Goal: Task Accomplishment & Management: Manage account settings

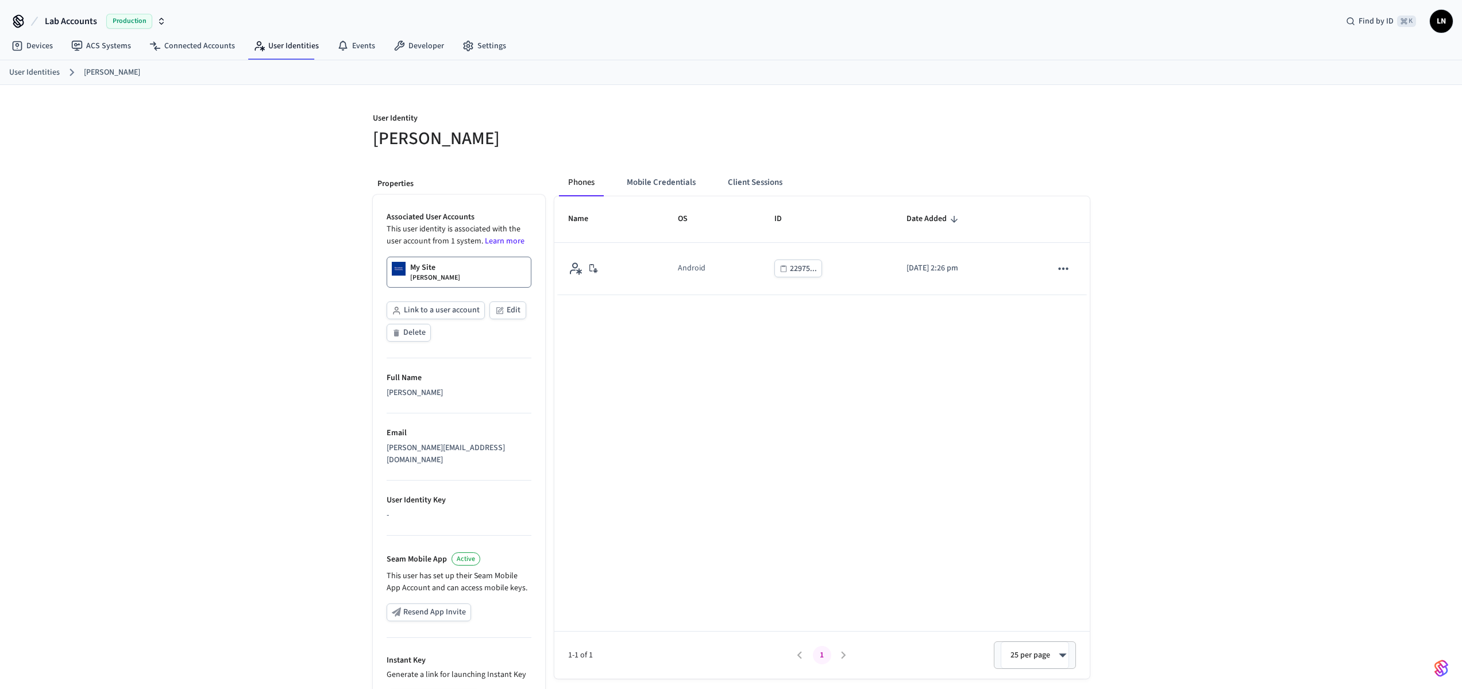
click at [697, 196] on th "OS" at bounding box center [712, 219] width 97 height 46
click at [688, 191] on button "Mobile Credentials" at bounding box center [661, 183] width 87 height 28
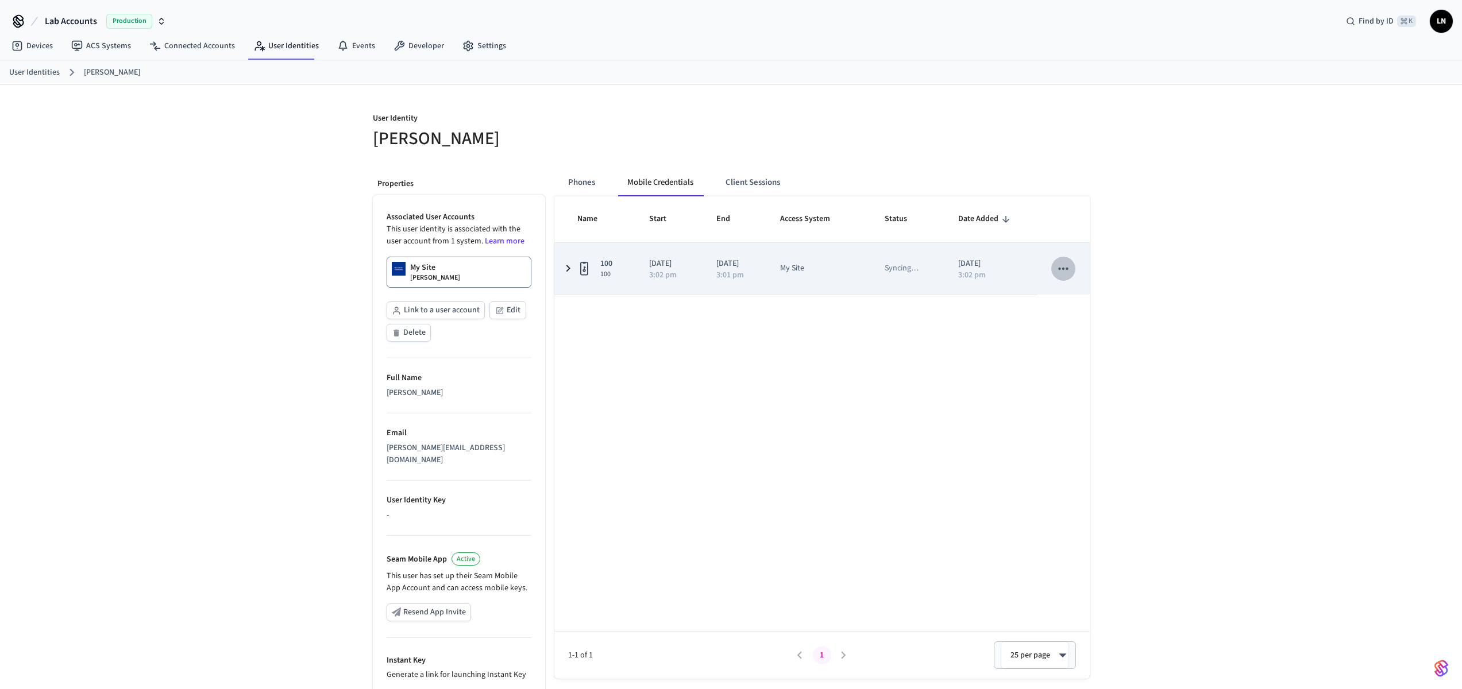
click at [1062, 267] on icon "sticky table" at bounding box center [1063, 268] width 15 height 15
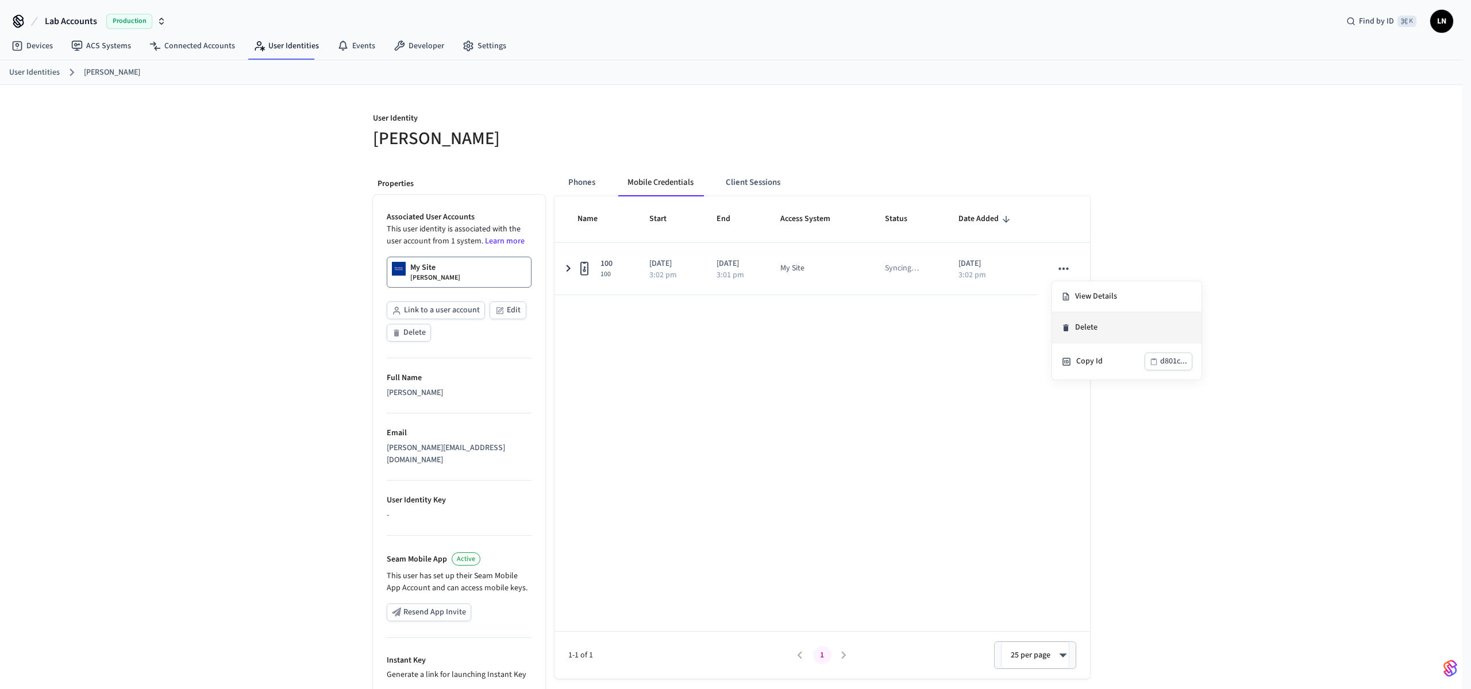
click at [1071, 331] on li "Delete" at bounding box center [1126, 328] width 149 height 31
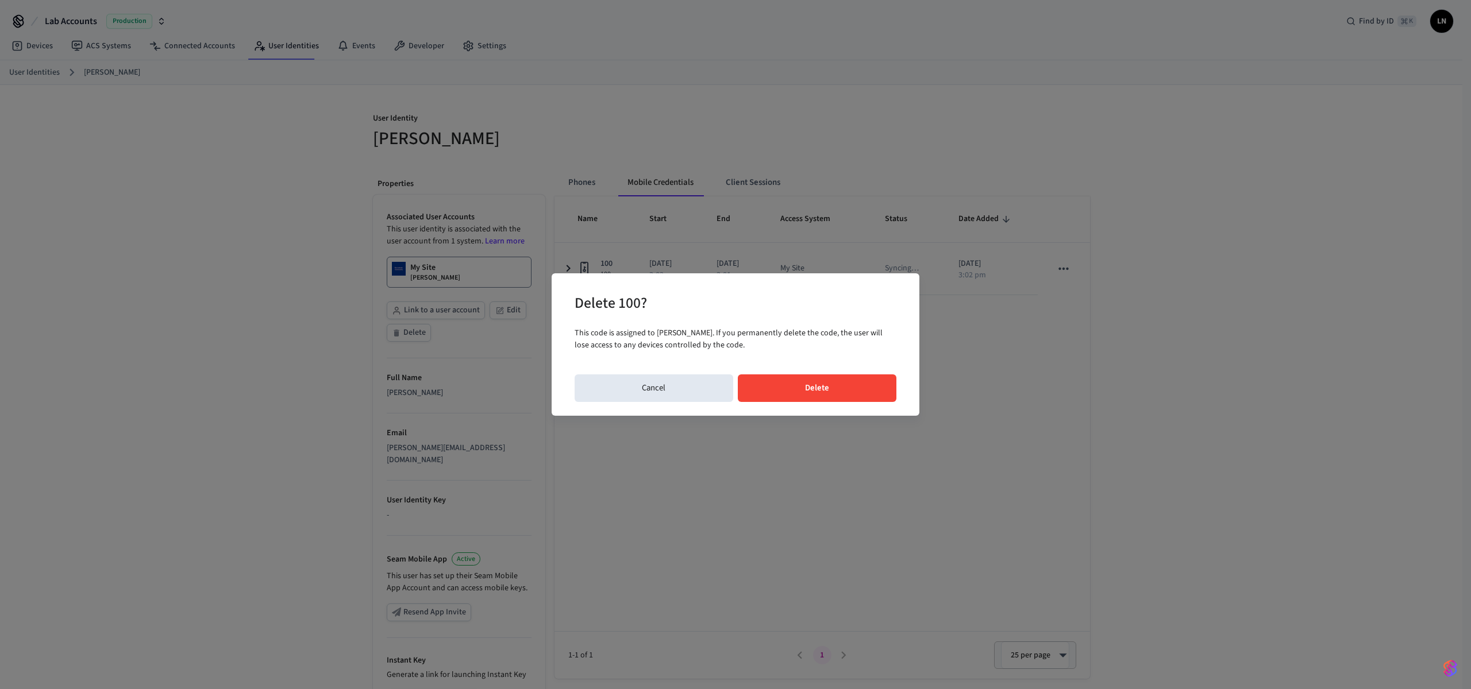
click at [874, 389] on button "Delete" at bounding box center [817, 389] width 159 height 28
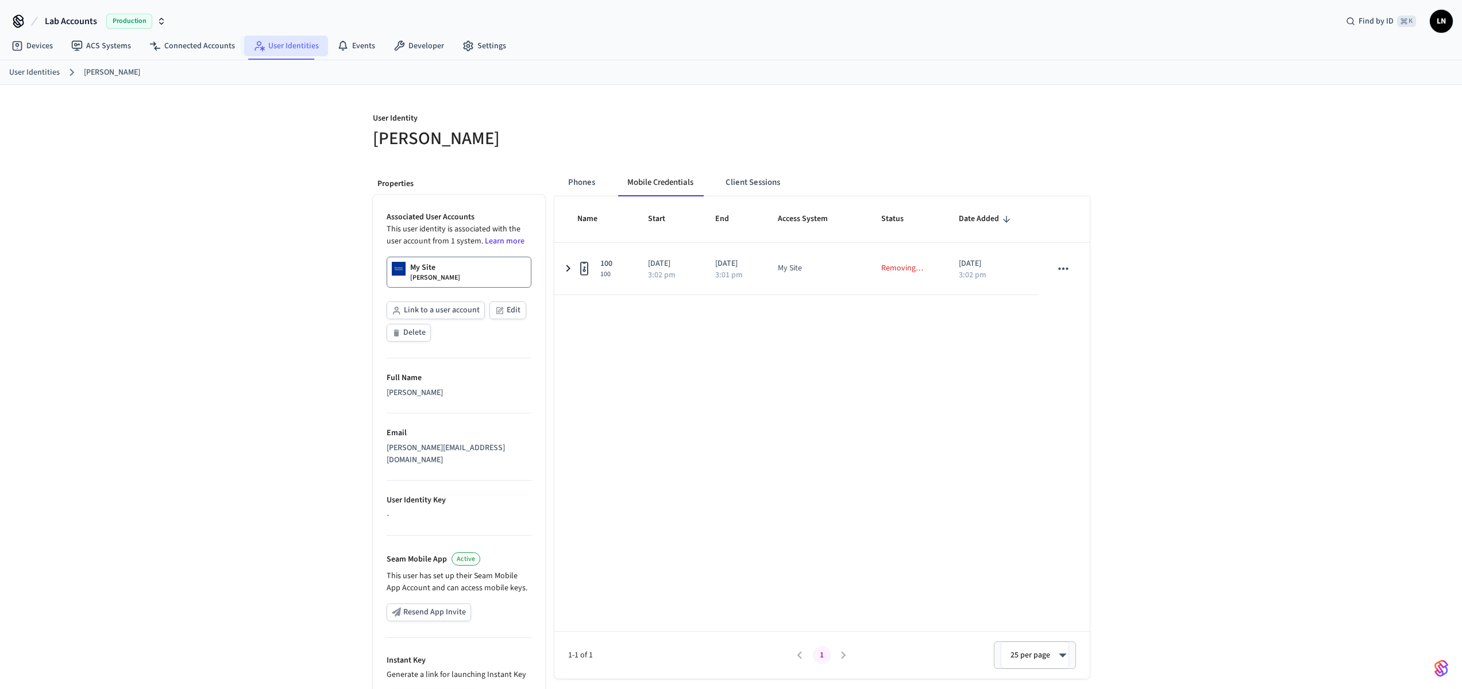
click at [246, 43] on link "User Identities" at bounding box center [286, 46] width 84 height 21
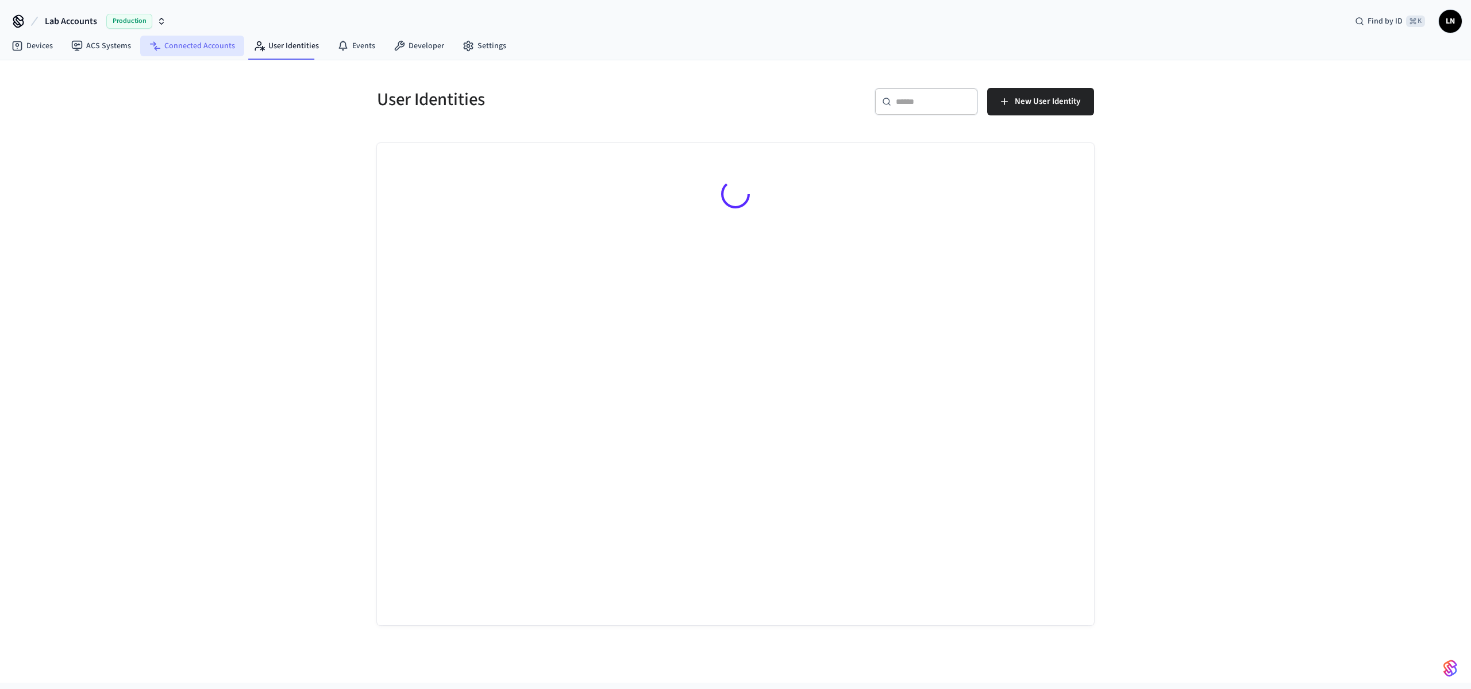
click at [223, 47] on link "Connected Accounts" at bounding box center [192, 46] width 104 height 21
click at [282, 50] on link "User Identities" at bounding box center [286, 46] width 84 height 21
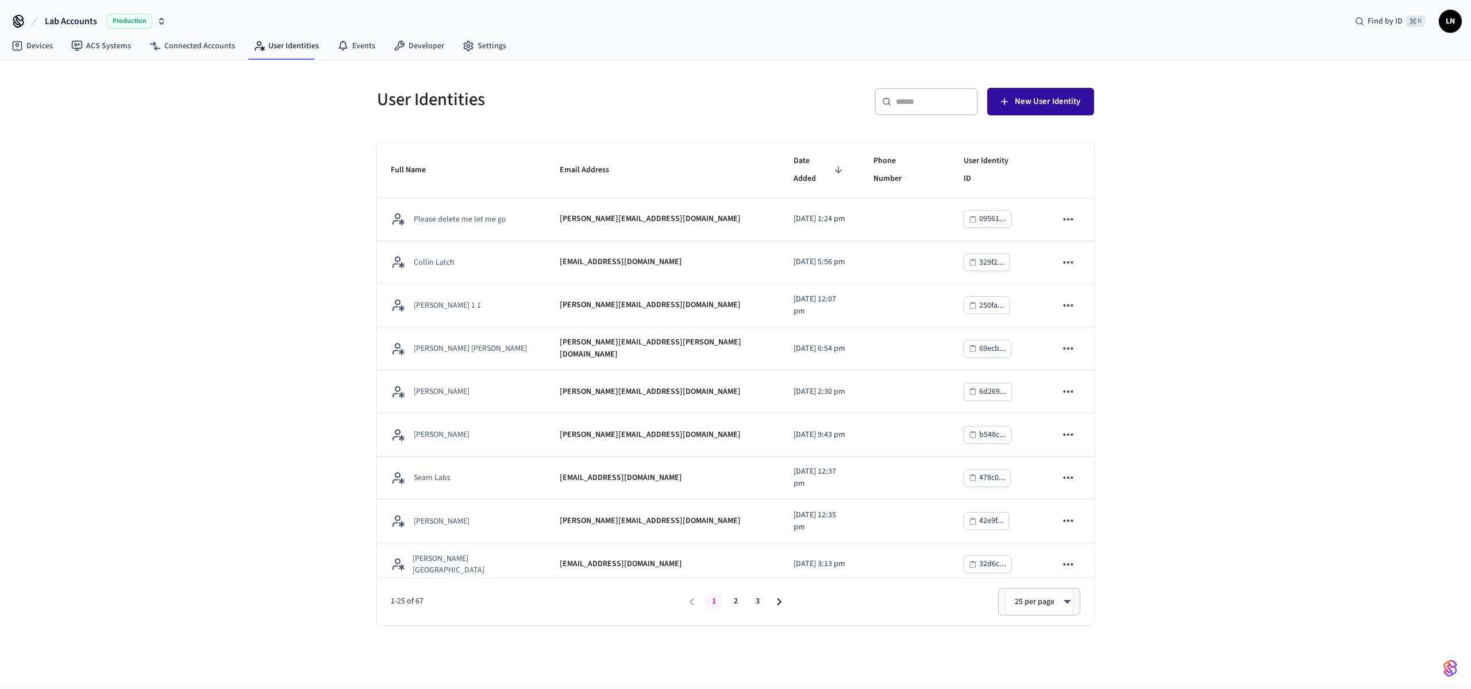
click at [1005, 109] on button "New User Identity" at bounding box center [1040, 102] width 107 height 28
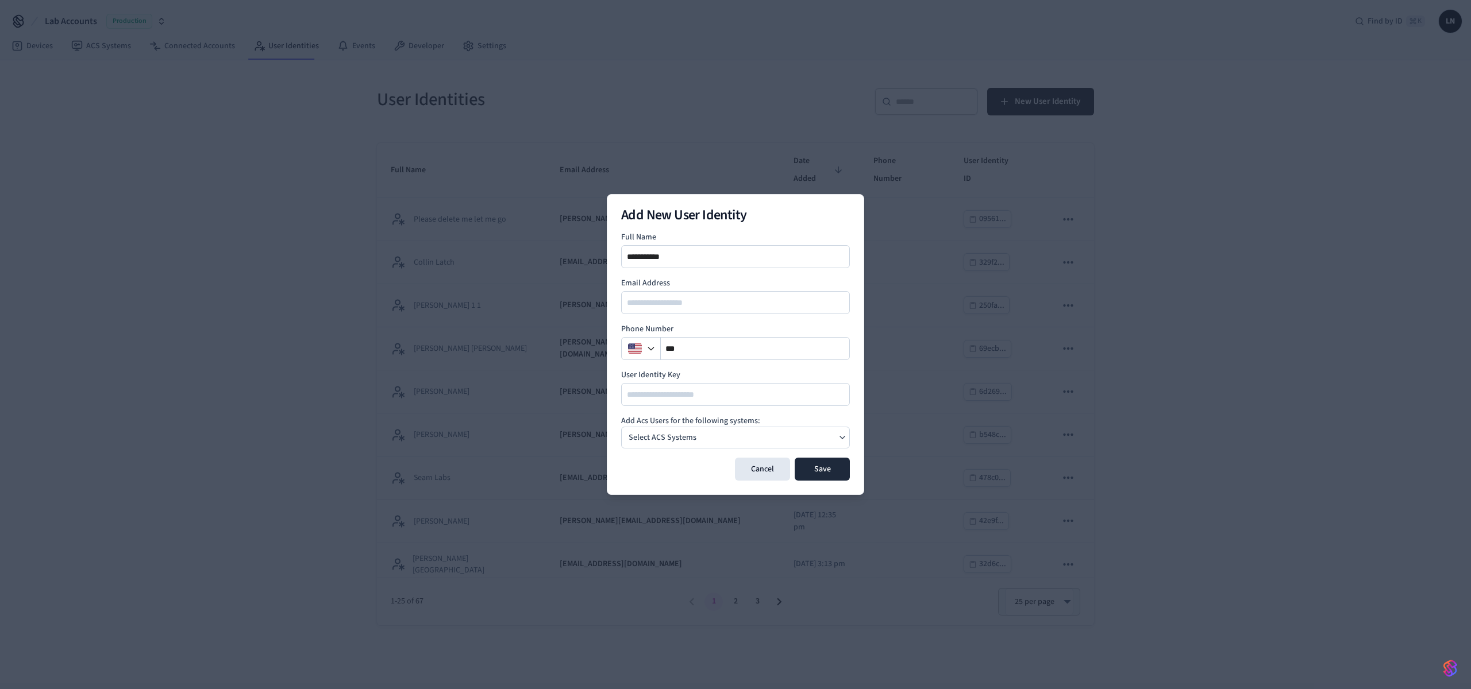
type input "**********"
click at [685, 438] on p "Select ACS Systems" at bounding box center [662, 438] width 68 height 12
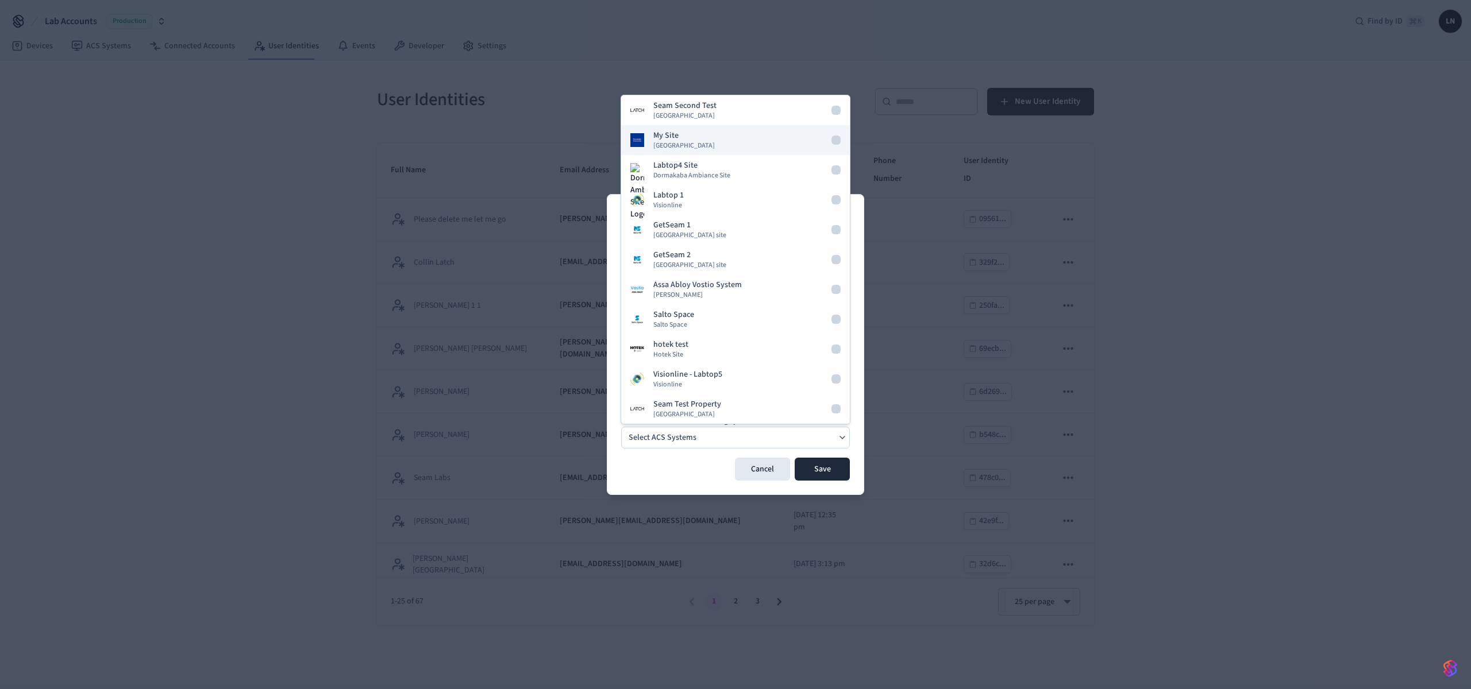
click at [709, 134] on div "My Site Dormakaba Community Site" at bounding box center [683, 140] width 61 height 21
click at [813, 467] on button "Save" at bounding box center [821, 469] width 55 height 23
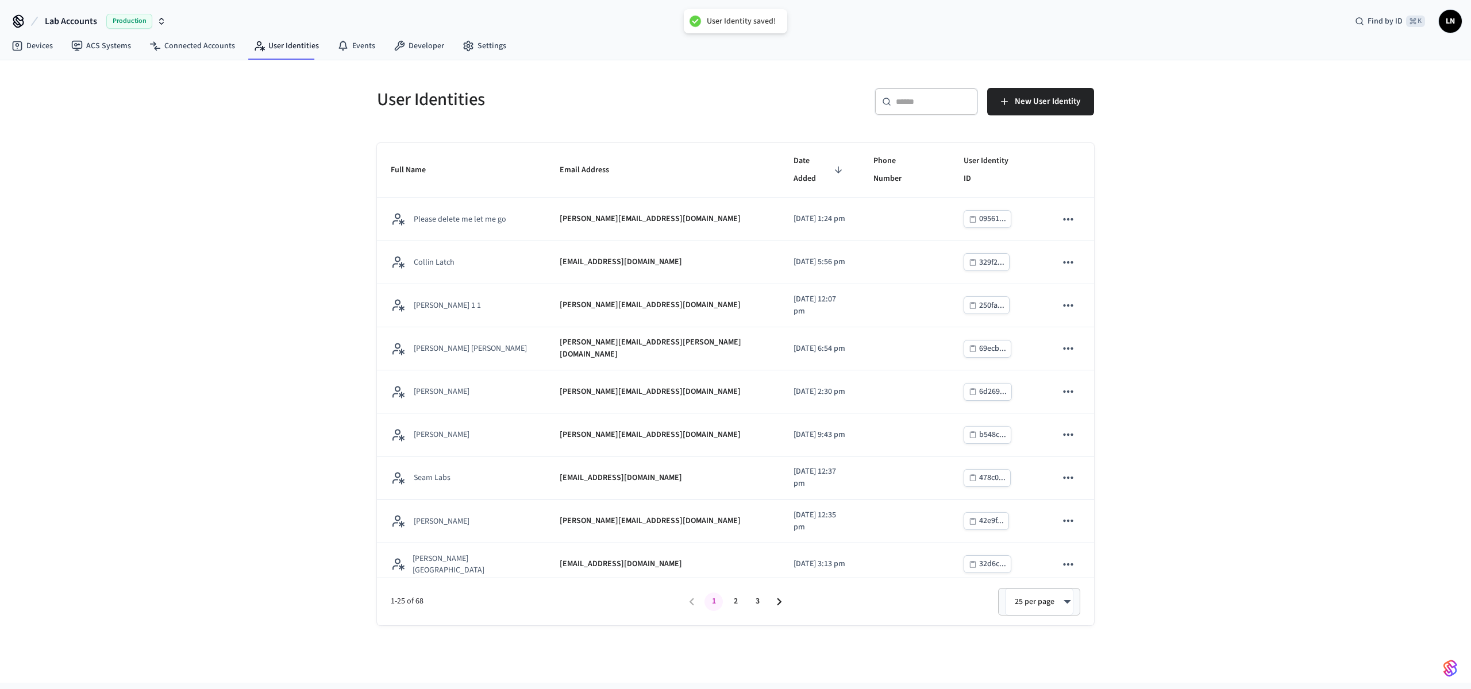
click at [904, 109] on div "​ ​" at bounding box center [925, 102] width 103 height 28
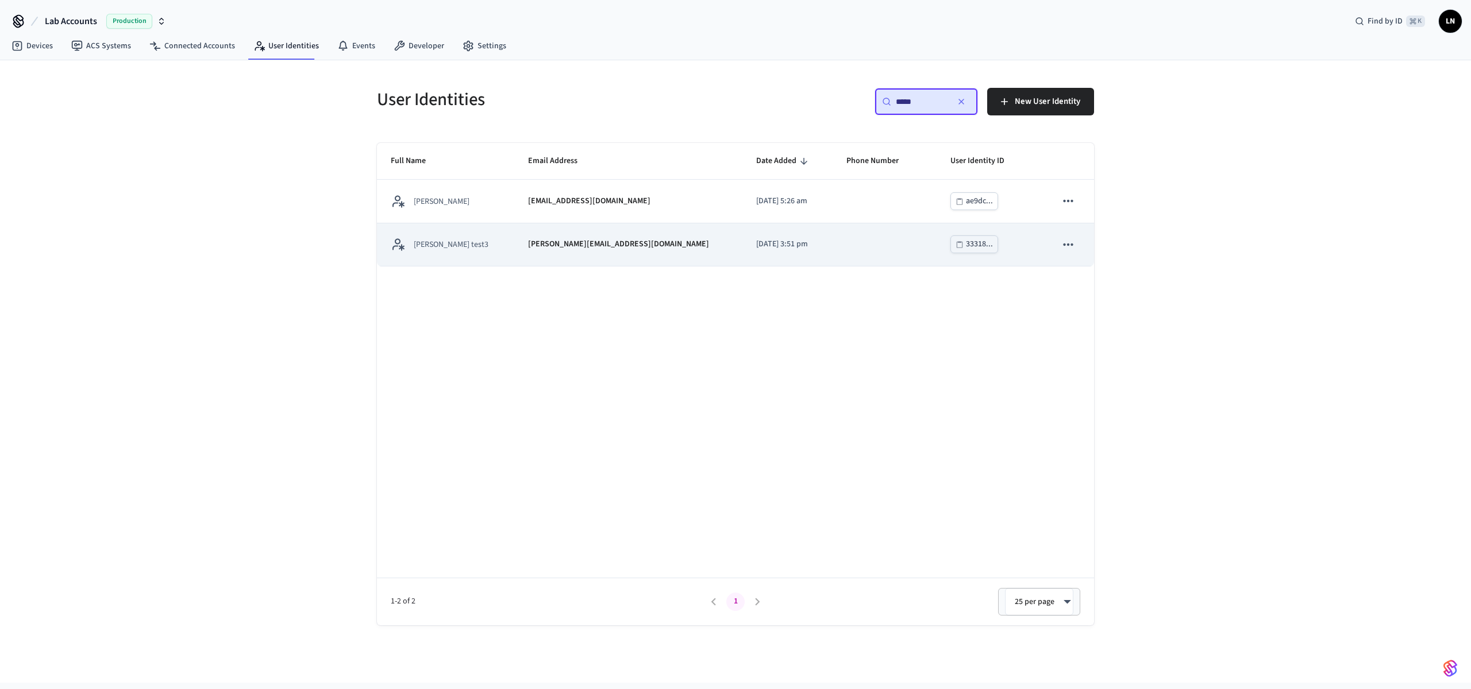
type input "*****"
click at [591, 244] on p "[PERSON_NAME][EMAIL_ADDRESS][DOMAIN_NAME]" at bounding box center [618, 244] width 181 height 12
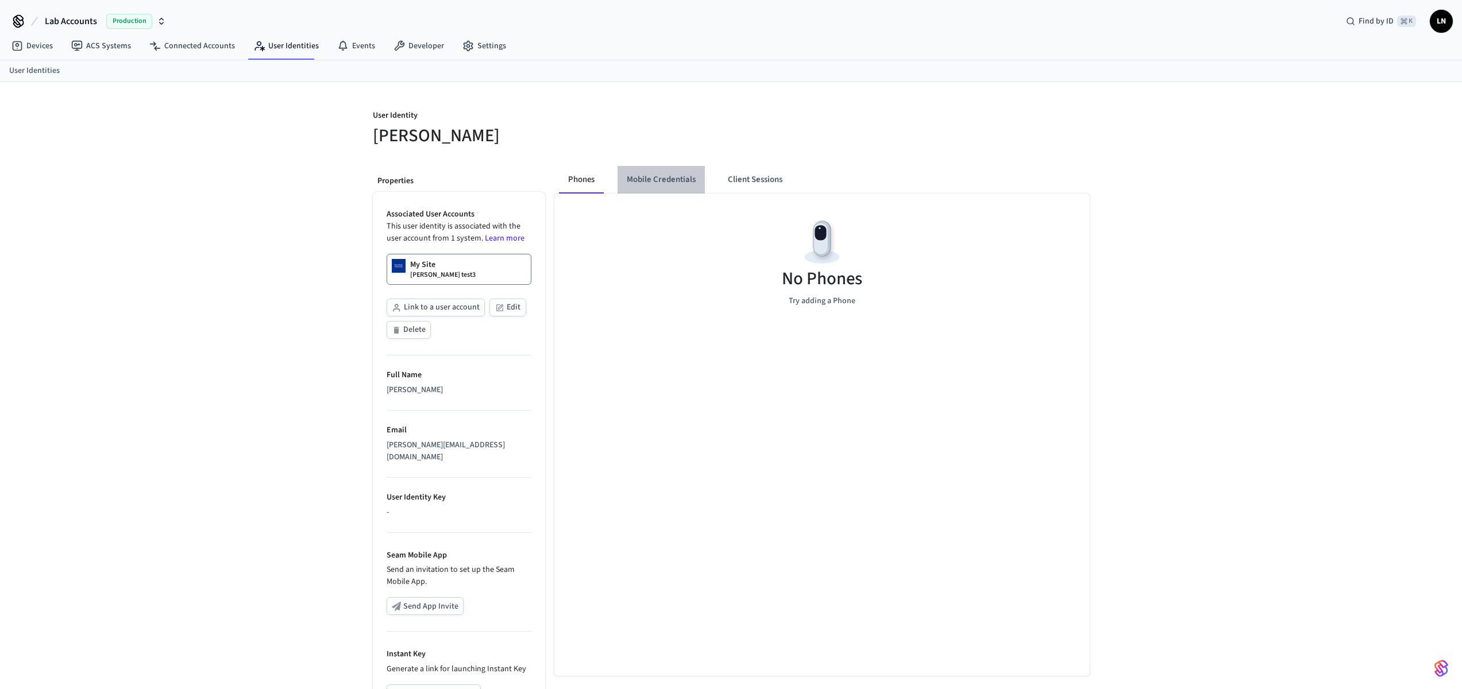
click at [680, 186] on button "Mobile Credentials" at bounding box center [661, 180] width 87 height 28
click at [726, 178] on button "Client Sessions" at bounding box center [752, 180] width 73 height 28
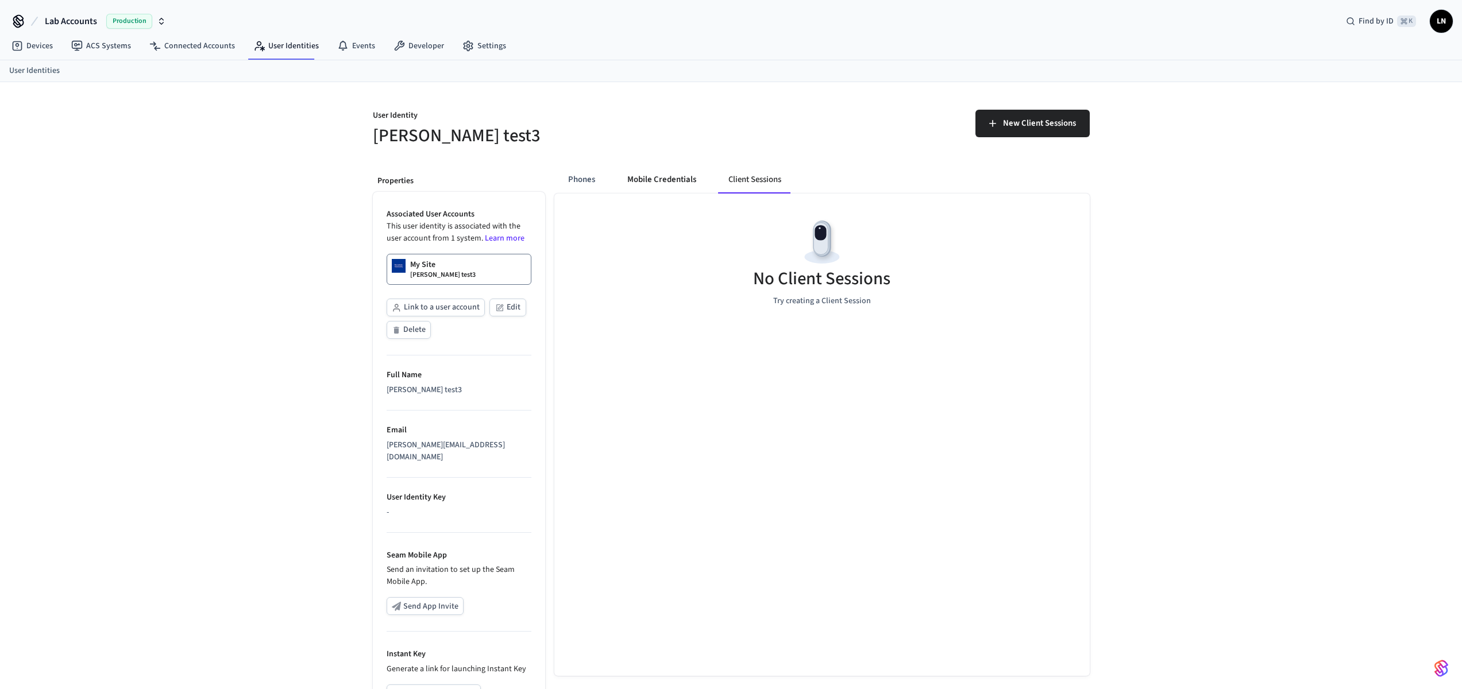
click at [648, 180] on button "Mobile Credentials" at bounding box center [661, 180] width 87 height 28
click at [724, 173] on button "Client Sessions" at bounding box center [752, 180] width 73 height 28
click at [1023, 127] on span "New Client Sessions" at bounding box center [1039, 123] width 73 height 15
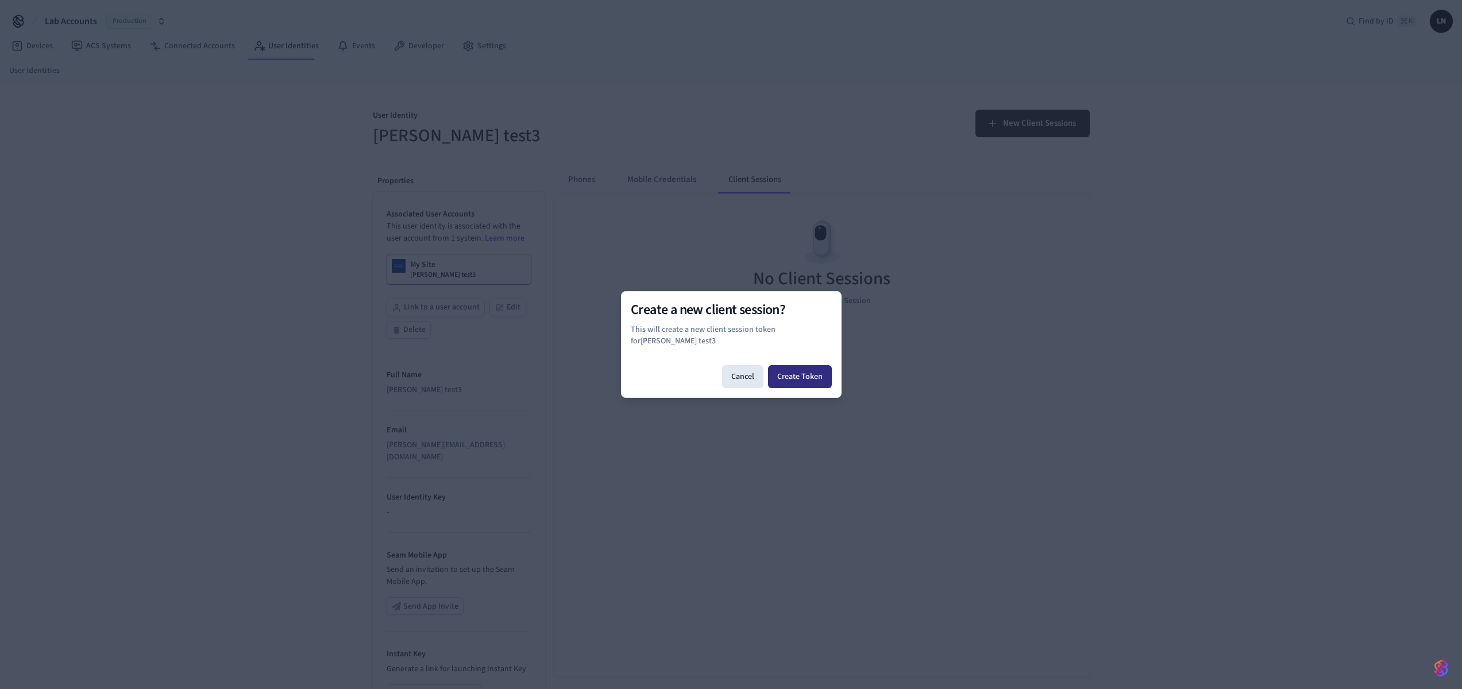
click at [827, 371] on button "Create Token" at bounding box center [800, 376] width 64 height 23
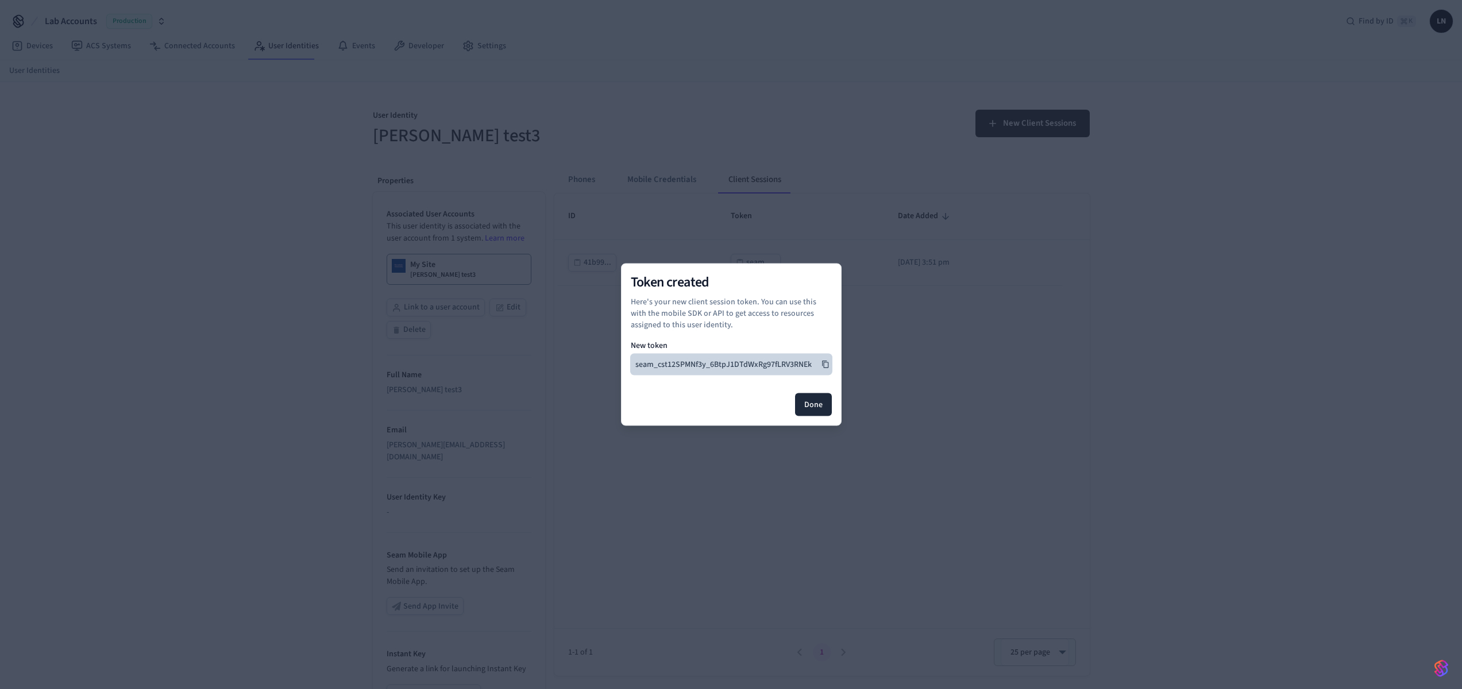
click at [823, 364] on icon at bounding box center [825, 365] width 8 height 8
click at [817, 406] on button "Done" at bounding box center [813, 405] width 37 height 23
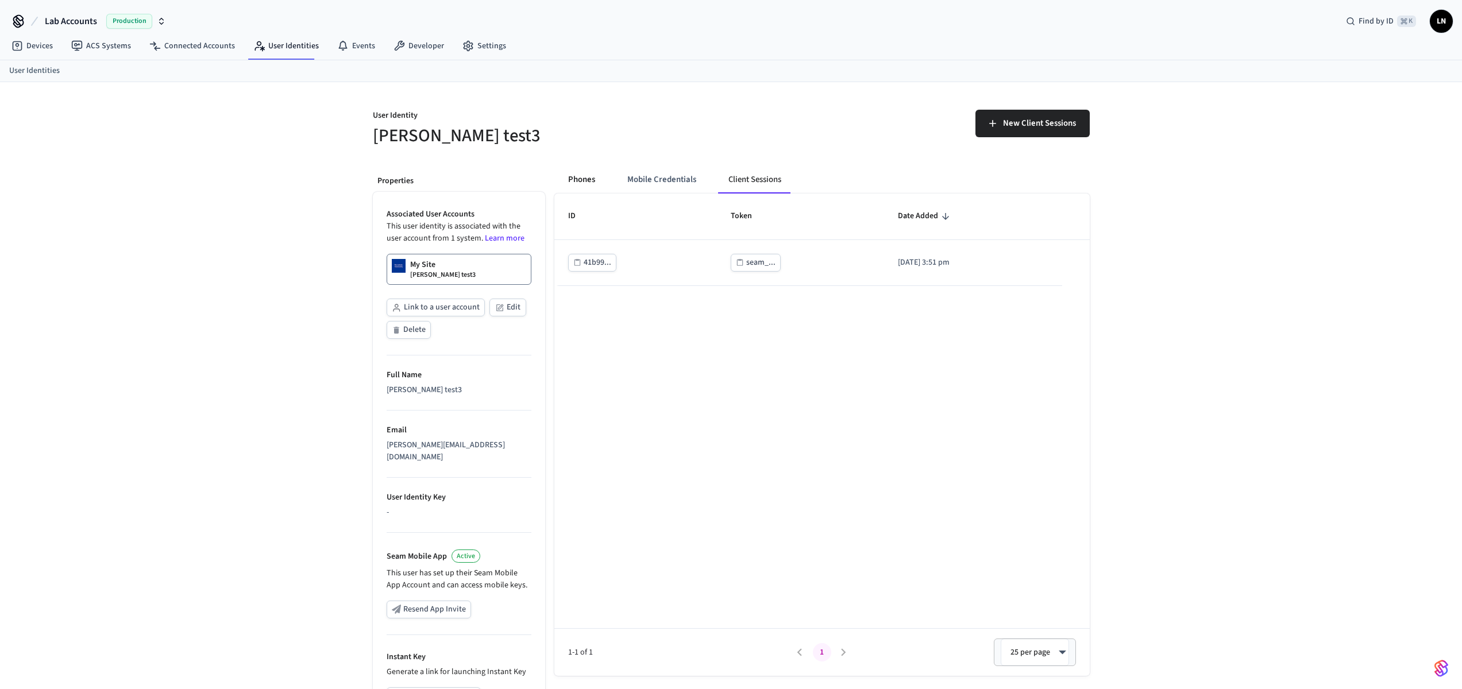
click at [588, 188] on button "Phones" at bounding box center [581, 180] width 45 height 28
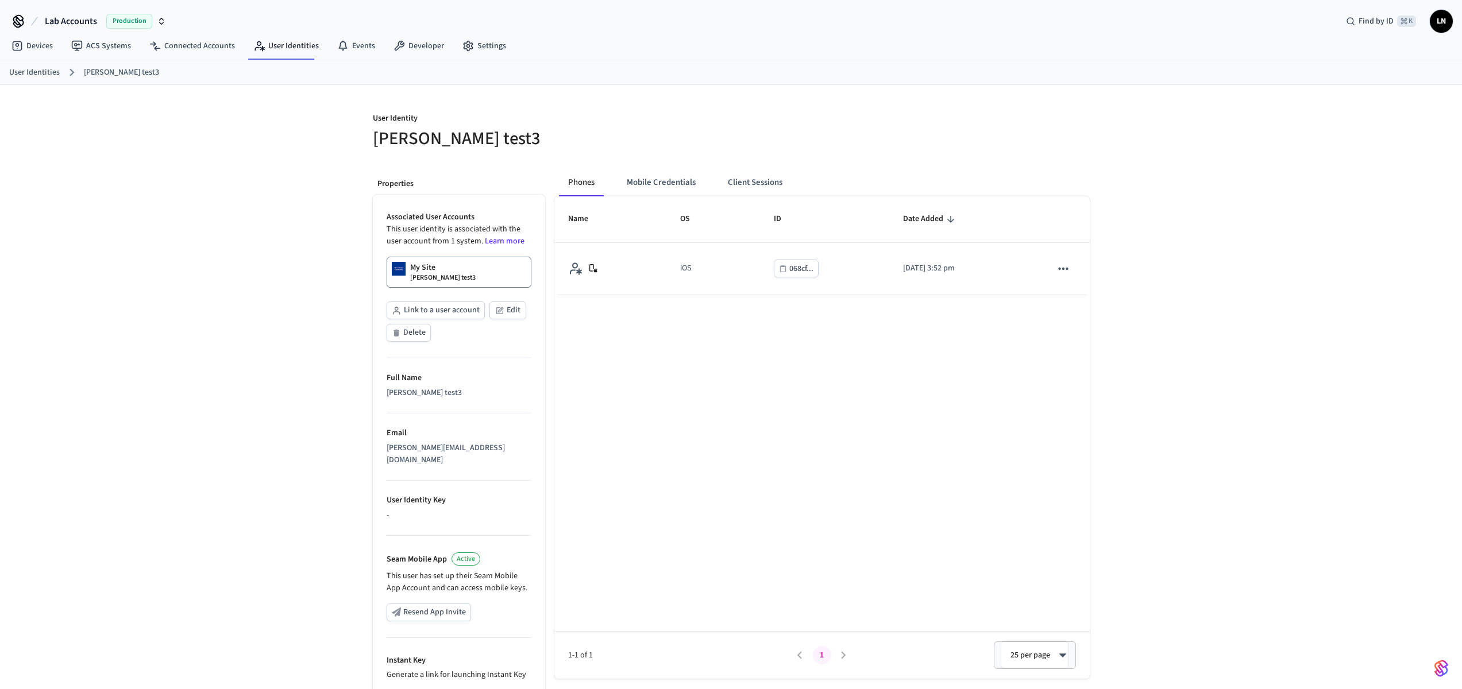
click at [45, 70] on link "User Identities" at bounding box center [34, 73] width 51 height 12
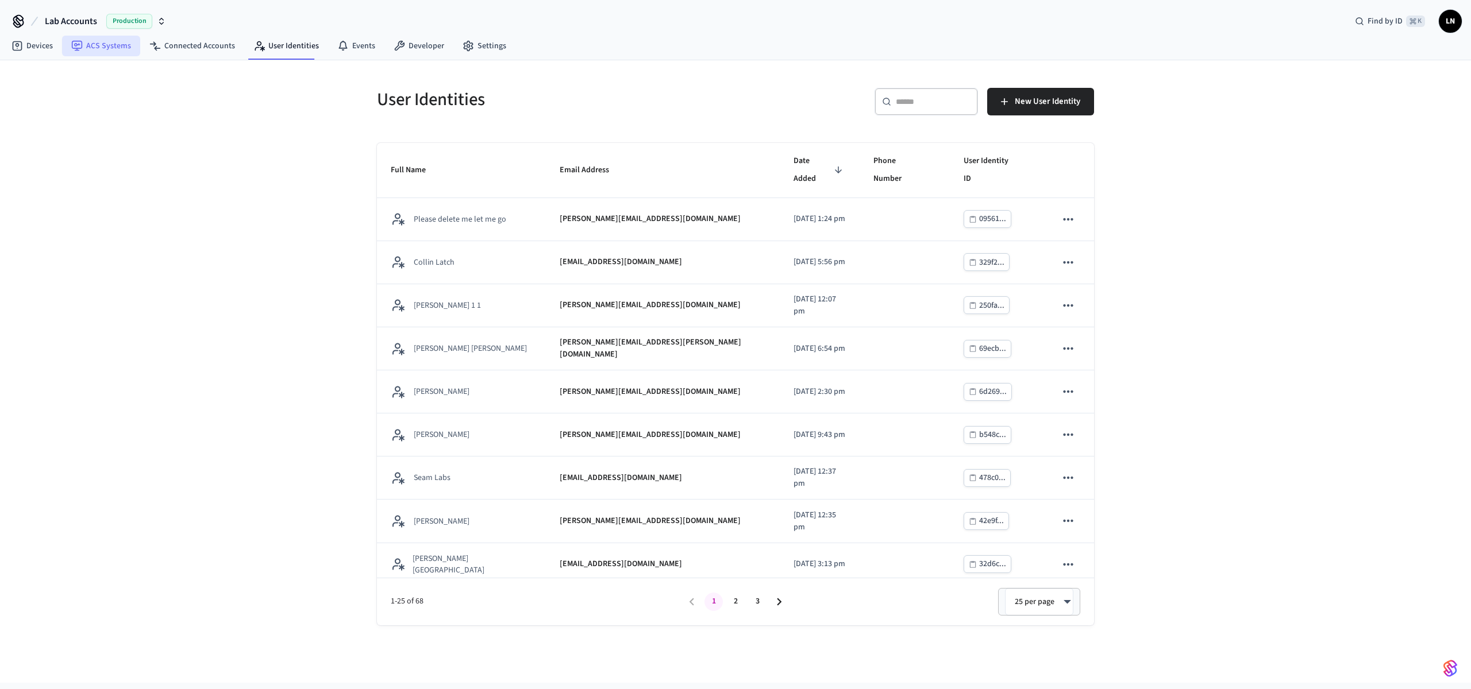
click at [136, 54] on link "ACS Systems" at bounding box center [101, 46] width 78 height 21
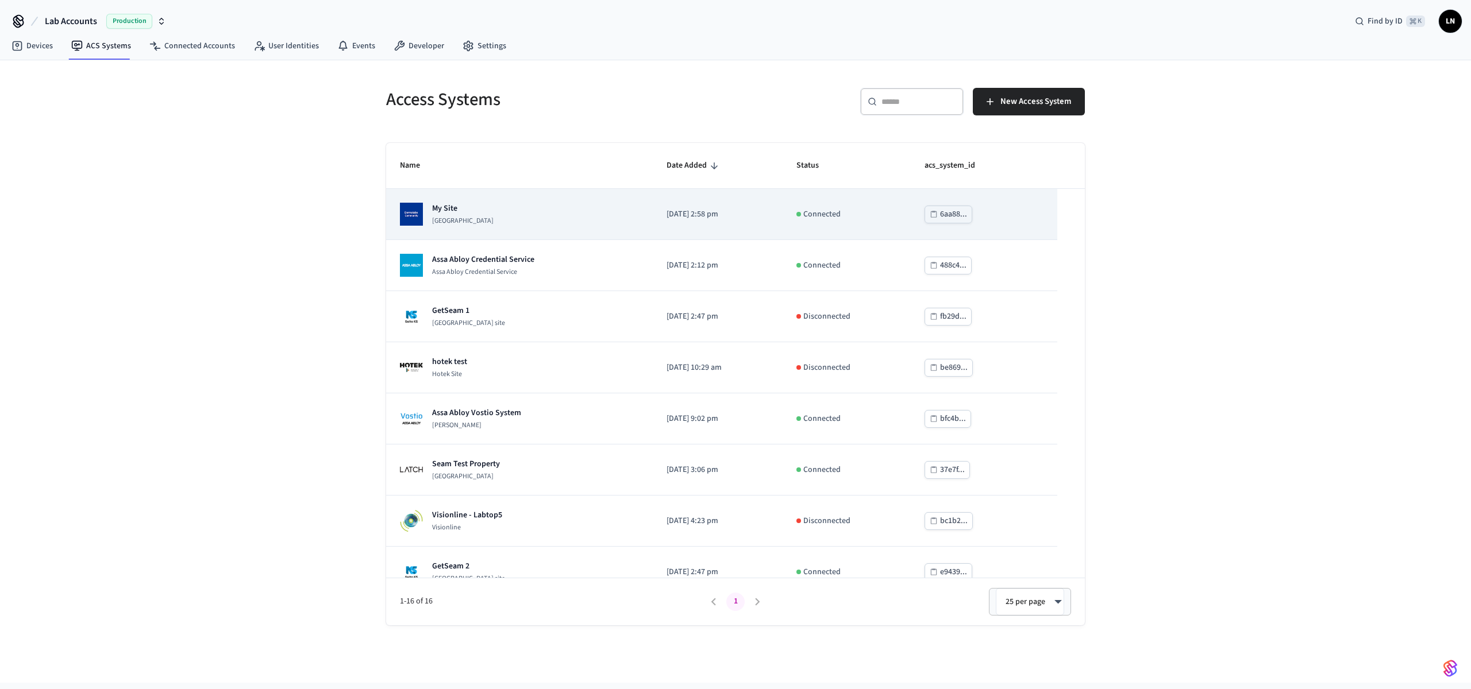
click at [493, 221] on p "[GEOGRAPHIC_DATA]" at bounding box center [462, 221] width 61 height 9
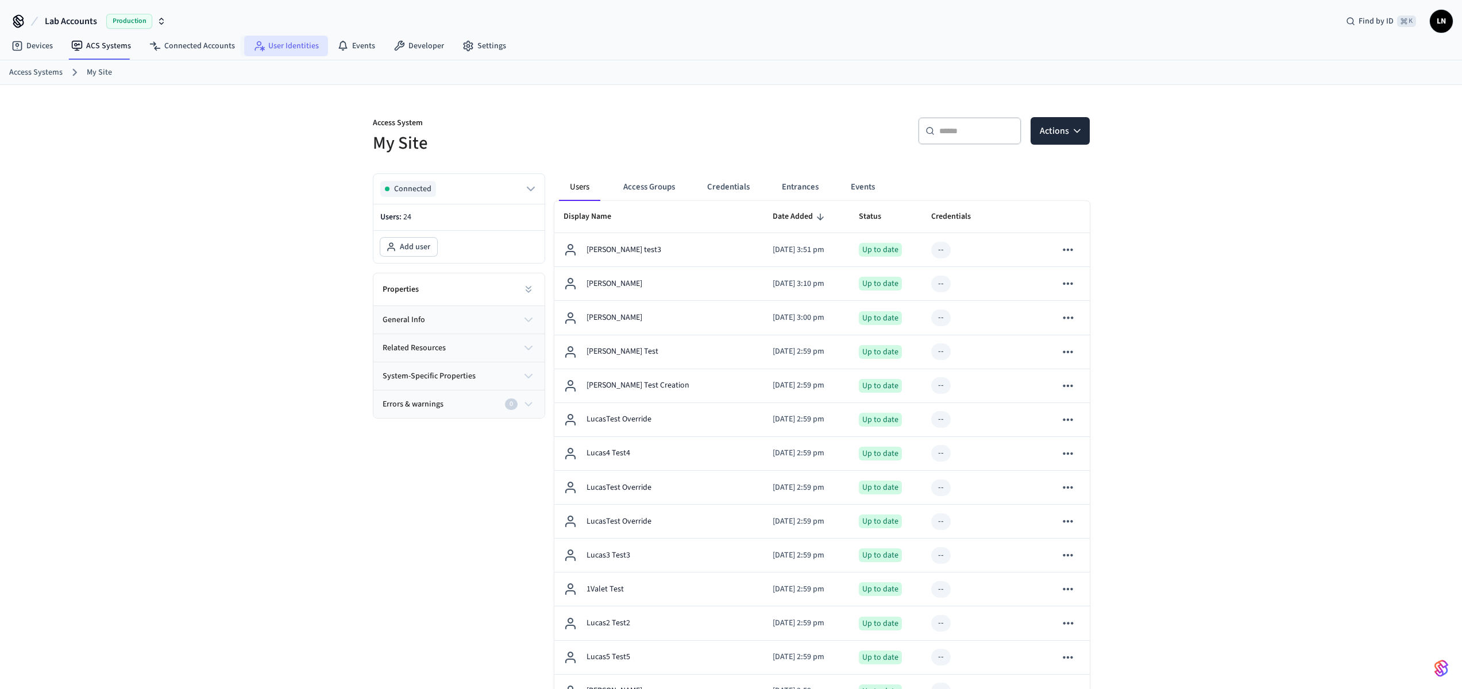
click at [270, 43] on link "User Identities" at bounding box center [286, 46] width 84 height 21
click at [804, 183] on button "Entrances" at bounding box center [800, 187] width 55 height 28
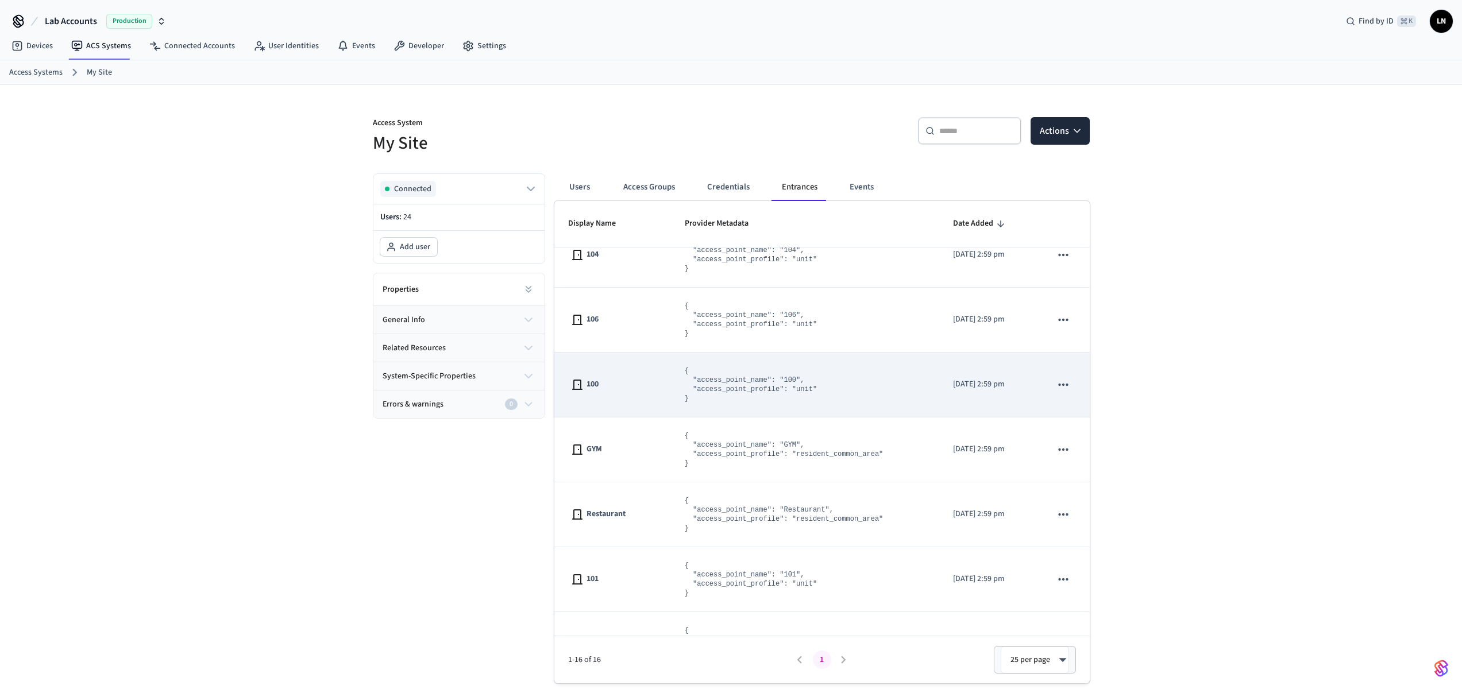
scroll to position [296, 0]
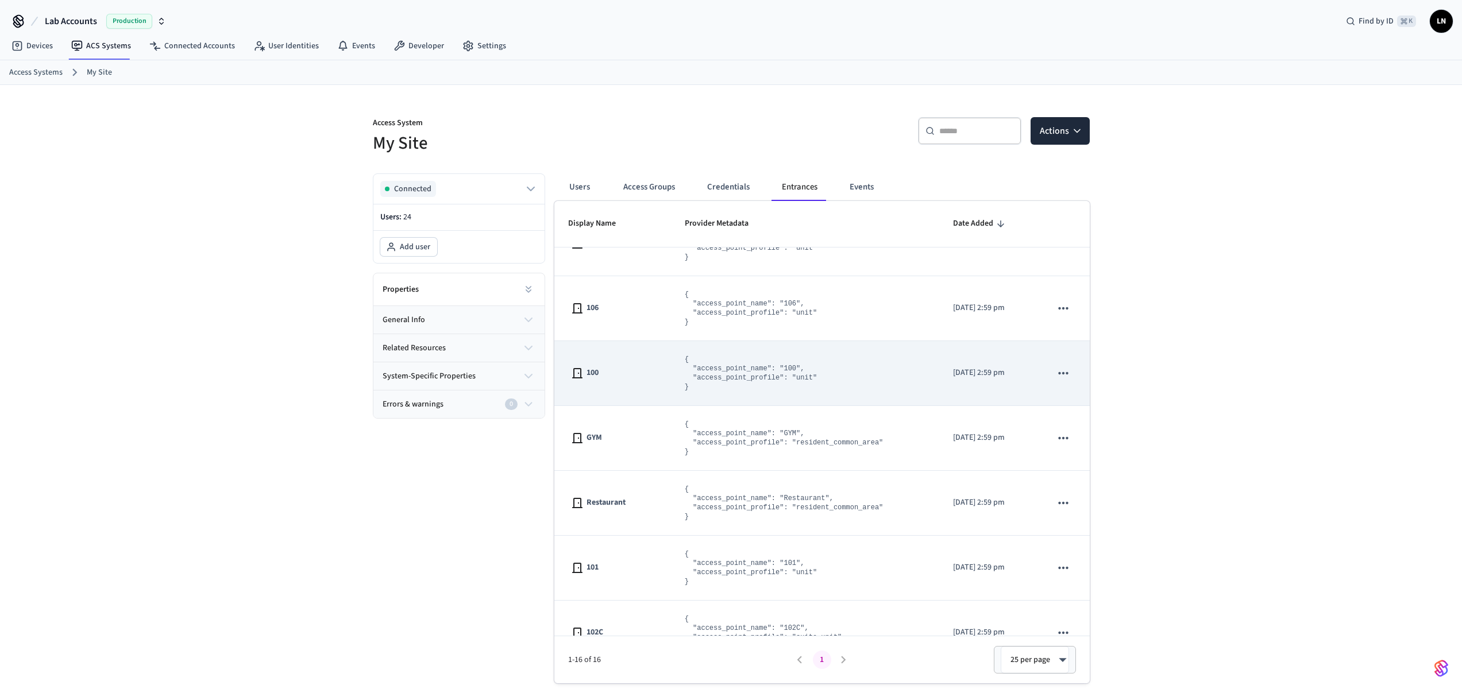
click at [654, 380] on td "100" at bounding box center [612, 373] width 117 height 65
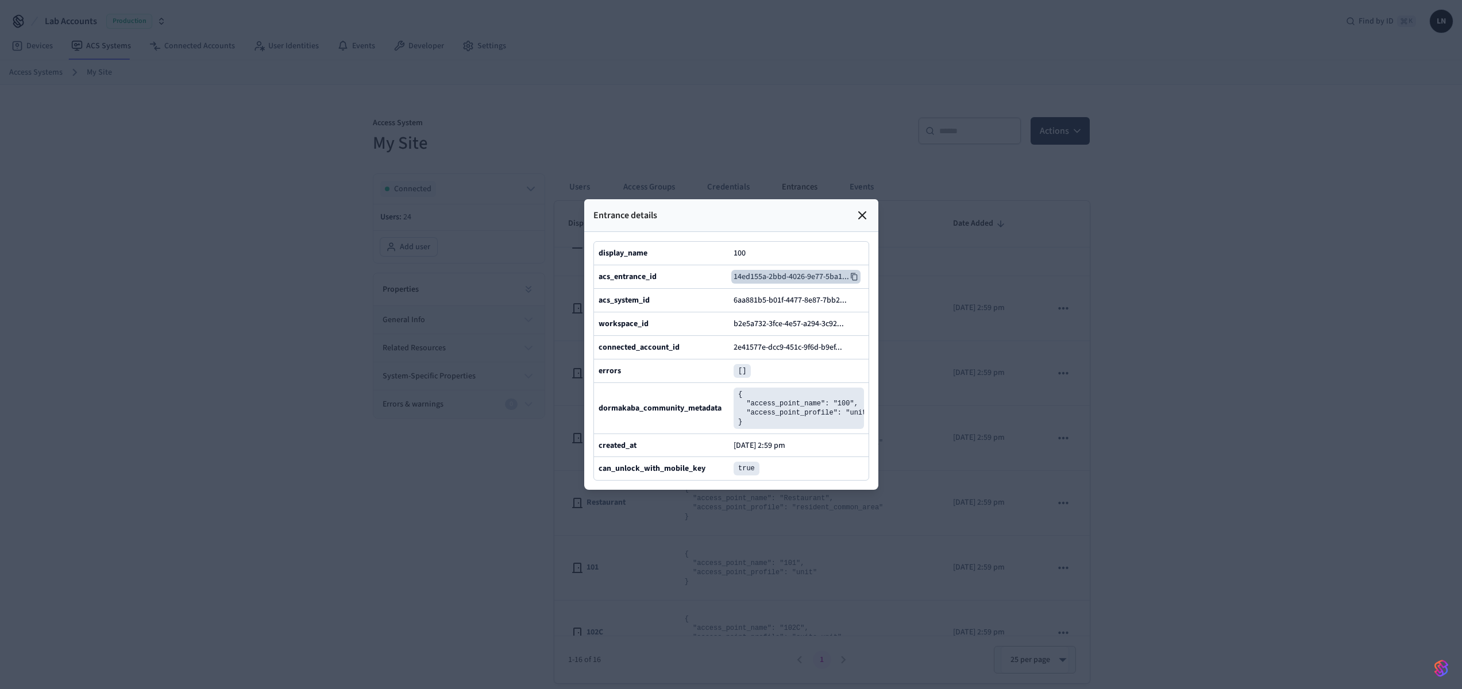
click at [856, 273] on icon at bounding box center [854, 277] width 8 height 8
click at [863, 209] on icon at bounding box center [862, 216] width 14 height 14
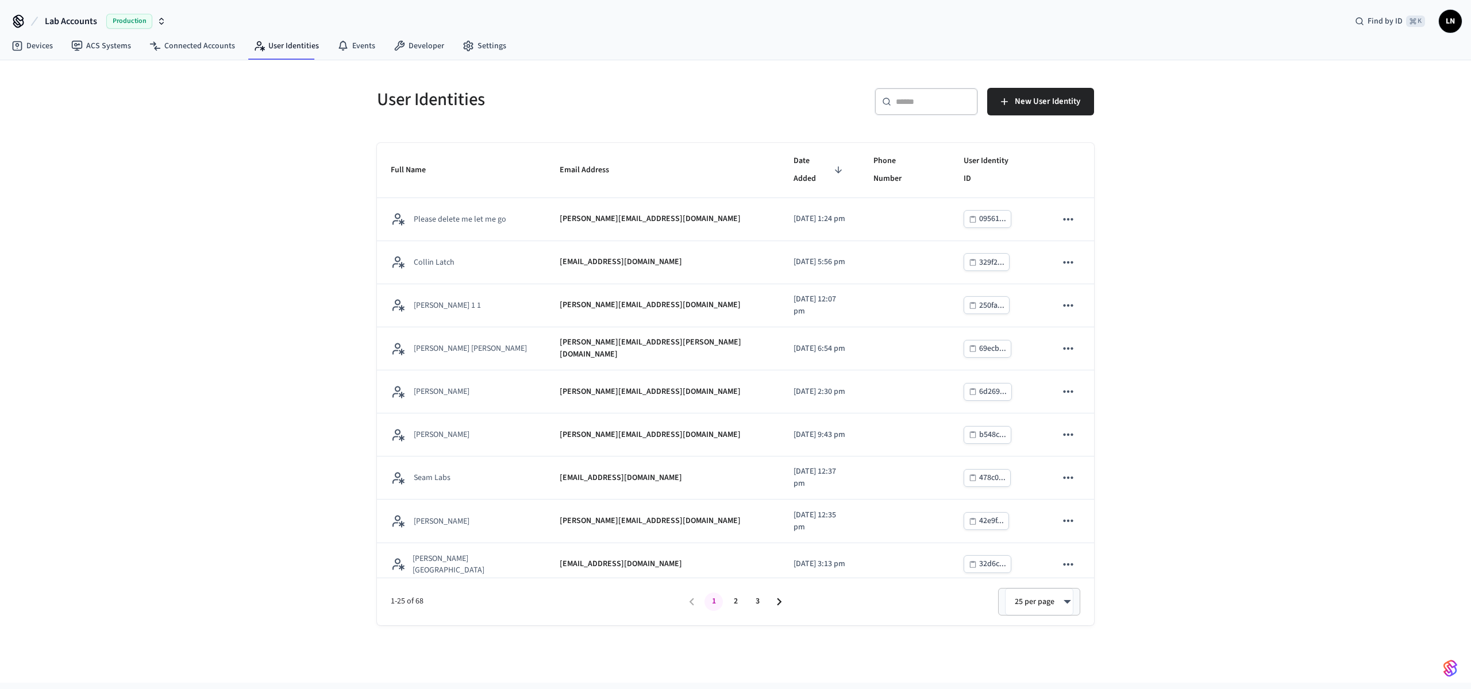
click at [932, 98] on input "text" at bounding box center [933, 101] width 75 height 11
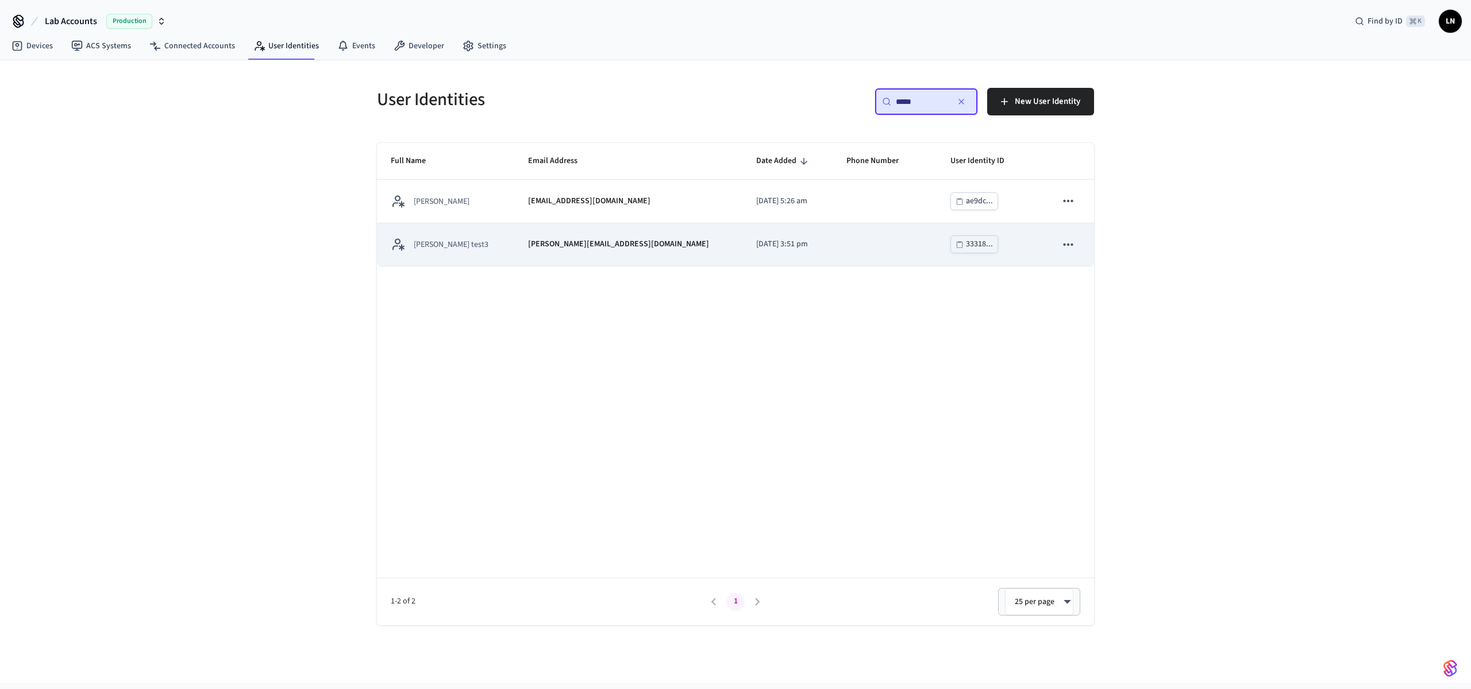
type input "*****"
click at [449, 244] on p "[PERSON_NAME] test3" at bounding box center [451, 244] width 75 height 11
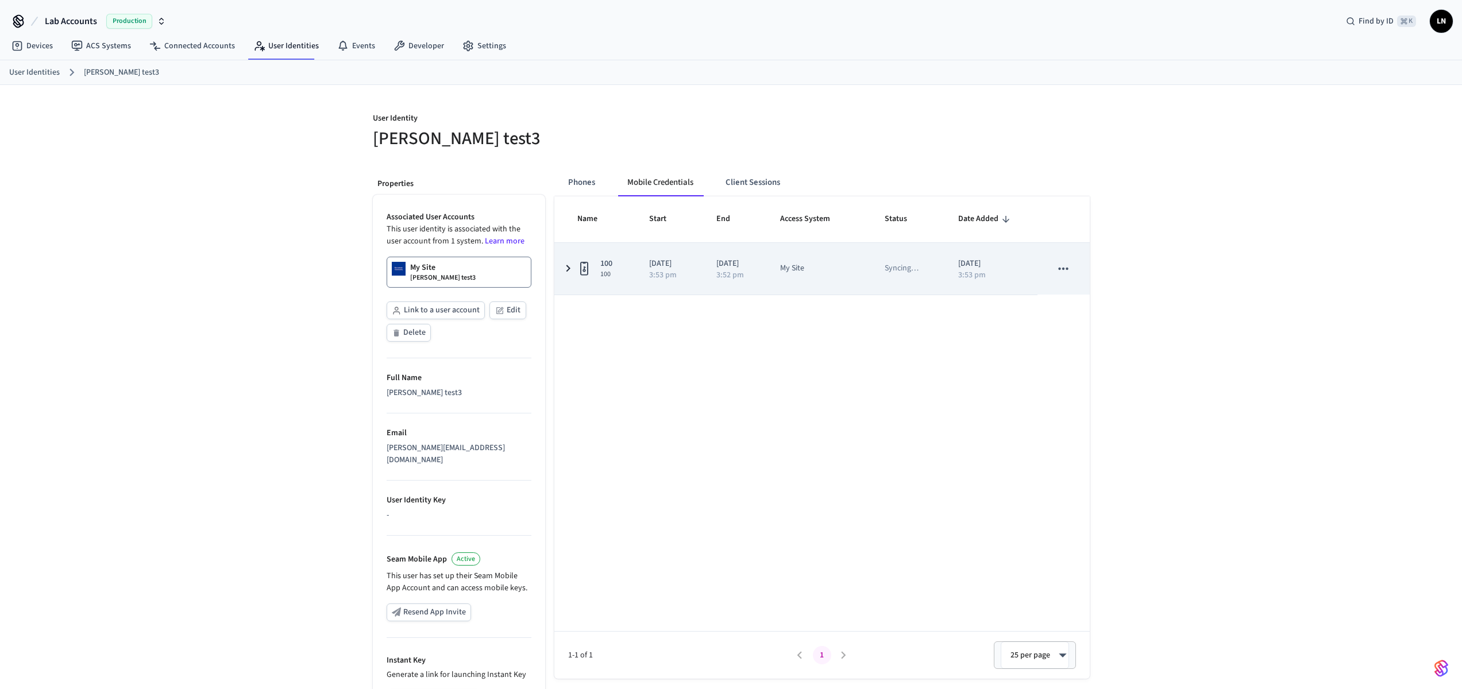
click at [566, 267] on icon "sticky table" at bounding box center [568, 268] width 14 height 14
click at [611, 256] on td "100 100" at bounding box center [594, 269] width 81 height 52
click at [591, 263] on icon "sticky table" at bounding box center [584, 268] width 14 height 14
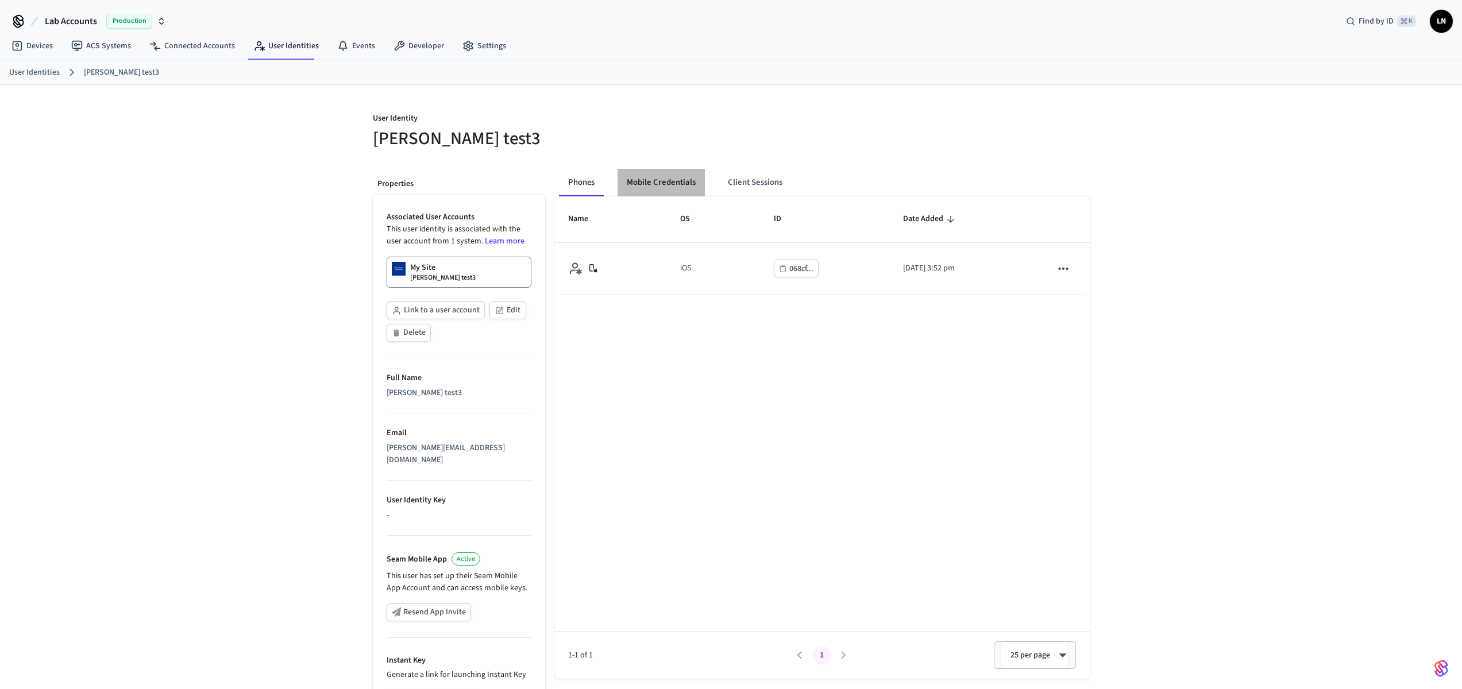
click at [667, 188] on button "Mobile Credentials" at bounding box center [661, 183] width 87 height 28
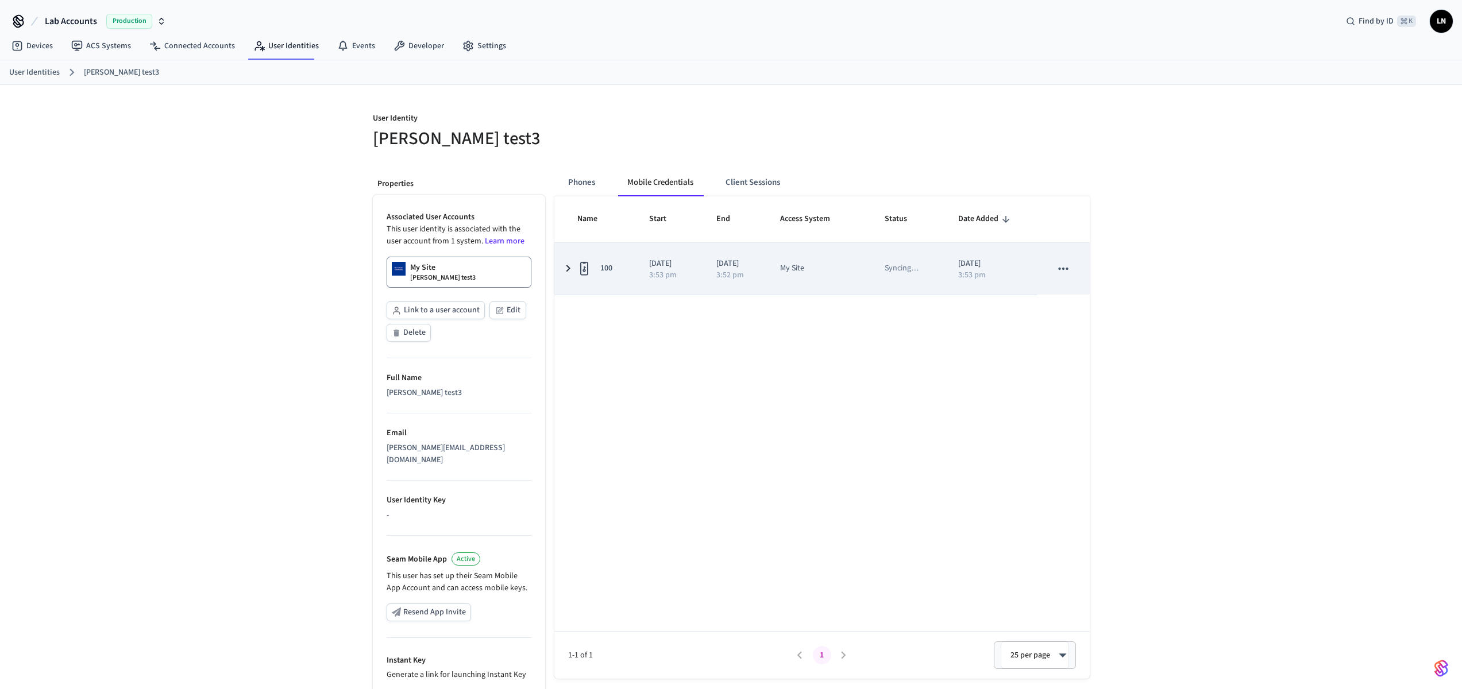
click at [766, 271] on td "[DATE] 3:52 pm" at bounding box center [735, 269] width 64 height 52
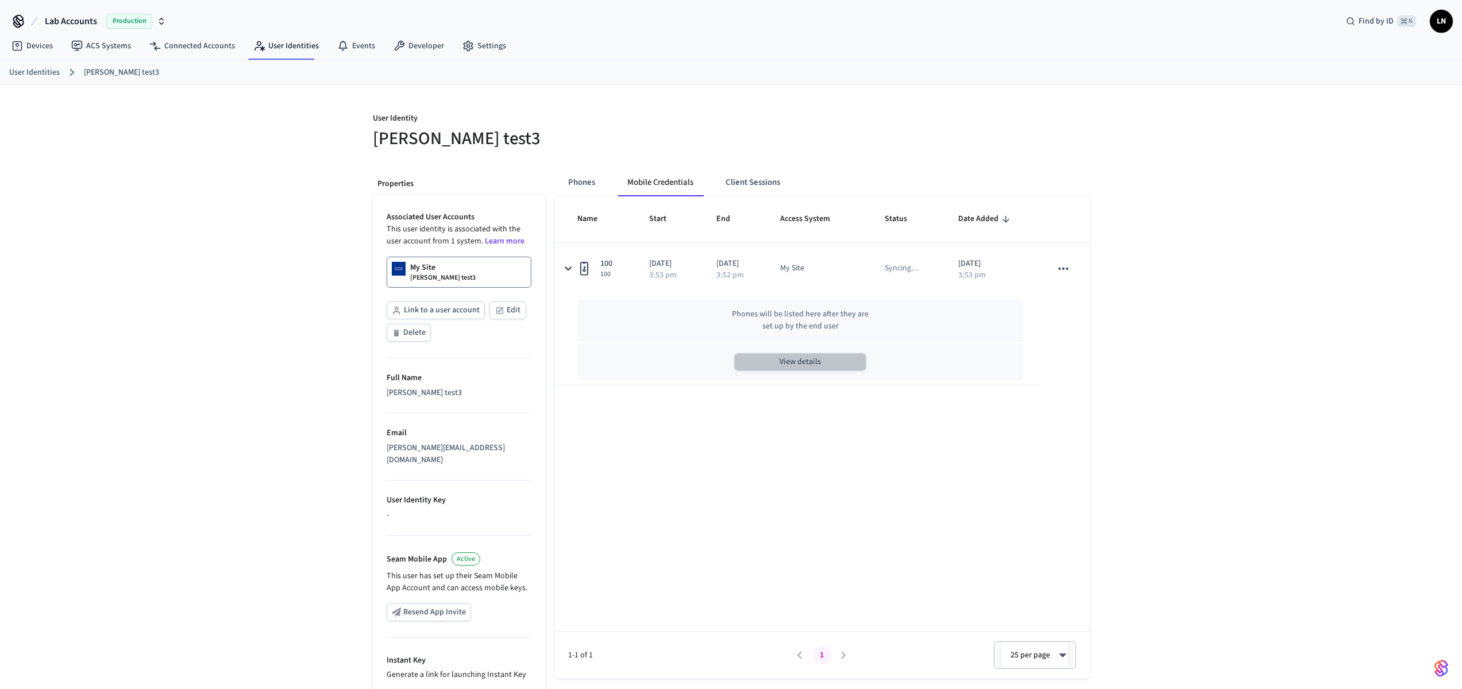
click at [794, 367] on button "View details" at bounding box center [800, 362] width 132 height 18
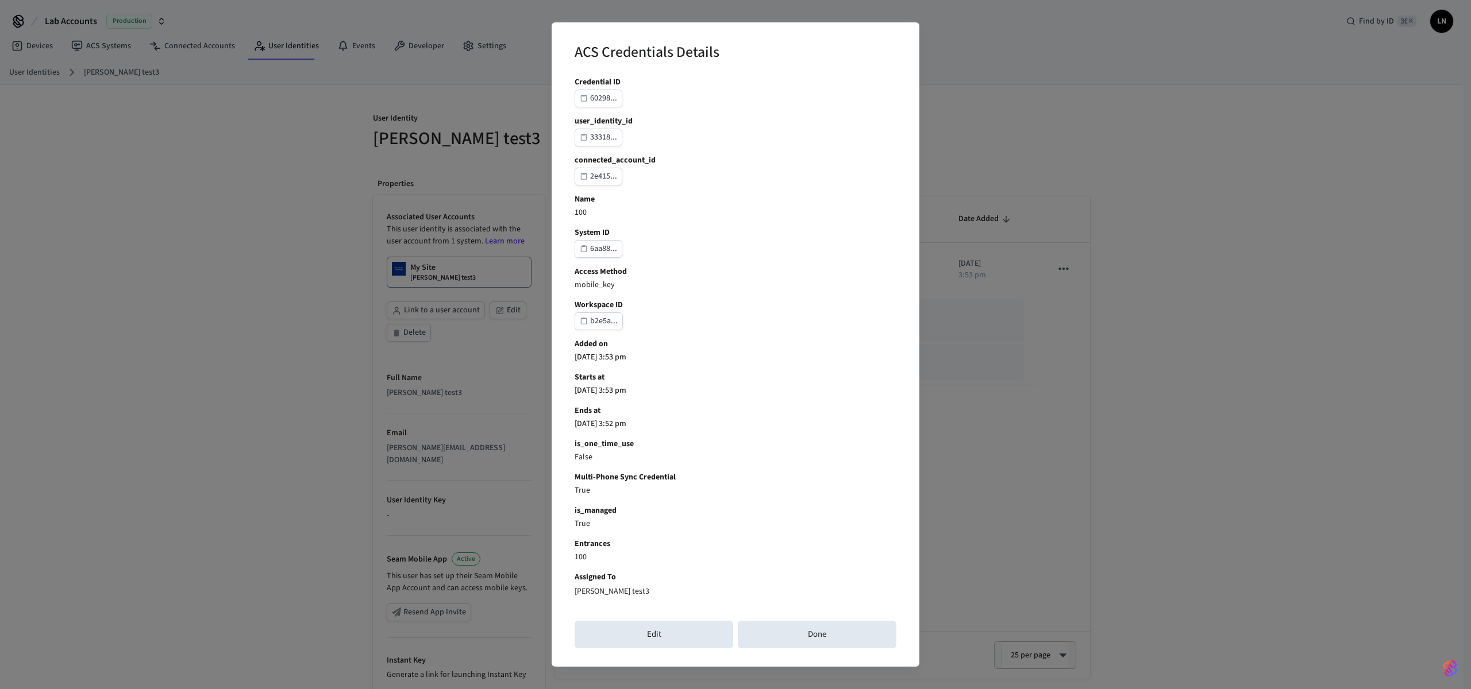
click at [404, 251] on div "ACS Credentials Details Credential ID 60298... user_identity_id 33318... connec…" at bounding box center [735, 344] width 1471 height 689
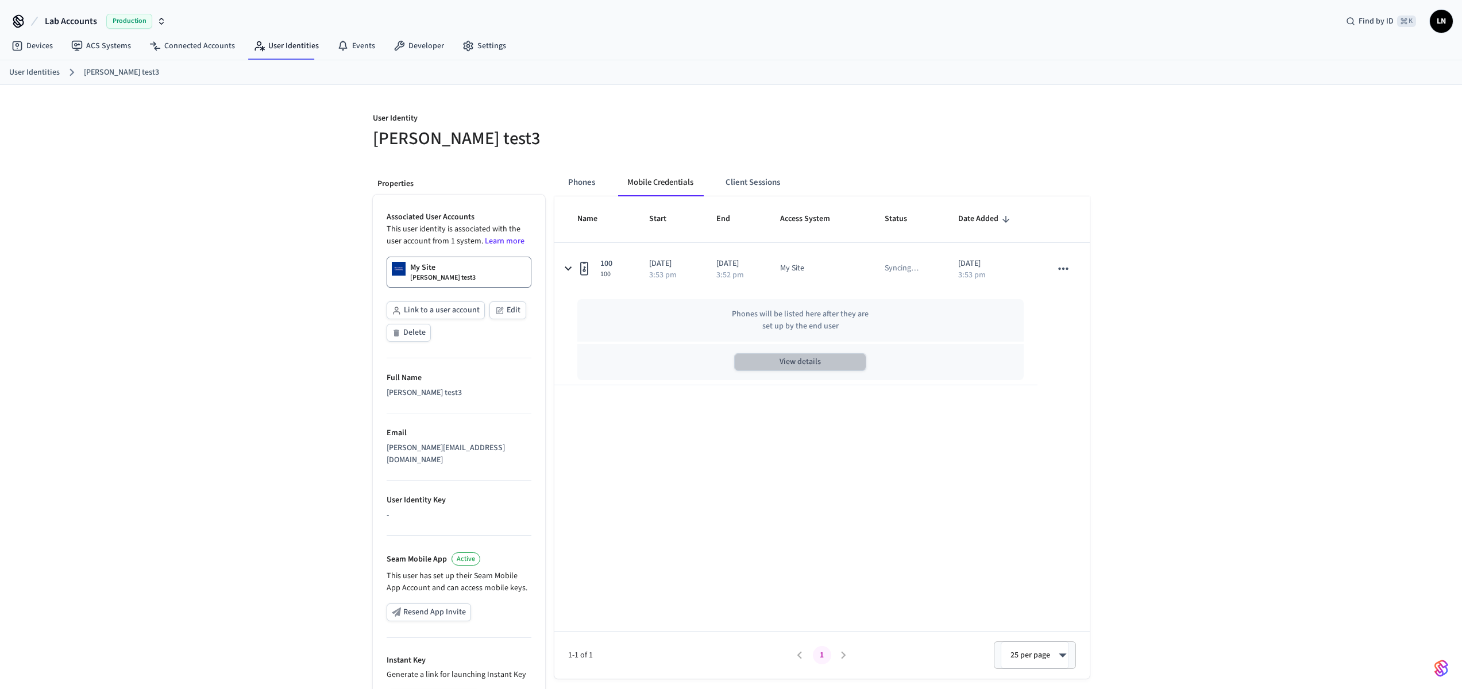
click at [780, 360] on button "View details" at bounding box center [800, 362] width 132 height 18
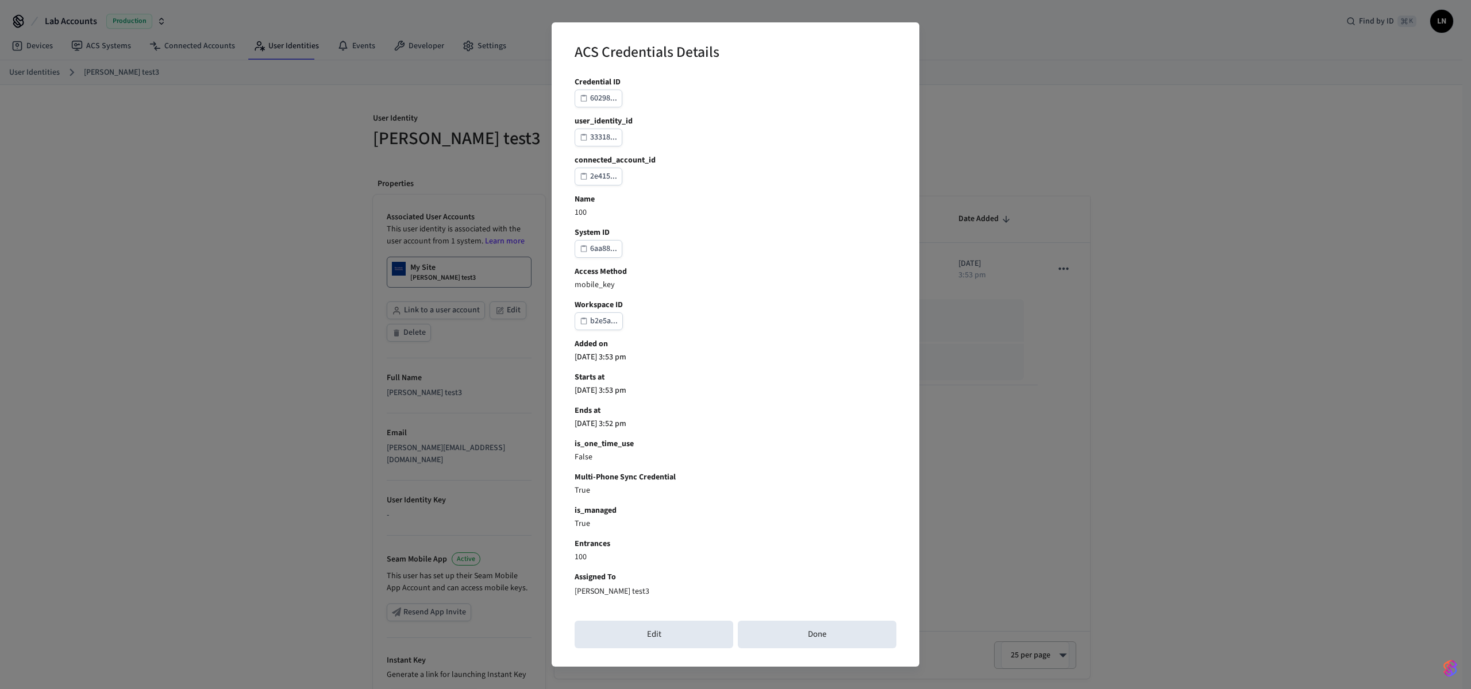
click at [330, 169] on div "ACS Credentials Details Credential ID 60298... user_identity_id 33318... connec…" at bounding box center [735, 344] width 1471 height 689
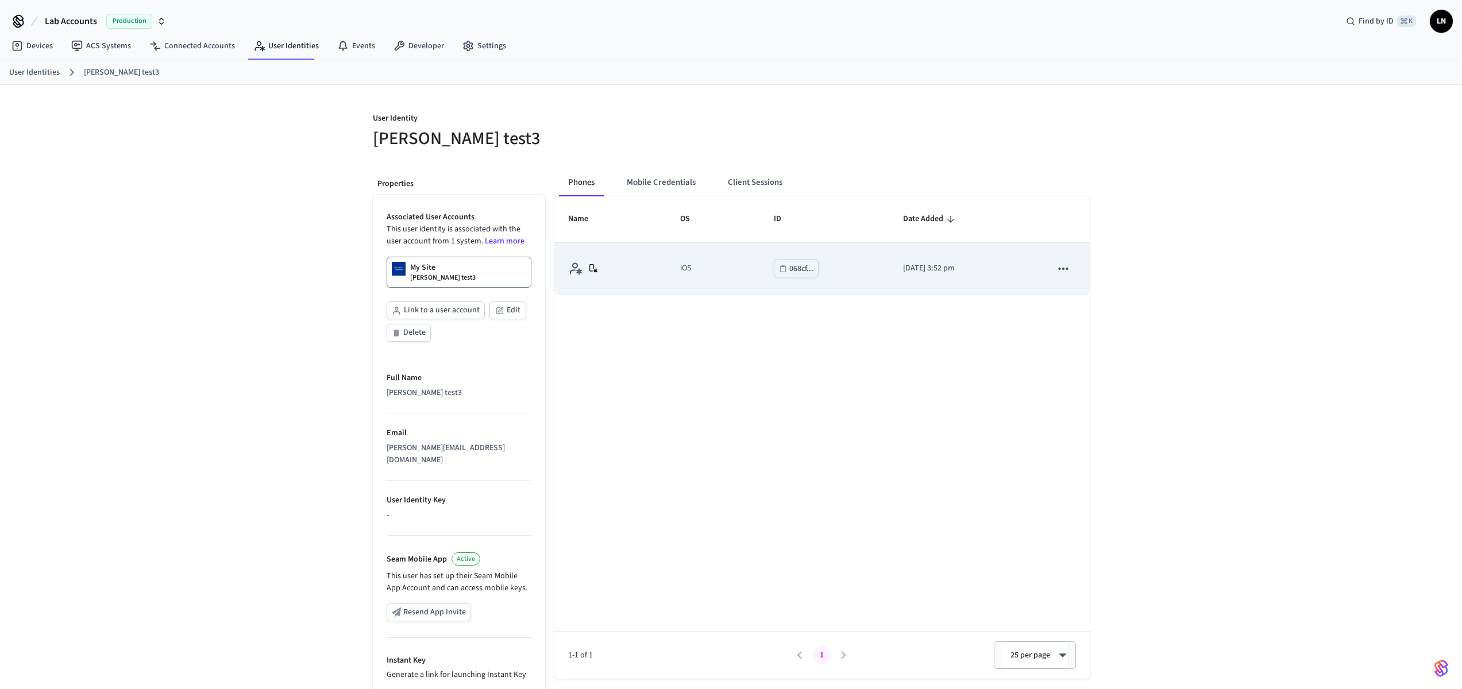
click at [987, 283] on td "[DATE] 3:52 pm" at bounding box center [963, 269] width 148 height 52
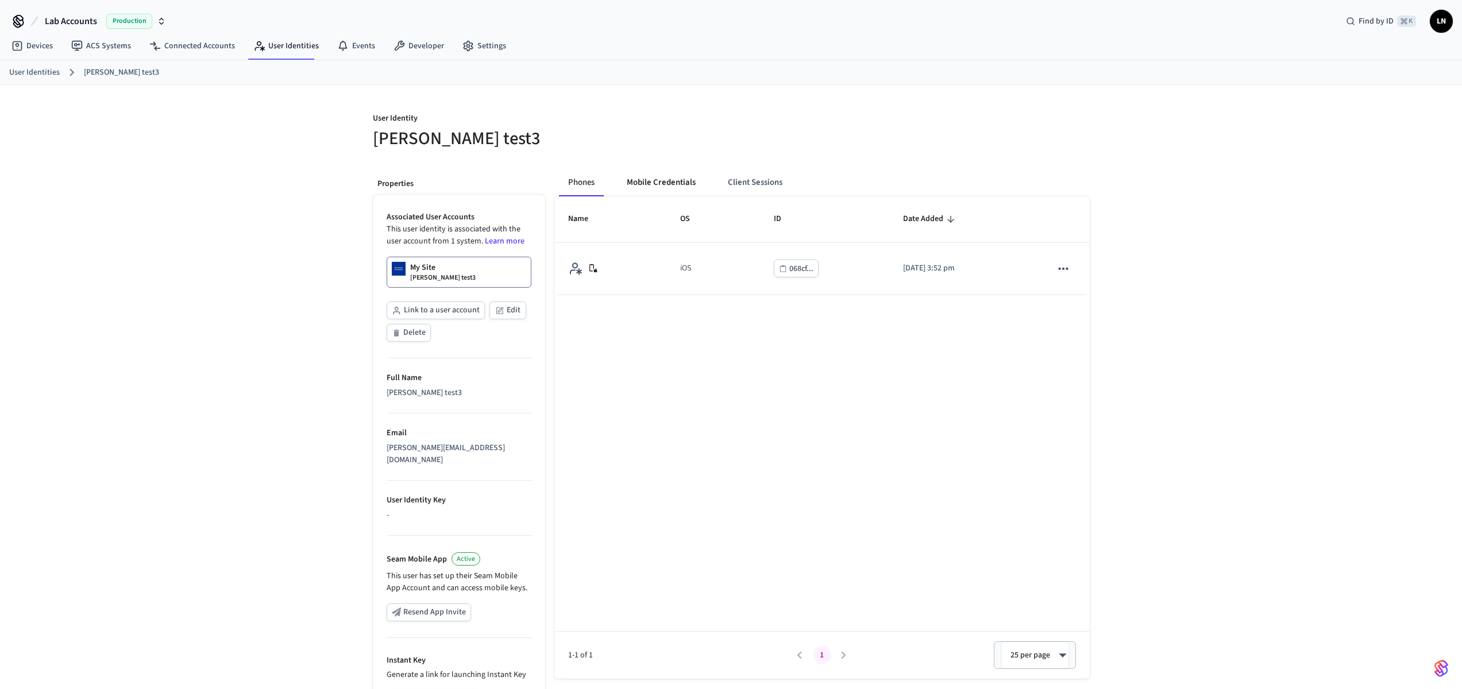
click at [686, 192] on button "Mobile Credentials" at bounding box center [661, 183] width 87 height 28
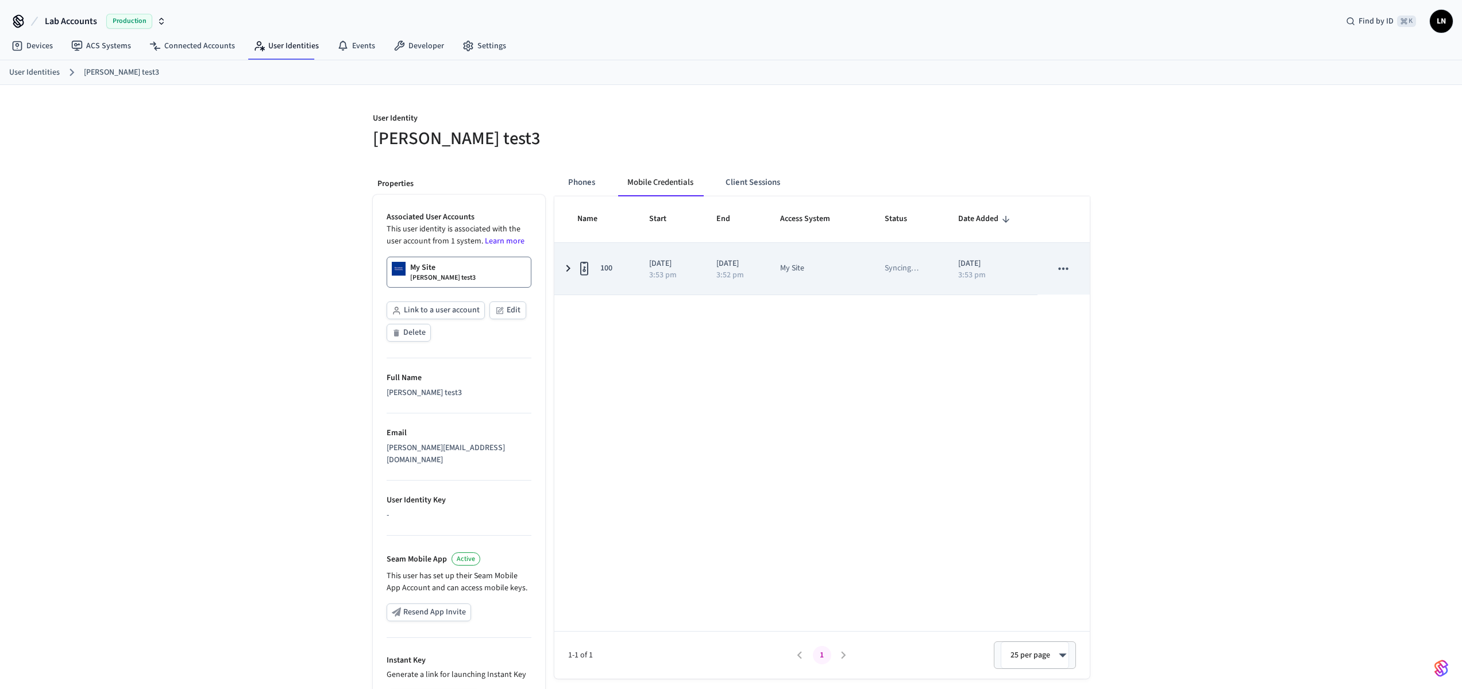
click at [574, 266] on icon "sticky table" at bounding box center [568, 268] width 14 height 14
click at [766, 265] on td "[DATE] 3:52 pm" at bounding box center [735, 269] width 64 height 52
click at [662, 279] on p "3:53 pm" at bounding box center [663, 275] width 28 height 8
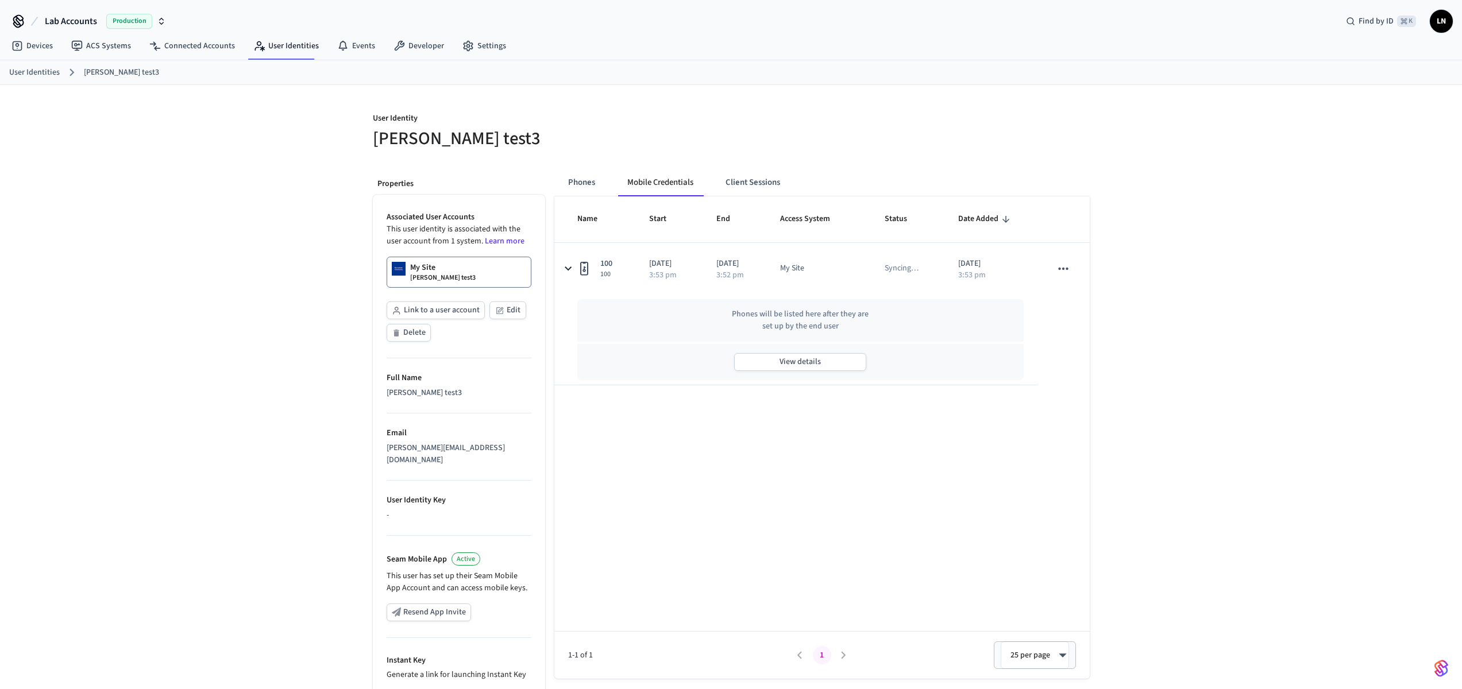
click at [487, 273] on link "My Site [PERSON_NAME] test3" at bounding box center [459, 272] width 145 height 31
click at [825, 359] on button "View details" at bounding box center [800, 362] width 132 height 18
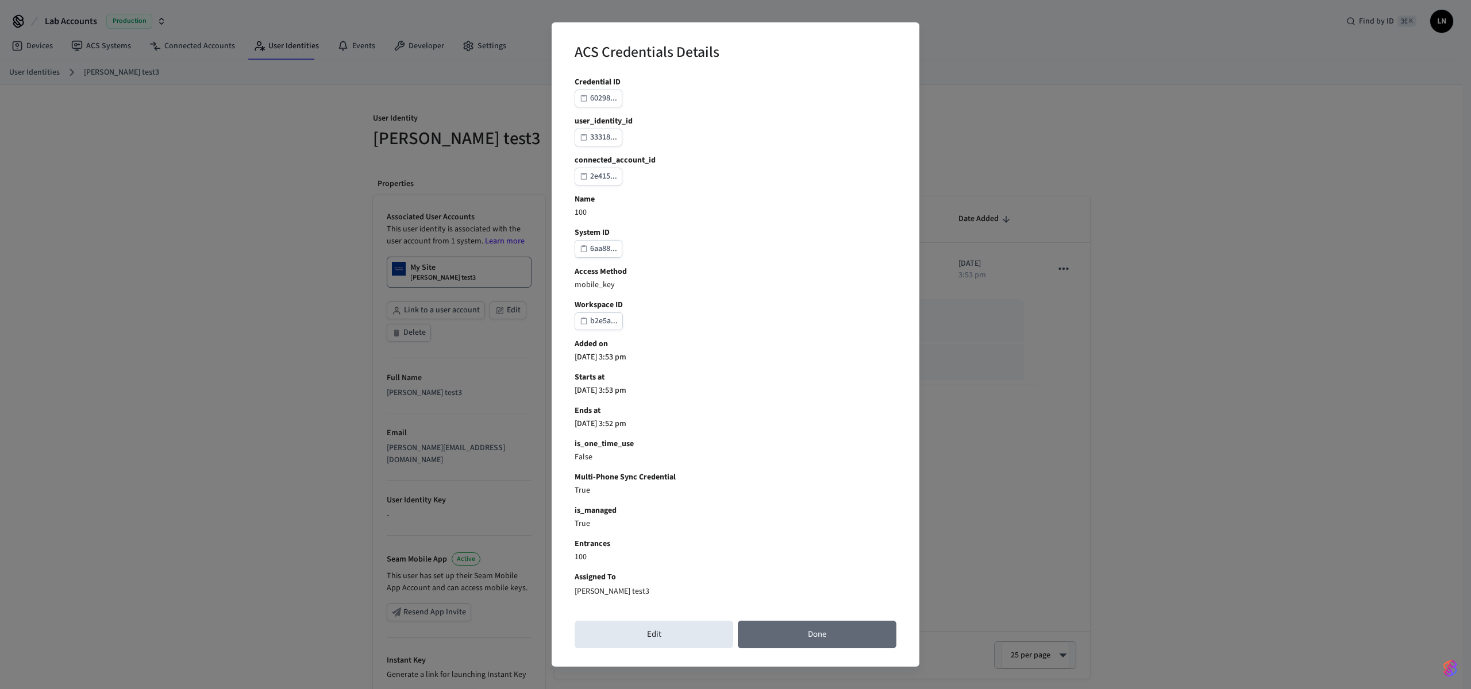
click at [770, 626] on button "Done" at bounding box center [817, 635] width 159 height 28
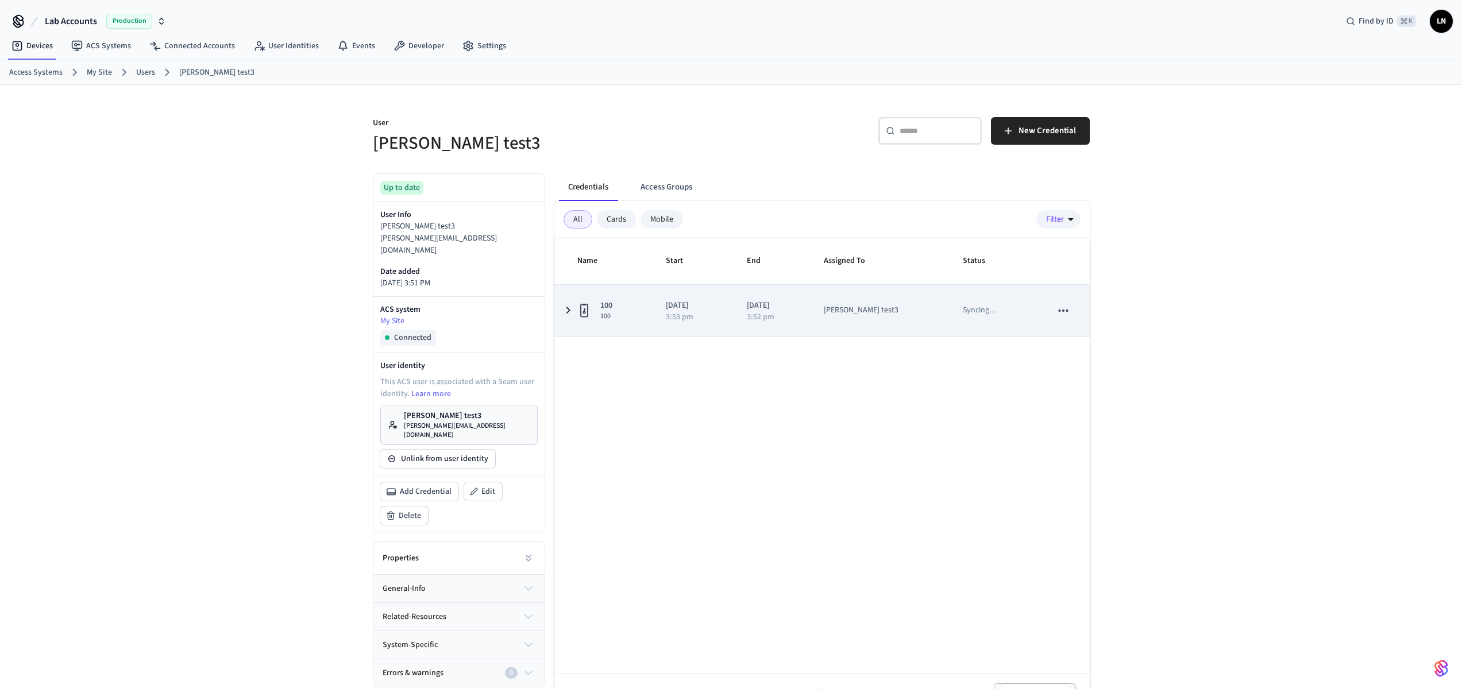
click at [627, 313] on div "100 100" at bounding box center [607, 310] width 61 height 21
click at [659, 295] on td "[DATE] 3:53 pm" at bounding box center [693, 311] width 82 height 52
click at [796, 311] on p "[DATE]" at bounding box center [771, 306] width 49 height 12
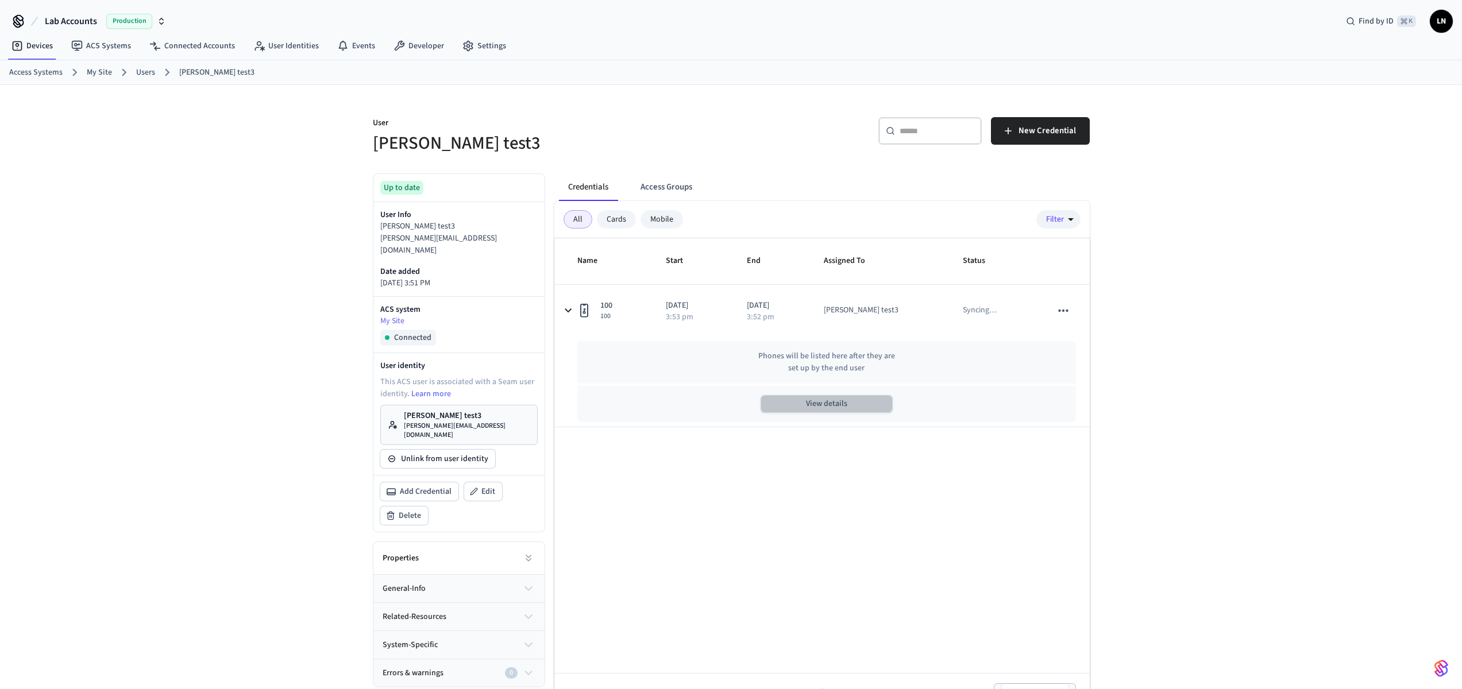
click at [836, 396] on button "View details" at bounding box center [827, 404] width 132 height 18
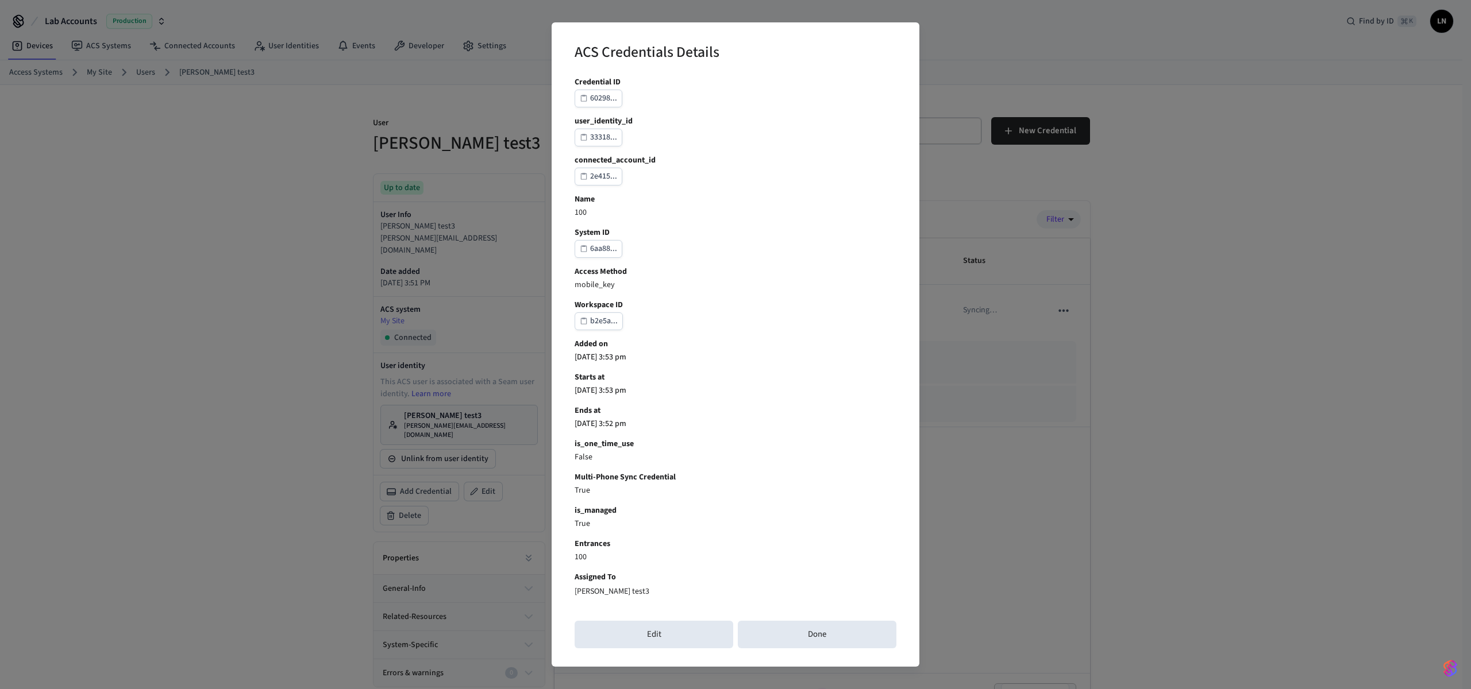
click at [593, 105] on div "60298..." at bounding box center [603, 98] width 27 height 14
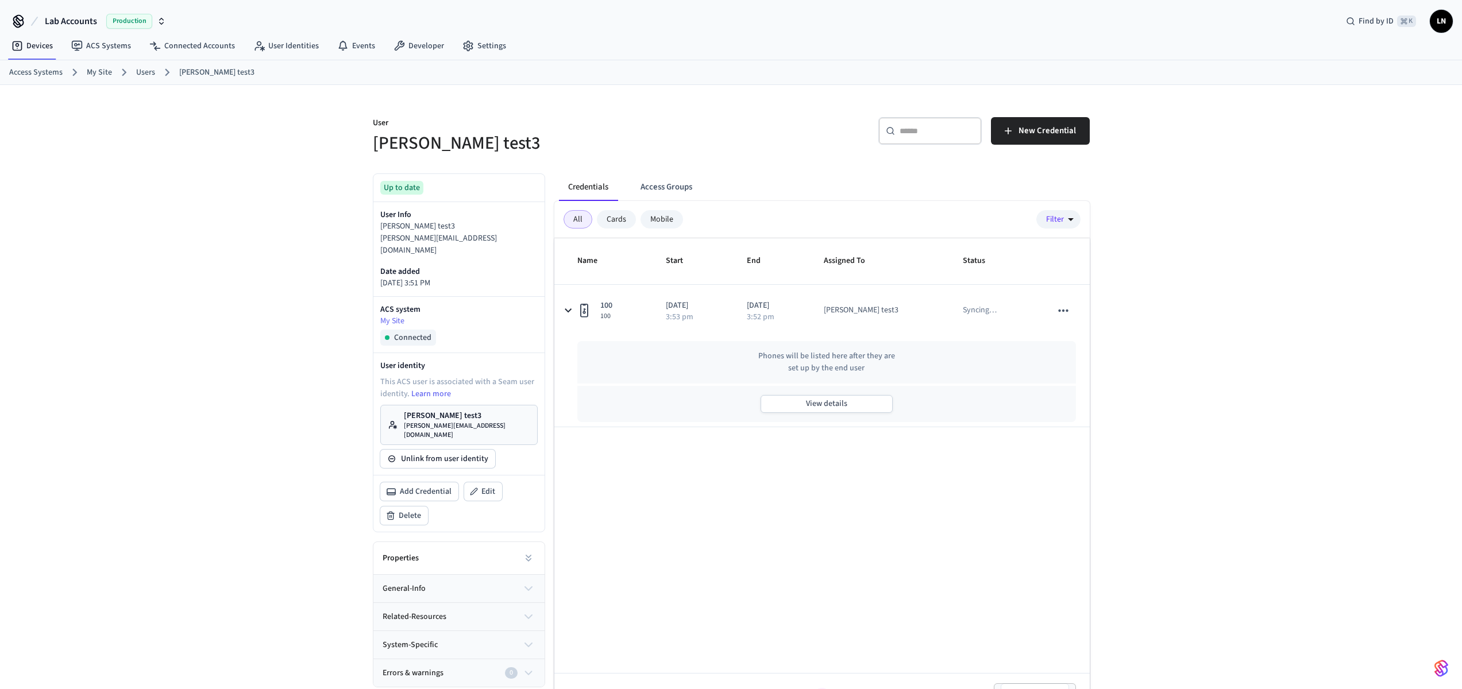
click at [1142, 477] on div "User Lucas test3 ​ ​ New Credential Up to date User Info Lucas test3 lucas+test…" at bounding box center [731, 403] width 1462 height 636
click at [1238, 362] on div "User Lucas test3 ​ ​ New Credential Up to date User Info Lucas test3 lucas+test…" at bounding box center [731, 403] width 1462 height 636
click at [1128, 350] on div "User Lucas test3 ​ ​ New Credential Up to date User Info Lucas test3 lucas+test…" at bounding box center [731, 403] width 1462 height 636
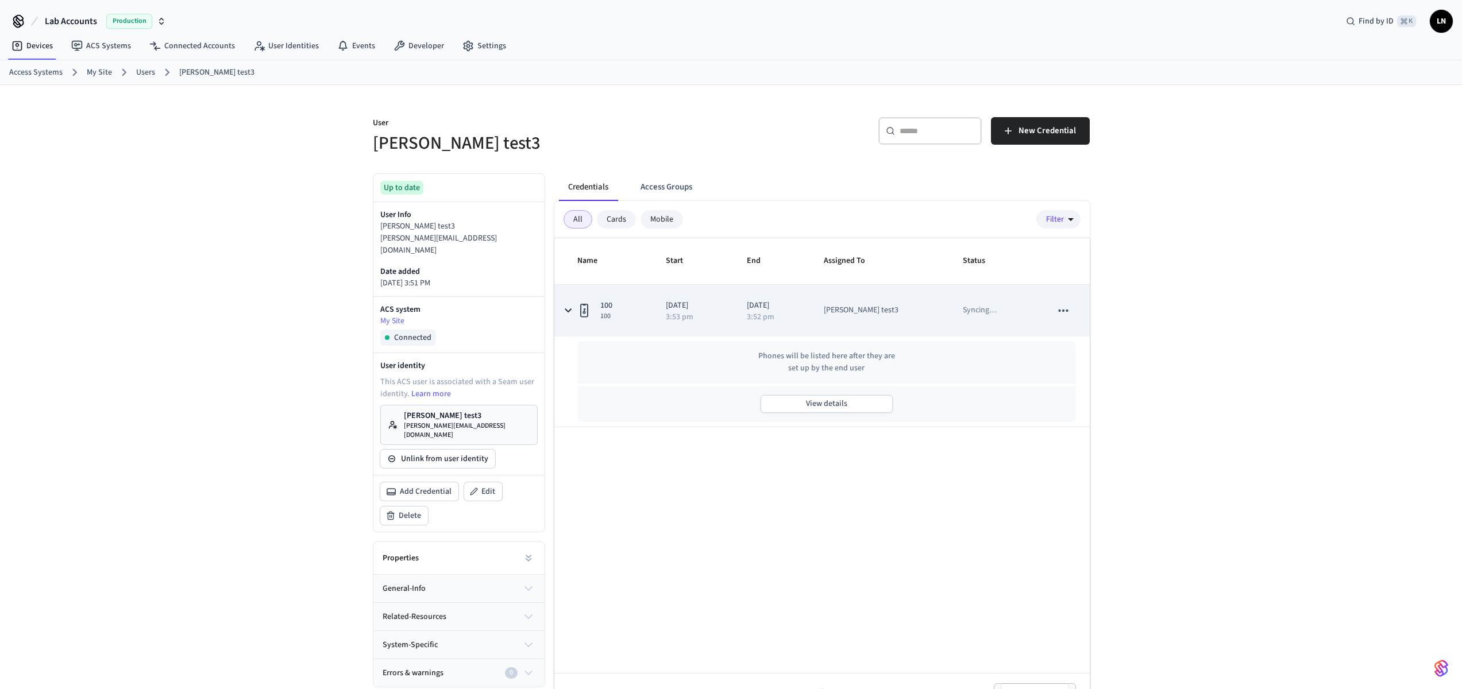
click at [866, 304] on div "[PERSON_NAME] test3" at bounding box center [861, 310] width 75 height 12
click at [1060, 313] on icon "sticky table" at bounding box center [1063, 310] width 15 height 15
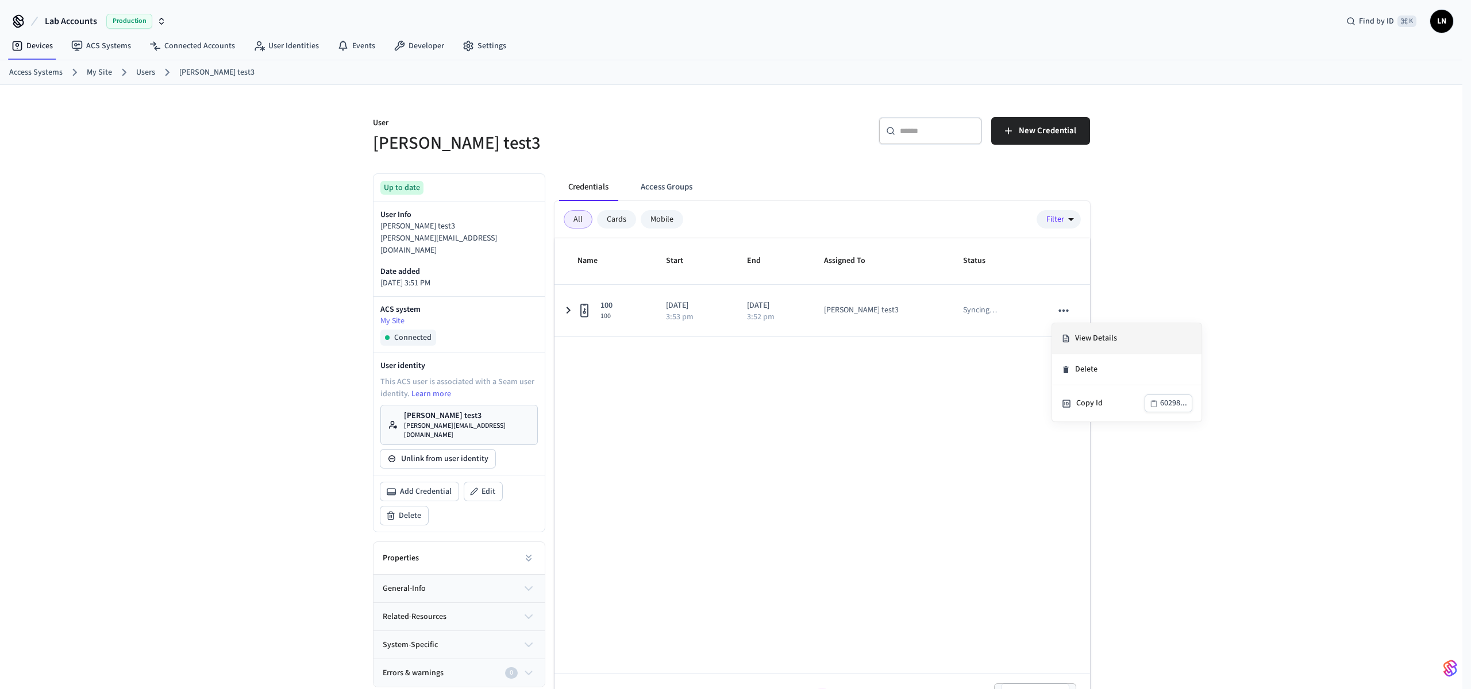
click at [1090, 339] on li "View Details" at bounding box center [1126, 338] width 149 height 31
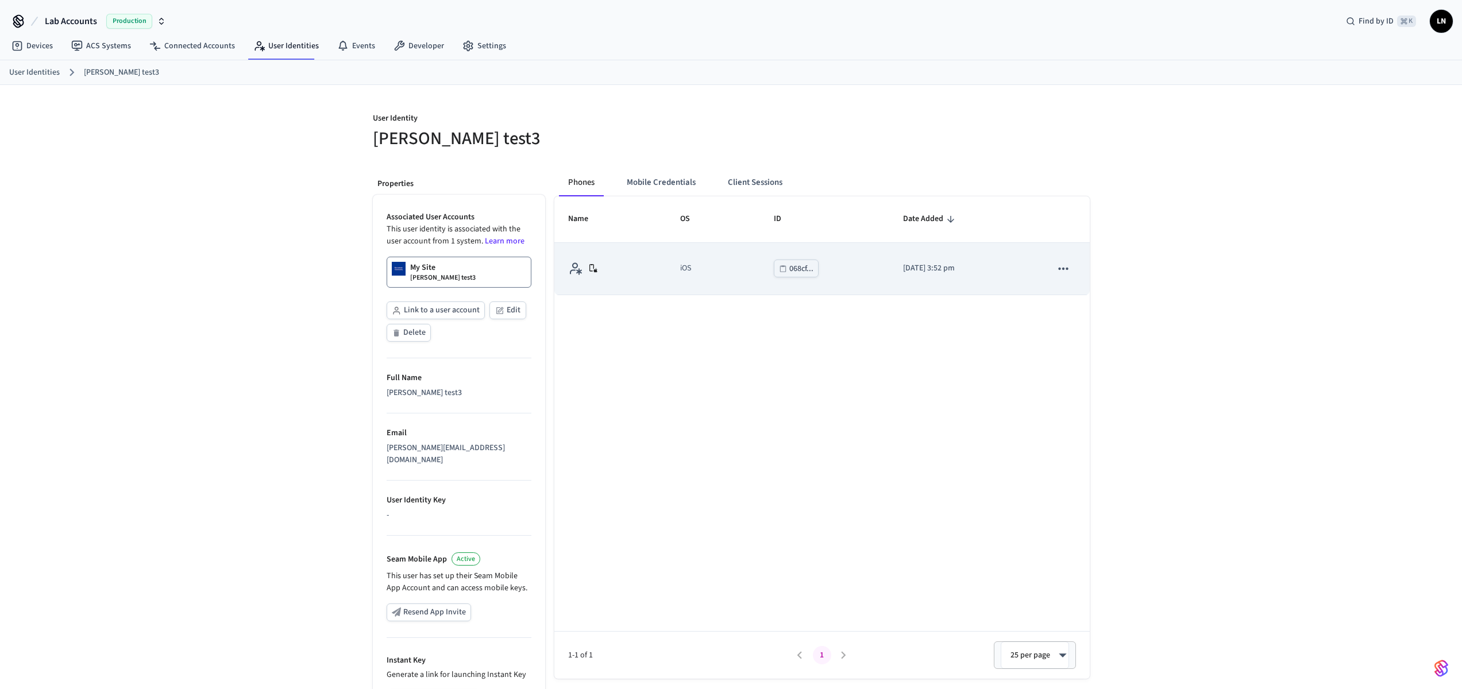
click at [774, 268] on button "068cf..." at bounding box center [796, 269] width 45 height 18
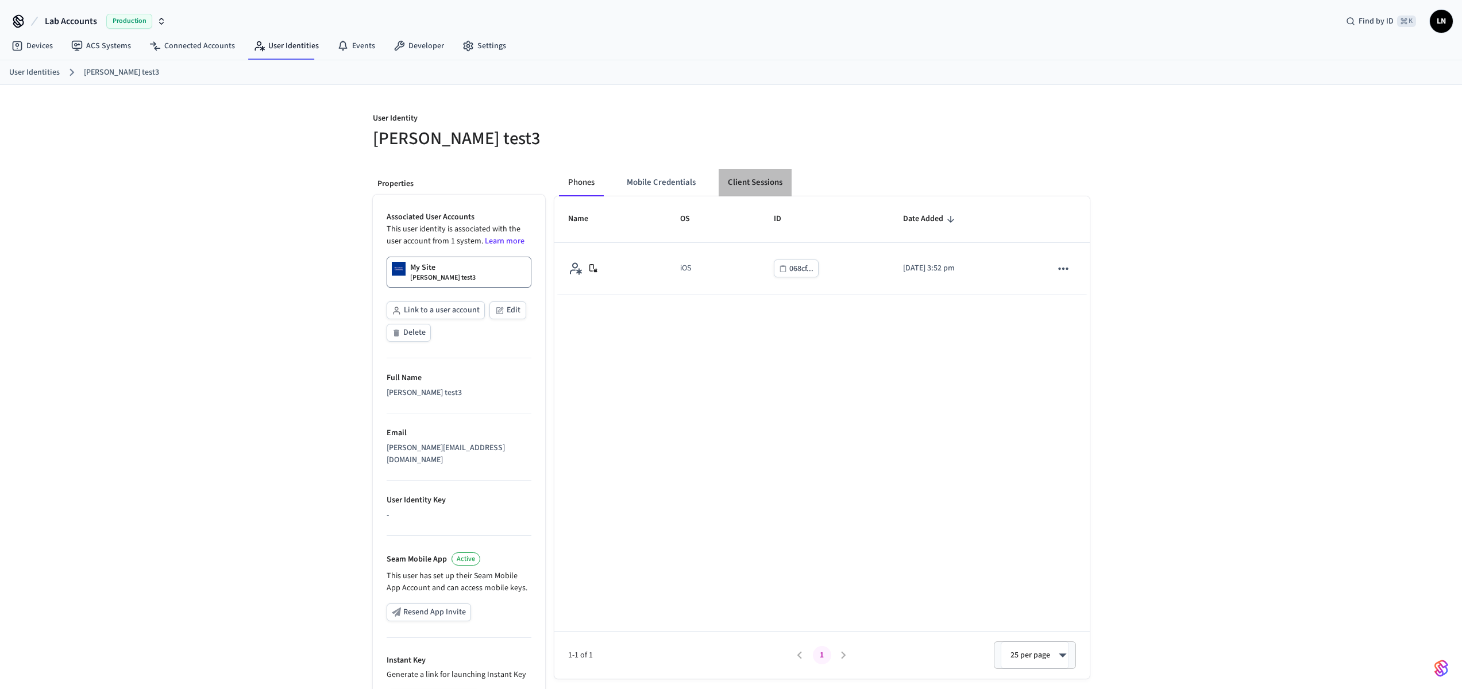
click at [732, 172] on button "Client Sessions" at bounding box center [755, 183] width 73 height 28
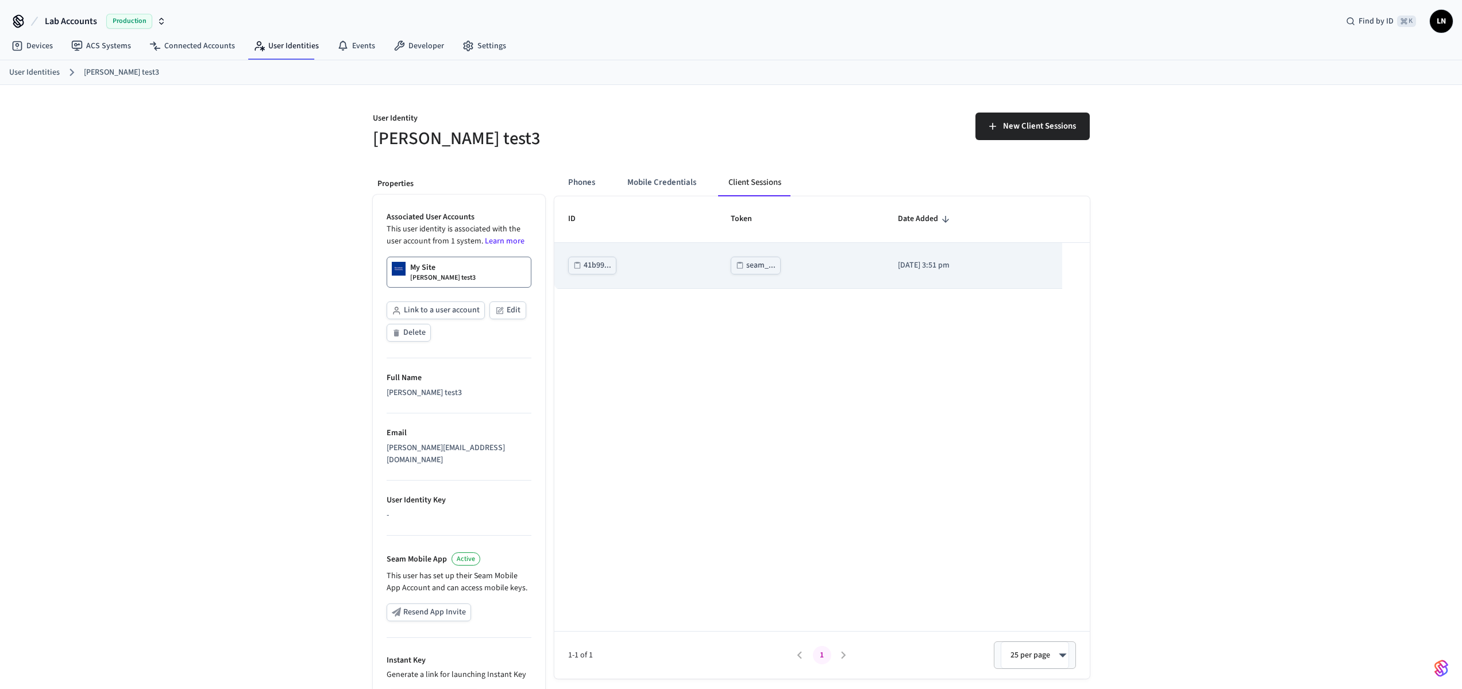
click at [942, 282] on td "2025/08/29 at 3:51 pm" at bounding box center [973, 266] width 178 height 46
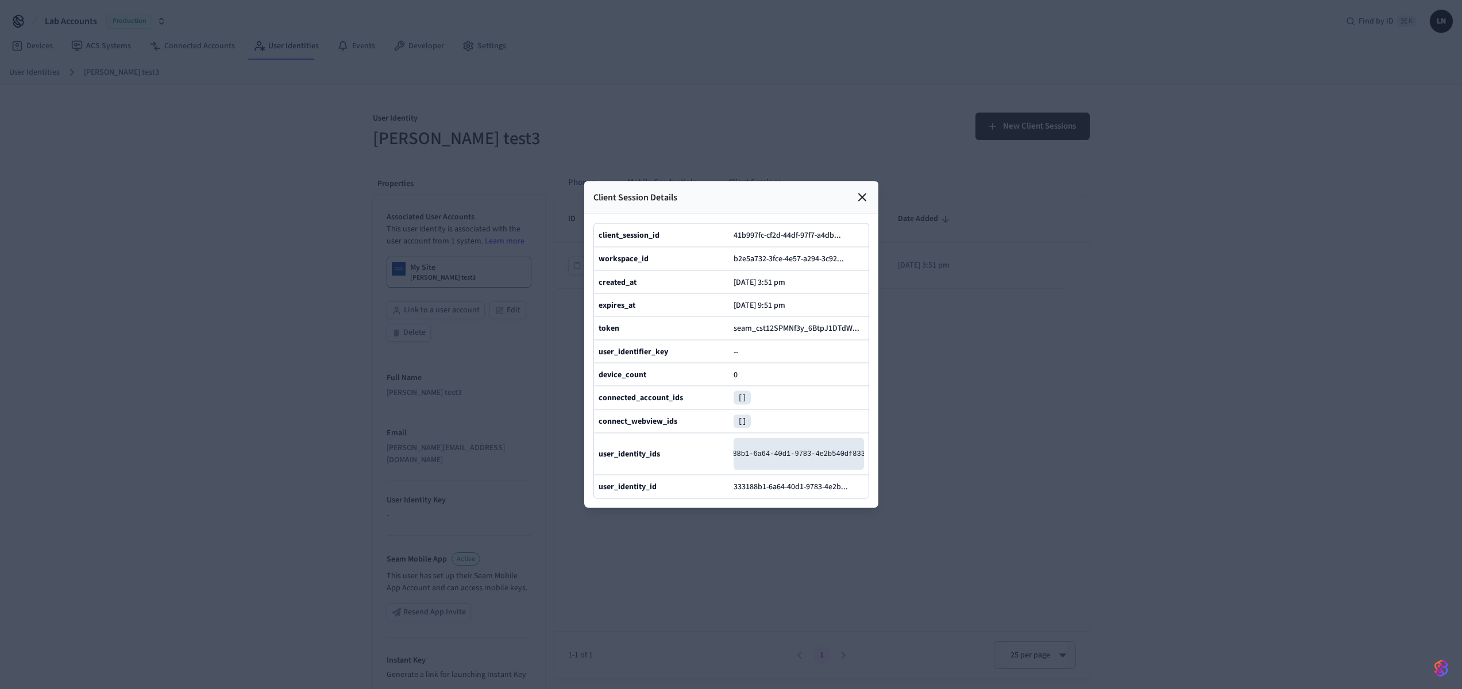
scroll to position [0, 44]
click at [843, 182] on div "Client Session Details" at bounding box center [731, 198] width 294 height 33
click at [861, 191] on icon at bounding box center [862, 198] width 14 height 14
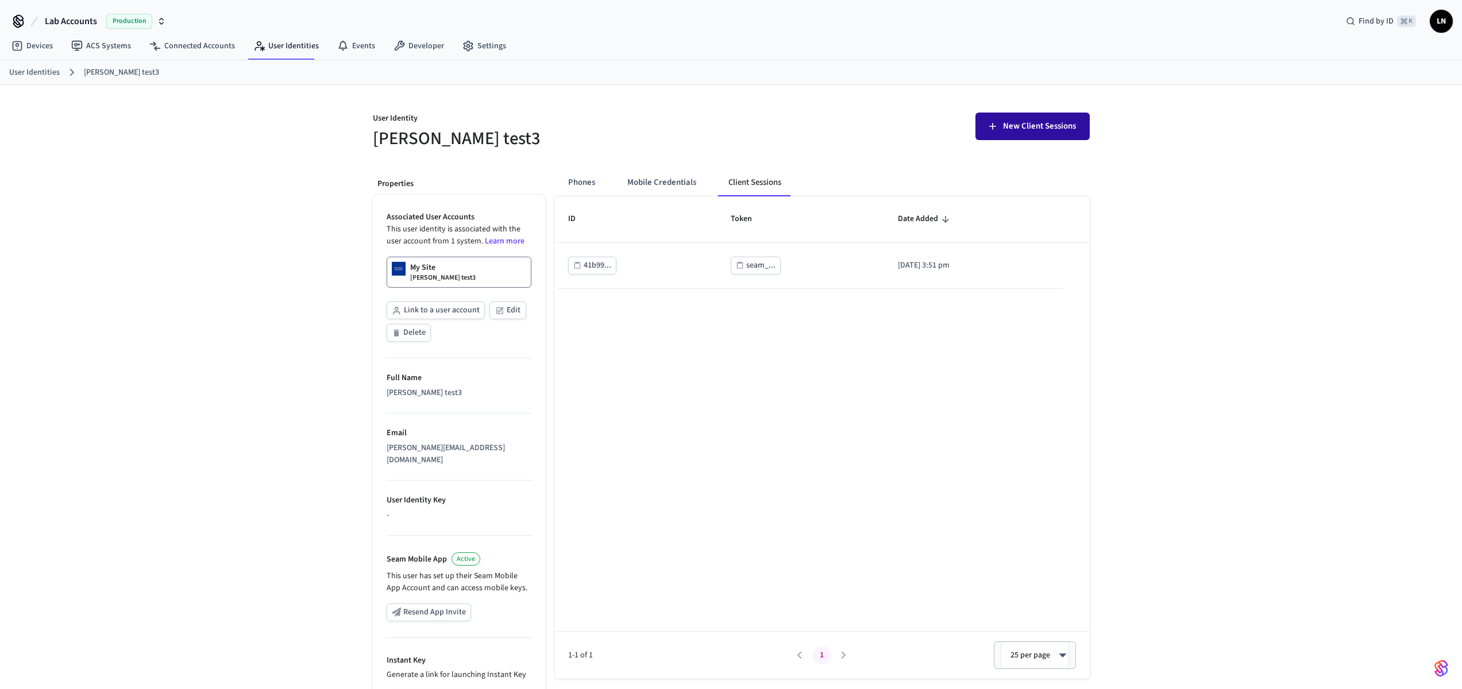
click at [1006, 129] on span "New Client Sessions" at bounding box center [1039, 126] width 73 height 15
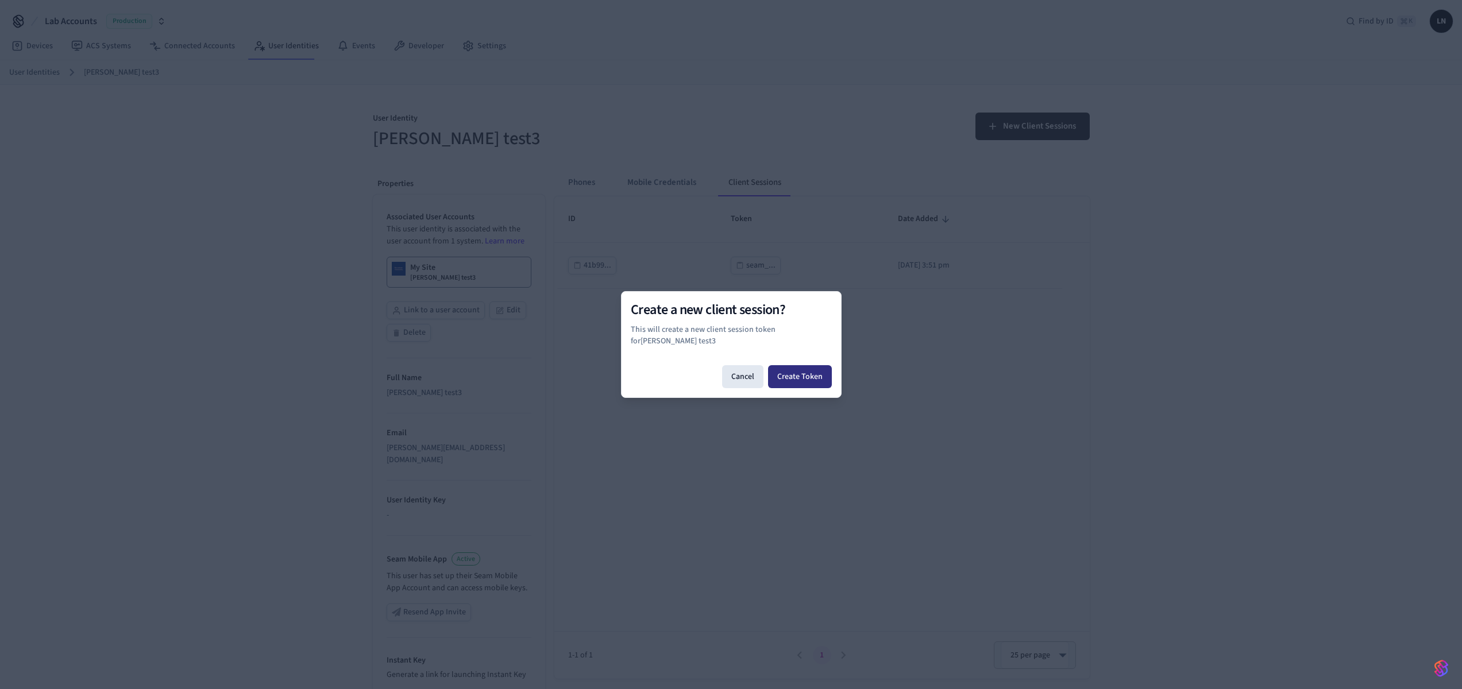
click at [793, 369] on button "Create Token" at bounding box center [800, 376] width 64 height 23
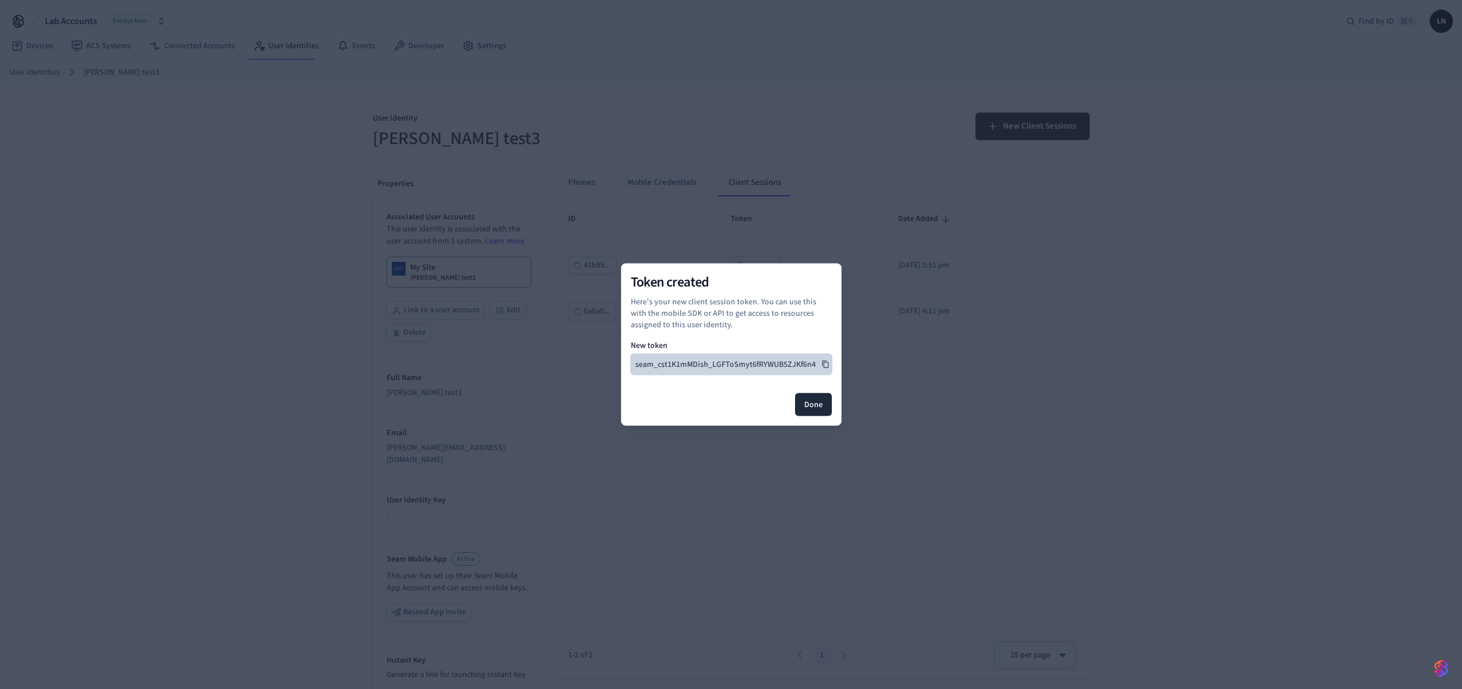
click at [825, 362] on icon at bounding box center [825, 364] width 6 height 7
click at [803, 402] on button "Done" at bounding box center [813, 405] width 37 height 23
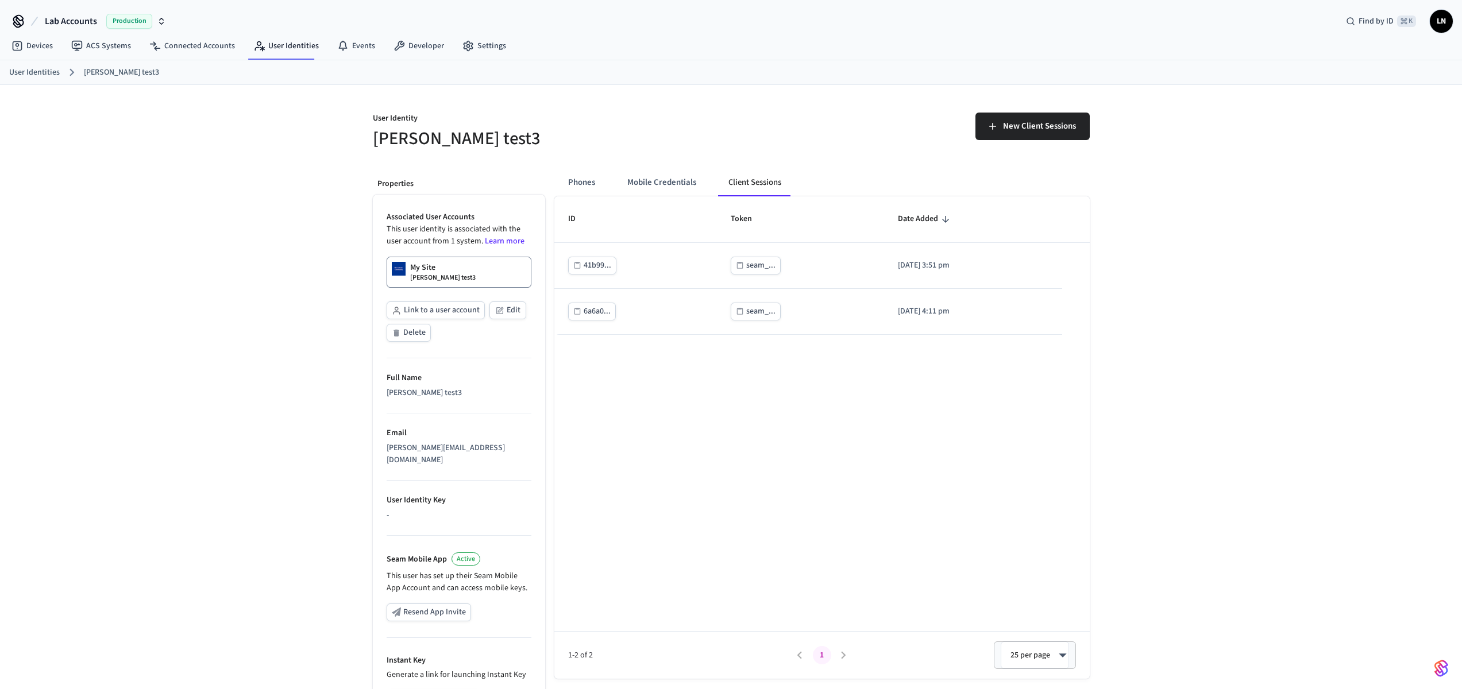
drag, startPoint x: 964, startPoint y: 398, endPoint x: 905, endPoint y: 353, distance: 73.8
click at [964, 398] on div "ID Token Date Added 41b99... seam_... 2025/08/29 at 3:51 pm 6a6a0... seam_... 2…" at bounding box center [821, 437] width 535 height 483
click at [599, 172] on button "Phones" at bounding box center [581, 183] width 45 height 28
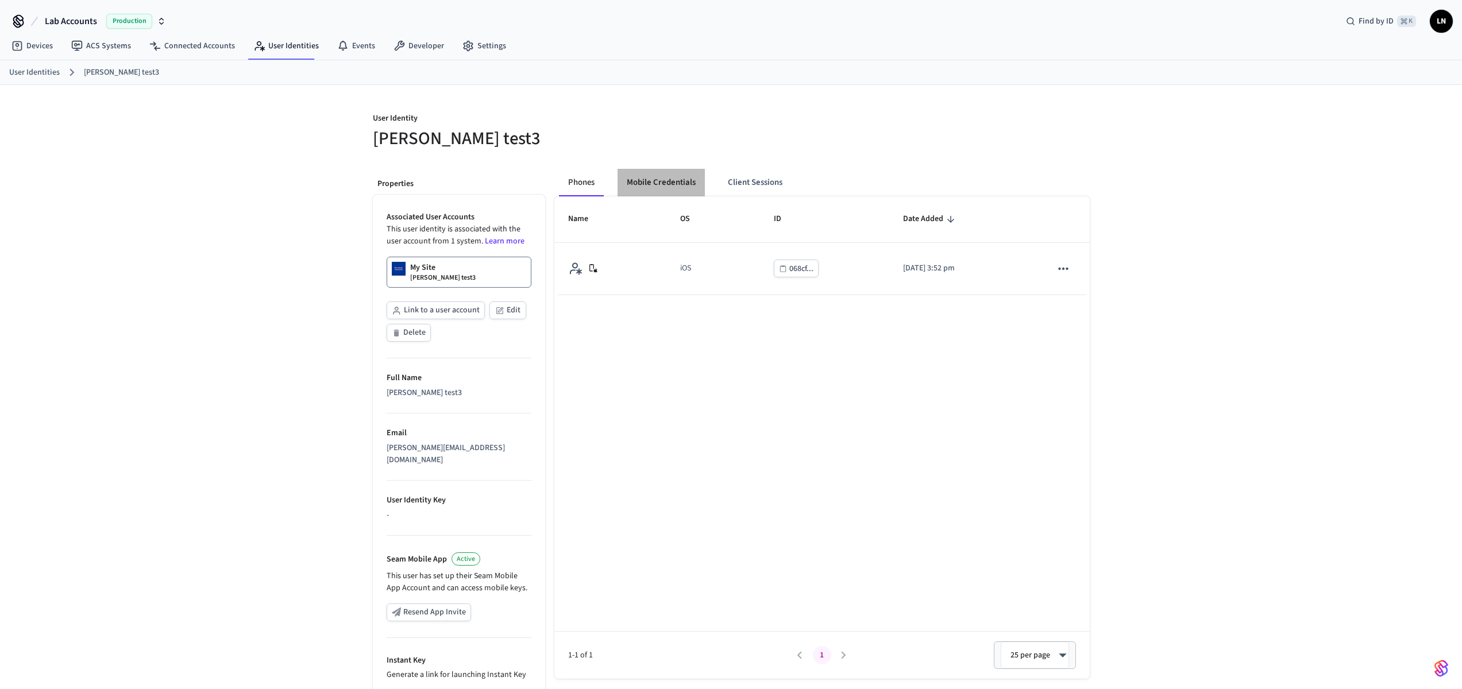
click at [659, 187] on button "Mobile Credentials" at bounding box center [661, 183] width 87 height 28
click at [574, 180] on button "Phones" at bounding box center [581, 183] width 45 height 28
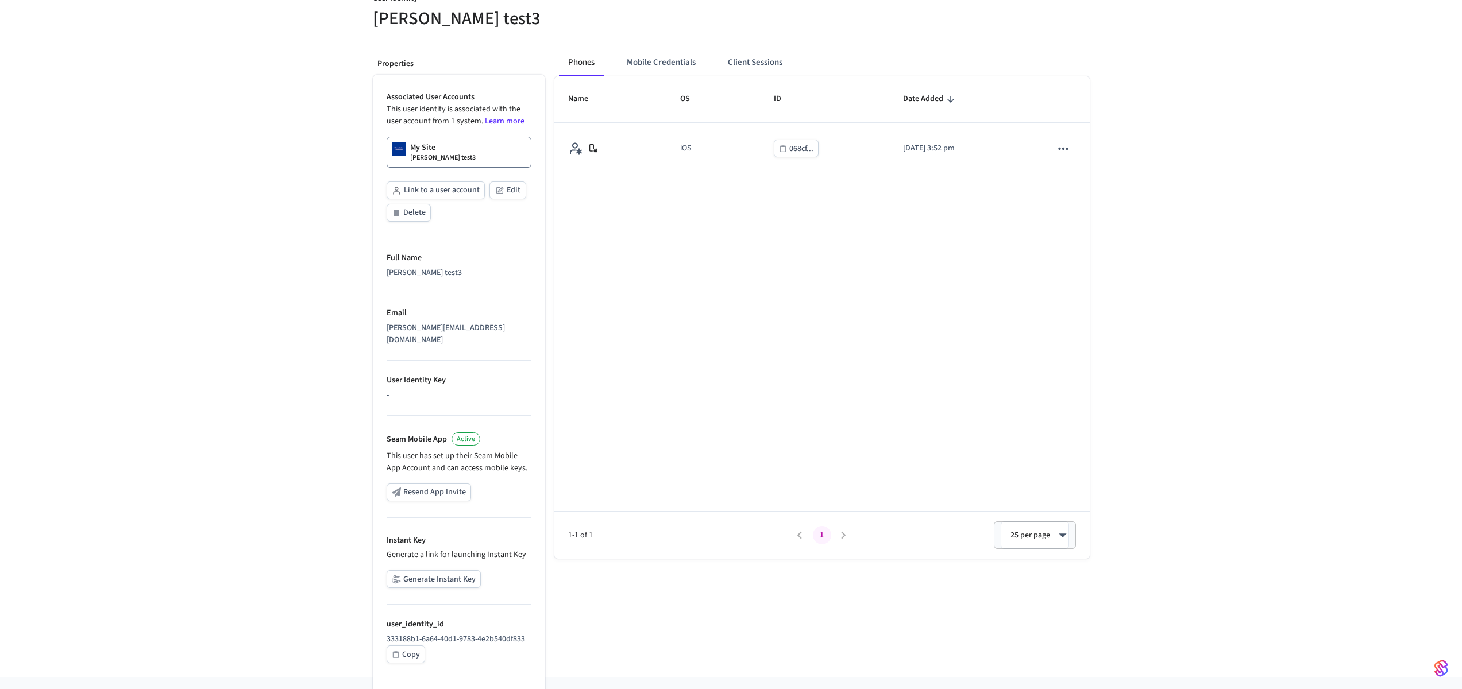
scroll to position [122, 0]
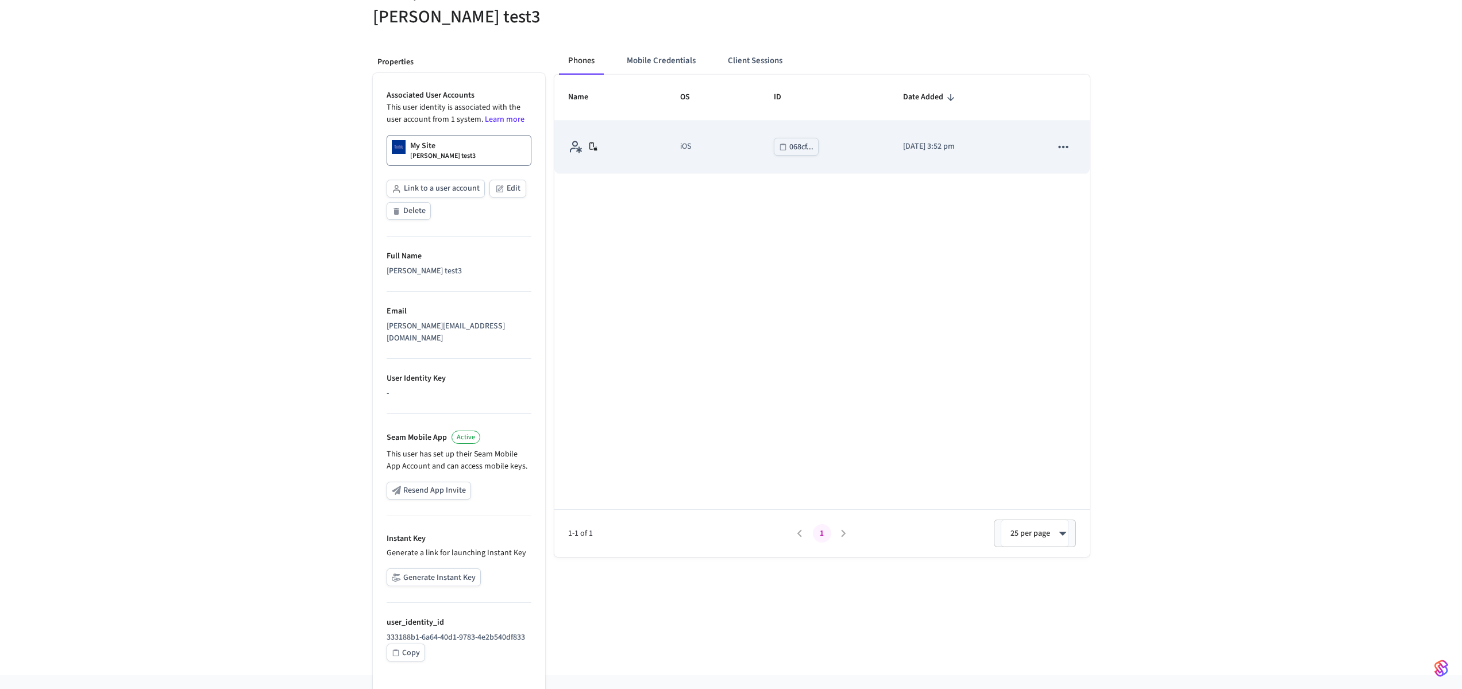
click at [760, 145] on td "068cf..." at bounding box center [825, 147] width 130 height 52
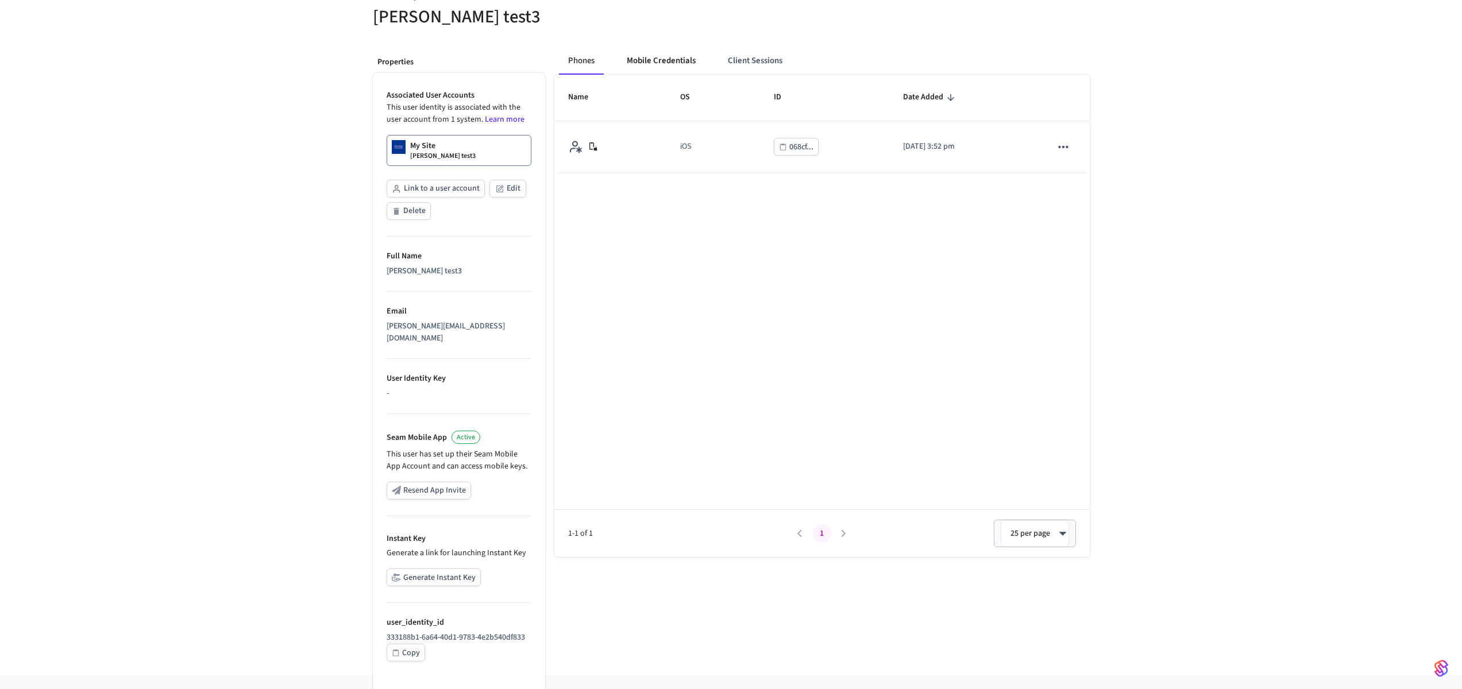
click at [653, 67] on button "Mobile Credentials" at bounding box center [661, 61] width 87 height 28
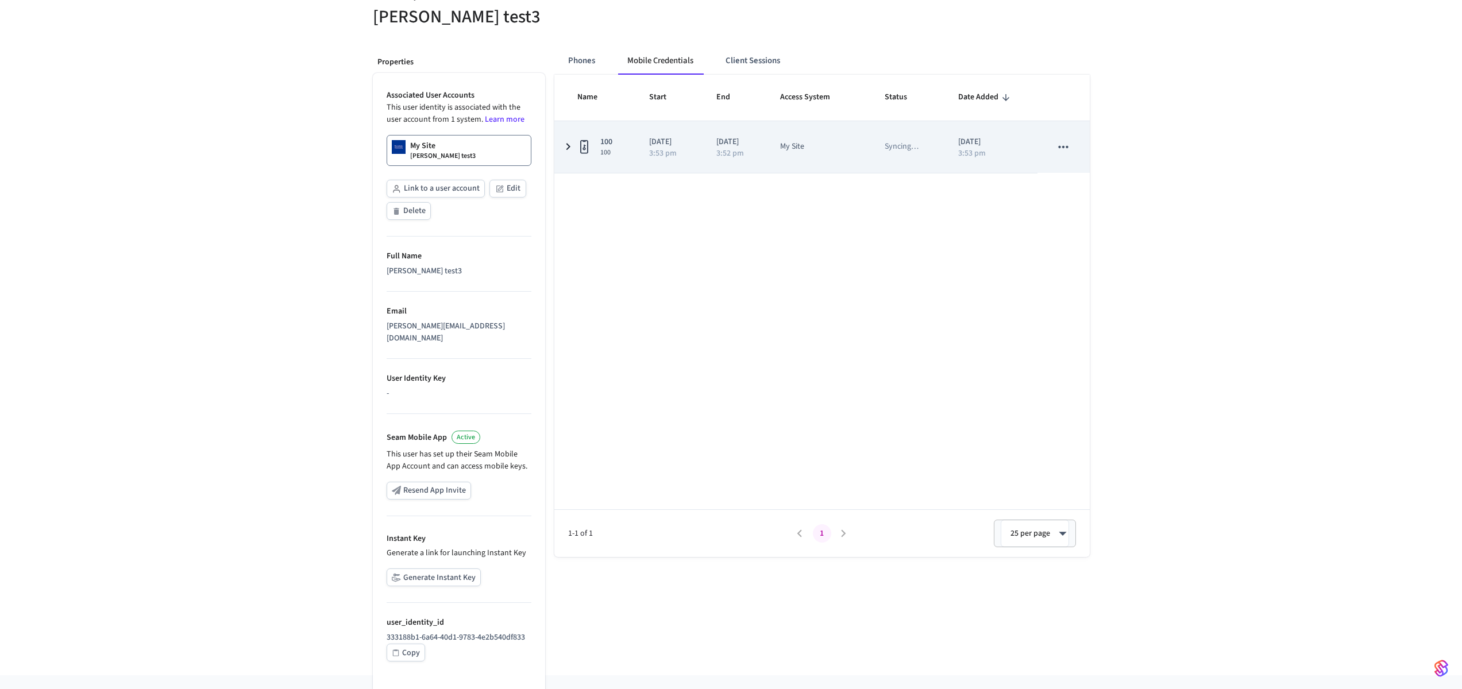
click at [568, 151] on icon "sticky table" at bounding box center [568, 147] width 14 height 14
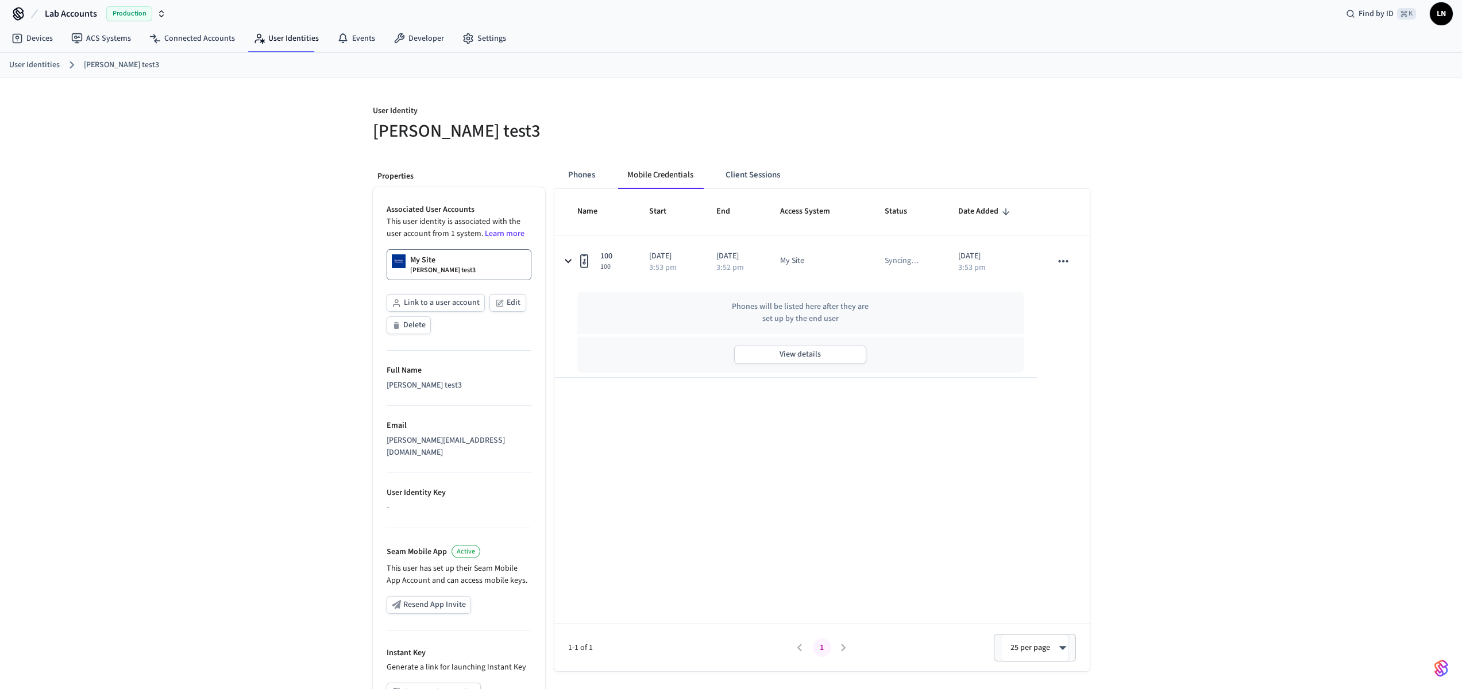
scroll to position [0, 0]
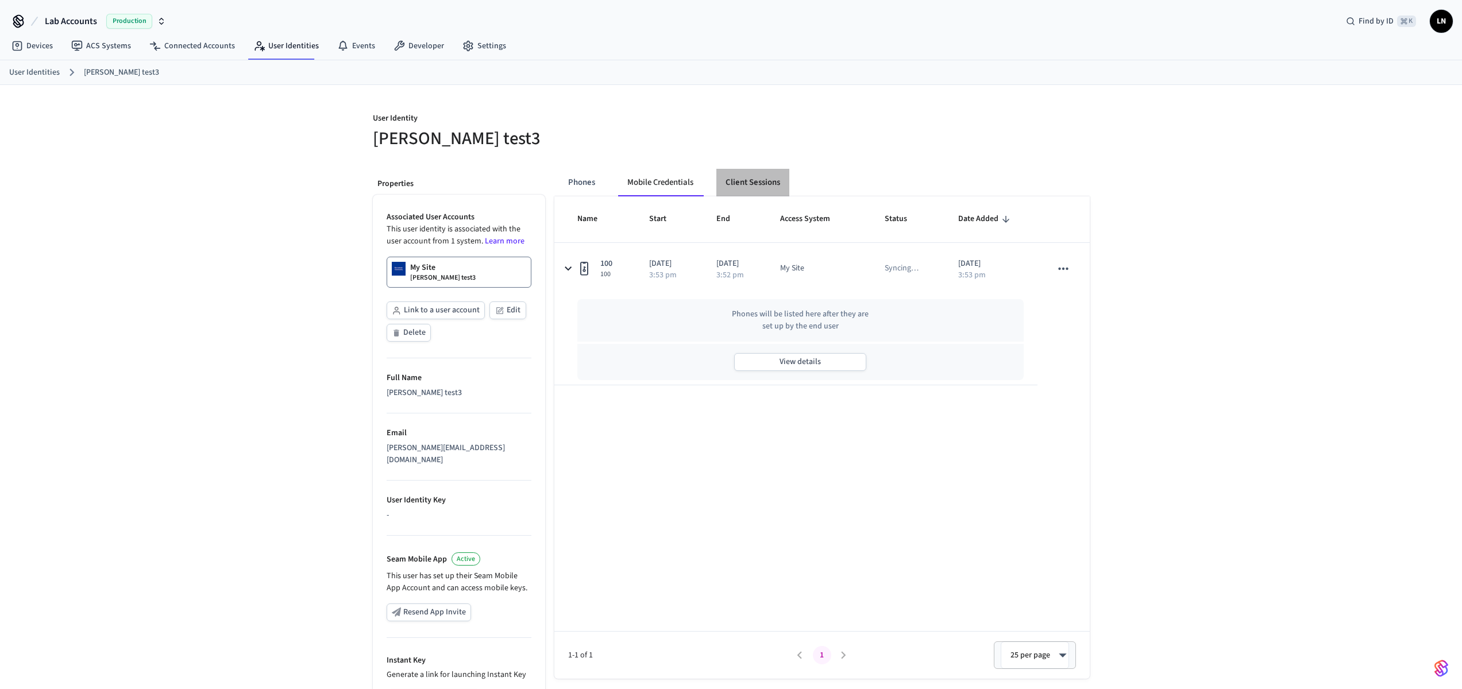
click at [744, 187] on button "Client Sessions" at bounding box center [752, 183] width 73 height 28
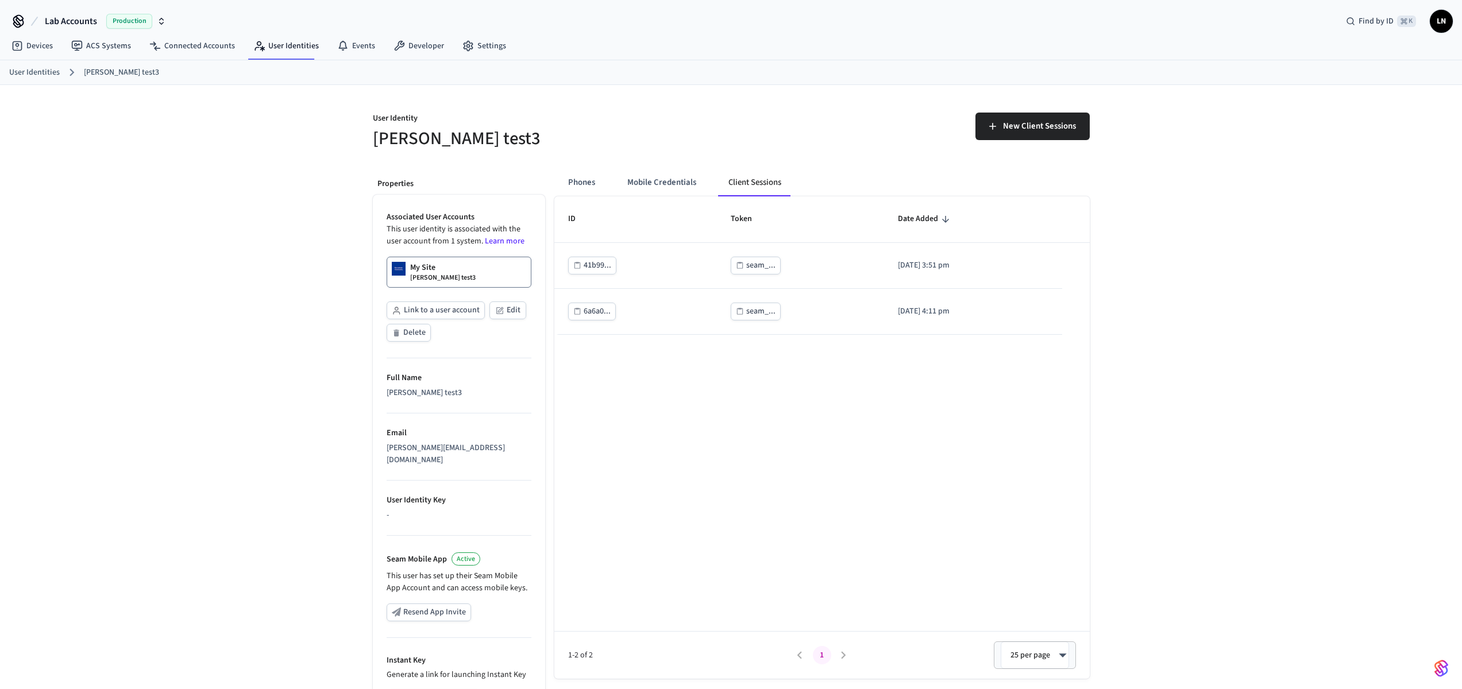
click at [584, 197] on th "ID" at bounding box center [635, 219] width 163 height 46
click at [588, 188] on button "Phones" at bounding box center [581, 183] width 45 height 28
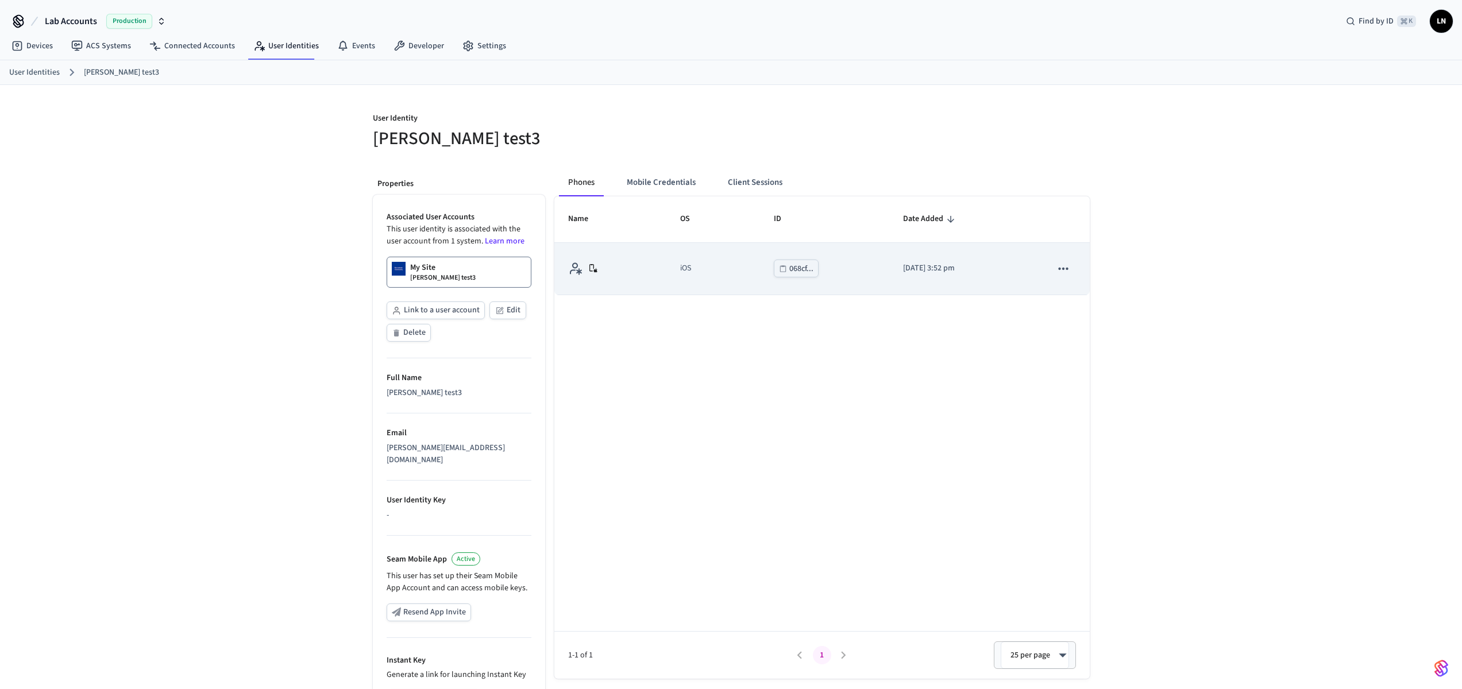
click at [1061, 270] on icon "sticky table" at bounding box center [1063, 268] width 15 height 15
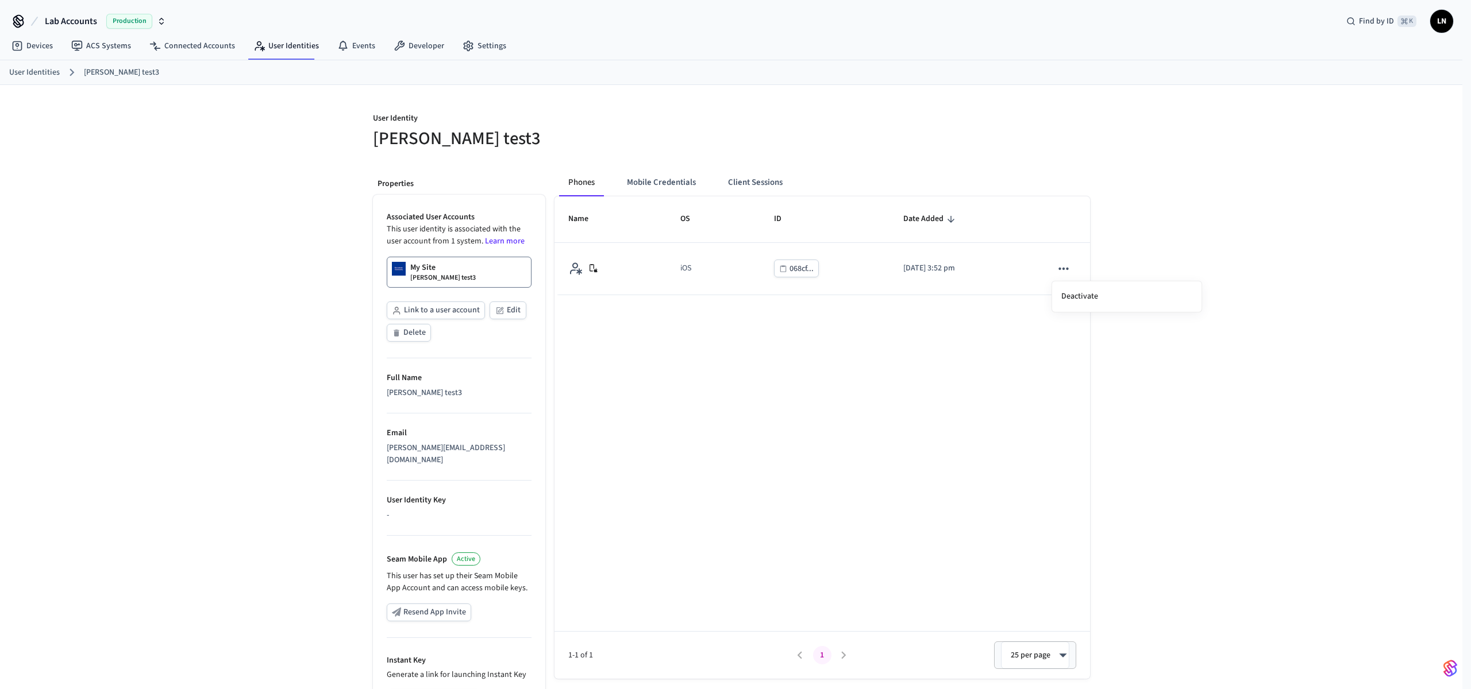
click at [821, 371] on div at bounding box center [735, 344] width 1471 height 689
drag, startPoint x: 611, startPoint y: 286, endPoint x: 649, endPoint y: 192, distance: 100.8
click at [649, 193] on div "Phones Mobile Credentials Client Sessions Name OS ID Date Added iOS 068cf... 20…" at bounding box center [817, 479] width 545 height 638
click at [655, 186] on button "Mobile Credentials" at bounding box center [661, 183] width 87 height 28
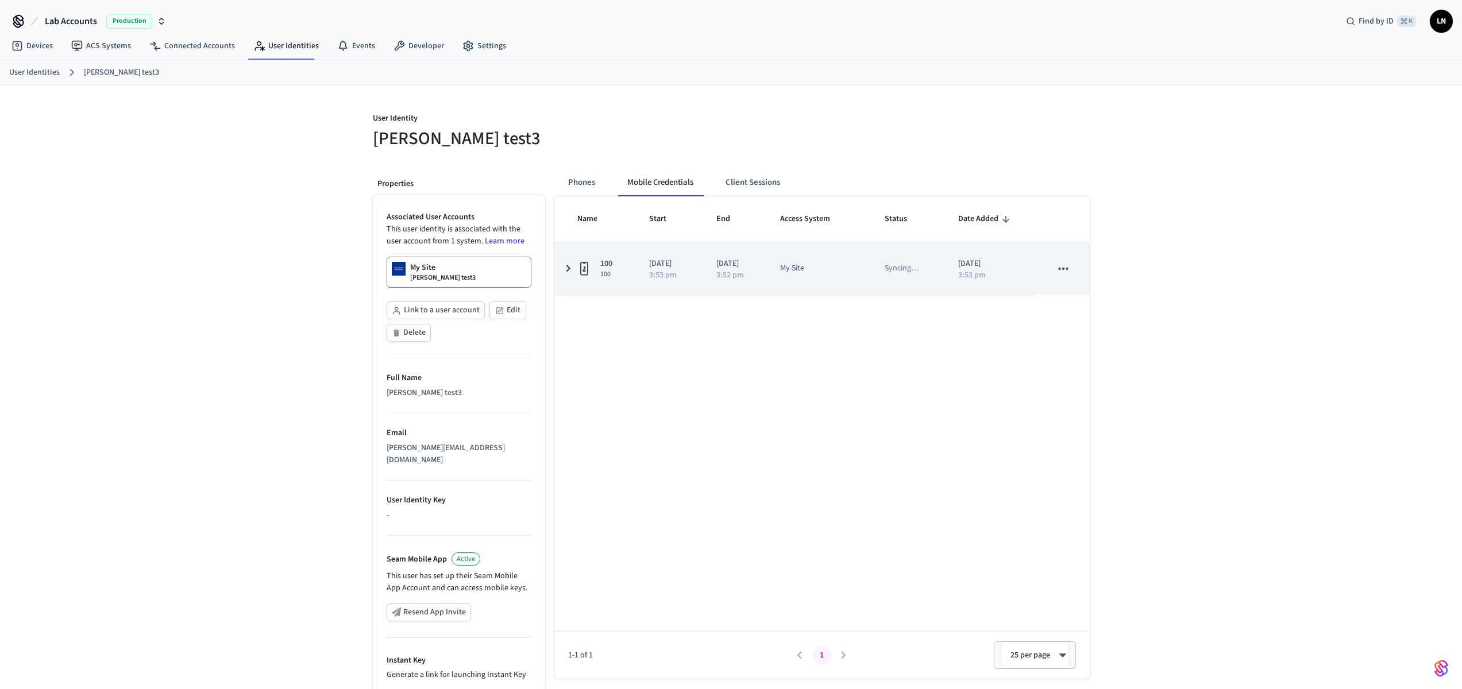
click at [635, 271] on td "2025/08/29 3:53 pm" at bounding box center [669, 269] width 68 height 52
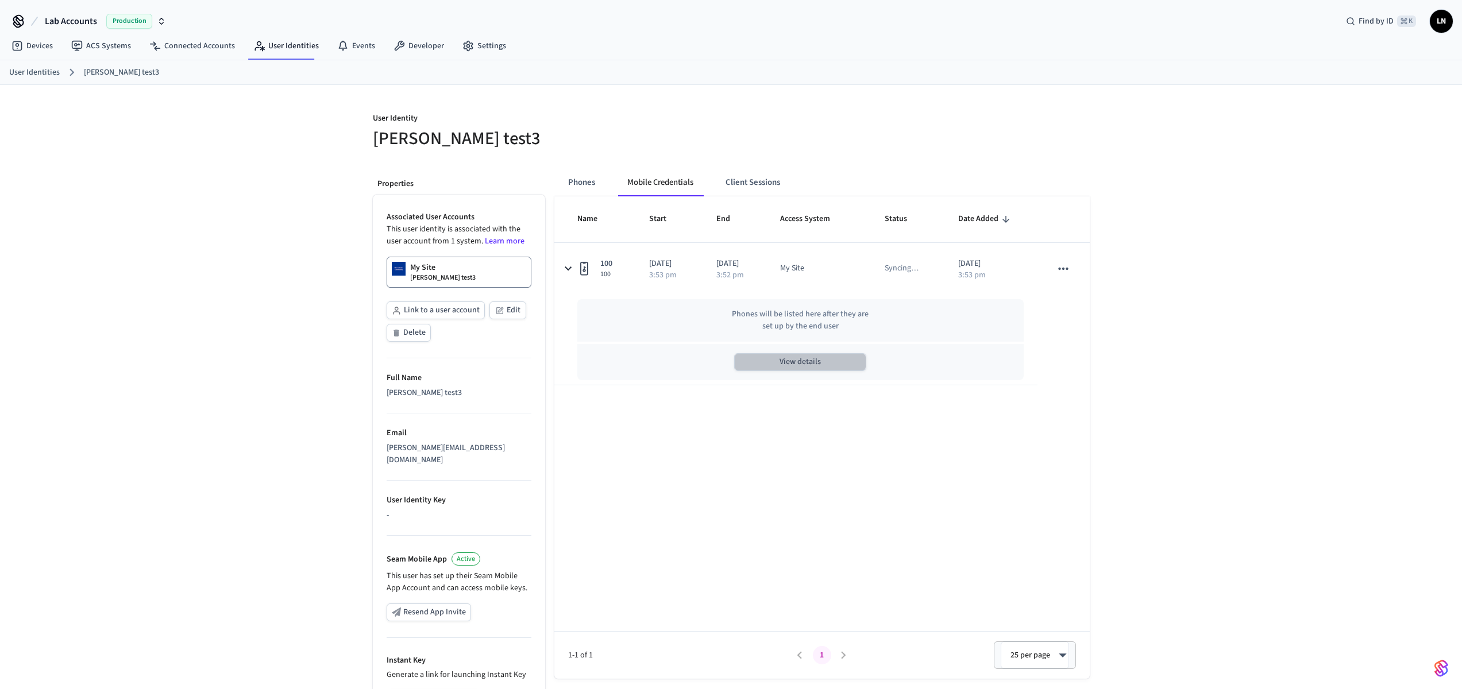
click at [831, 356] on button "View details" at bounding box center [800, 362] width 132 height 18
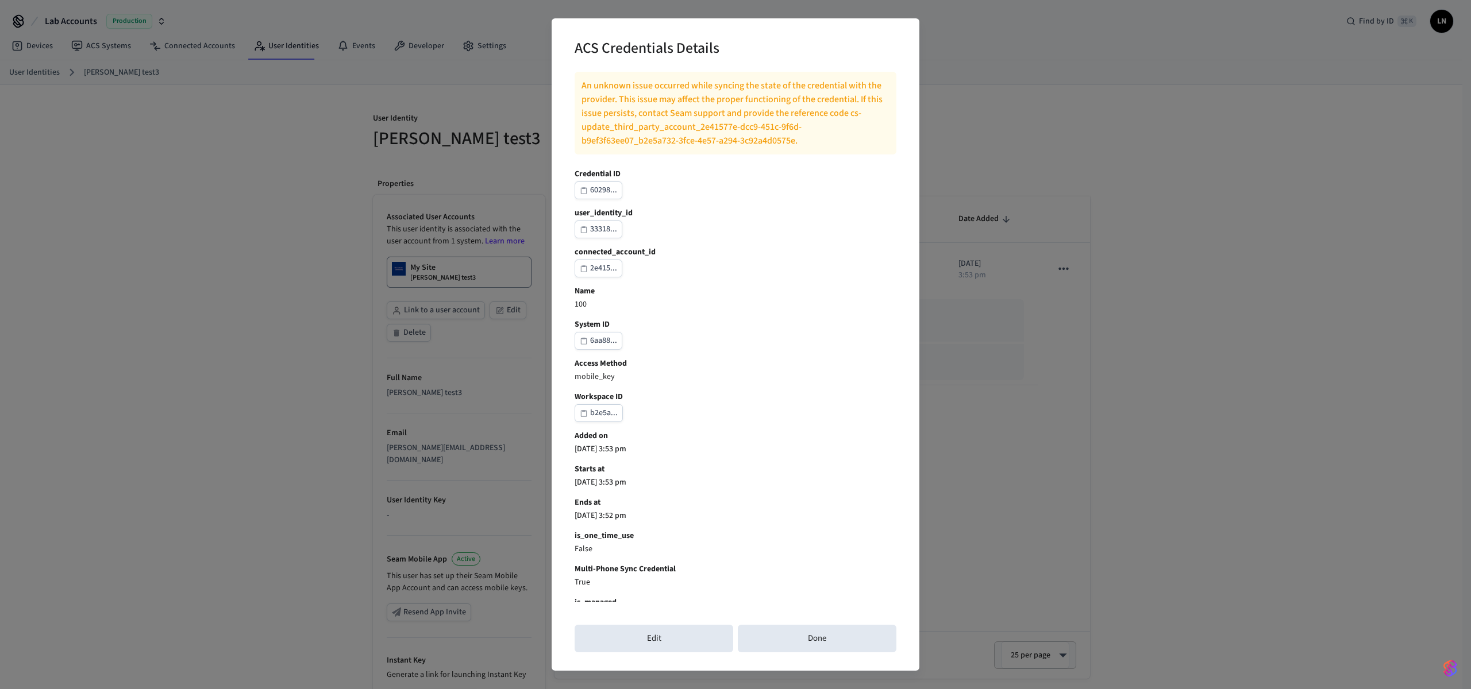
click at [483, 258] on div "ACS Credentials Details An unknown issue occurred while syncing the state of th…" at bounding box center [735, 344] width 1471 height 689
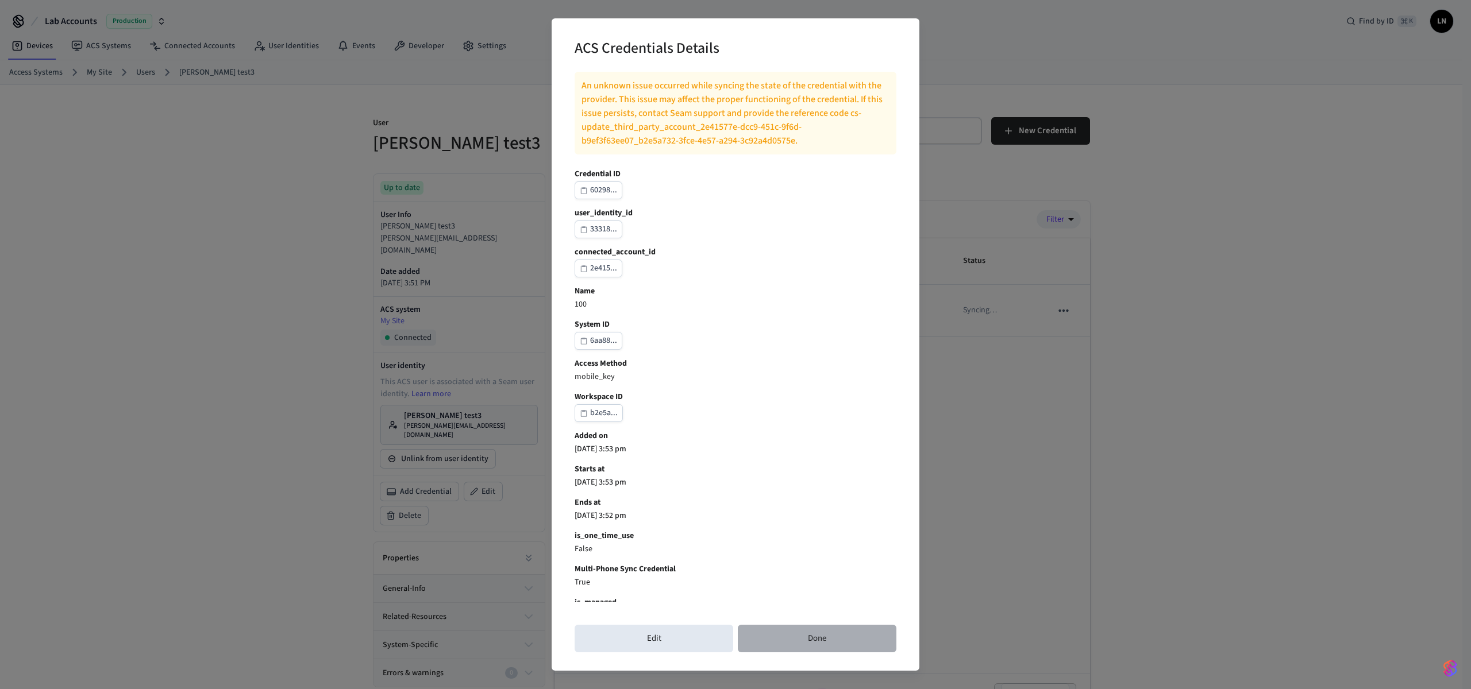
click at [821, 644] on button "Done" at bounding box center [817, 639] width 159 height 28
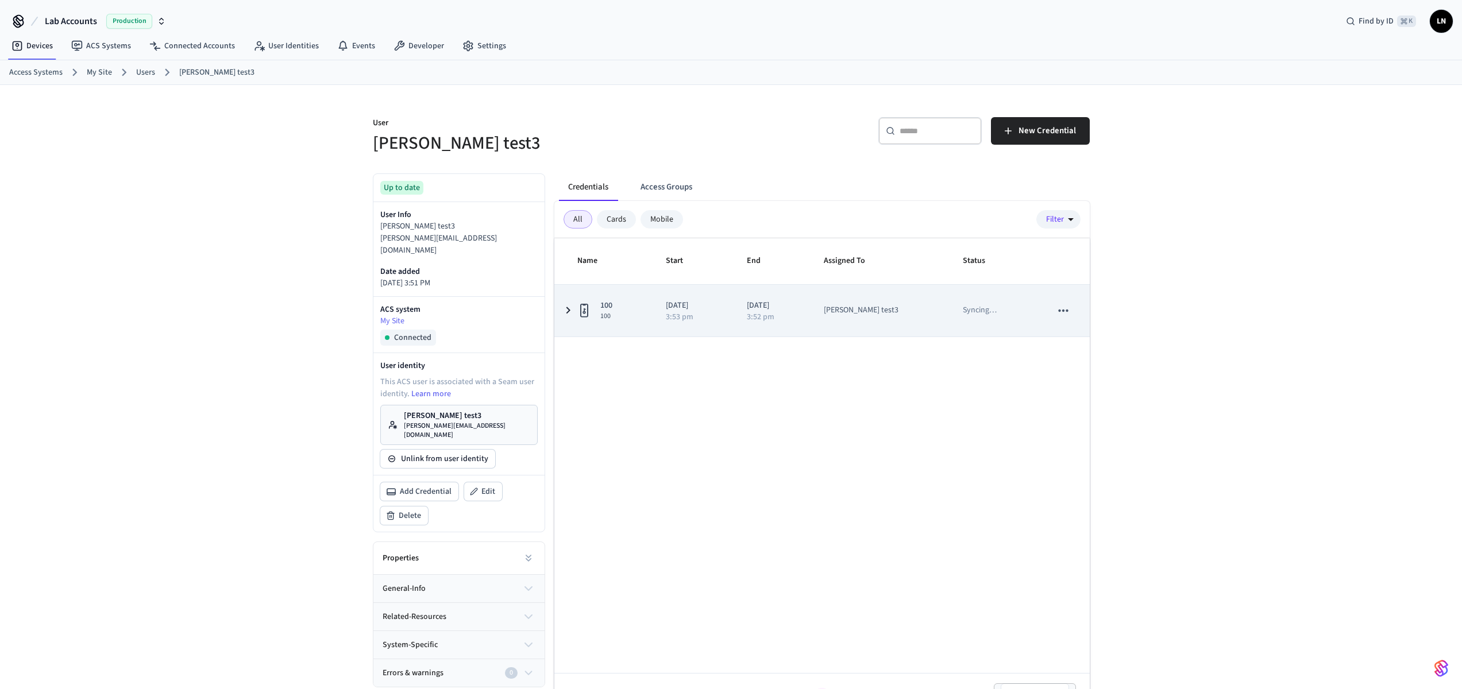
click at [835, 313] on td "[PERSON_NAME] test3" at bounding box center [879, 311] width 139 height 52
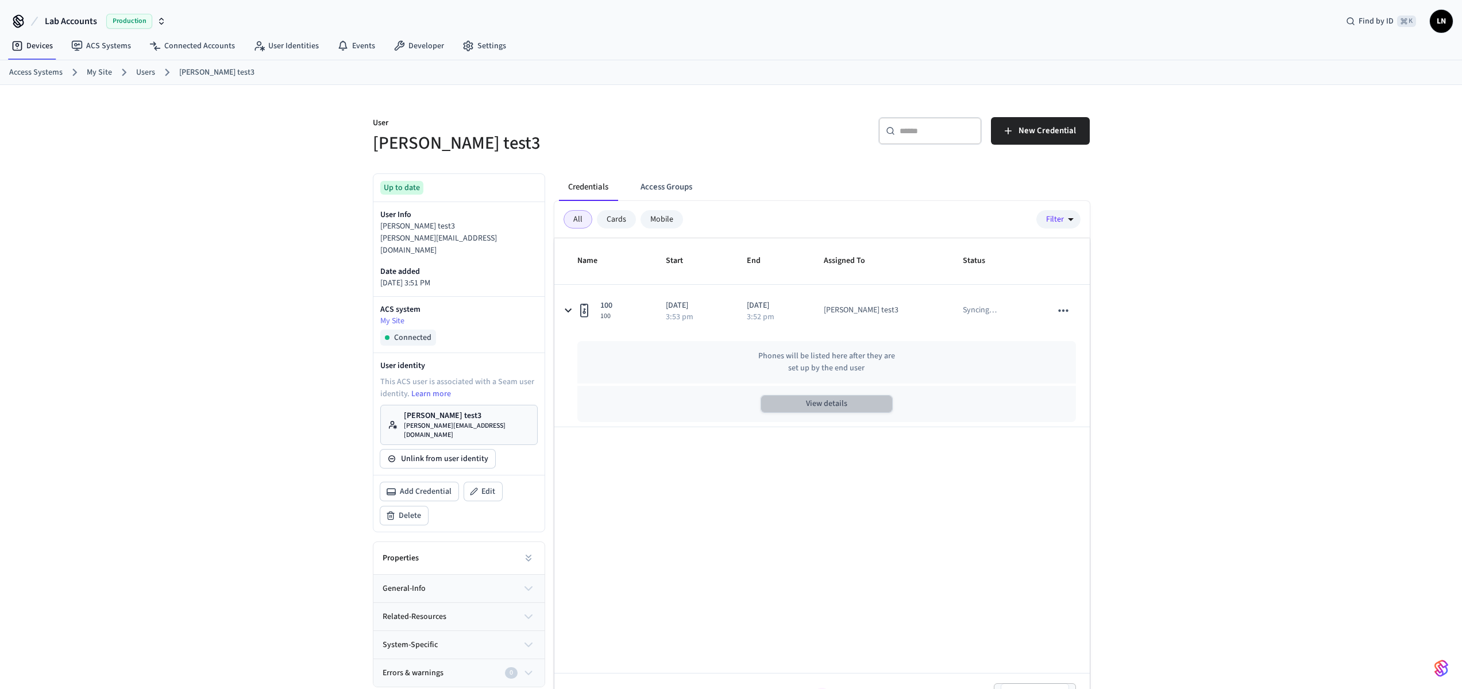
click at [809, 411] on button "View details" at bounding box center [827, 404] width 132 height 18
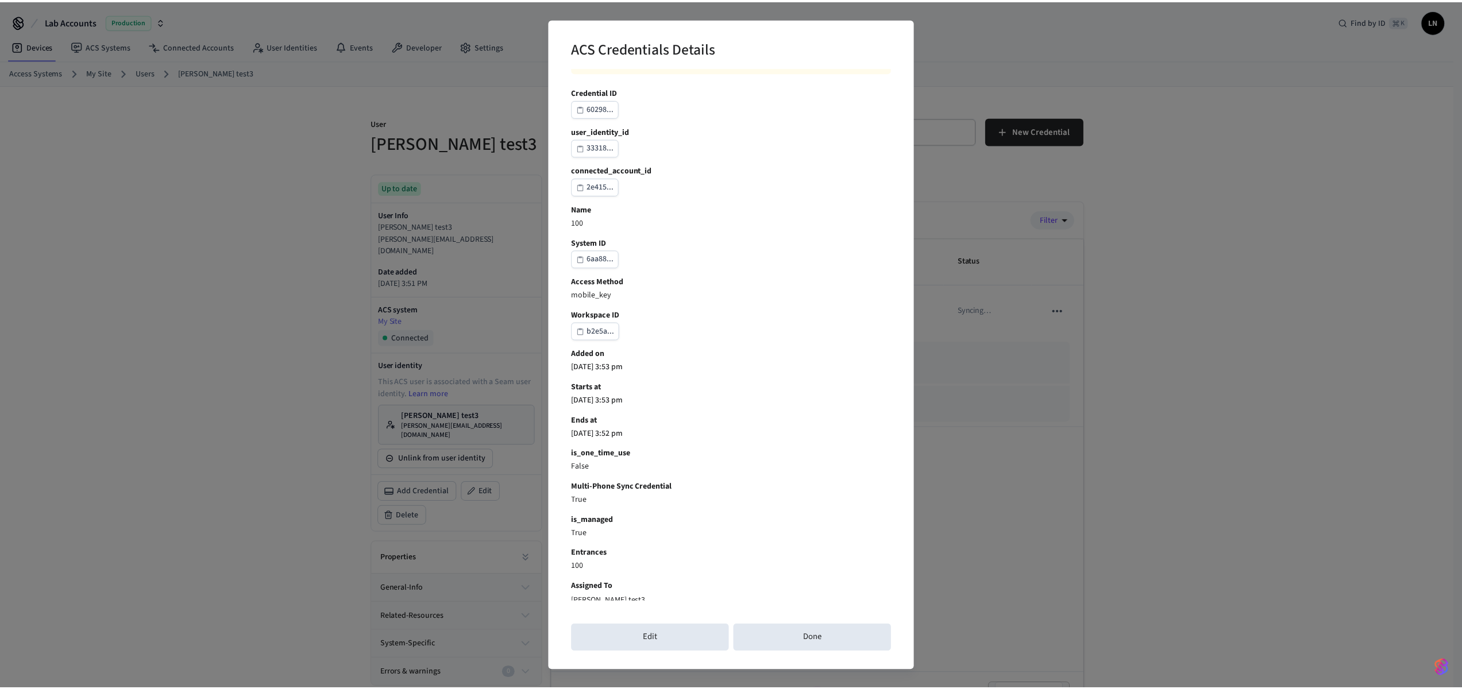
scroll to position [88, 0]
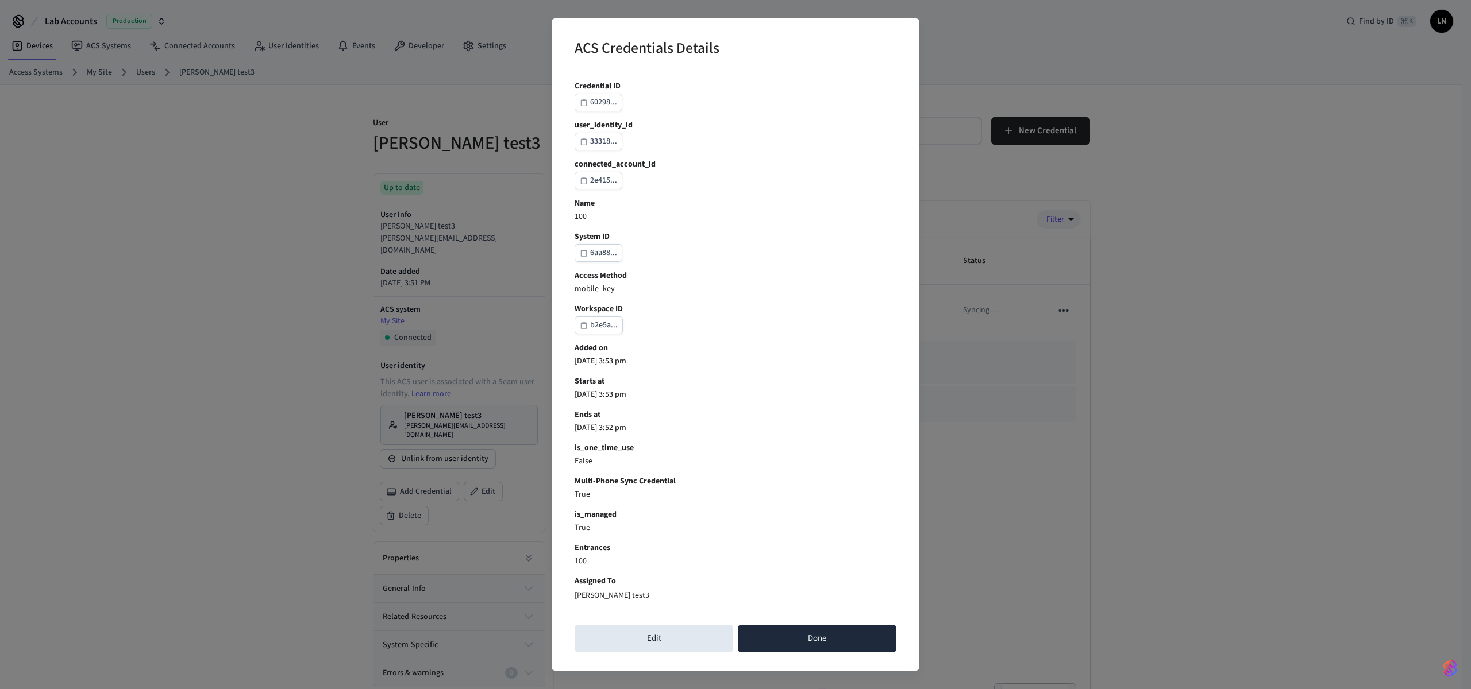
click at [842, 637] on button "Done" at bounding box center [817, 639] width 159 height 28
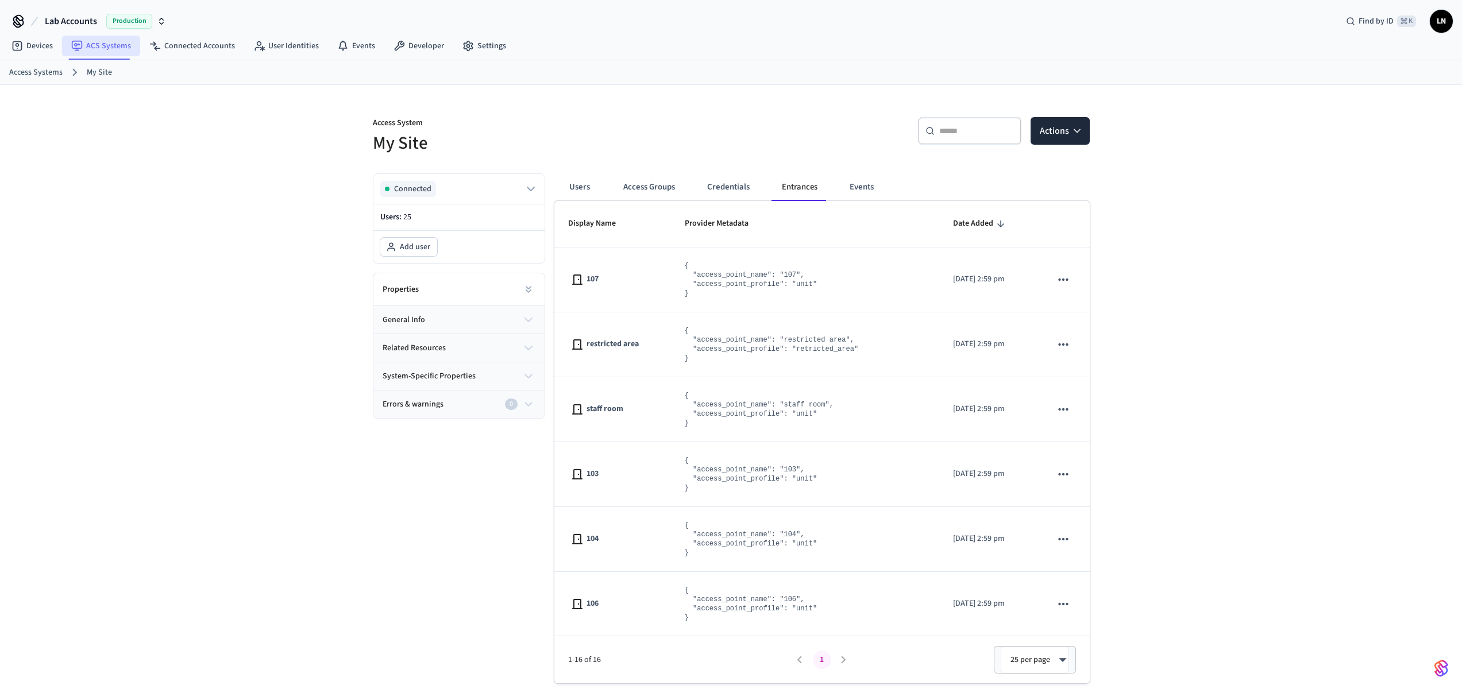
click at [97, 47] on link "ACS Systems" at bounding box center [101, 46] width 78 height 21
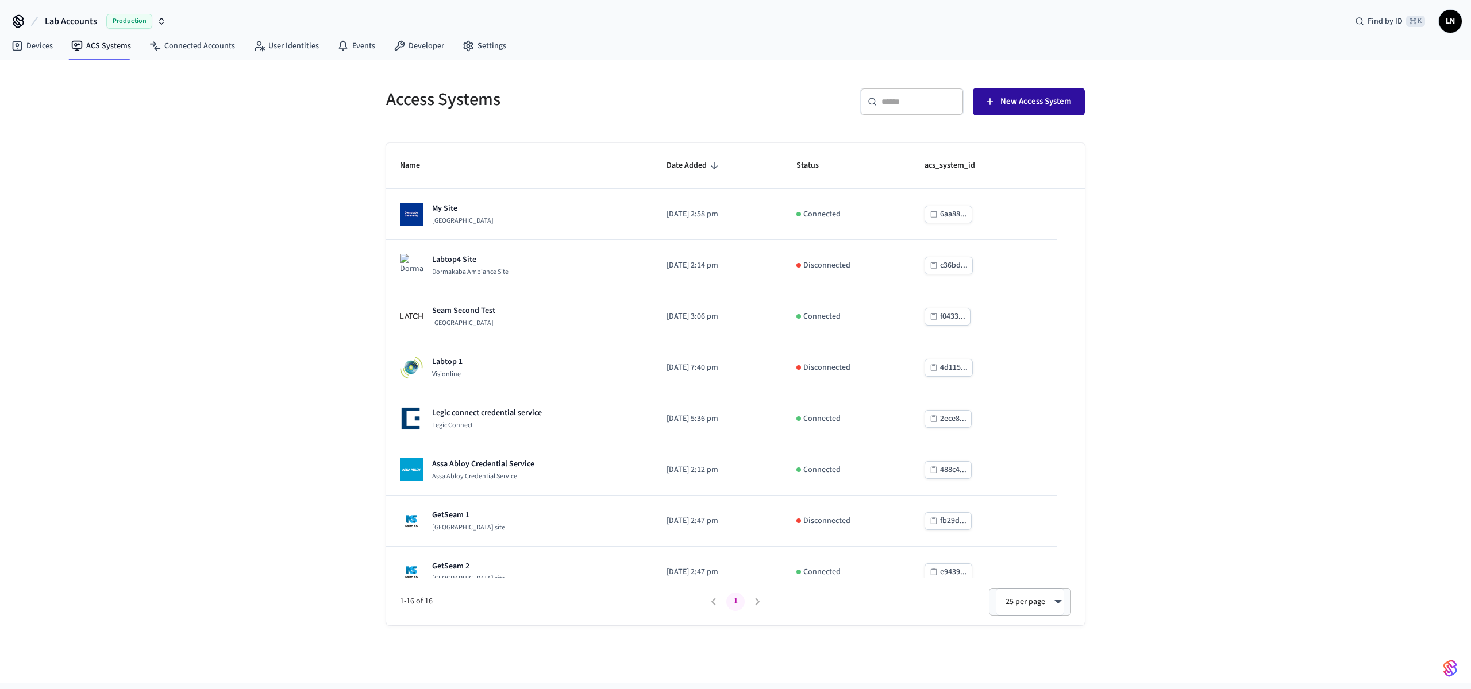
click at [1024, 99] on span "New Access System" at bounding box center [1035, 101] width 71 height 15
click at [1006, 110] on button "New Access System" at bounding box center [1029, 102] width 112 height 28
click at [176, 47] on link "Connected Accounts" at bounding box center [192, 46] width 104 height 21
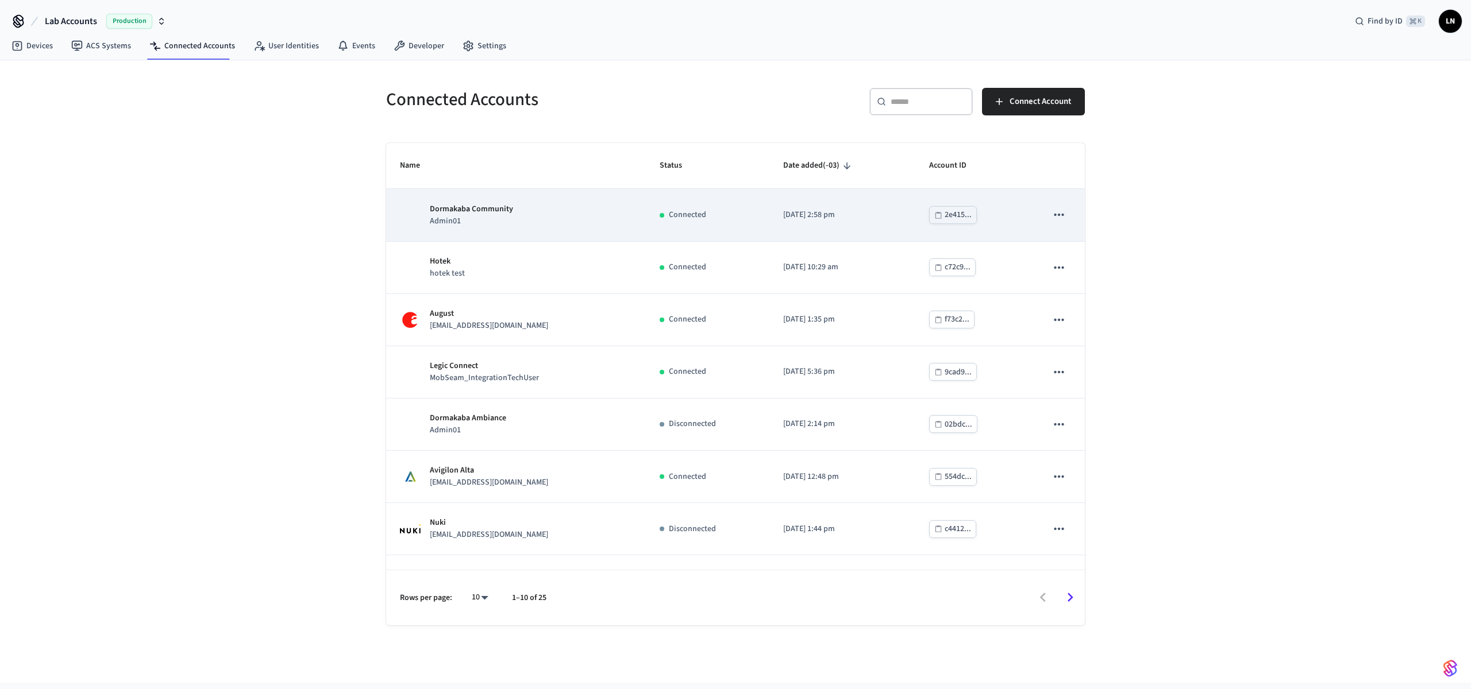
click at [558, 218] on div "Dormakaba Community Admin01" at bounding box center [516, 215] width 232 height 24
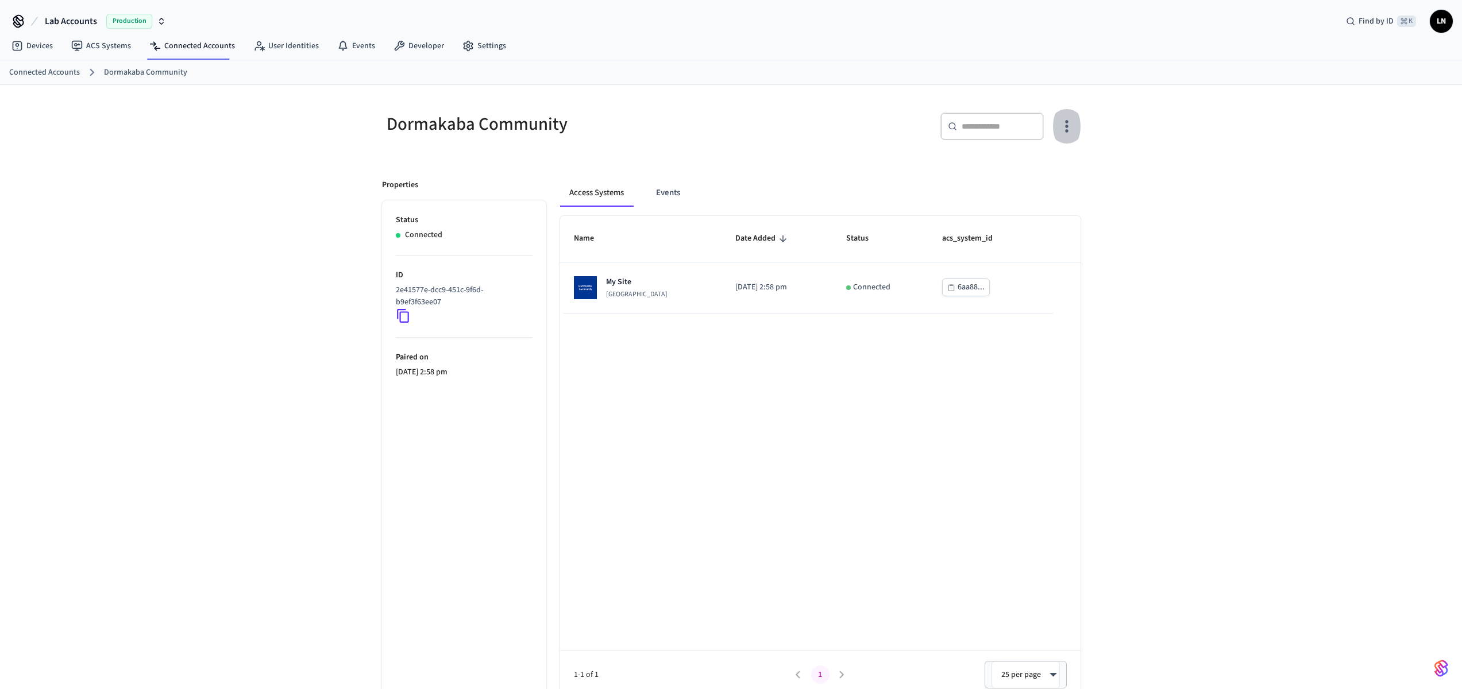
click at [1074, 124] on icon "button" at bounding box center [1067, 126] width 18 height 18
click at [672, 194] on div at bounding box center [735, 344] width 1471 height 689
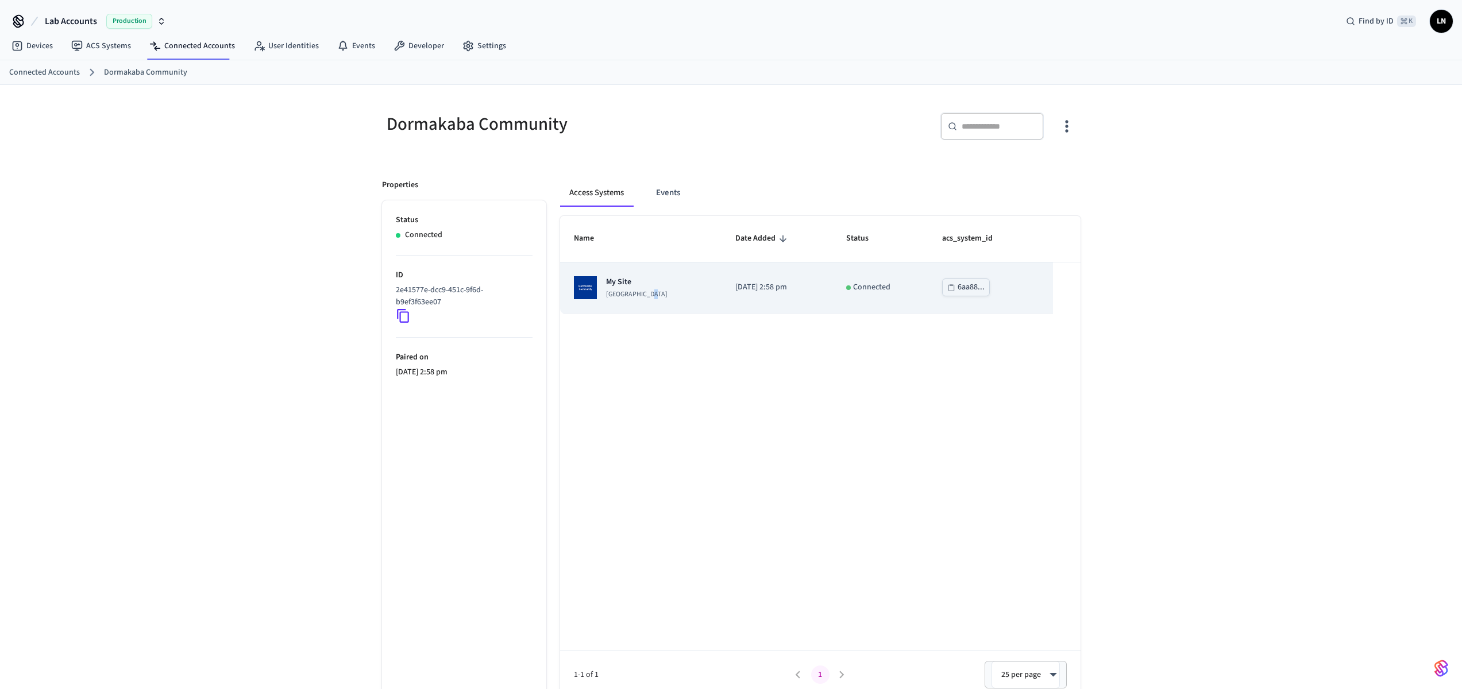
click at [657, 291] on p "[GEOGRAPHIC_DATA]" at bounding box center [636, 294] width 61 height 9
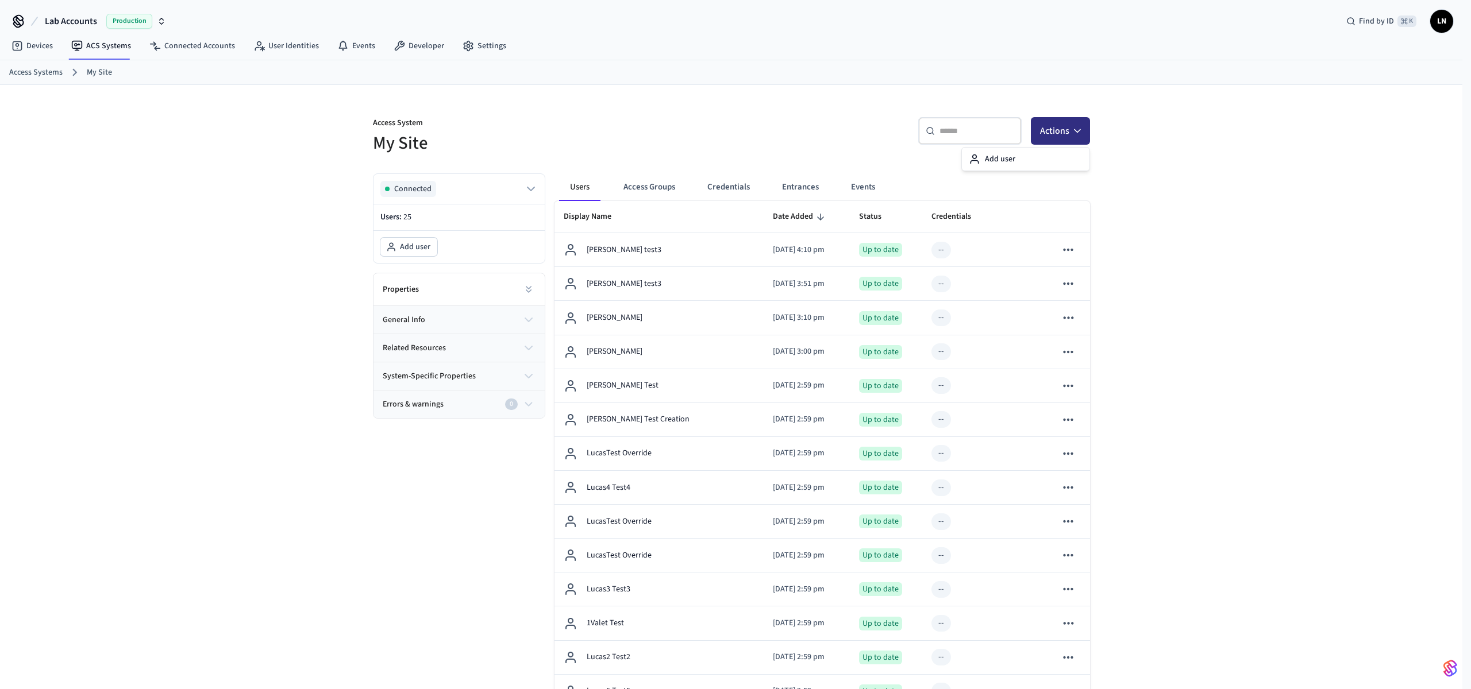
click at [1086, 132] on button "Actions" at bounding box center [1060, 131] width 59 height 28
click at [338, 153] on div "Access System My Site ​ ​ Actions Connected Users: 25 Add user Properties gener…" at bounding box center [731, 619] width 1462 height 1069
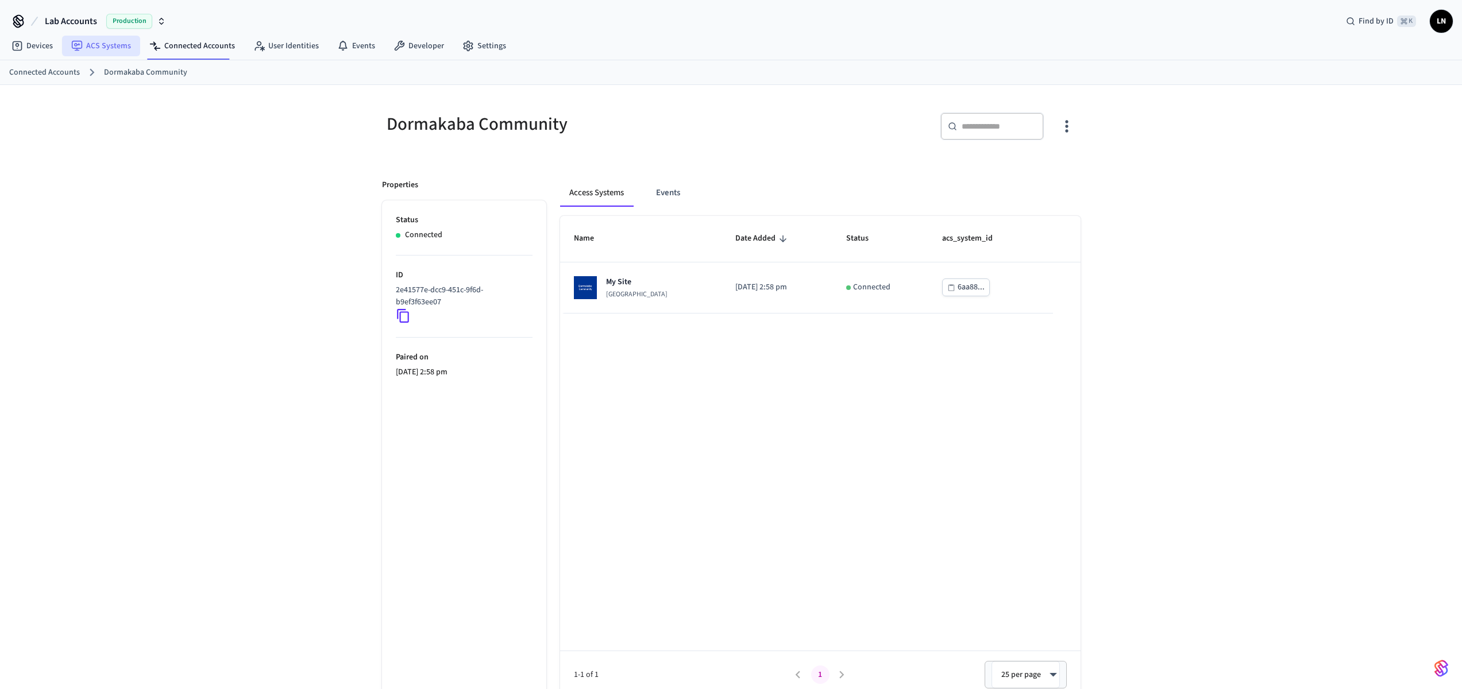
click at [115, 48] on link "ACS Systems" at bounding box center [101, 46] width 78 height 21
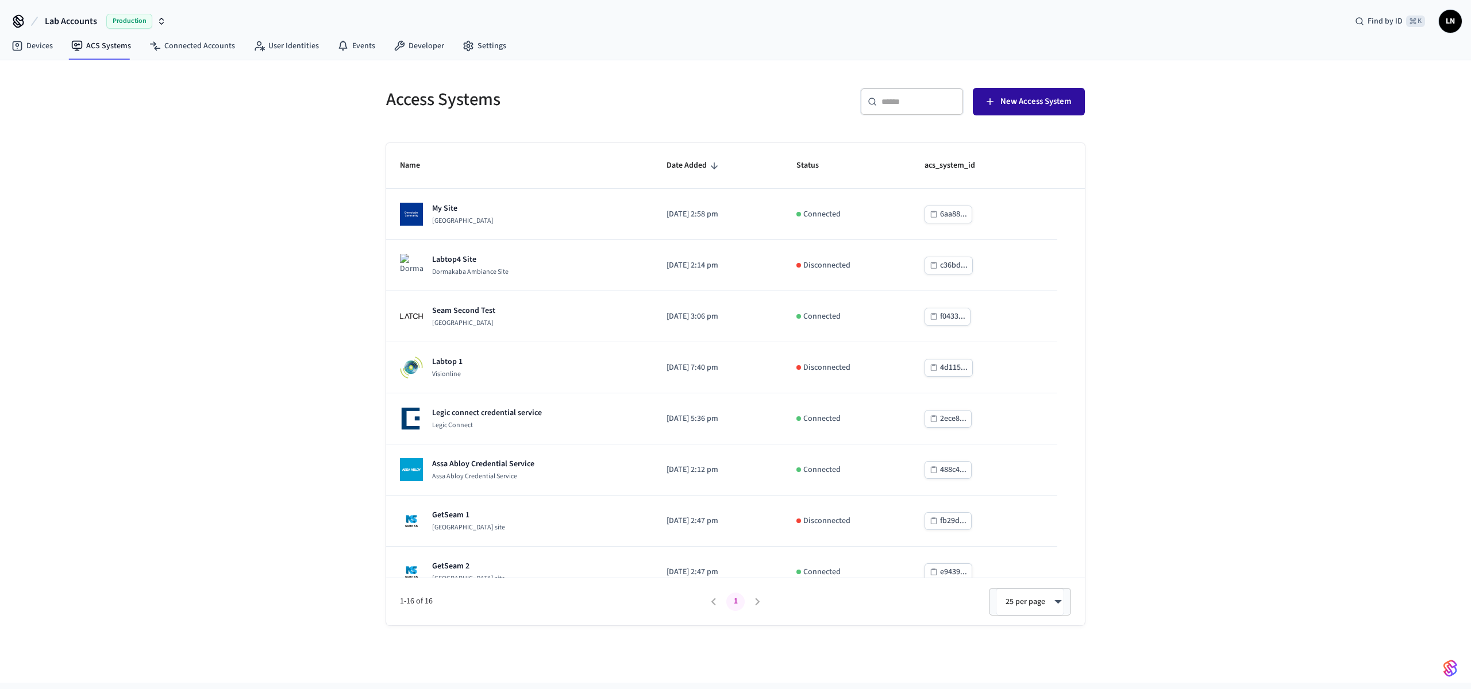
click at [1068, 103] on span "New Access System" at bounding box center [1035, 101] width 71 height 15
click at [926, 106] on input "text" at bounding box center [918, 101] width 75 height 11
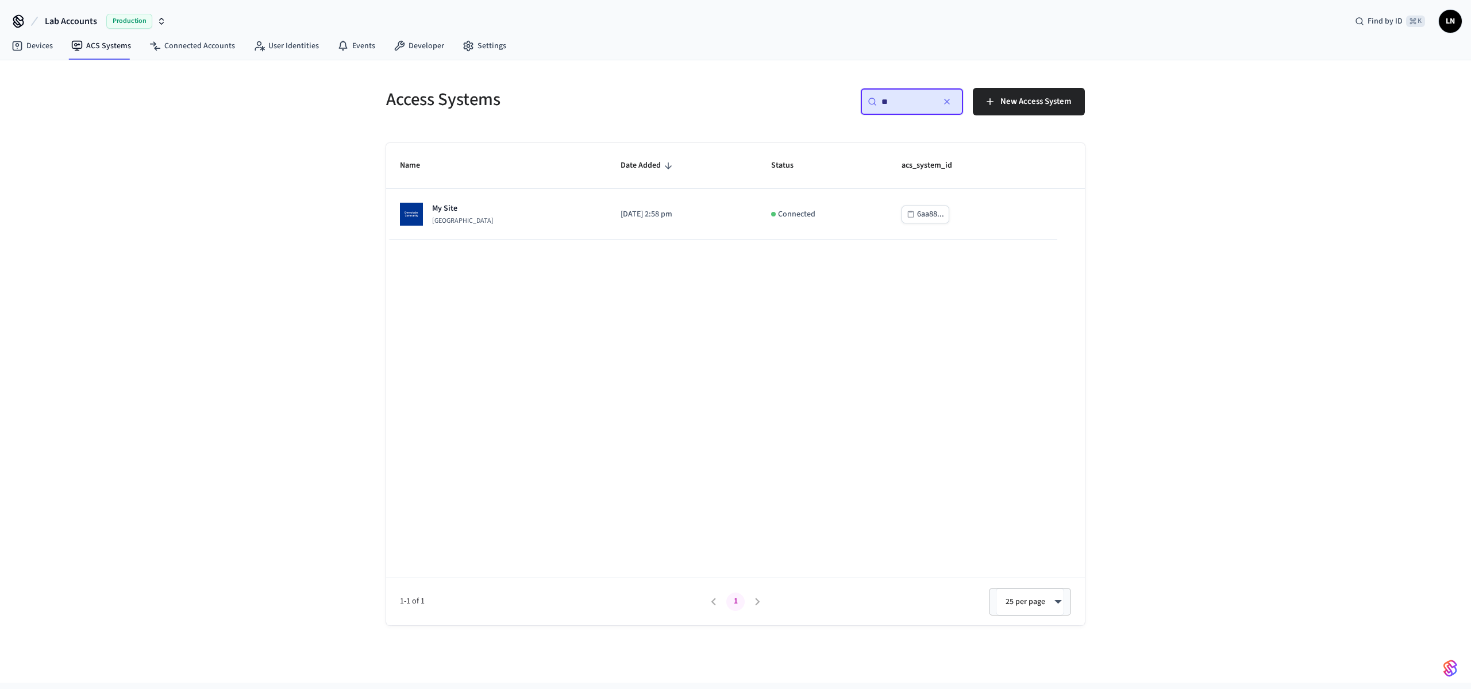
type input "*"
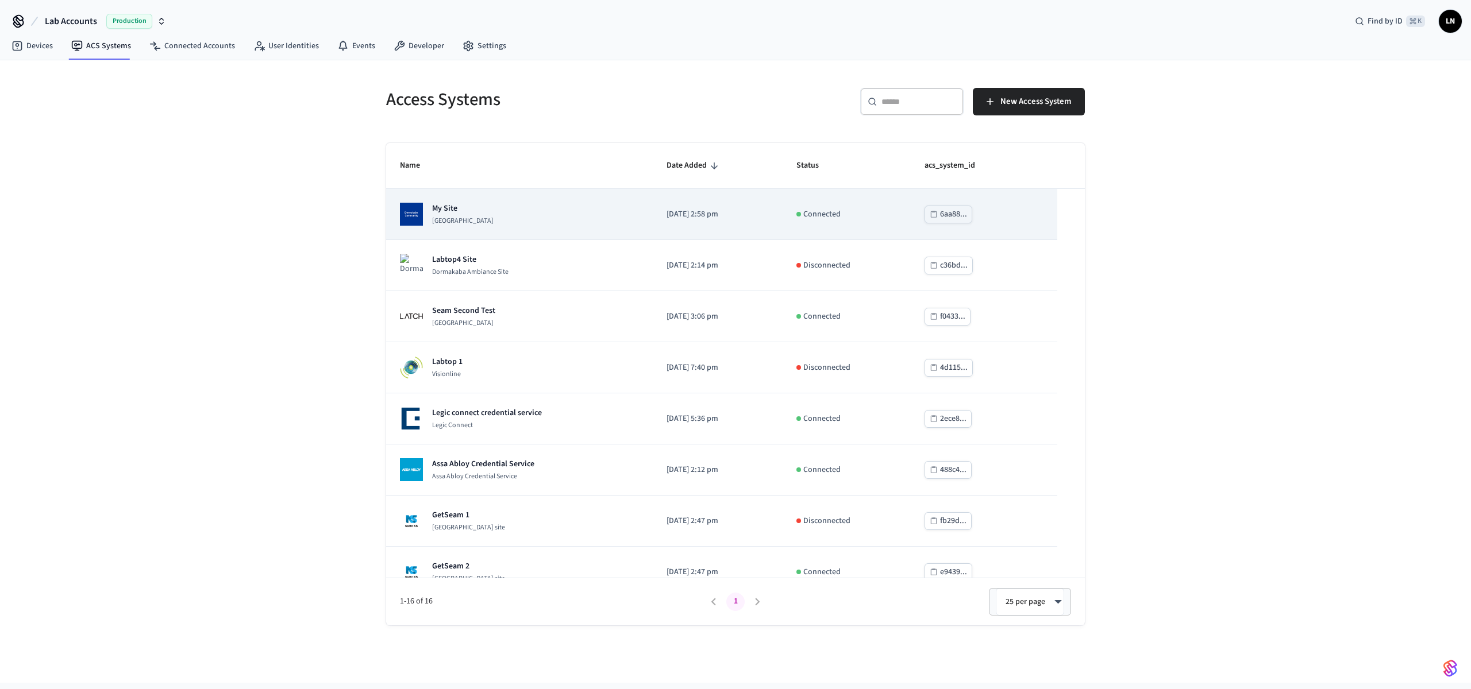
click at [619, 212] on div "My Site Dormakaba Community Site" at bounding box center [519, 214] width 239 height 23
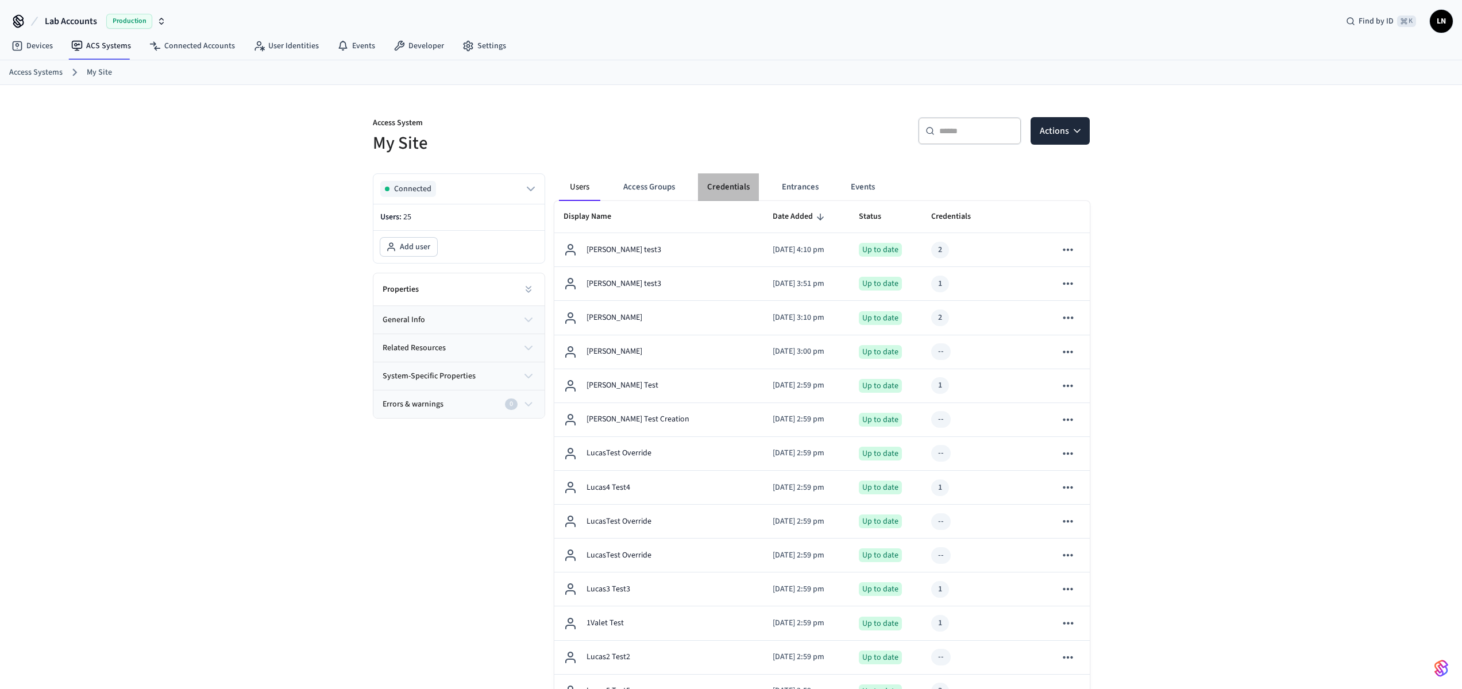
click at [724, 187] on button "Credentials" at bounding box center [728, 187] width 61 height 28
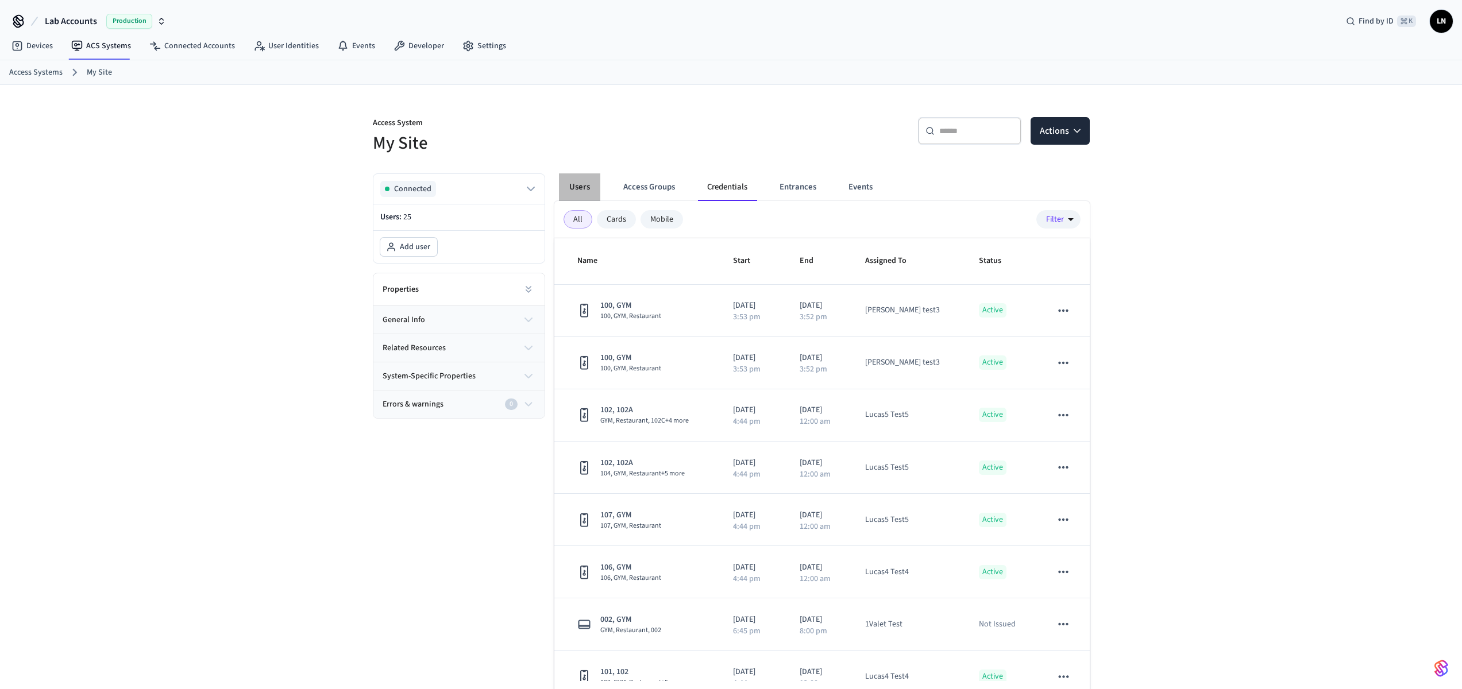
click at [587, 192] on button "Users" at bounding box center [579, 187] width 41 height 28
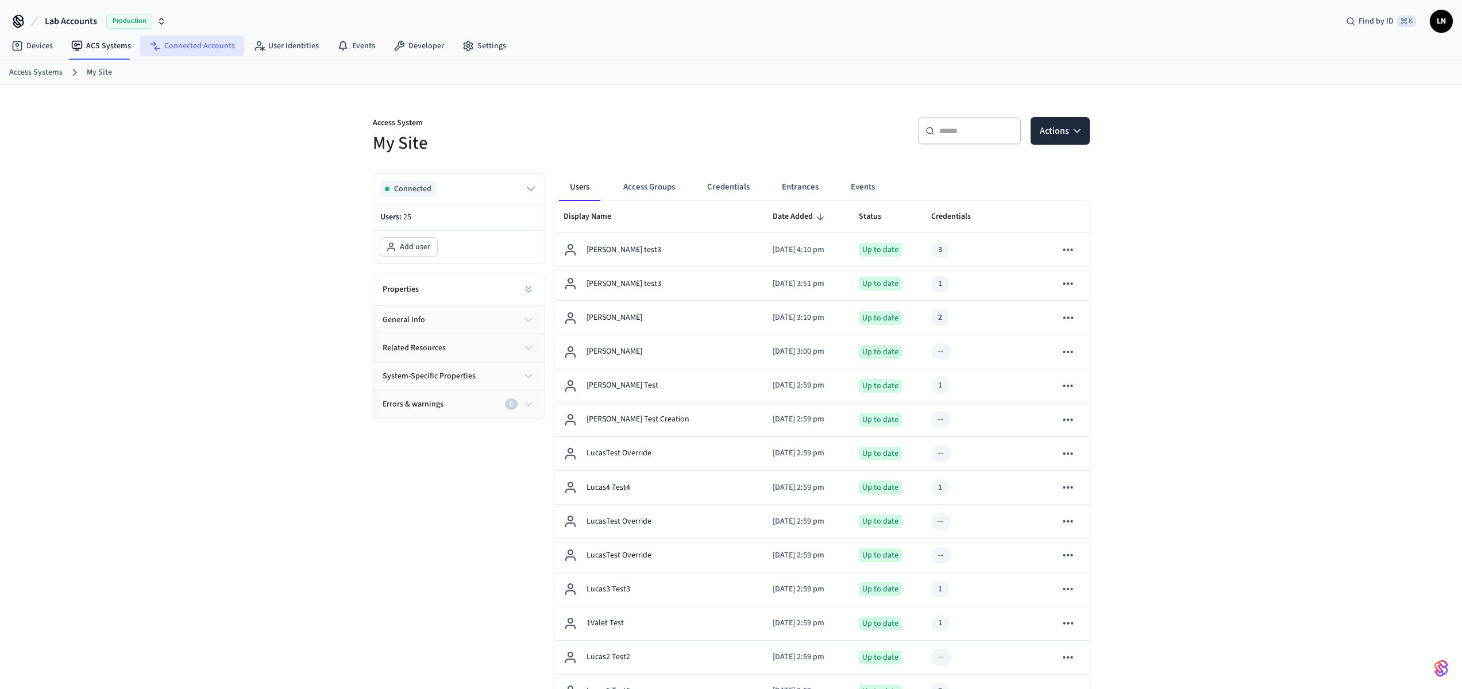
click at [194, 38] on link "Connected Accounts" at bounding box center [192, 46] width 104 height 21
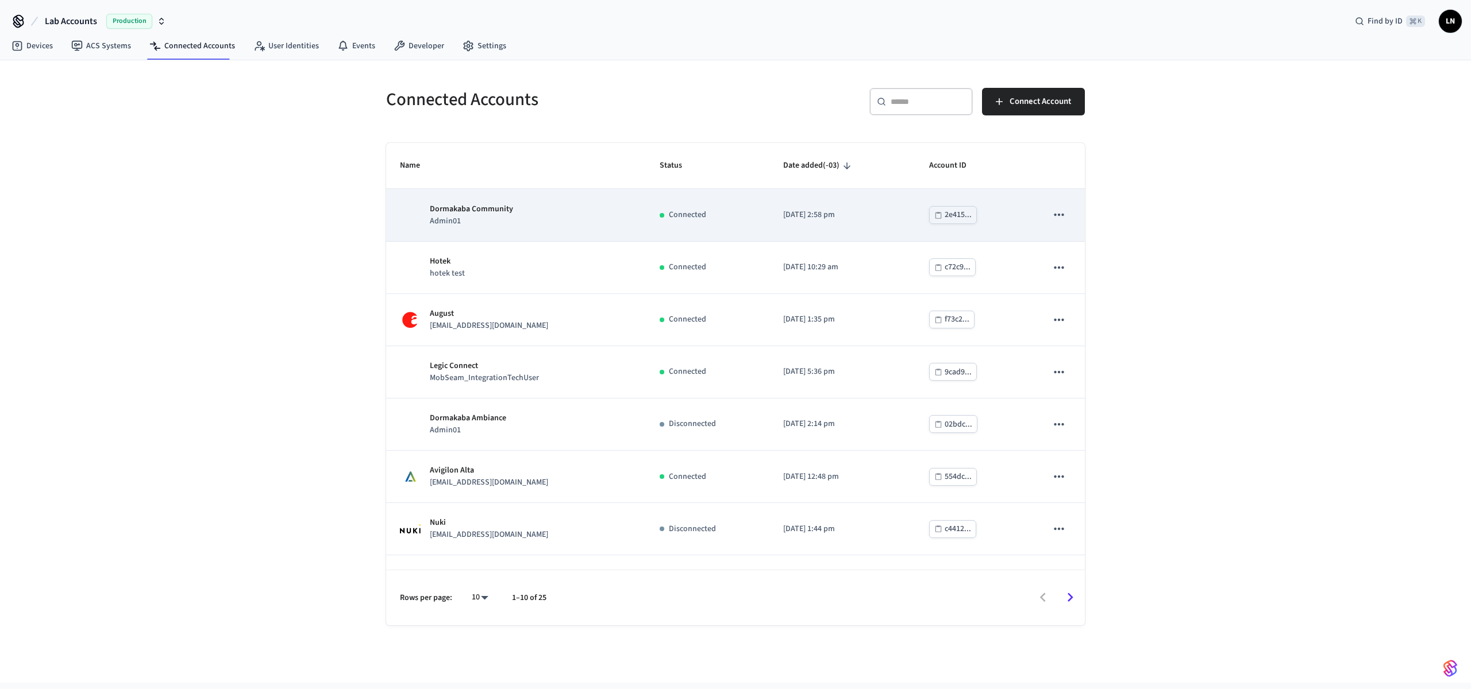
click at [631, 220] on div "Dormakaba Community Admin01" at bounding box center [516, 215] width 232 height 24
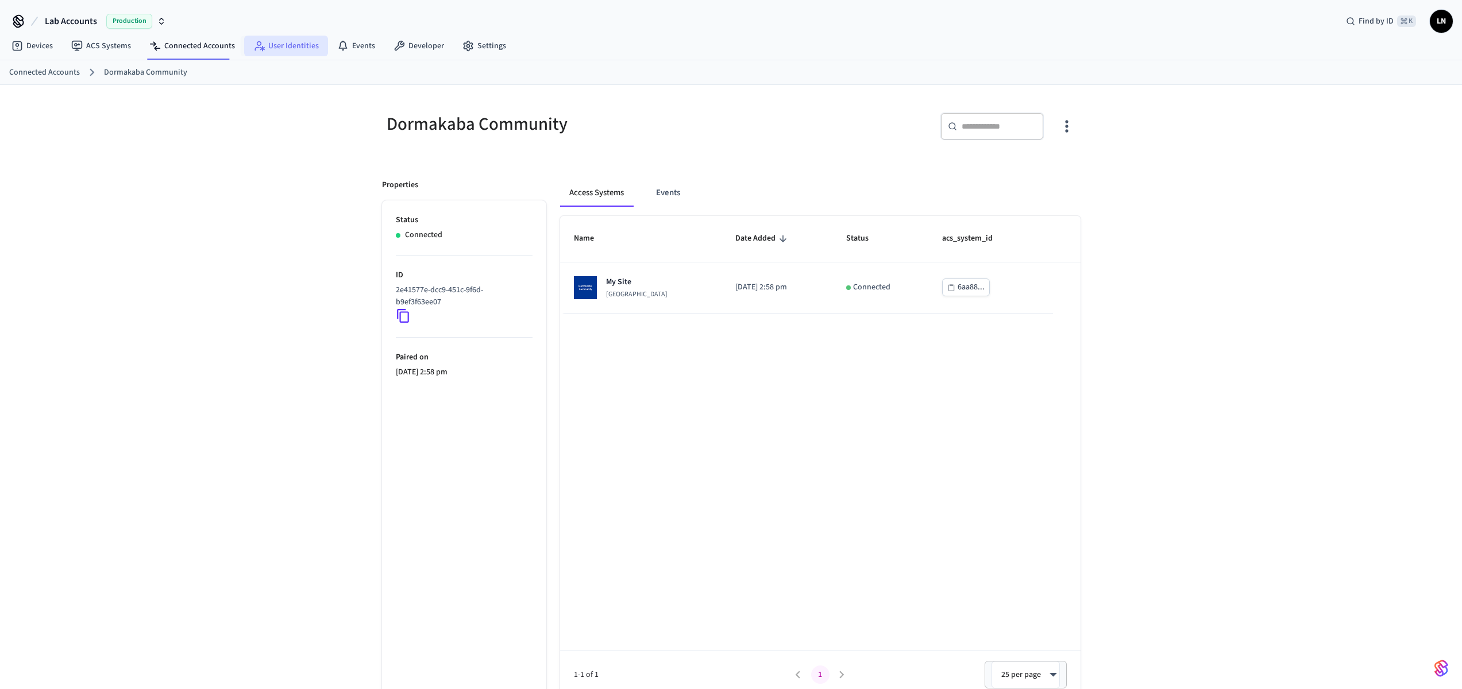
click at [292, 50] on link "User Identities" at bounding box center [286, 46] width 84 height 21
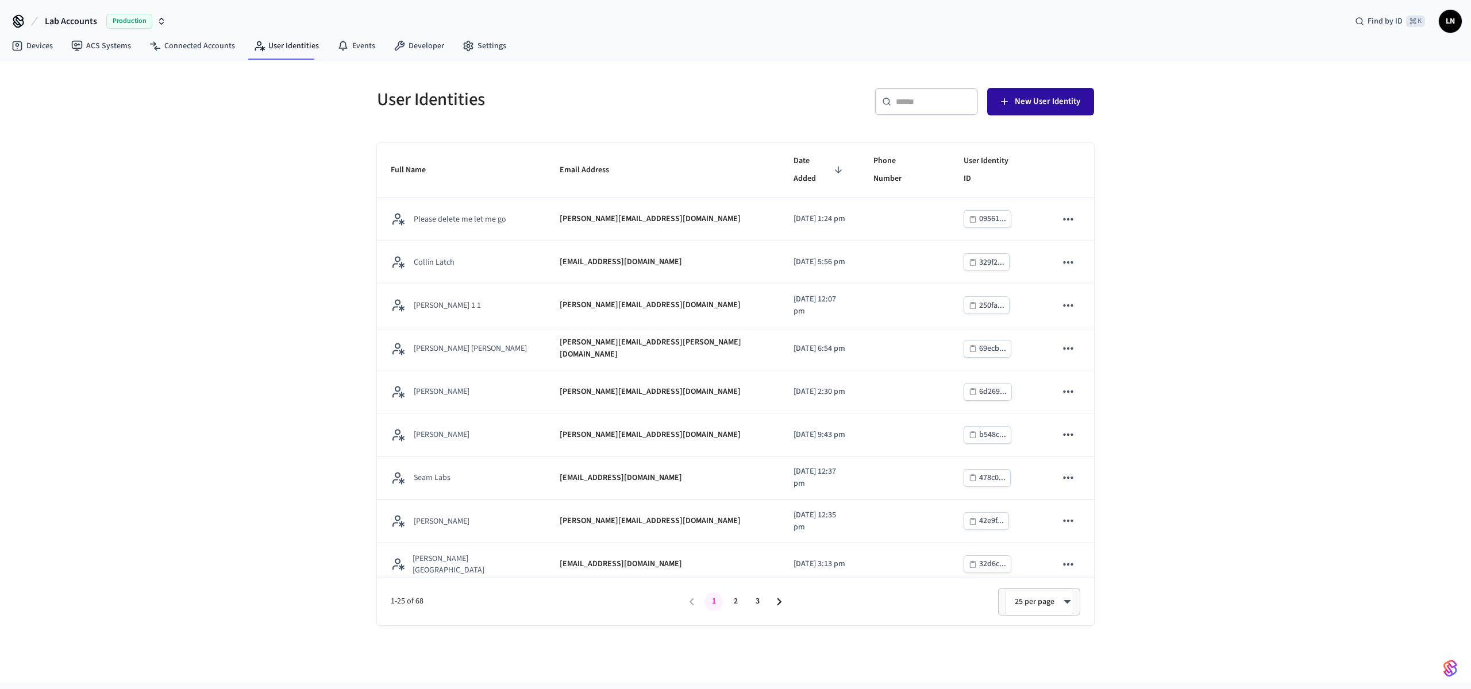
click at [1054, 102] on span "New User Identity" at bounding box center [1047, 101] width 65 height 15
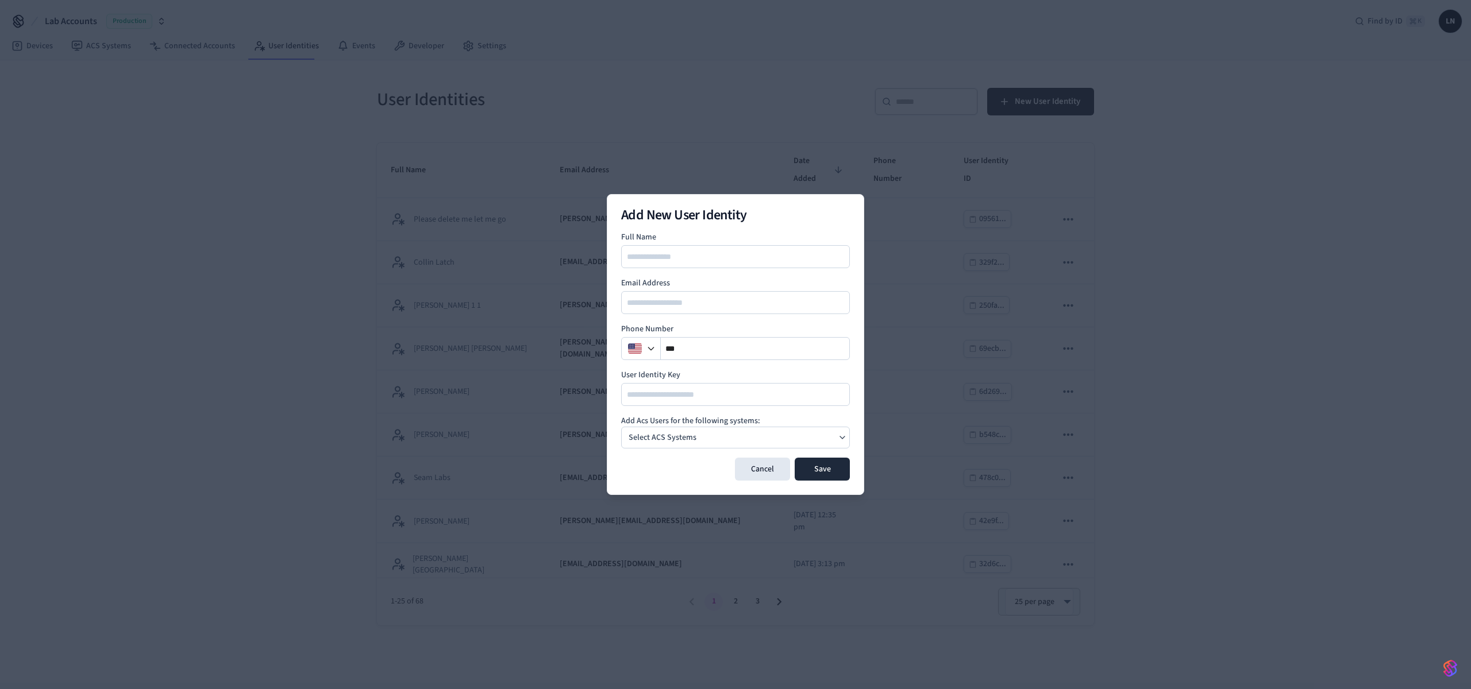
click at [661, 252] on input at bounding box center [735, 257] width 227 height 14
type input "**********"
click at [649, 300] on input "email" at bounding box center [735, 303] width 227 height 14
type input "**********"
click at [680, 434] on p "Select ACS Systems" at bounding box center [662, 438] width 68 height 12
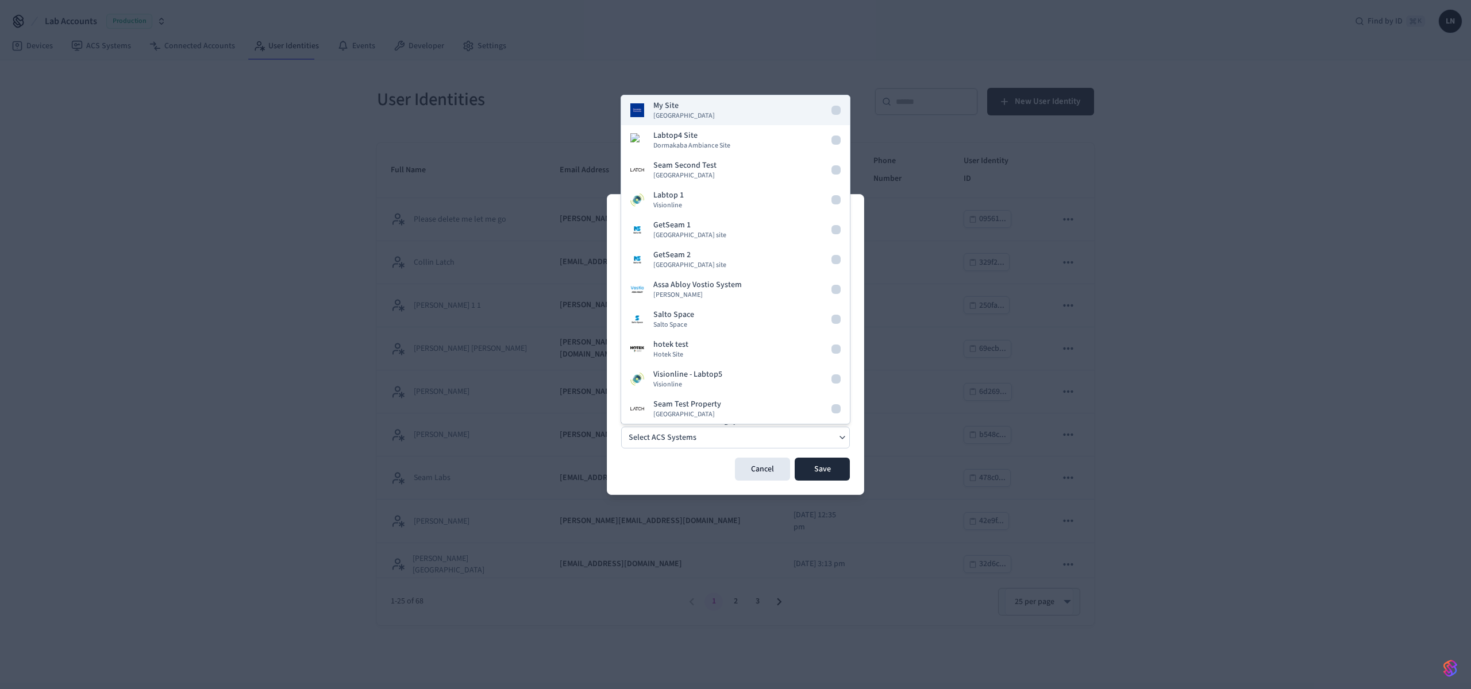
click at [695, 109] on div "My Site [GEOGRAPHIC_DATA]" at bounding box center [683, 110] width 61 height 21
click at [693, 460] on div "Cancel Save" at bounding box center [735, 469] width 229 height 23
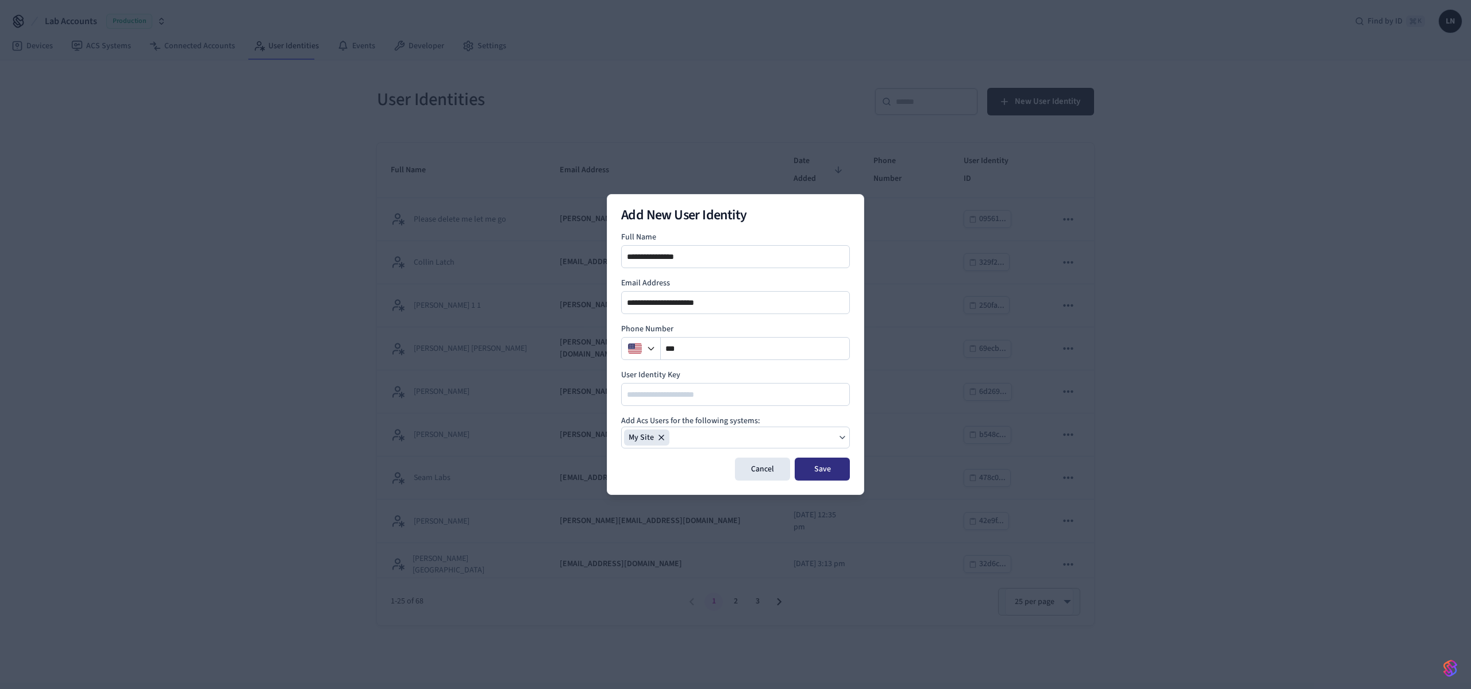
click at [833, 466] on button "Save" at bounding box center [821, 469] width 55 height 23
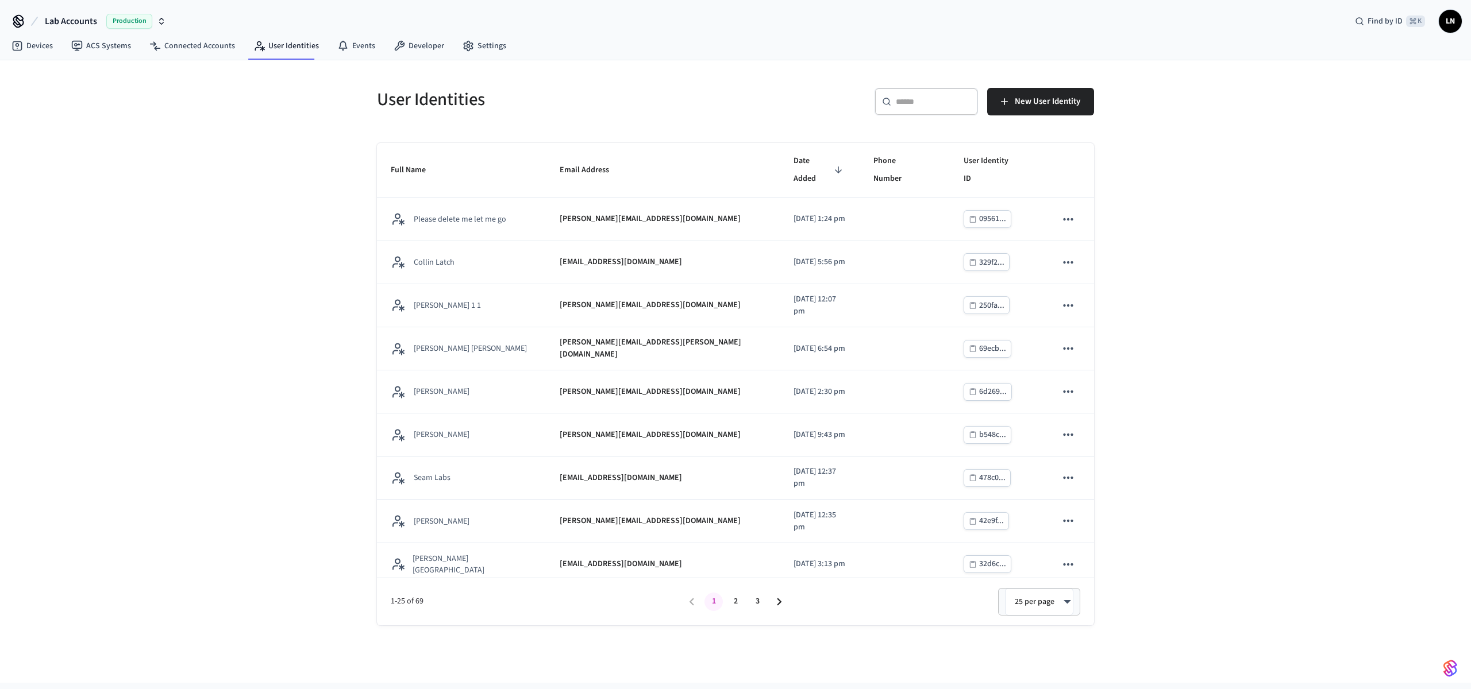
click at [928, 82] on div "​ ​ New User Identity" at bounding box center [910, 99] width 365 height 51
click at [927, 92] on div "​ ​" at bounding box center [925, 102] width 103 height 28
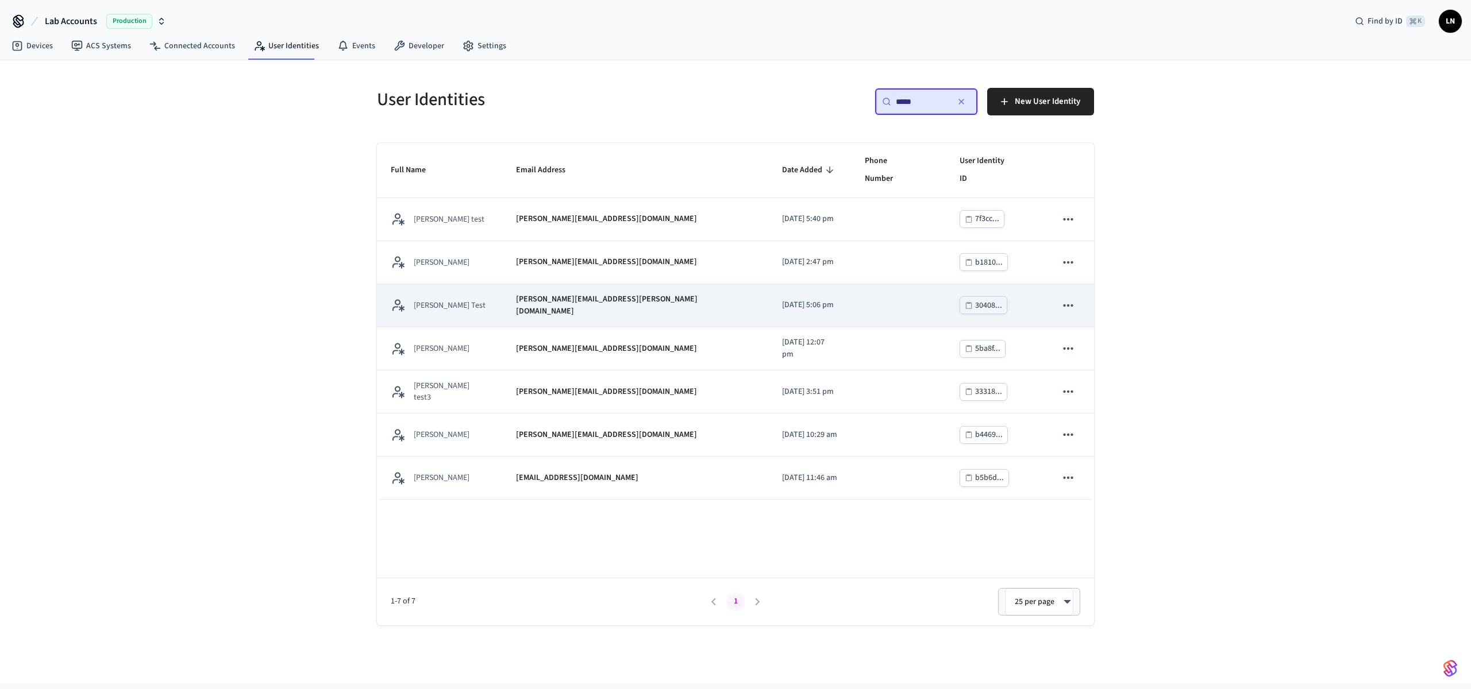
type input "*****"
click at [533, 294] on p "[PERSON_NAME][EMAIL_ADDRESS][PERSON_NAME][DOMAIN_NAME]" at bounding box center [635, 306] width 238 height 24
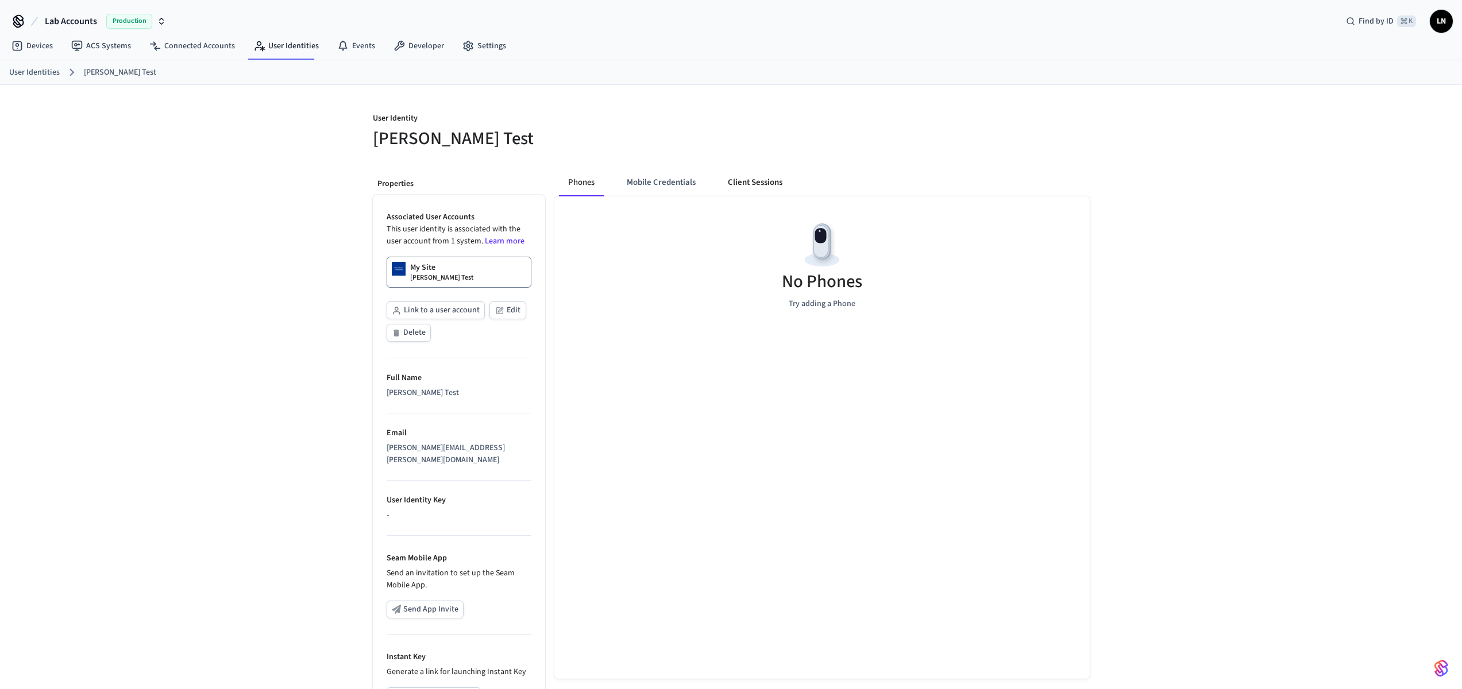
click at [771, 186] on button "Client Sessions" at bounding box center [755, 183] width 73 height 28
click at [1024, 125] on span "New Client Sessions" at bounding box center [1039, 126] width 73 height 15
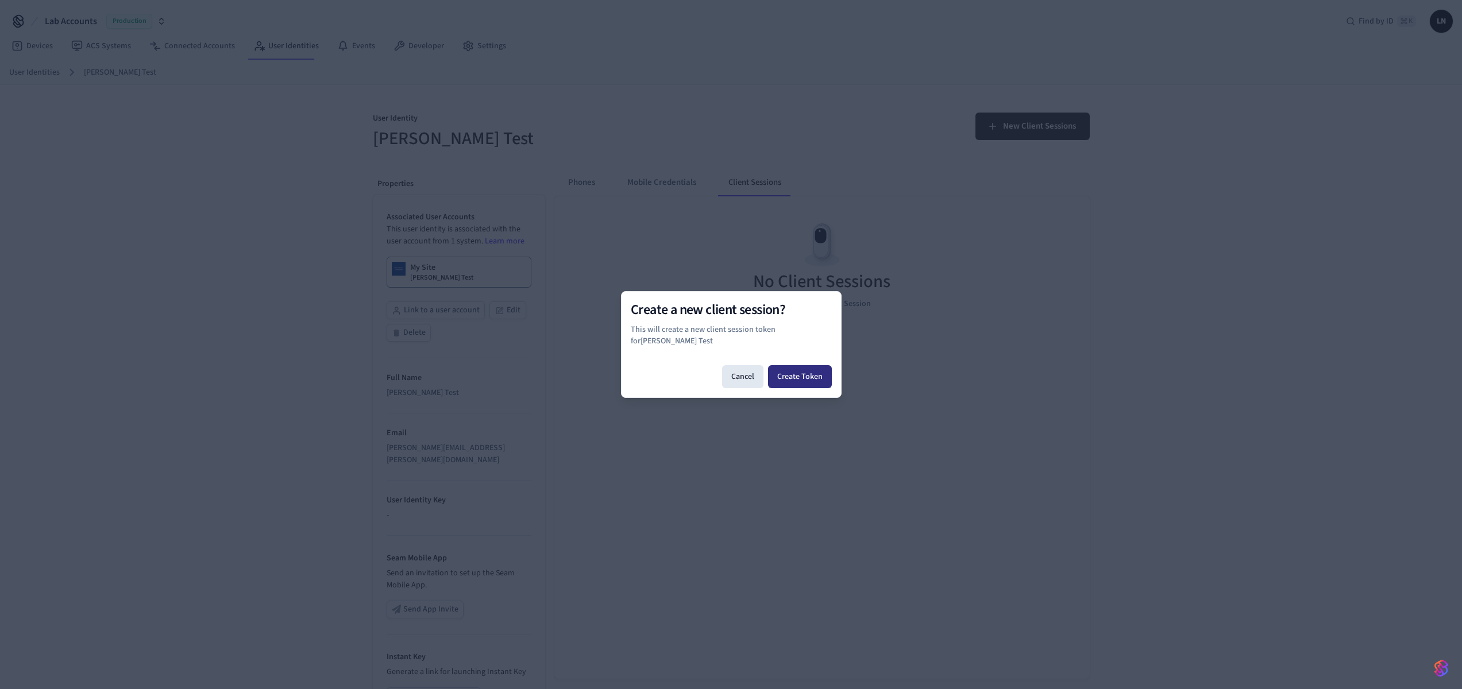
click at [807, 374] on button "Create Token" at bounding box center [800, 376] width 64 height 23
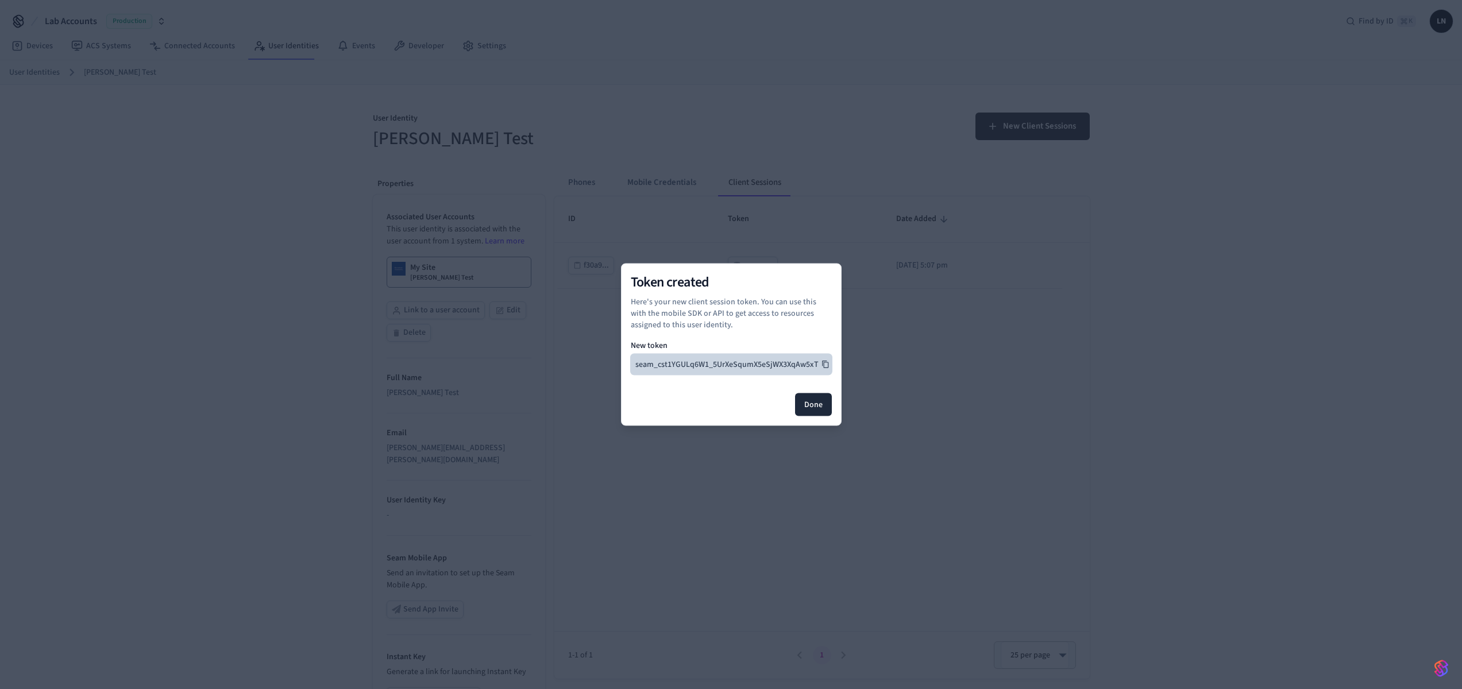
click at [825, 365] on icon at bounding box center [825, 365] width 8 height 8
click at [824, 401] on button "Done" at bounding box center [813, 405] width 37 height 23
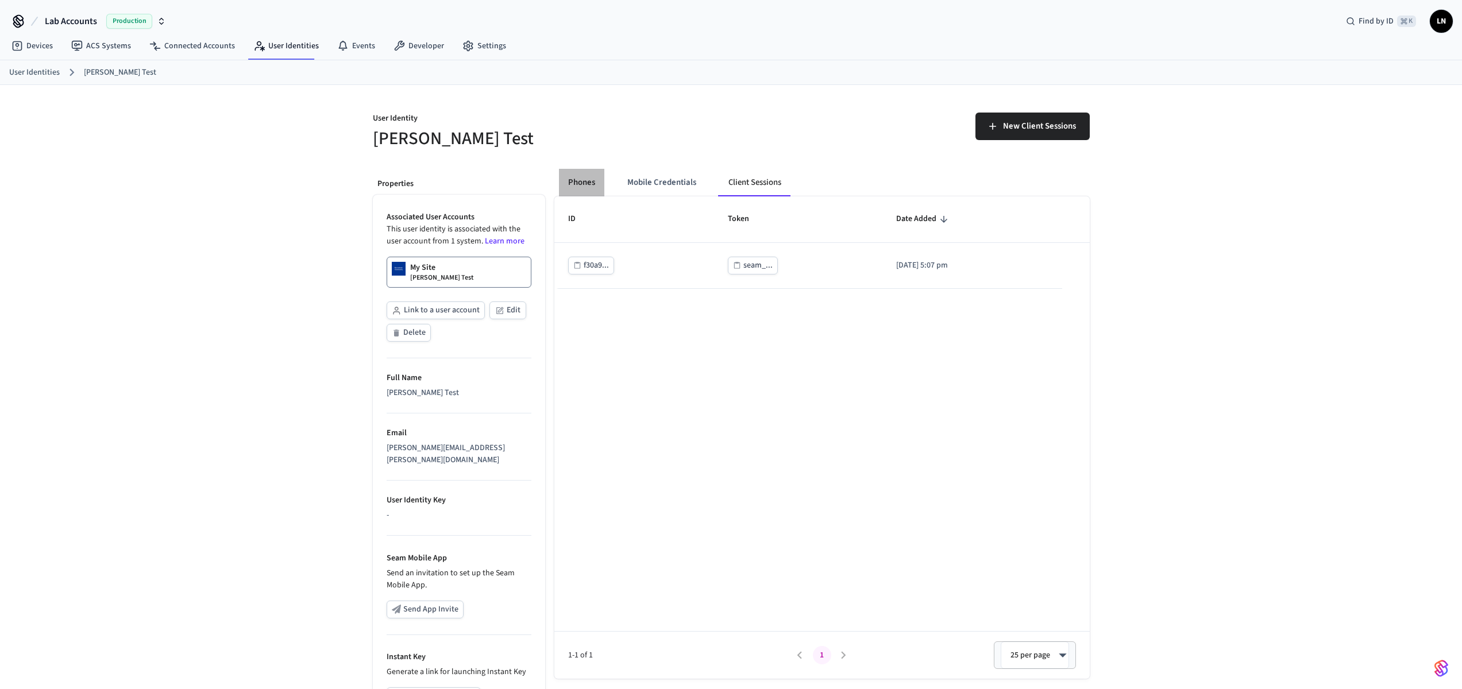
click at [577, 190] on button "Phones" at bounding box center [581, 183] width 45 height 28
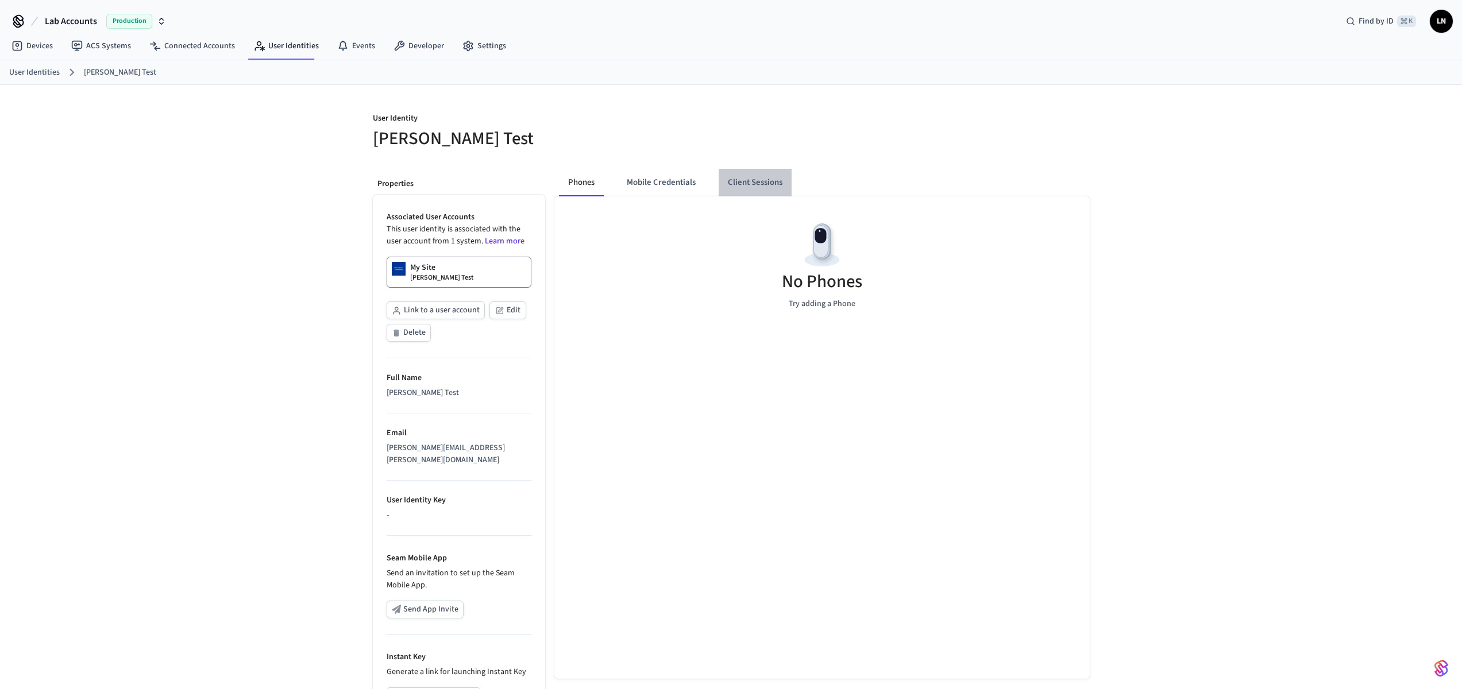
click at [774, 184] on button "Client Sessions" at bounding box center [755, 183] width 73 height 28
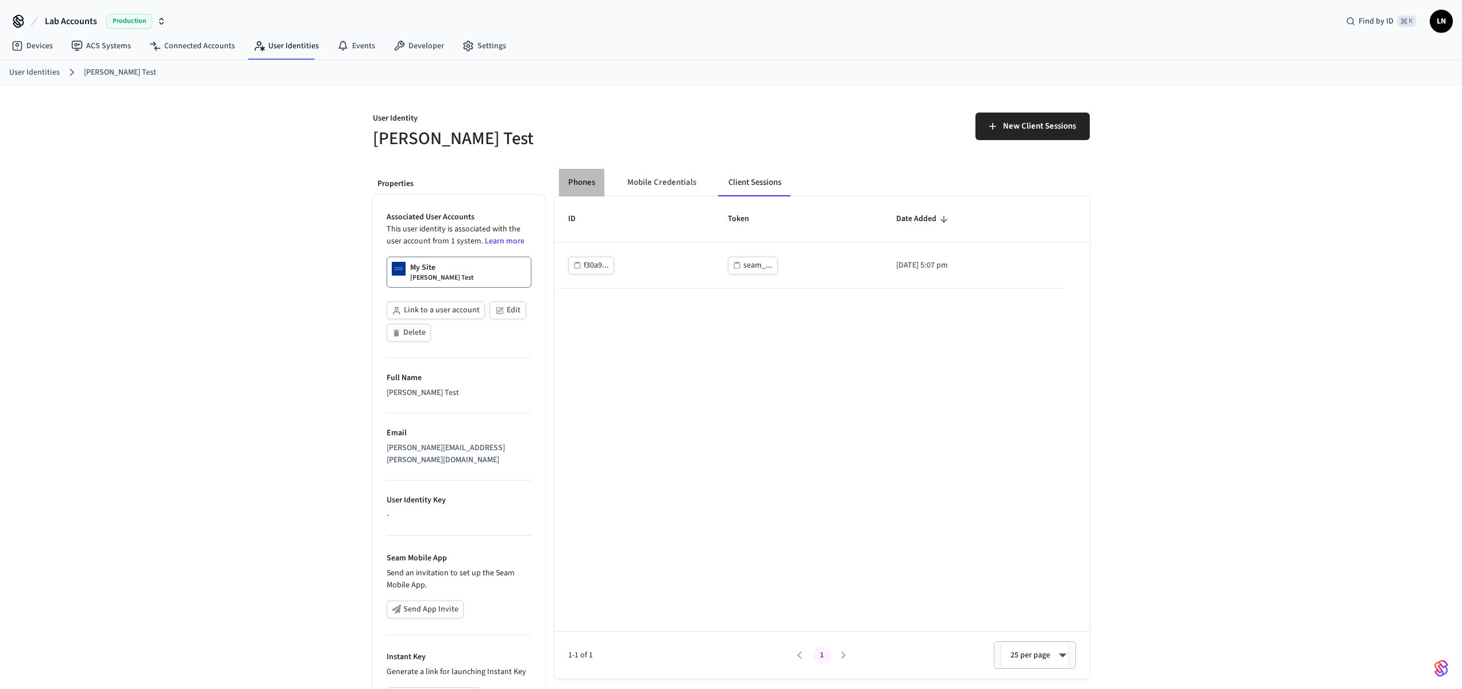
click at [578, 188] on button "Phones" at bounding box center [581, 183] width 45 height 28
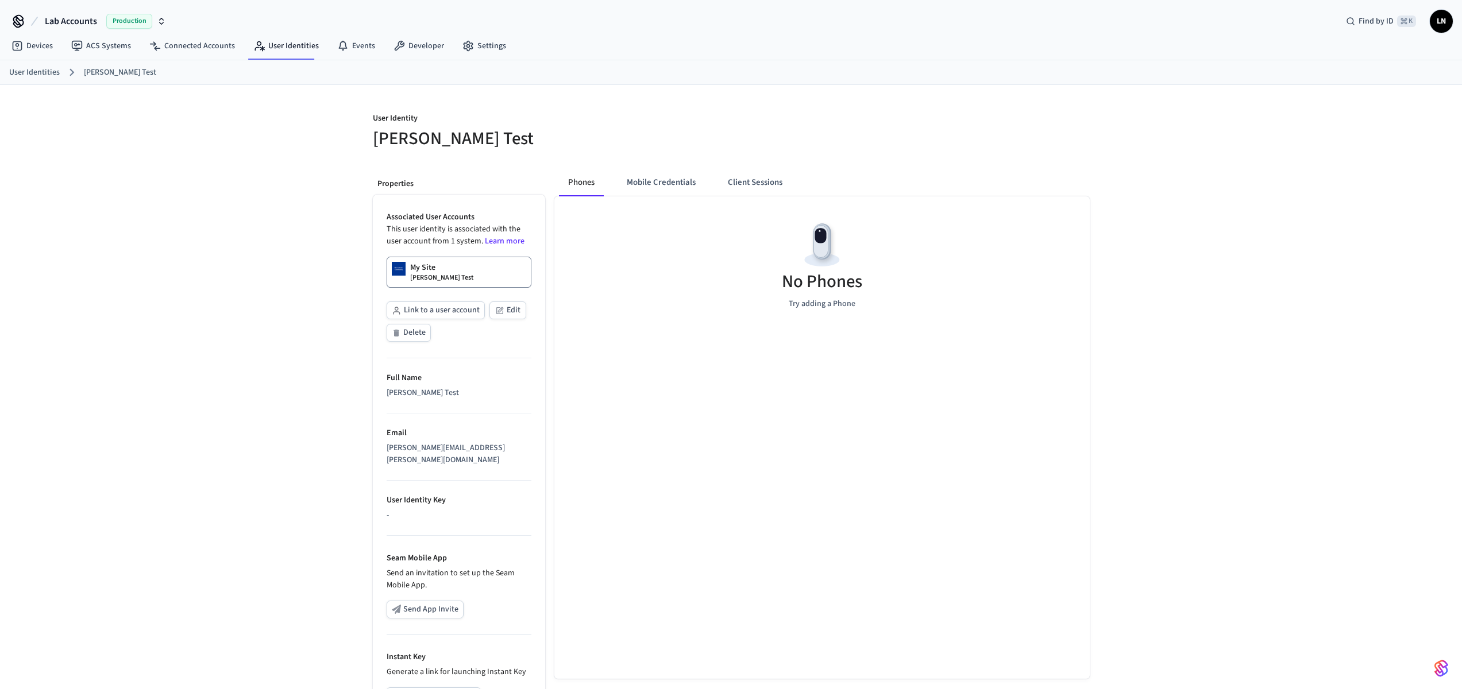
click at [738, 186] on button "Client Sessions" at bounding box center [755, 183] width 73 height 28
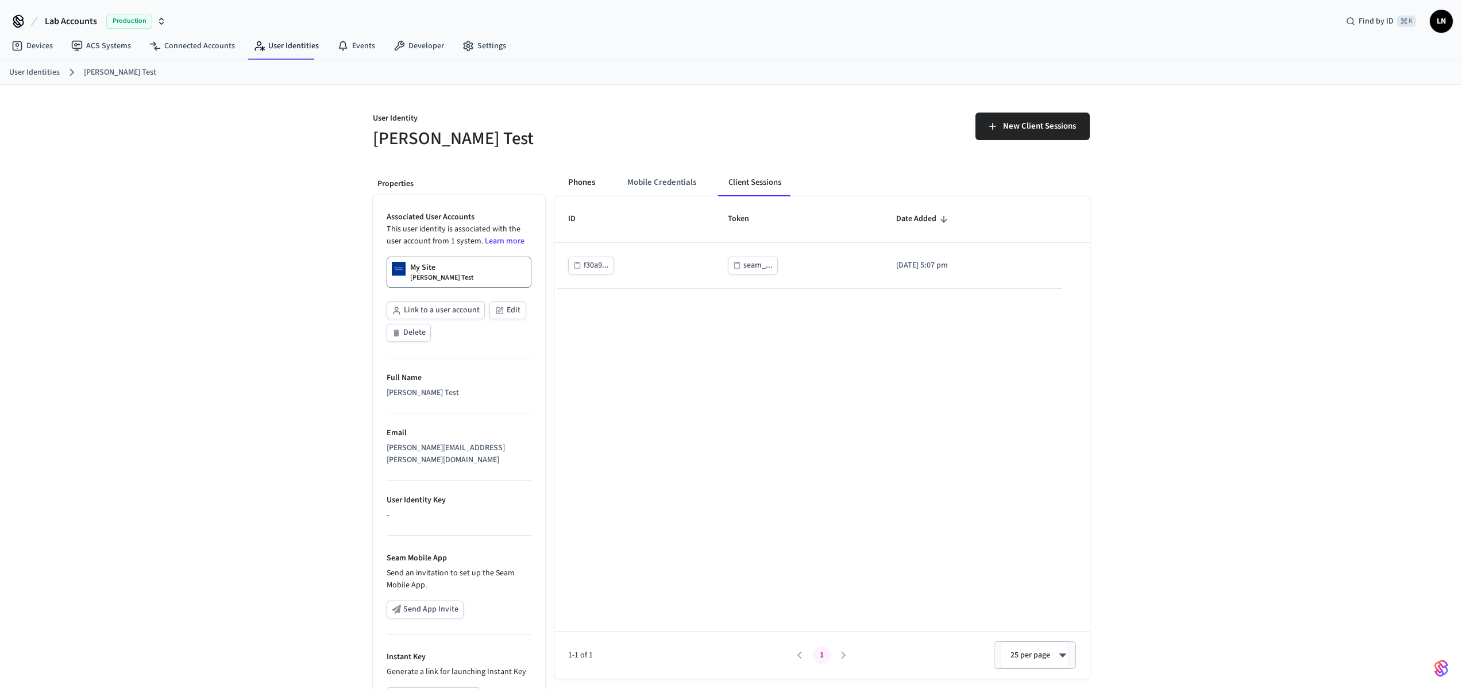
click at [590, 178] on button "Phones" at bounding box center [581, 183] width 45 height 28
click at [668, 188] on button "Mobile Credentials" at bounding box center [661, 183] width 87 height 28
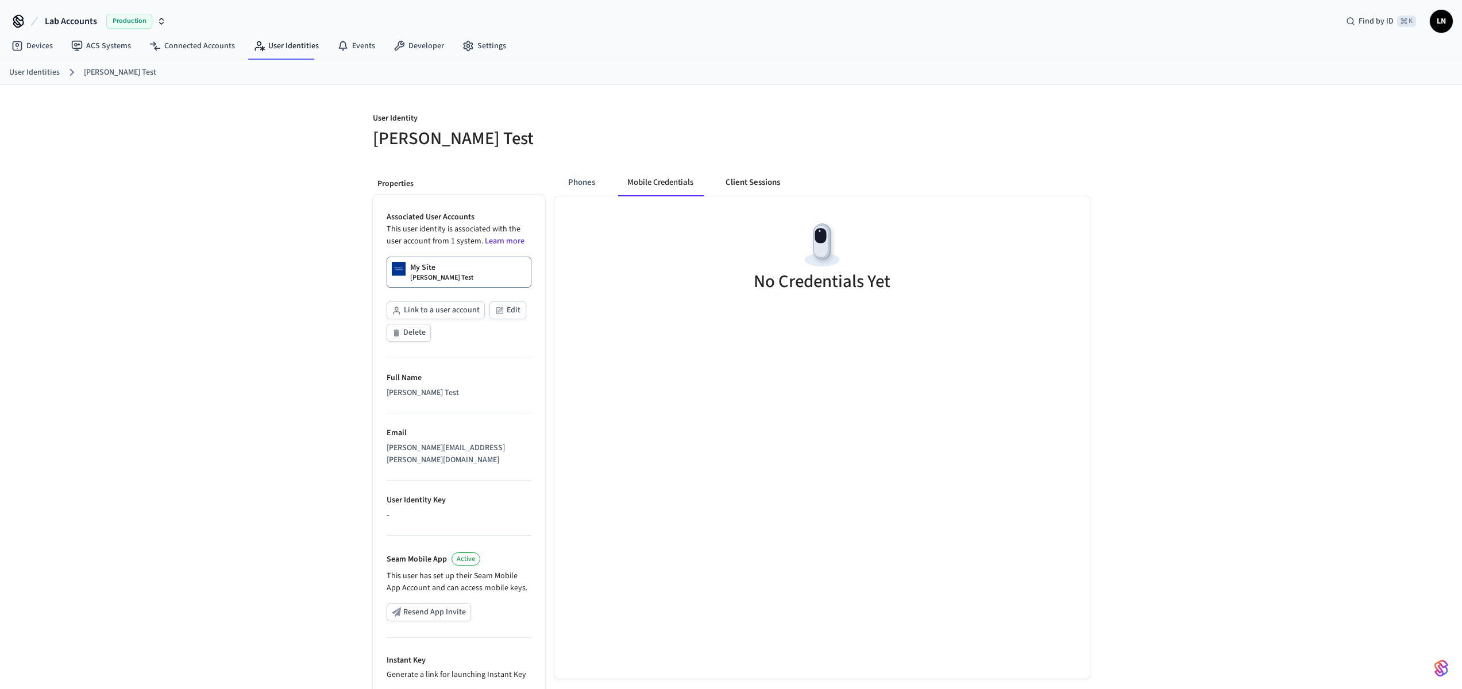
click at [754, 190] on button "Client Sessions" at bounding box center [752, 183] width 73 height 28
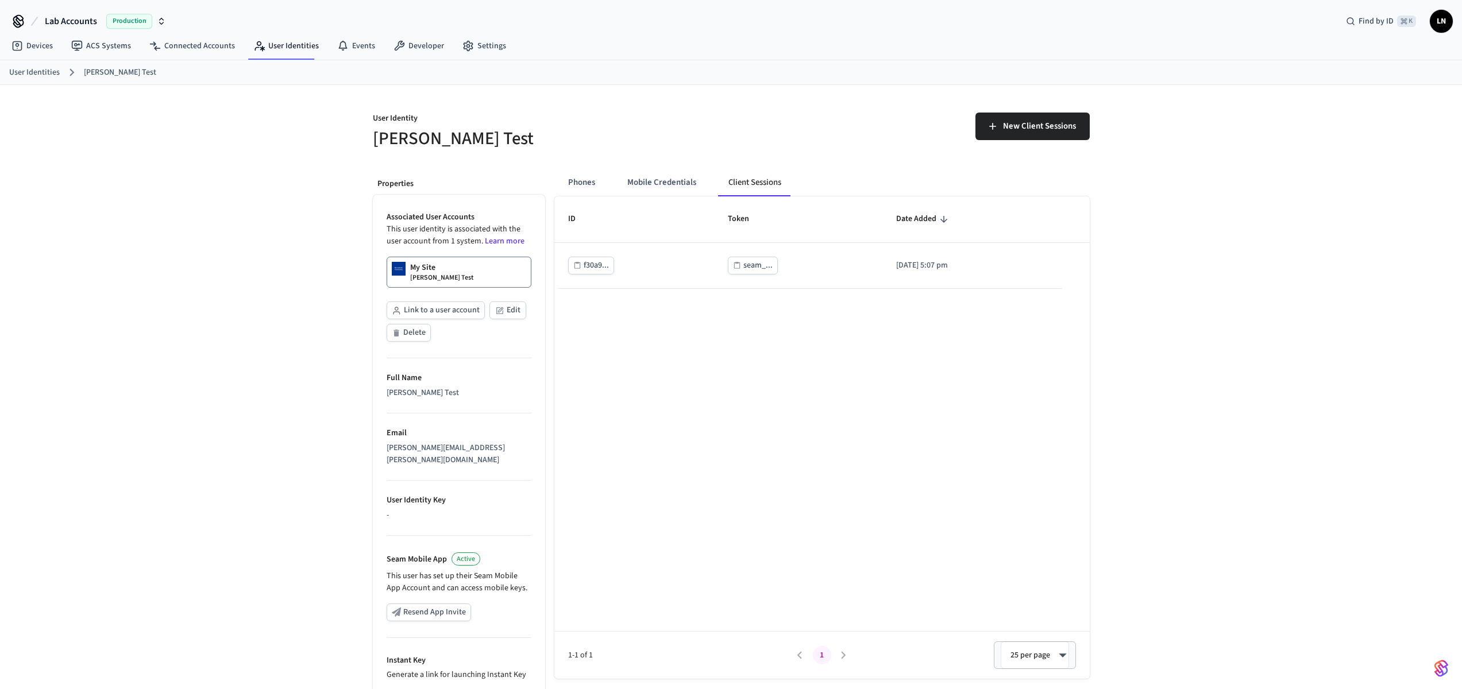
click at [605, 188] on div "Phones Mobile Credentials Client Sessions" at bounding box center [681, 183] width 245 height 28
click at [584, 184] on button "Phones" at bounding box center [581, 183] width 45 height 28
click at [121, 51] on link "ACS Systems" at bounding box center [101, 46] width 78 height 21
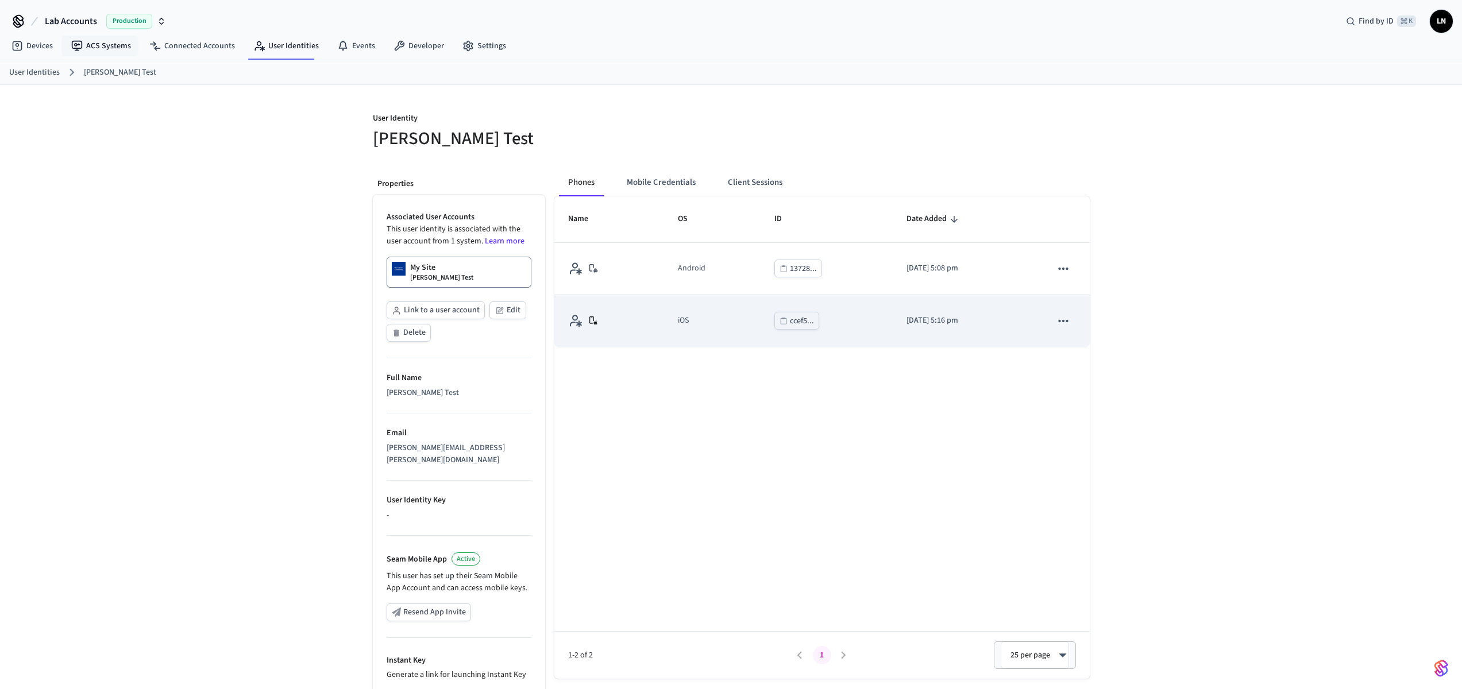
click at [669, 313] on td "iOS" at bounding box center [712, 321] width 97 height 52
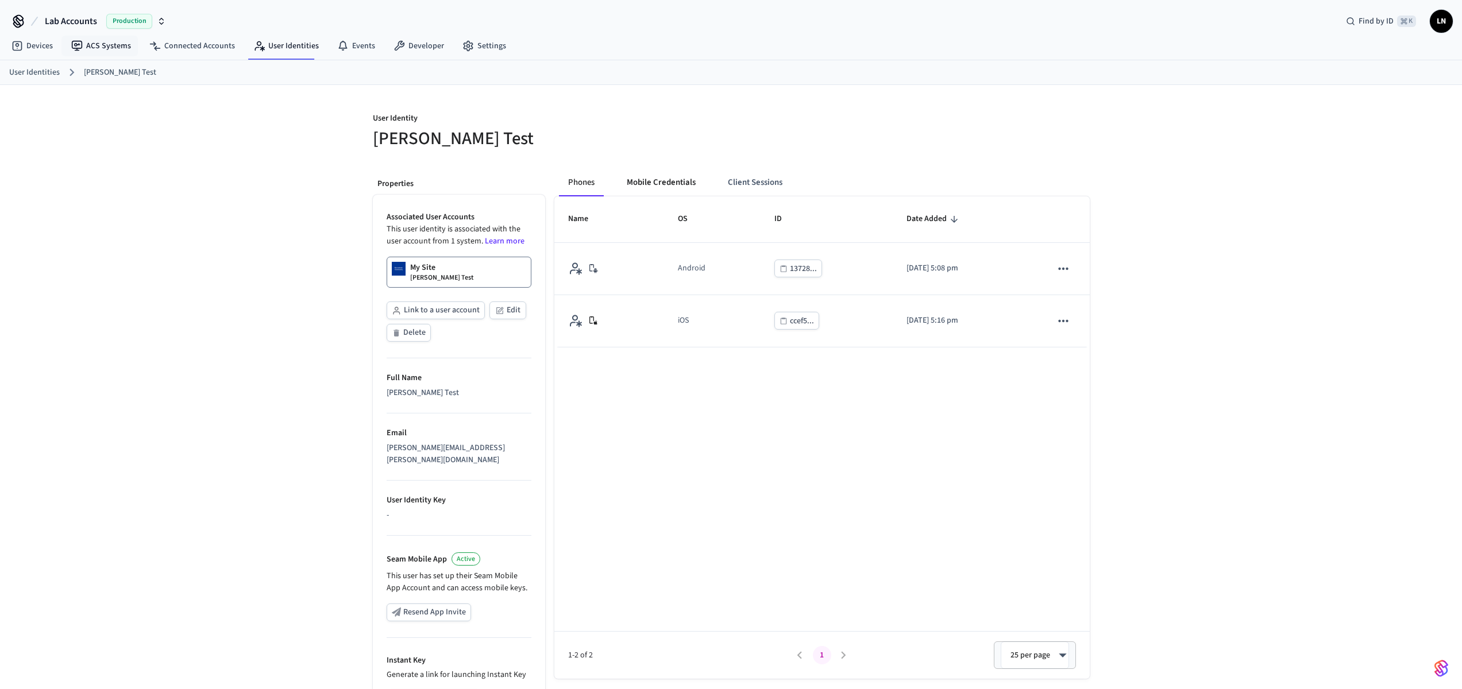
click at [641, 180] on button "Mobile Credentials" at bounding box center [661, 183] width 87 height 28
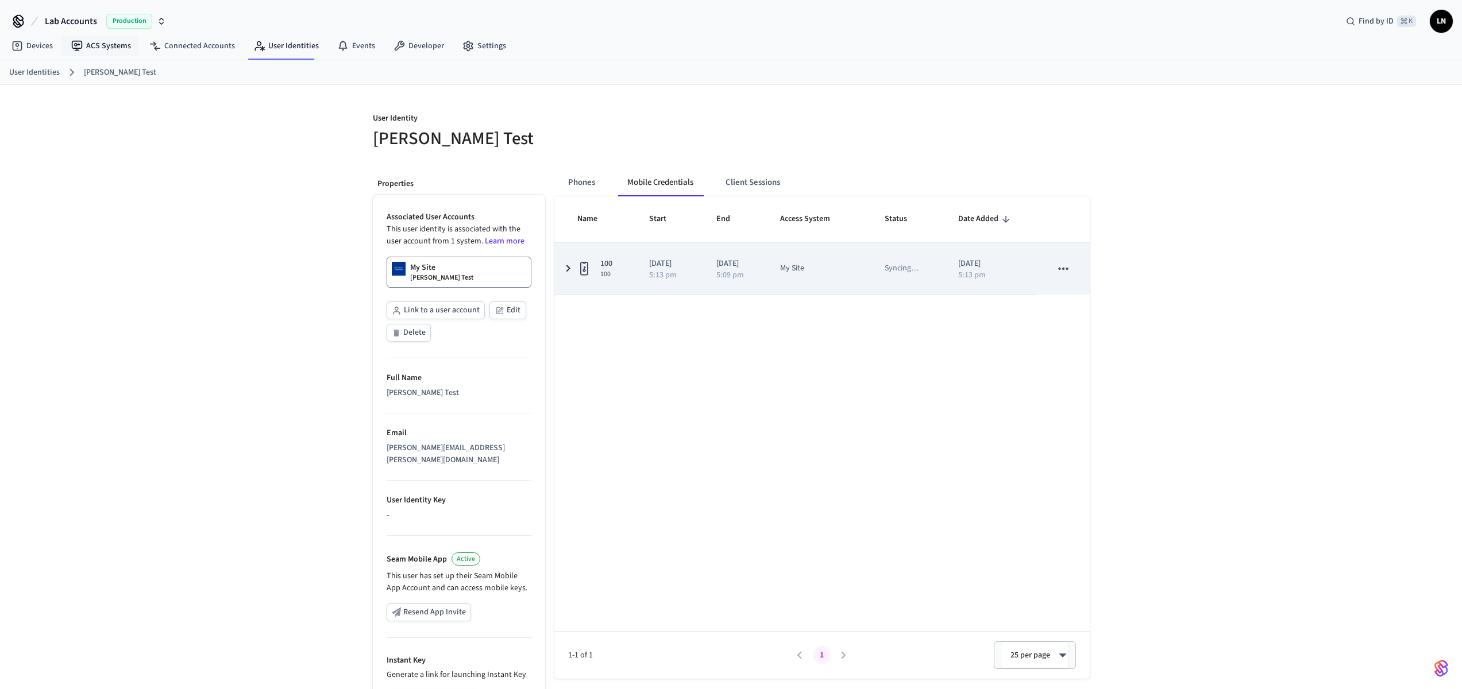
click at [573, 270] on icon "sticky table" at bounding box center [568, 268] width 14 height 14
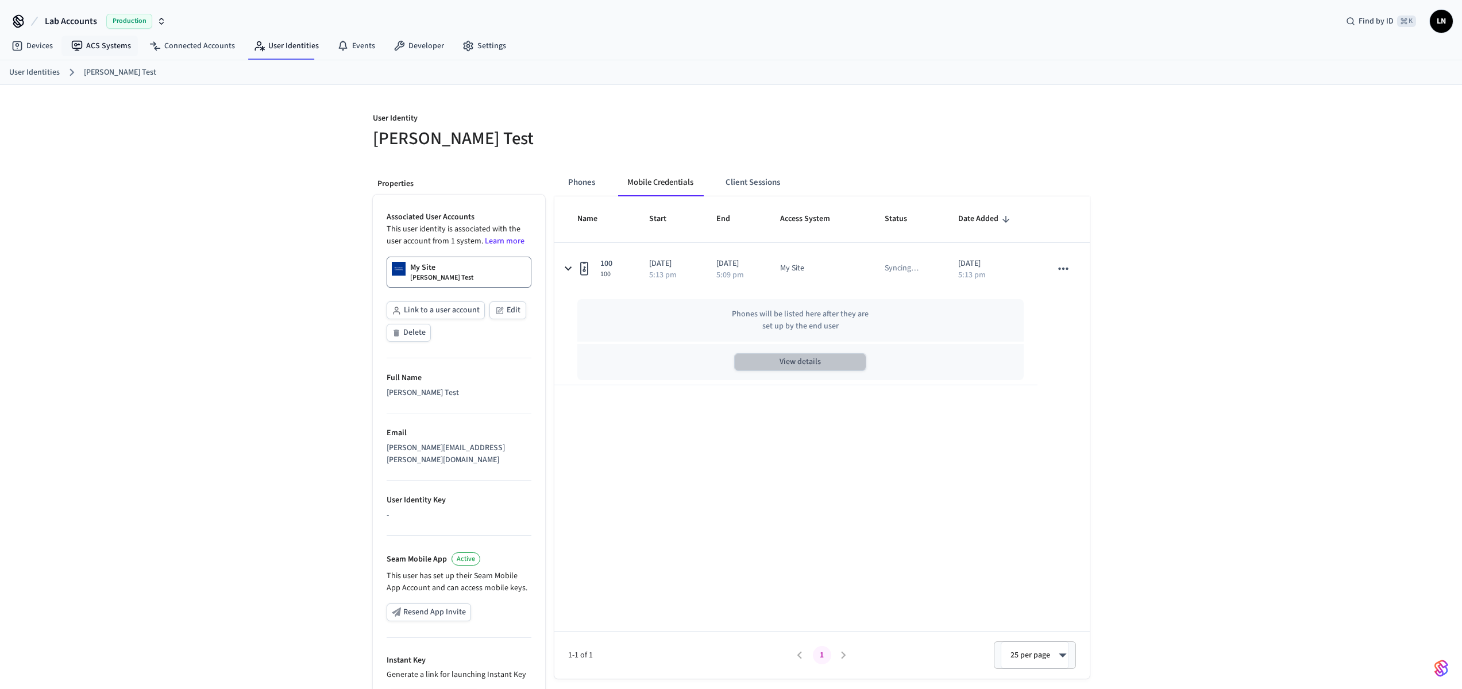
click at [832, 360] on button "View details" at bounding box center [800, 362] width 132 height 18
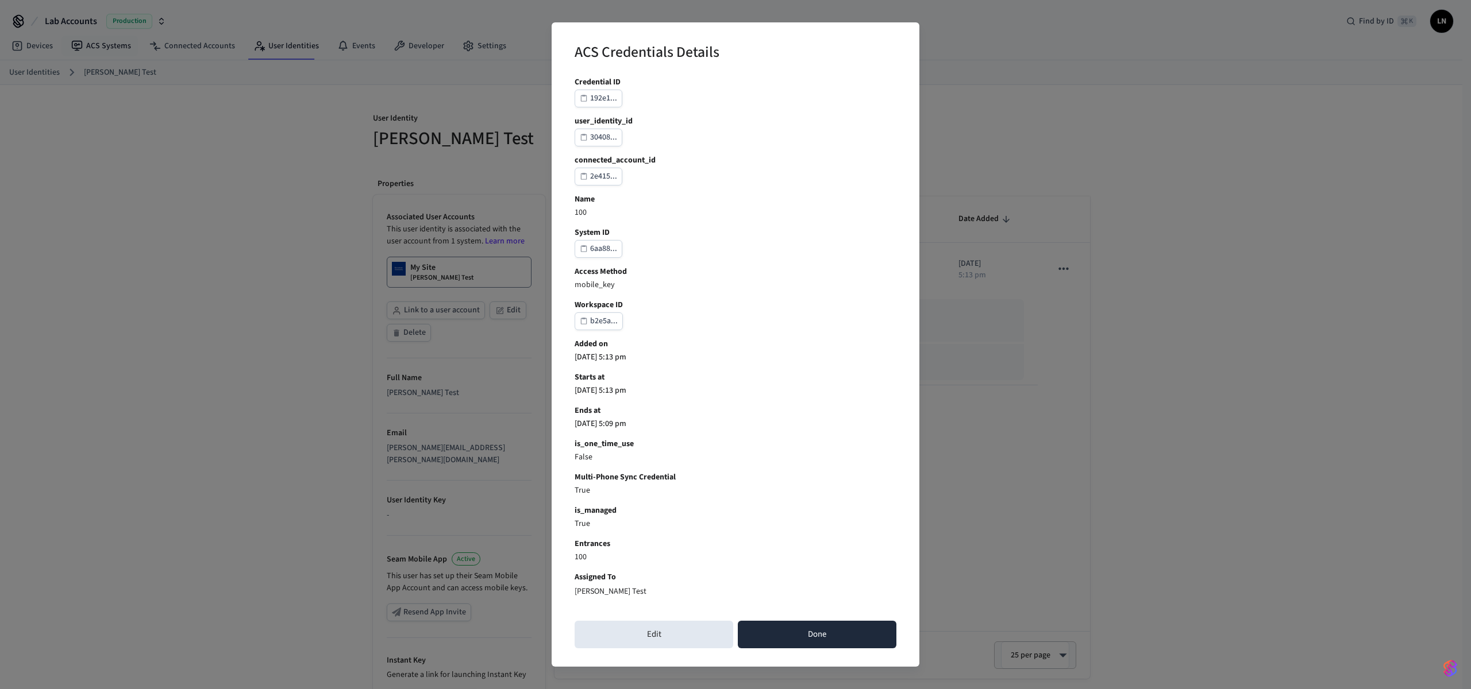
click at [773, 642] on button "Done" at bounding box center [817, 635] width 159 height 28
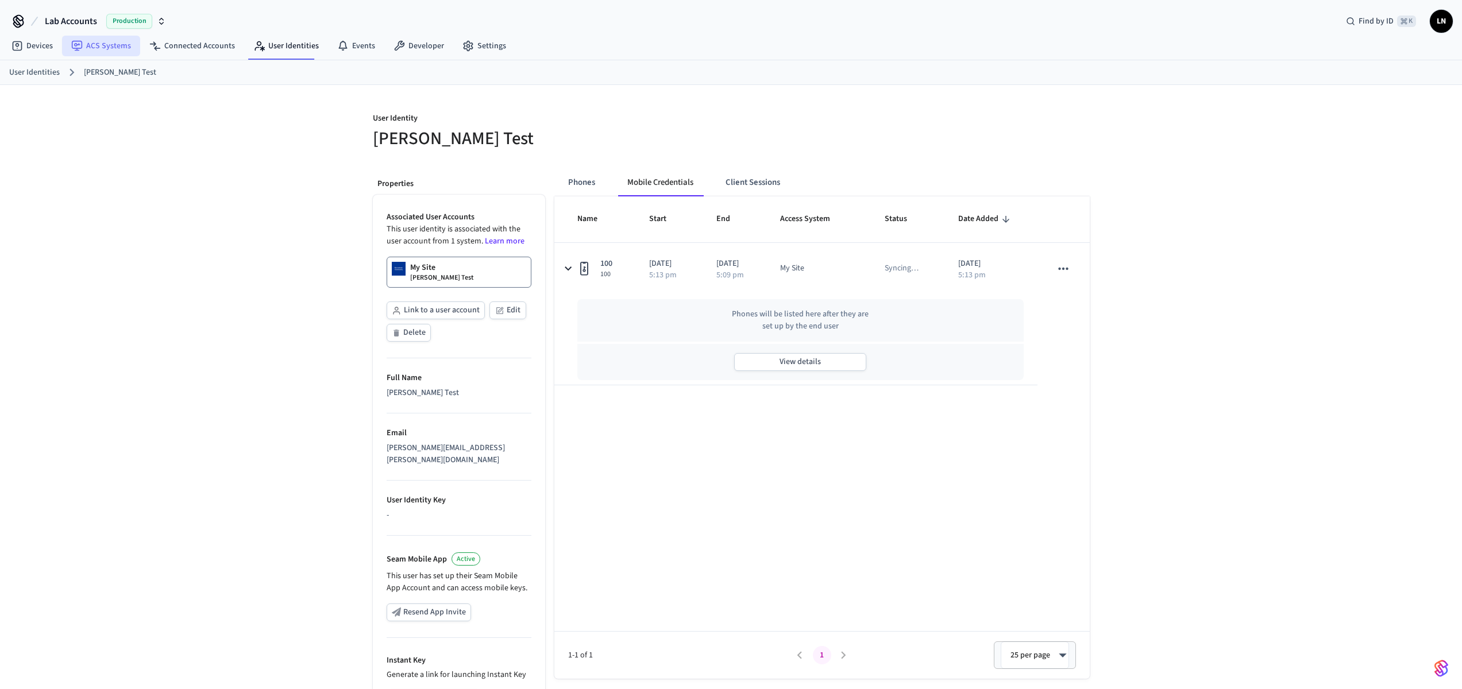
click at [111, 48] on link "ACS Systems" at bounding box center [101, 46] width 78 height 21
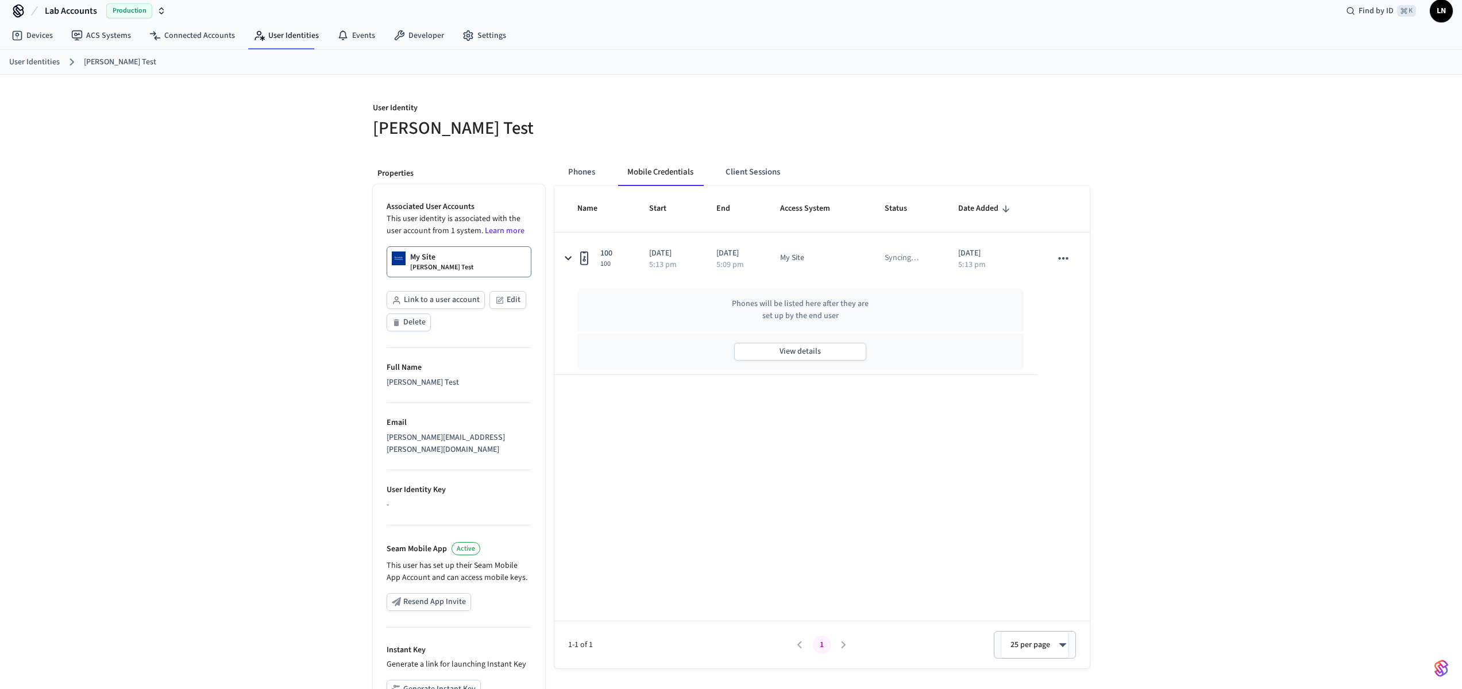
scroll to position [13, 0]
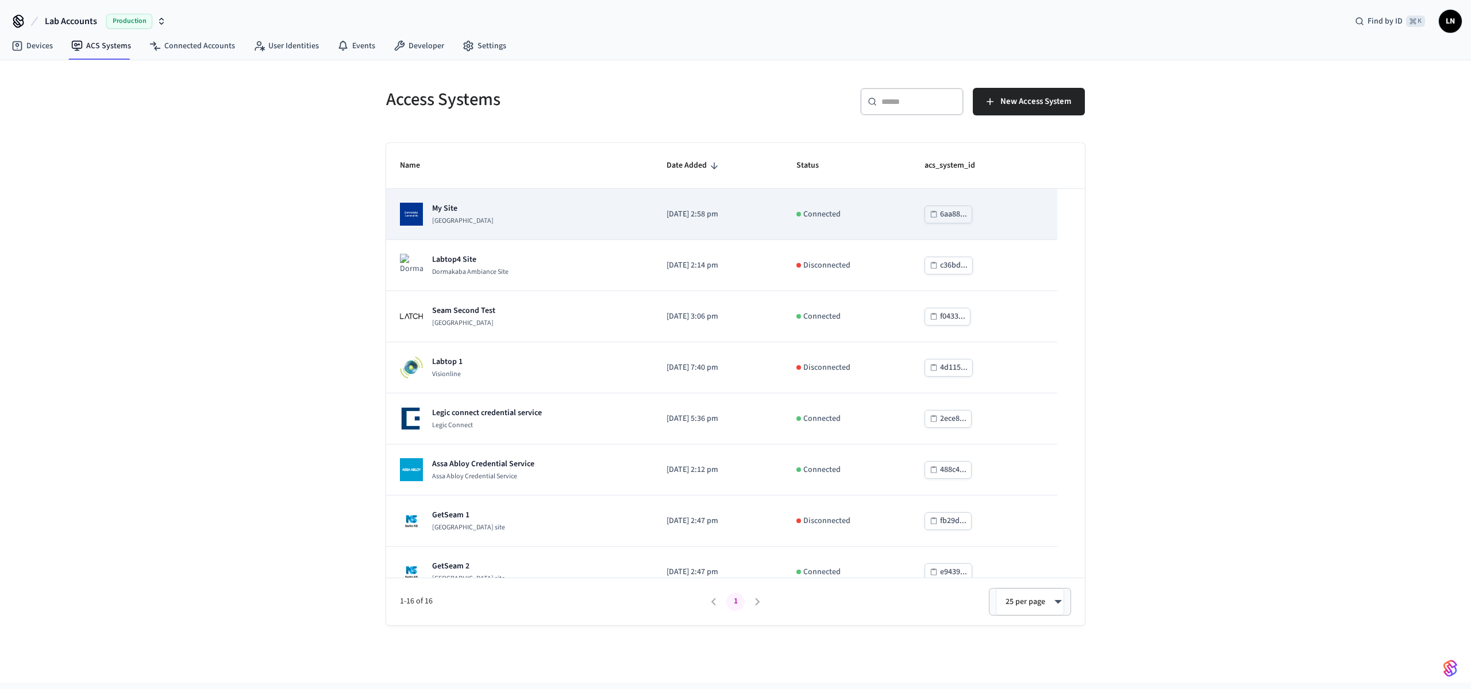
click at [604, 220] on div "My Site [GEOGRAPHIC_DATA]" at bounding box center [519, 214] width 239 height 23
click at [517, 236] on td "My Site [GEOGRAPHIC_DATA]" at bounding box center [519, 214] width 267 height 51
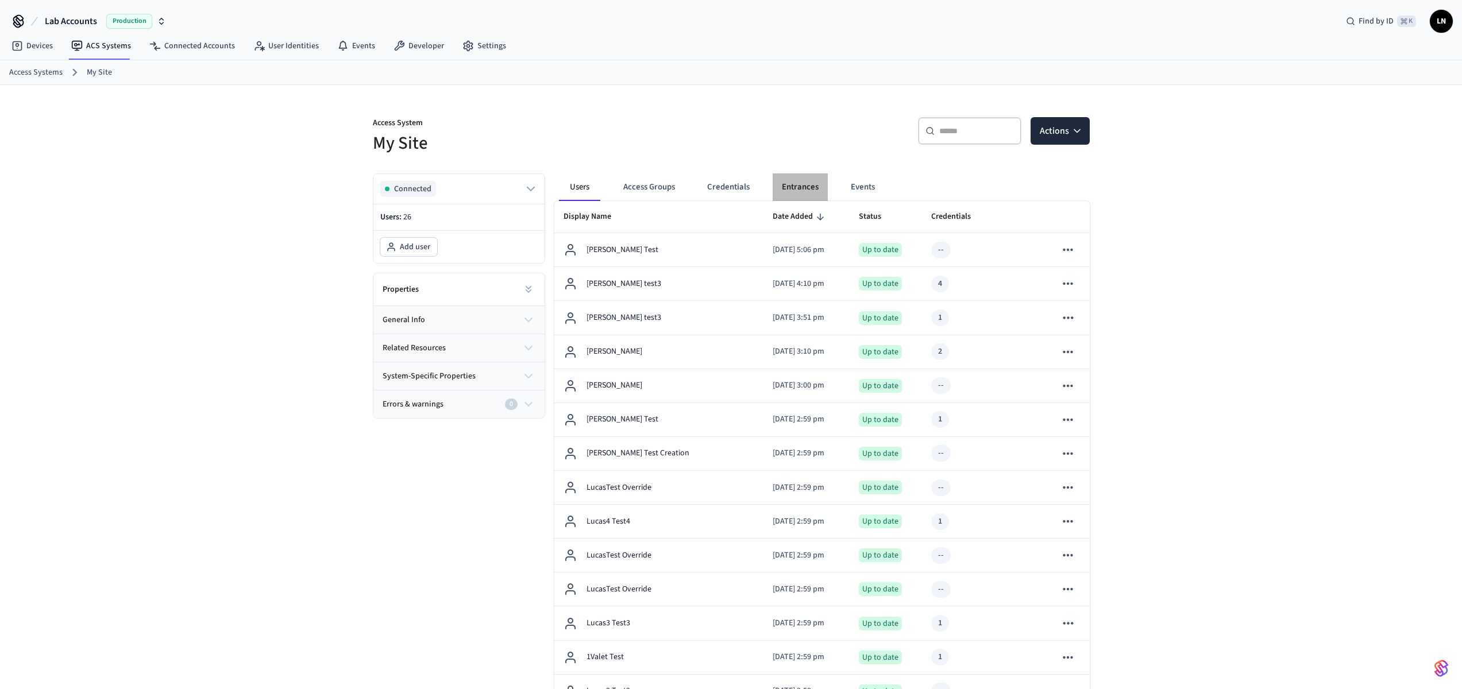
click at [815, 179] on button "Entrances" at bounding box center [800, 187] width 55 height 28
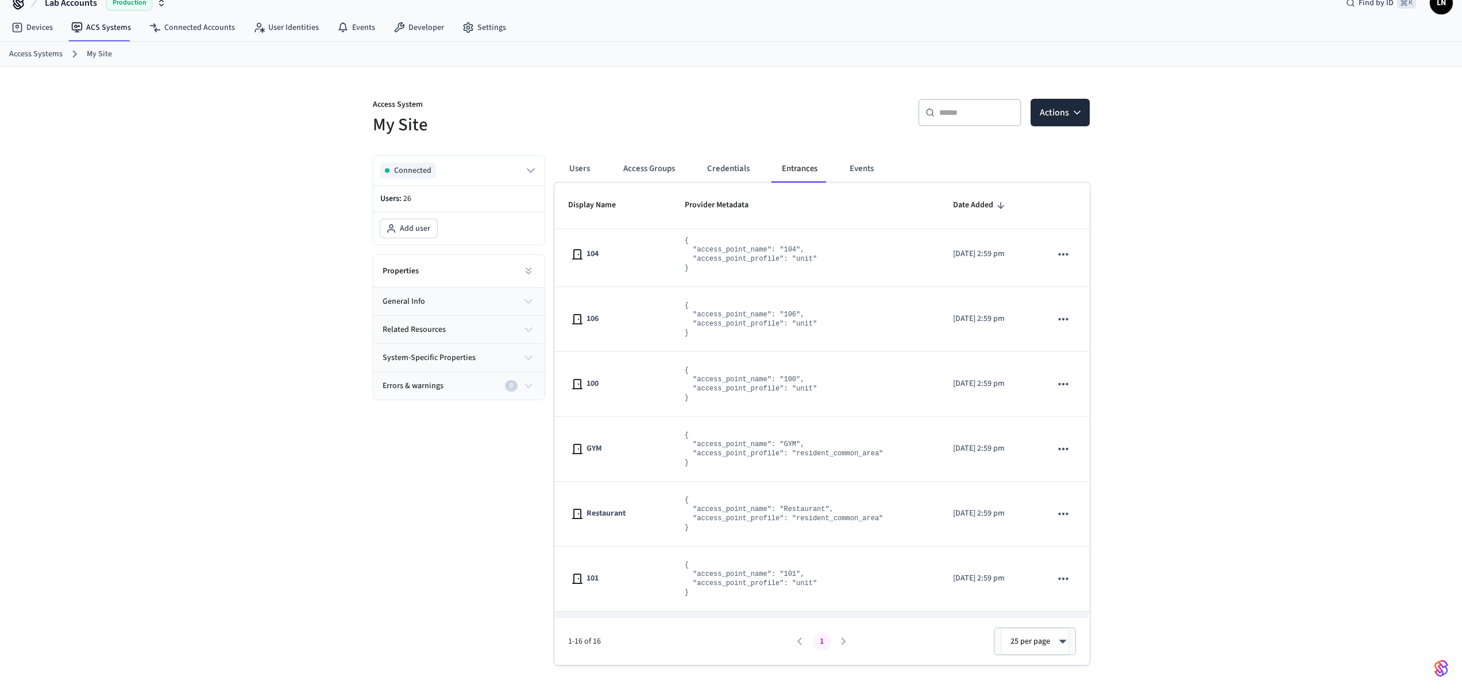
scroll to position [259, 0]
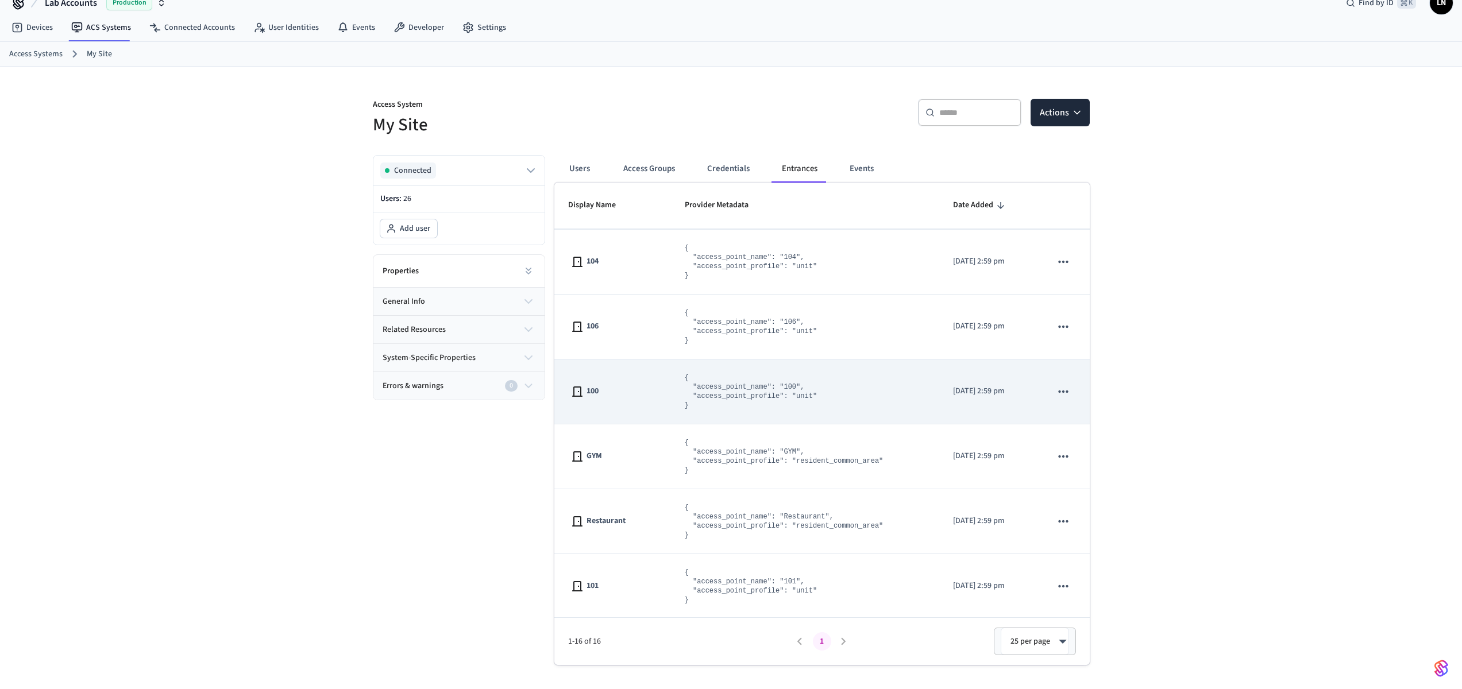
click at [671, 388] on td "{ "access_point_name": "100", "access_point_profile": "unit" }" at bounding box center [805, 392] width 269 height 65
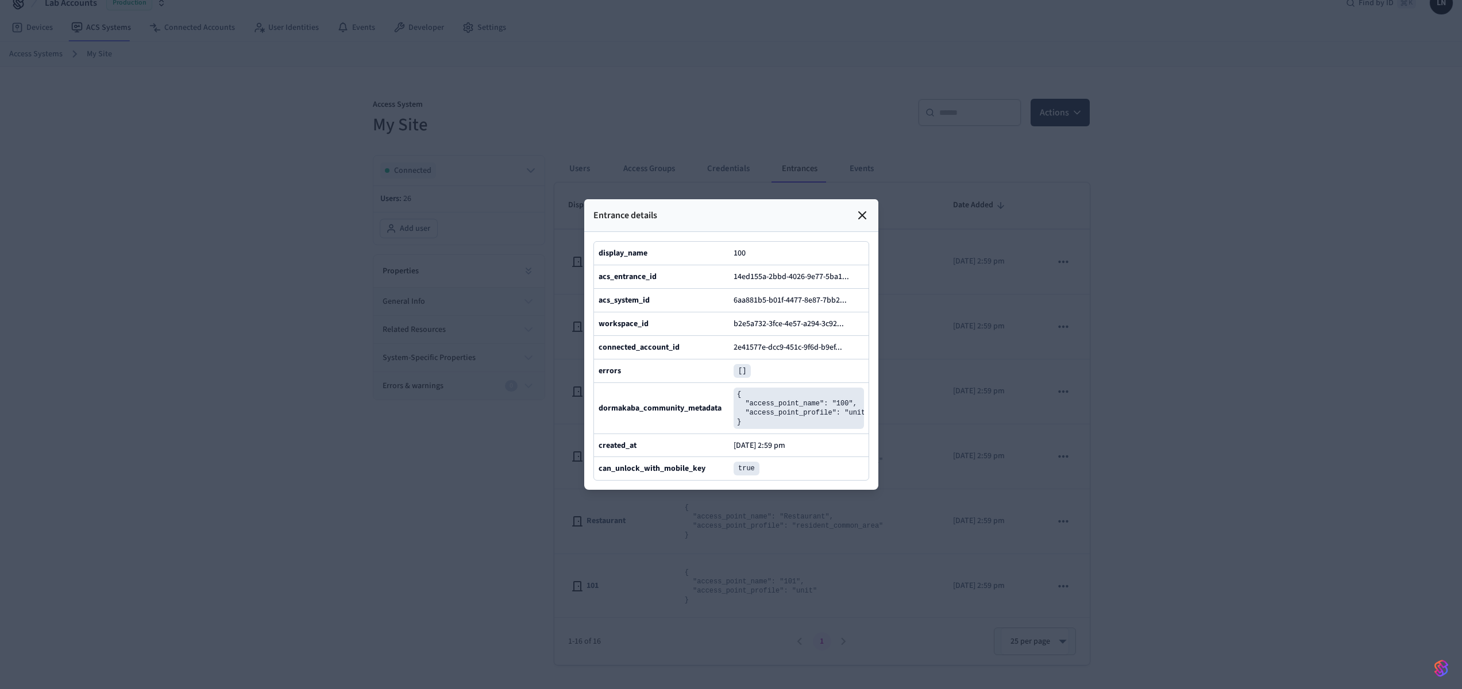
scroll to position [0, 0]
click at [853, 273] on icon at bounding box center [854, 276] width 6 height 7
click at [857, 209] on icon at bounding box center [862, 216] width 14 height 14
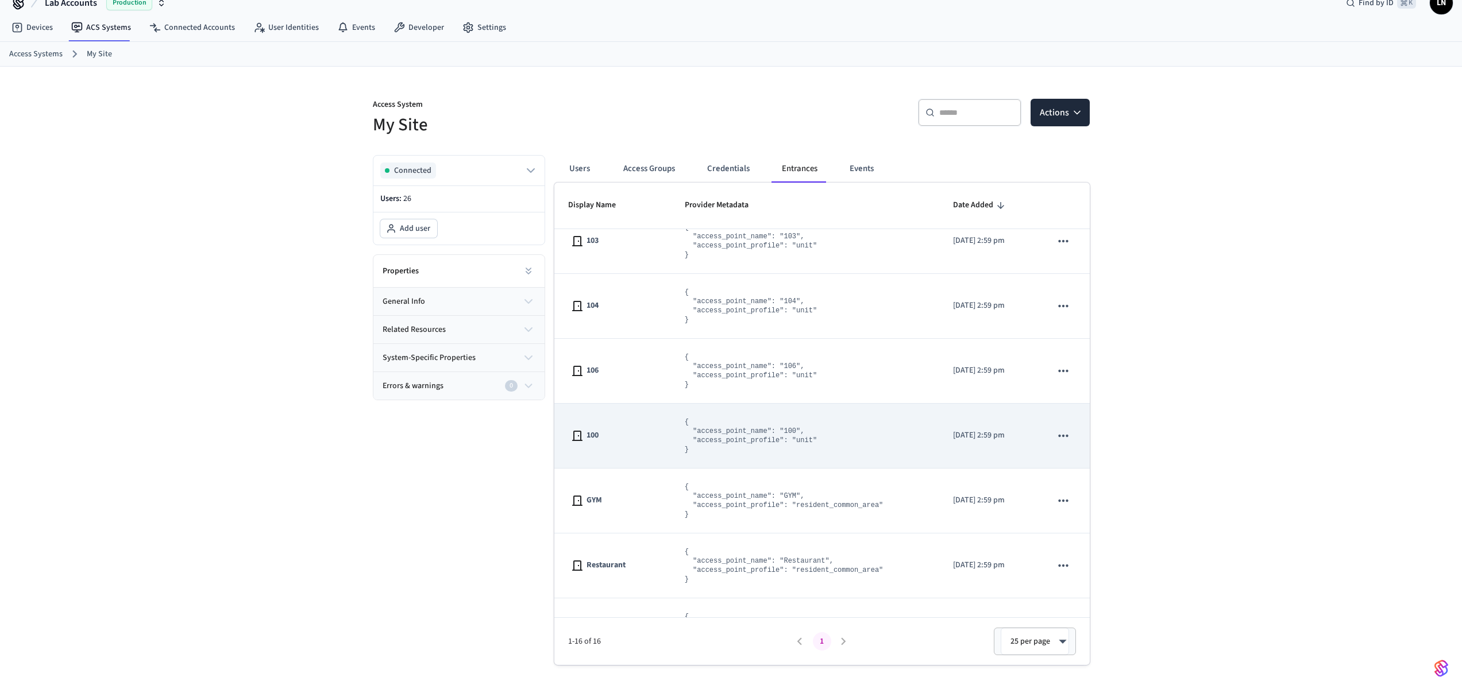
scroll to position [214, 0]
click at [728, 429] on pre "{ "access_point_name": "100", "access_point_profile": "unit" }" at bounding box center [751, 436] width 132 height 37
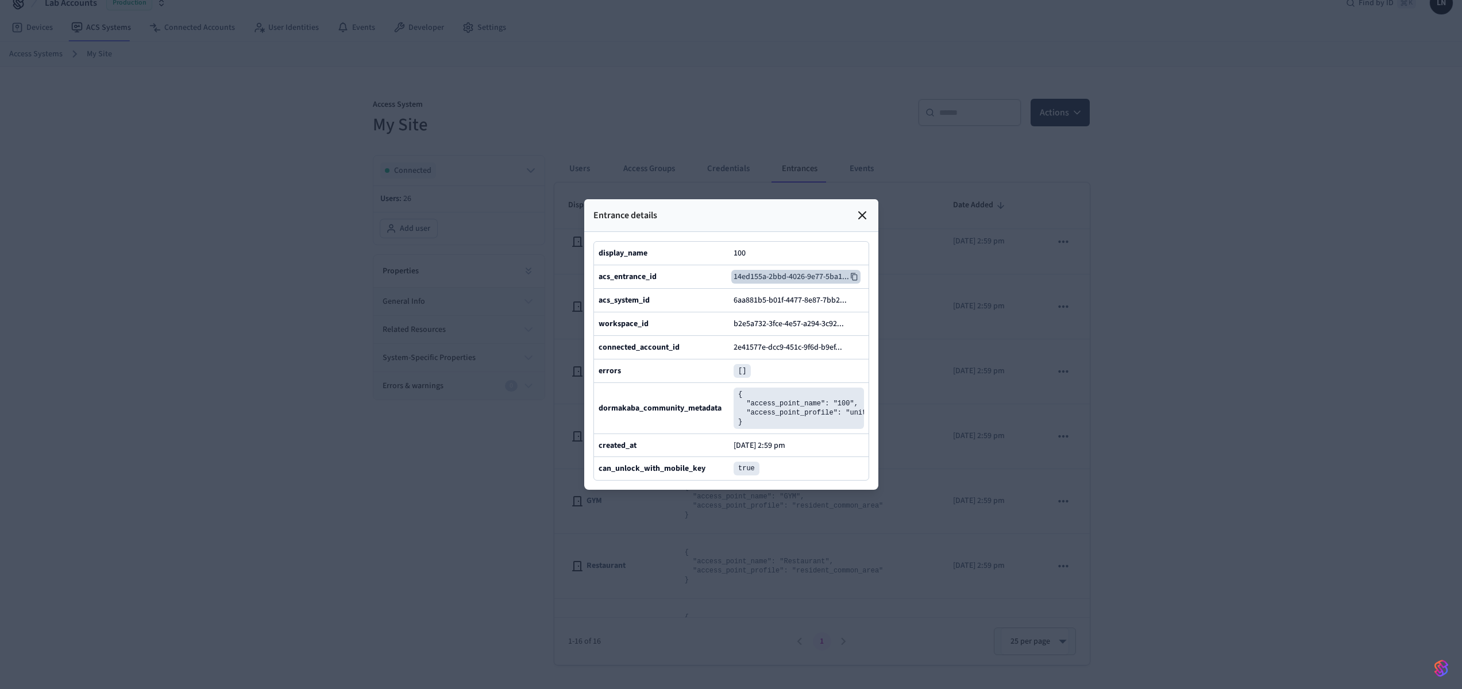
click at [851, 273] on icon at bounding box center [854, 276] width 6 height 7
click at [866, 209] on icon at bounding box center [862, 216] width 14 height 14
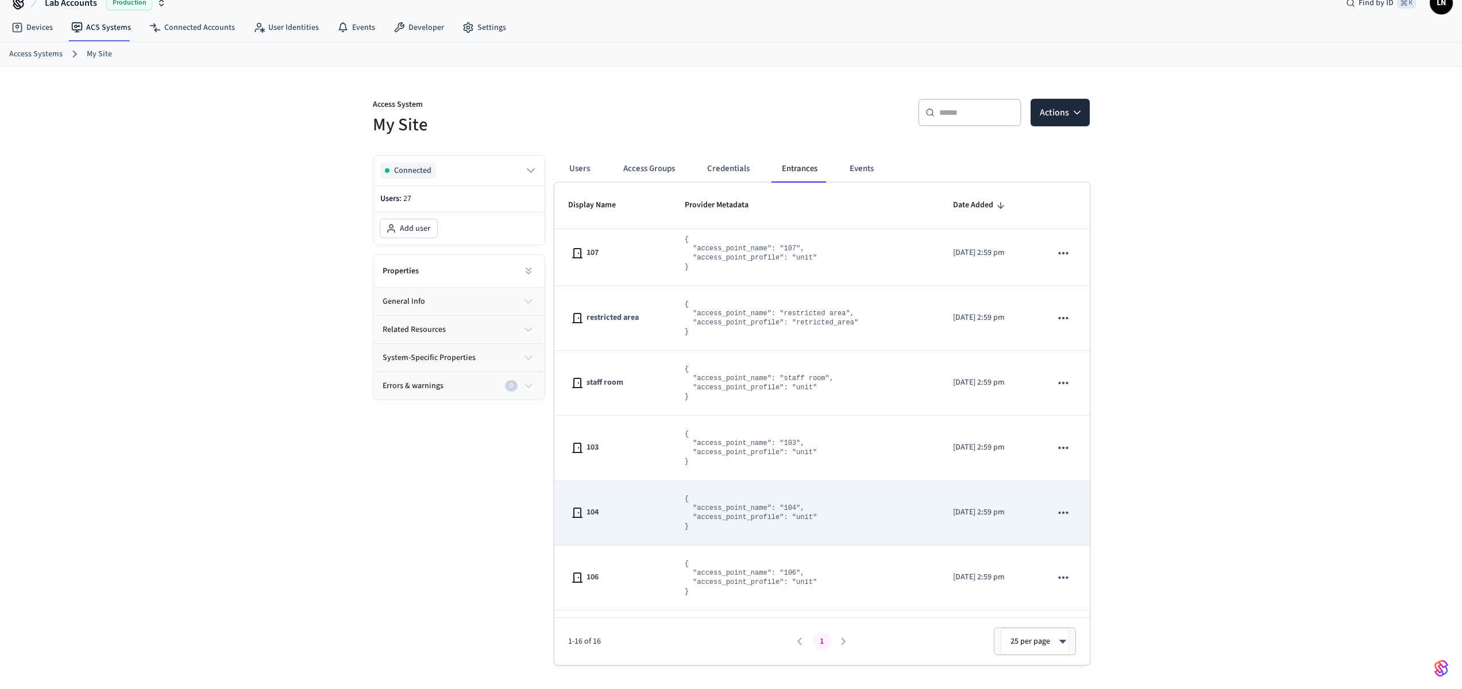
scroll to position [0, 0]
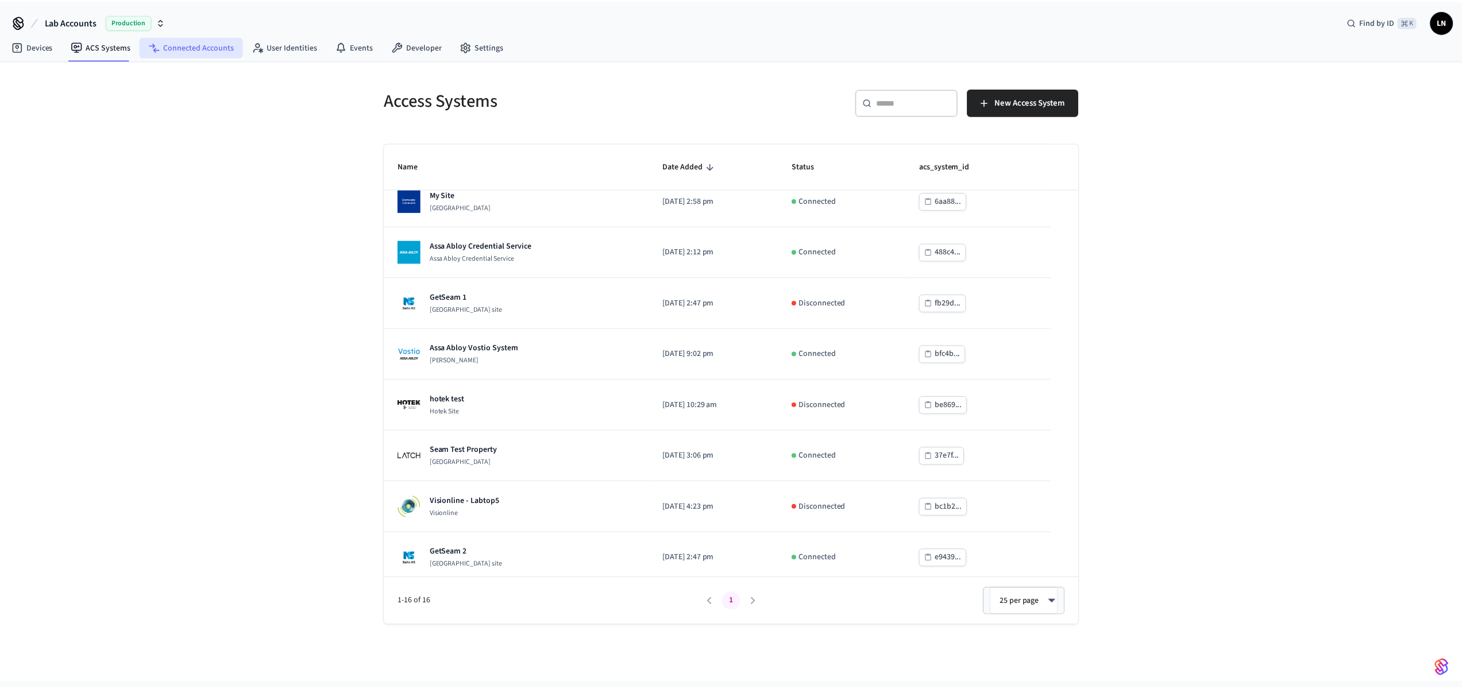
scroll to position [16, 0]
click at [200, 36] on link "Connected Accounts" at bounding box center [192, 46] width 104 height 21
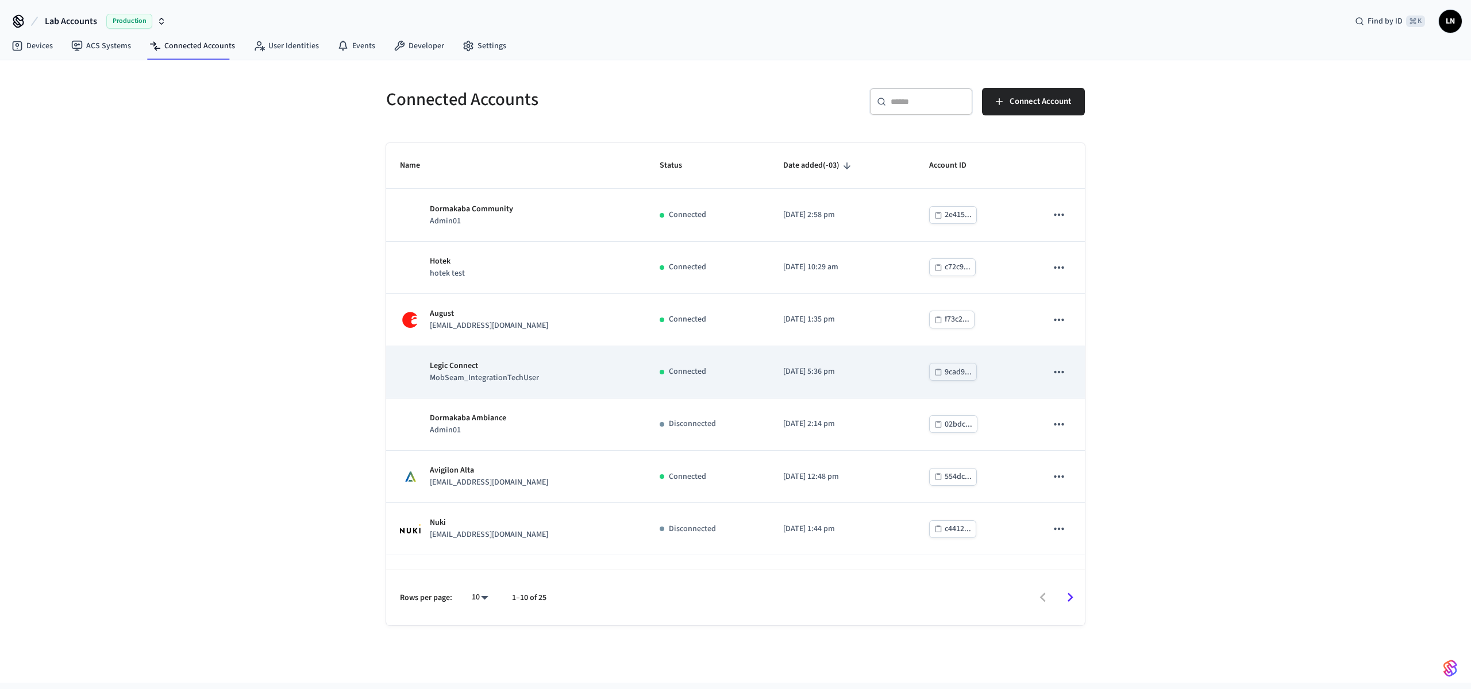
click at [486, 362] on p "Legic Connect" at bounding box center [484, 366] width 109 height 12
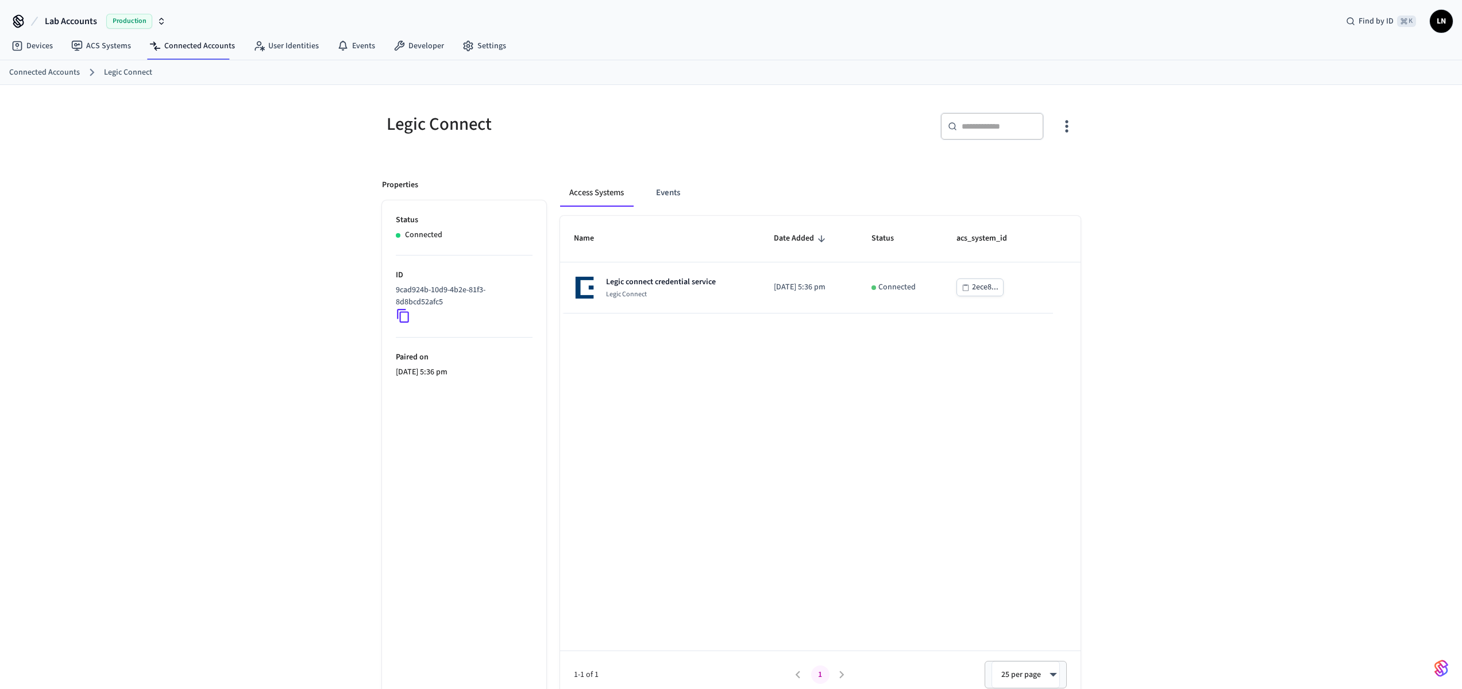
click at [407, 322] on icon at bounding box center [403, 316] width 12 height 14
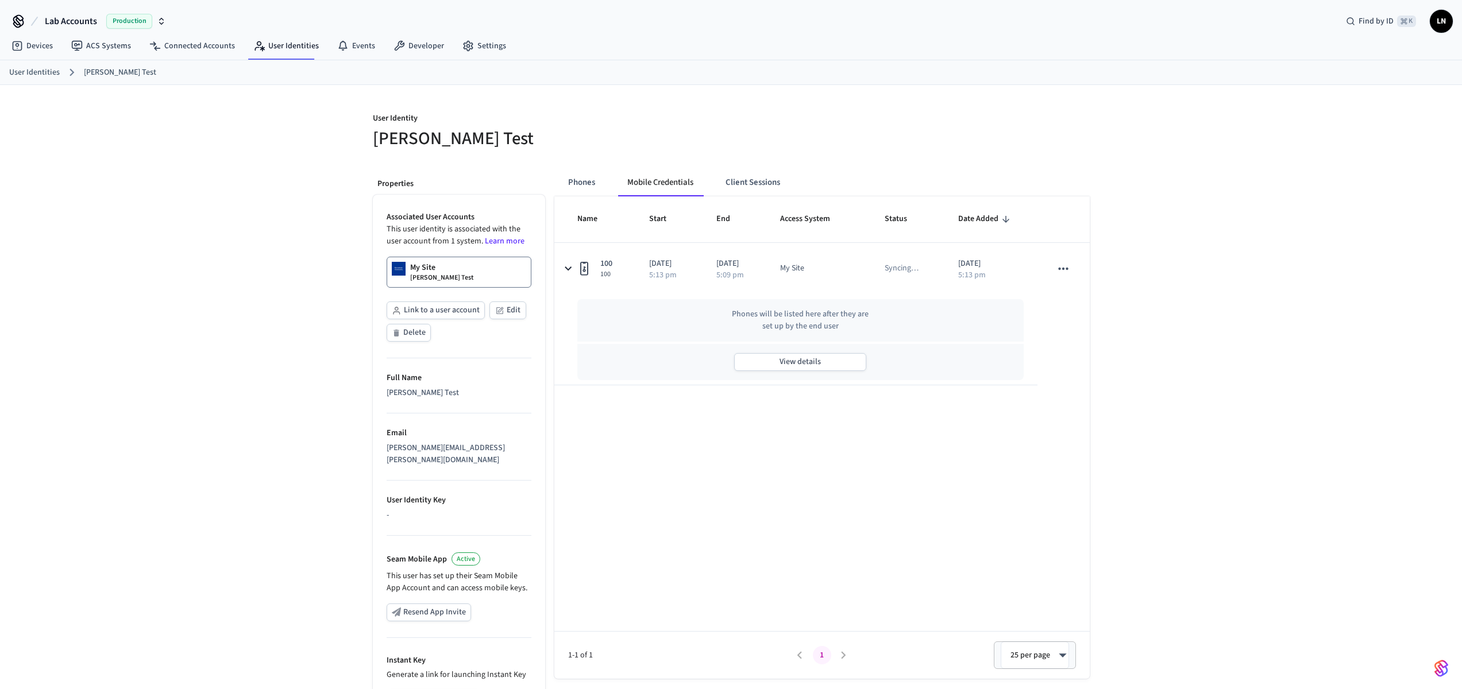
scroll to position [13, 0]
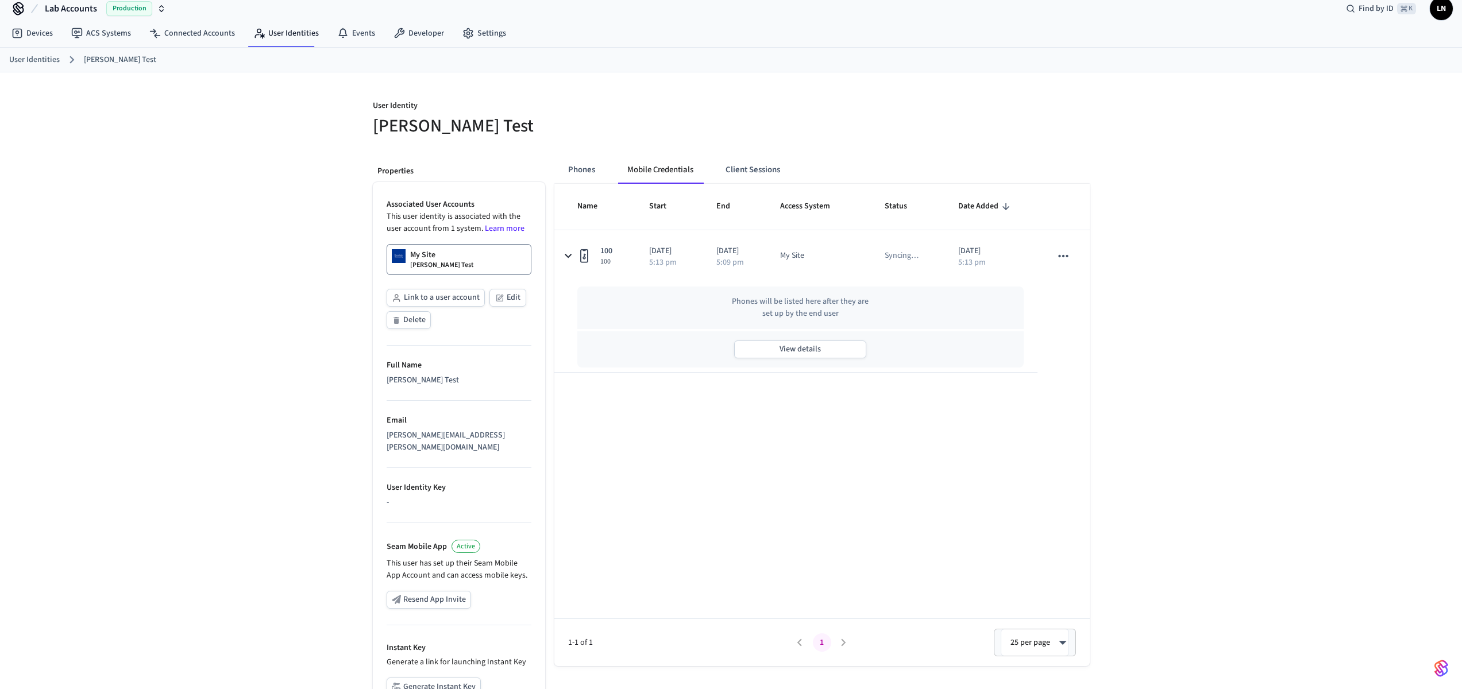
click at [459, 257] on link "My Site Lucas Louis Test" at bounding box center [459, 259] width 145 height 31
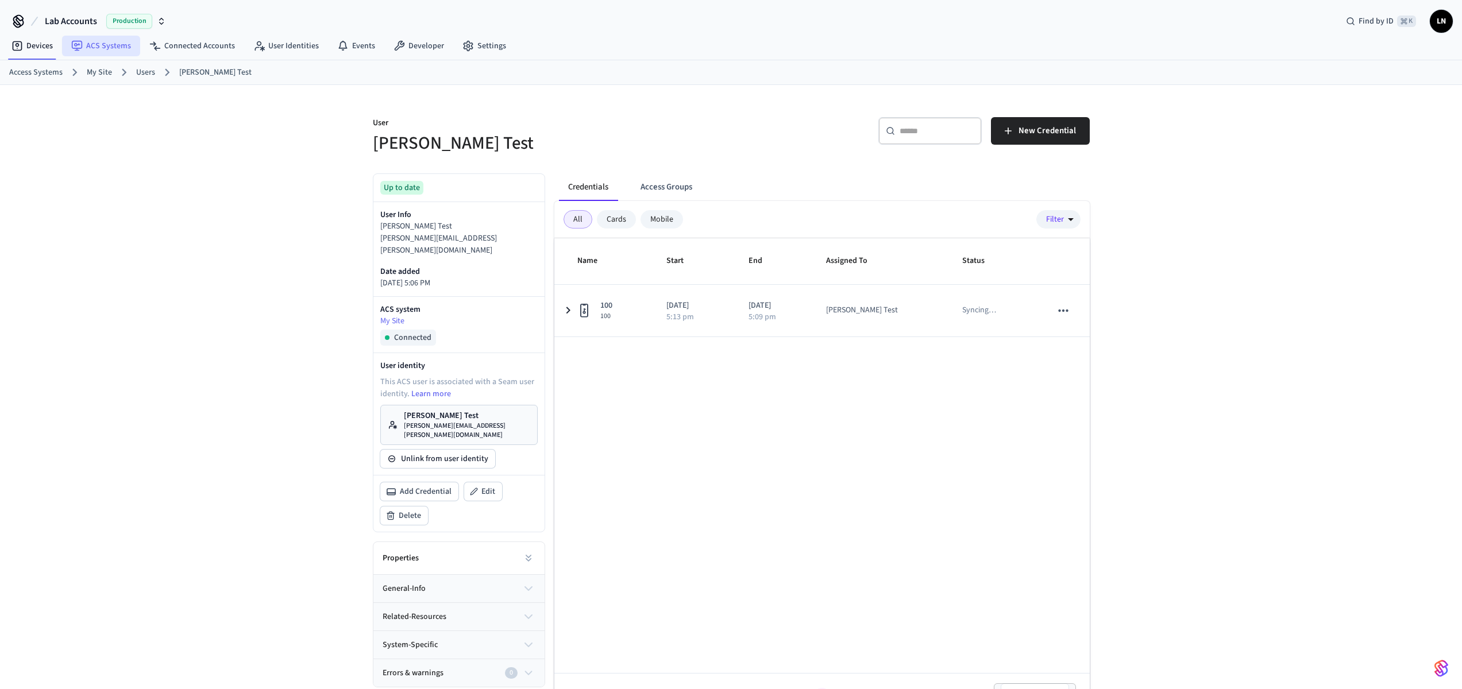
click at [111, 51] on link "ACS Systems" at bounding box center [101, 46] width 78 height 21
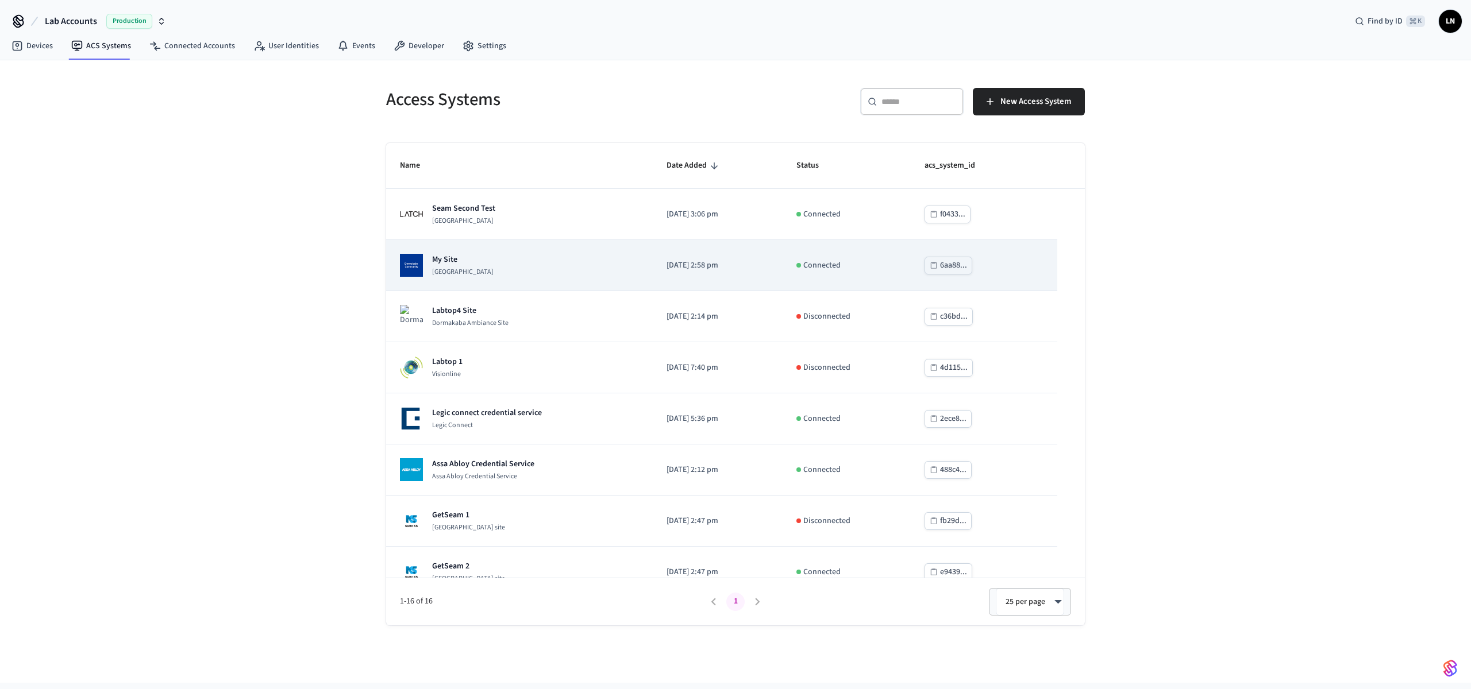
click at [502, 247] on td "My Site [GEOGRAPHIC_DATA]" at bounding box center [519, 265] width 267 height 51
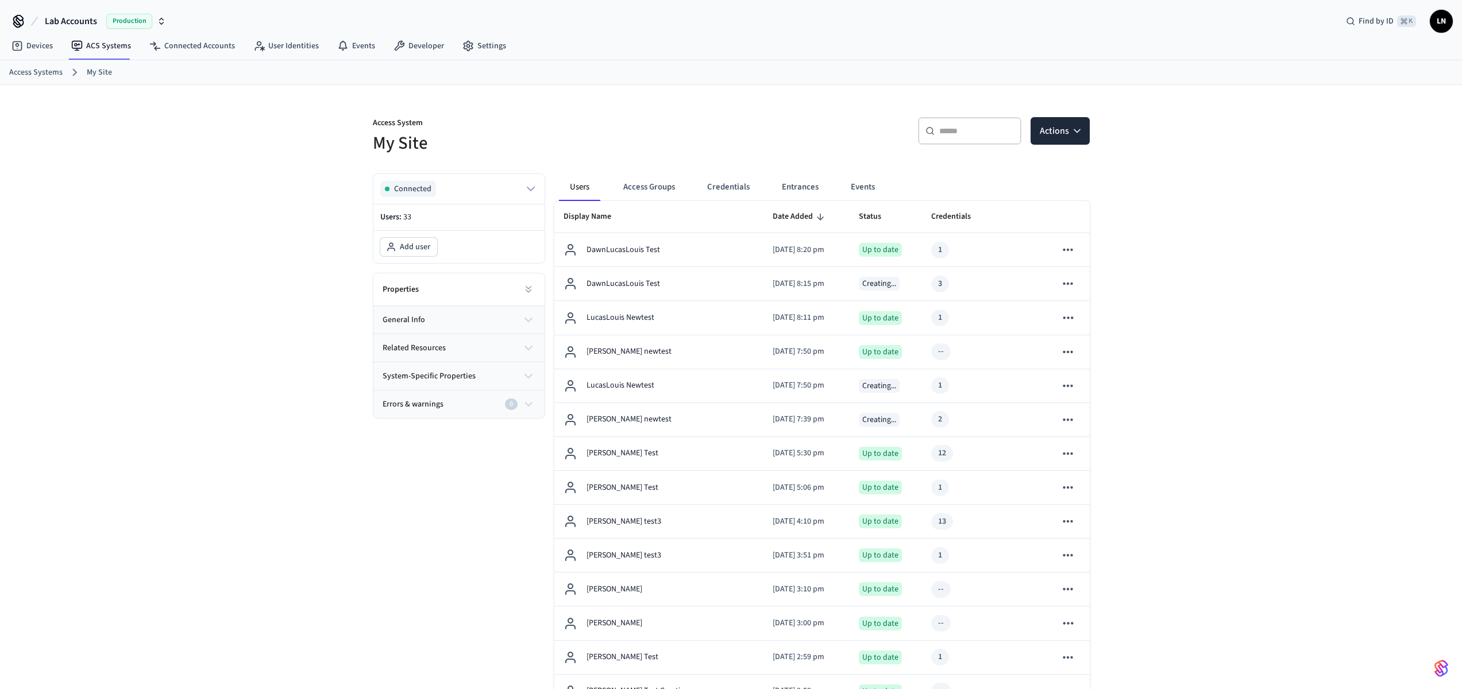
click at [649, 253] on p "DawnLucasLouis Test" at bounding box center [624, 250] width 74 height 12
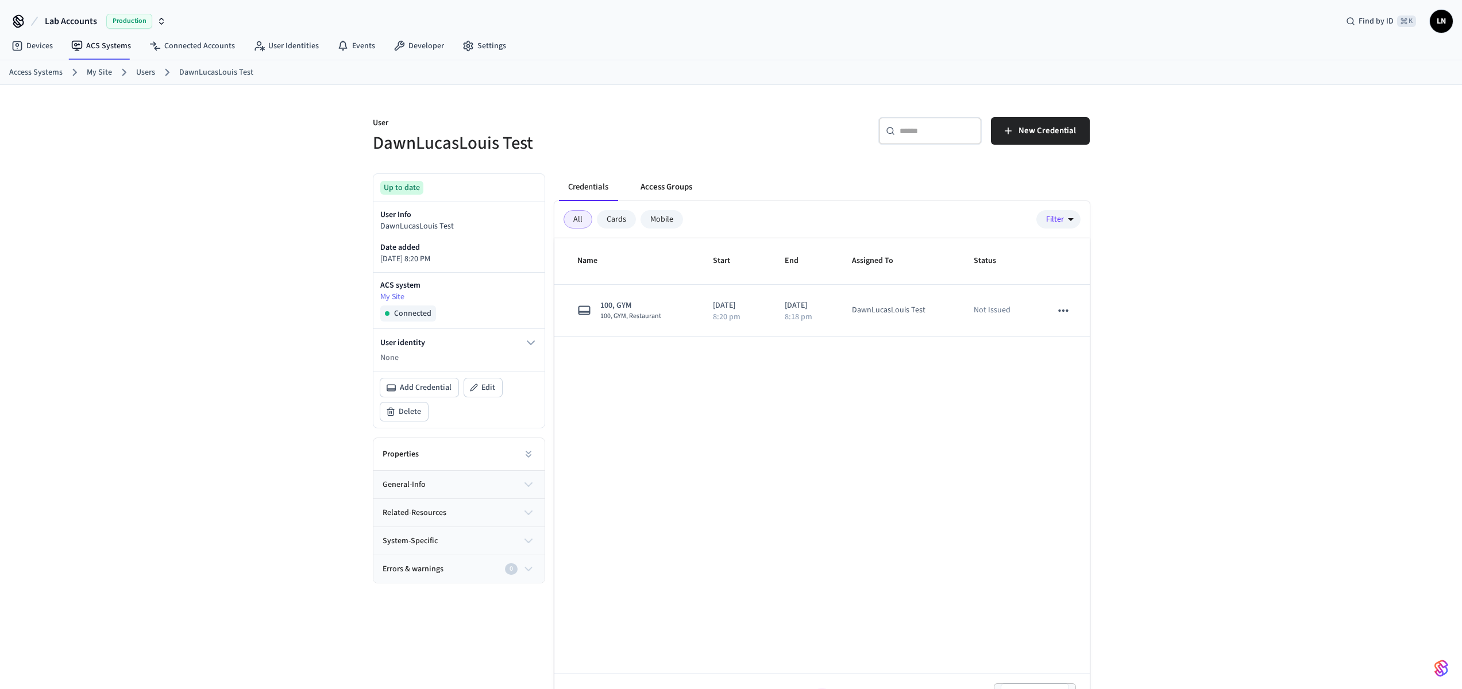
click at [649, 189] on button "Access Groups" at bounding box center [666, 187] width 70 height 28
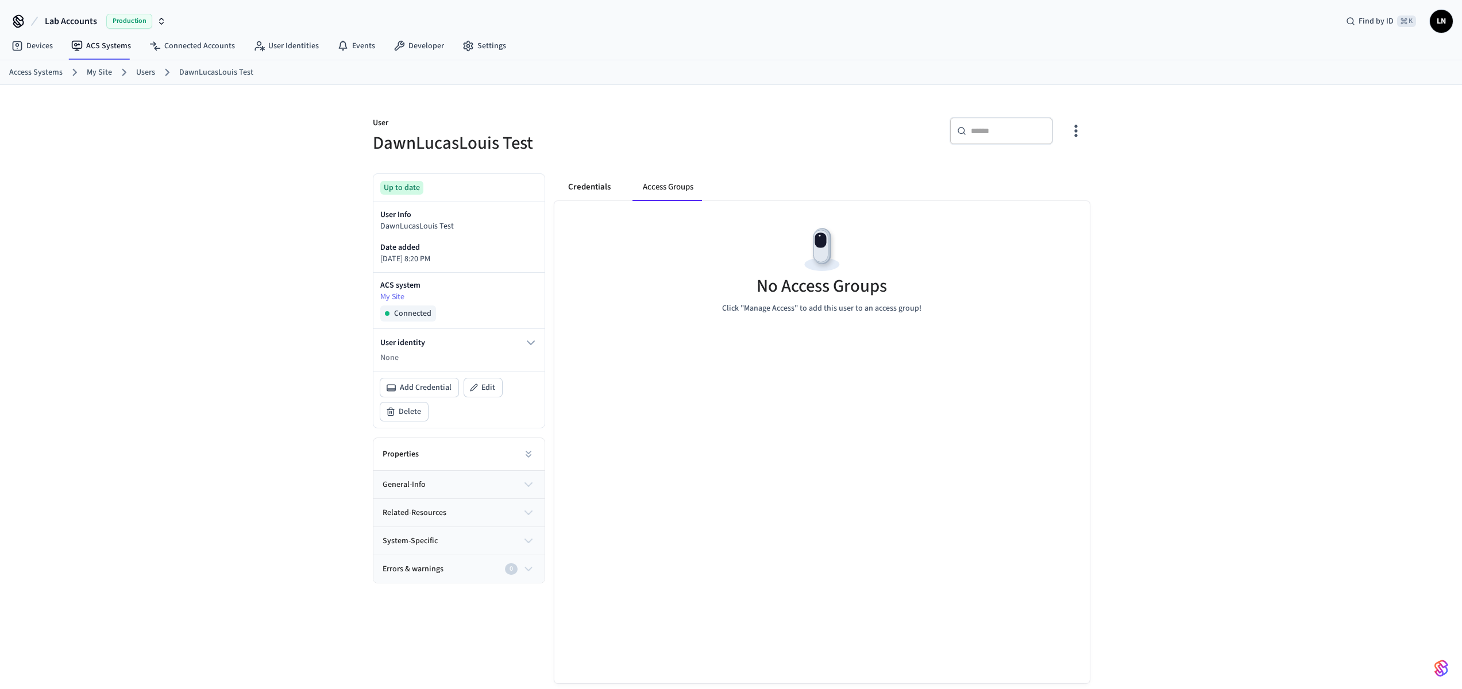
click at [599, 192] on button "Credentials" at bounding box center [589, 187] width 61 height 28
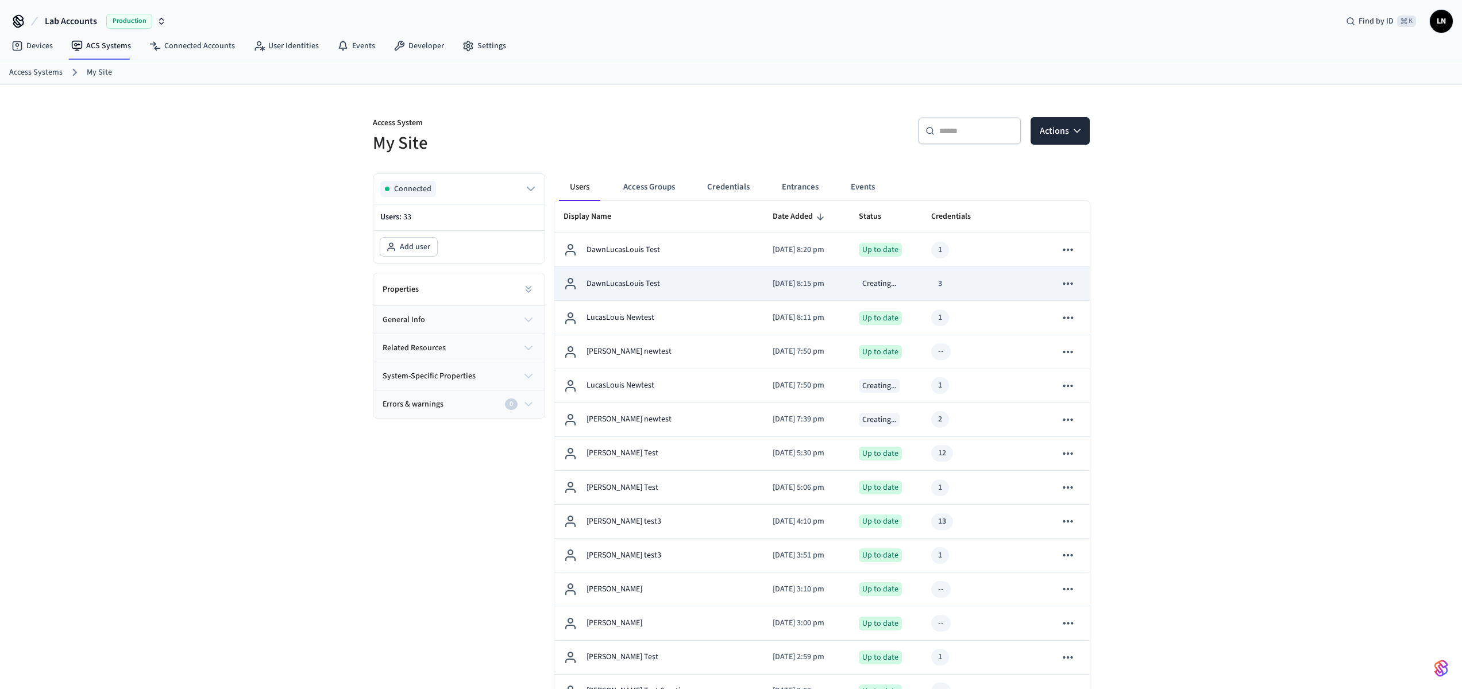
click at [665, 285] on div "DawnLucasLouis Test" at bounding box center [659, 284] width 191 height 14
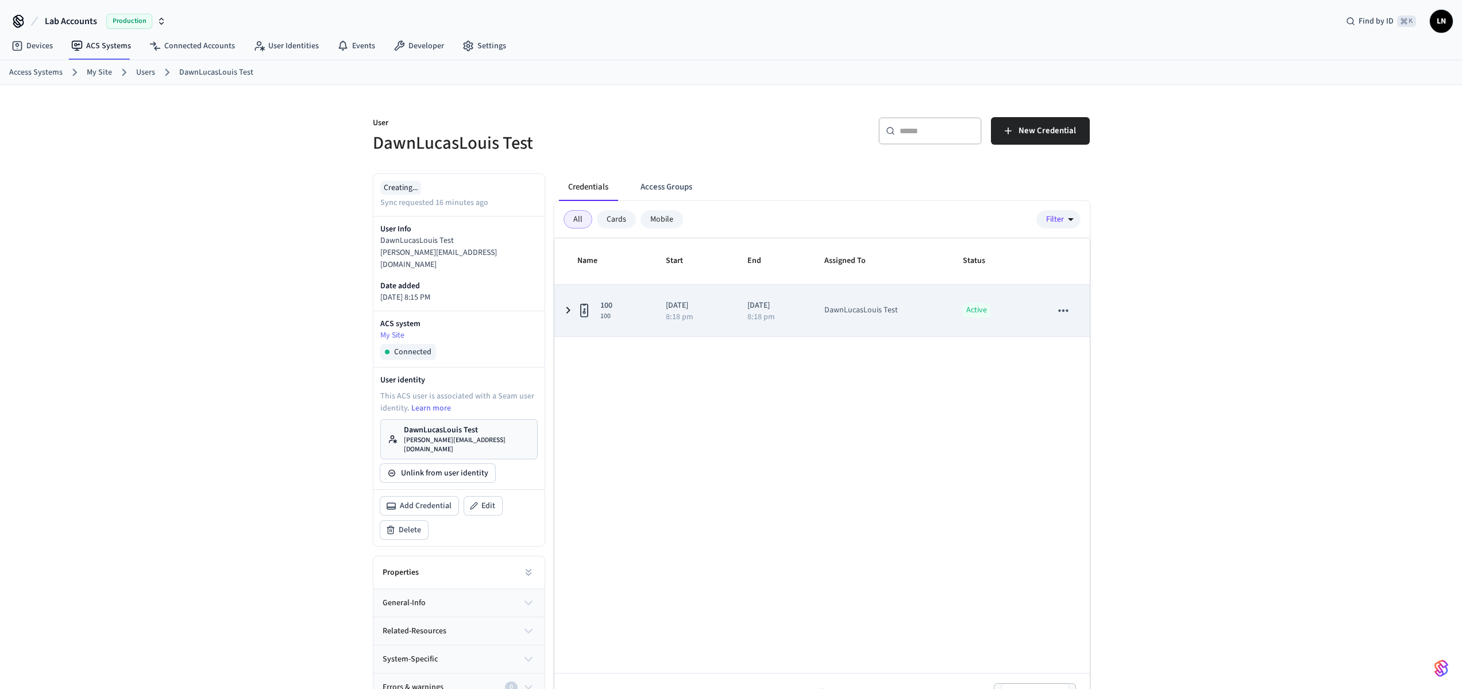
click at [566, 313] on icon "sticky table" at bounding box center [568, 310] width 4 height 7
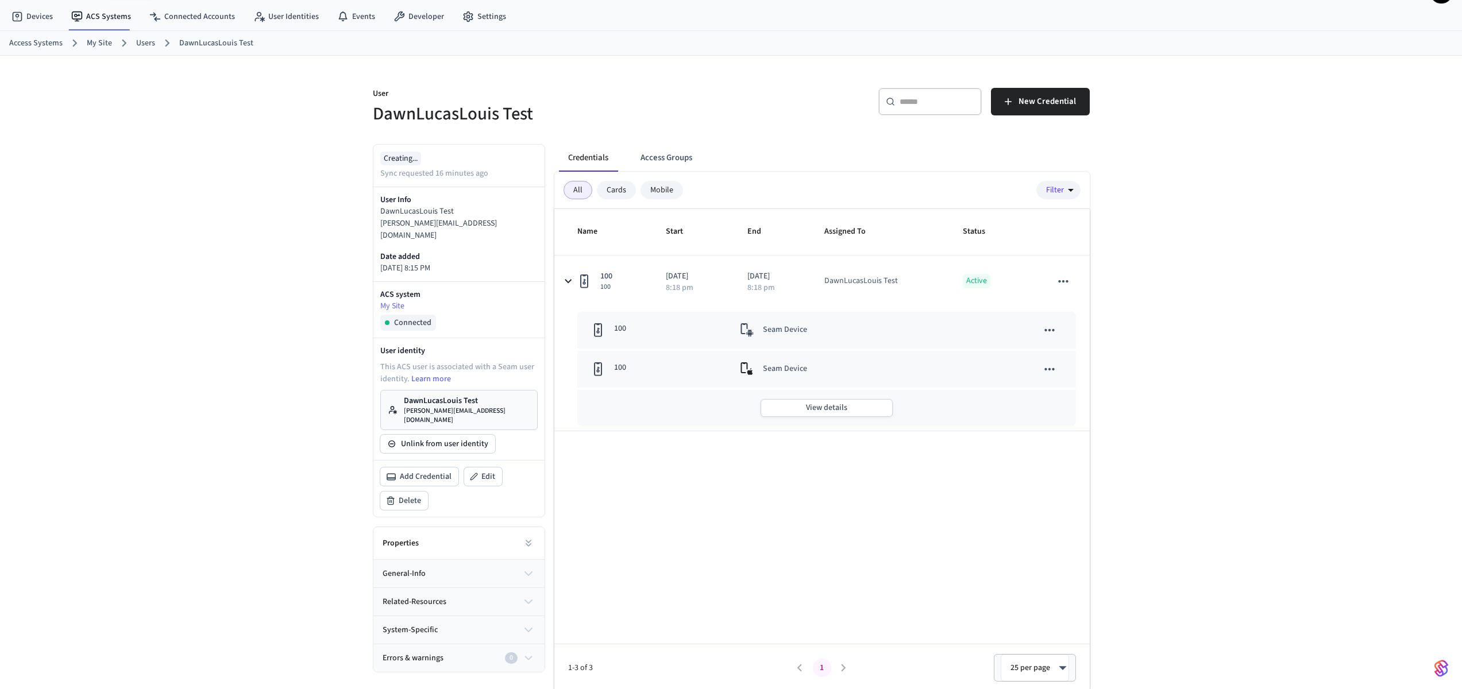
scroll to position [32, 0]
click at [663, 161] on button "Access Groups" at bounding box center [666, 156] width 70 height 28
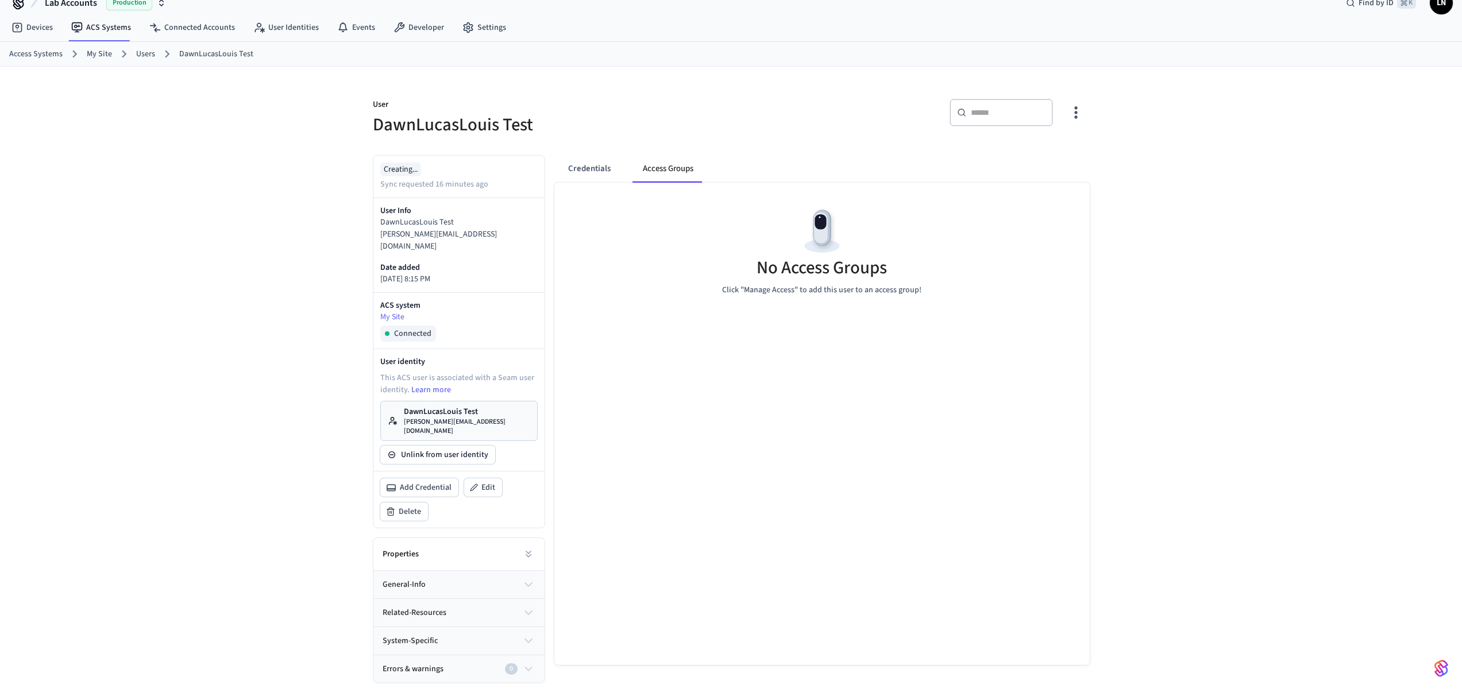
click at [611, 174] on button "Credentials" at bounding box center [589, 169] width 61 height 28
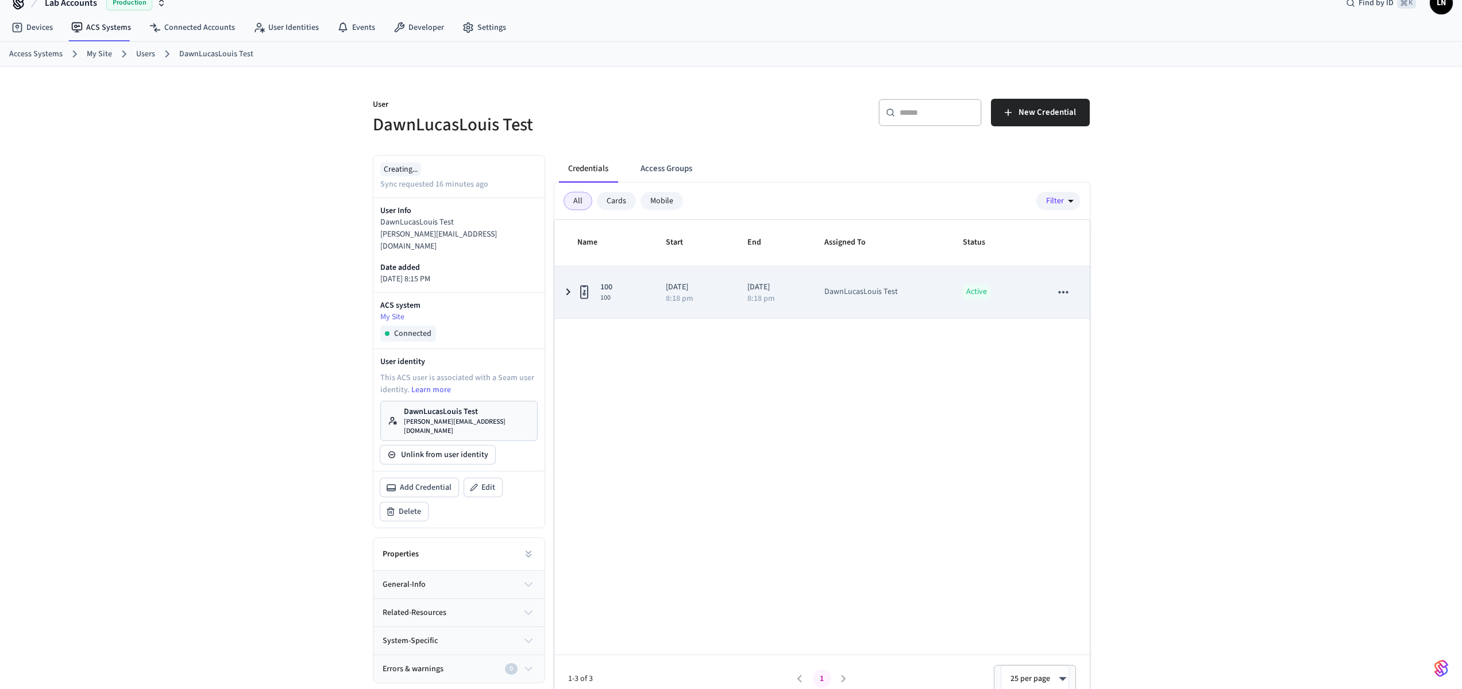
click at [557, 288] on td "100 100" at bounding box center [603, 293] width 98 height 52
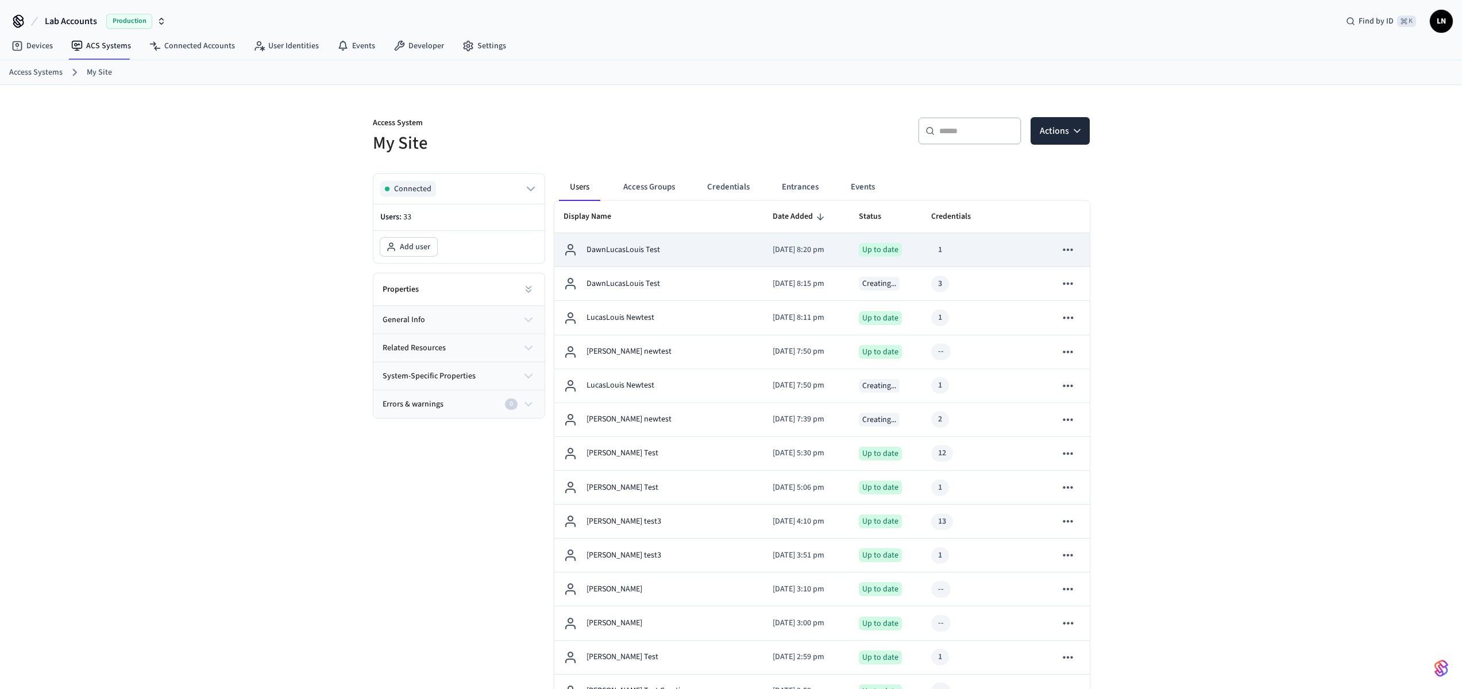
click at [763, 251] on td "[DATE] 8:20 pm" at bounding box center [806, 250] width 86 height 34
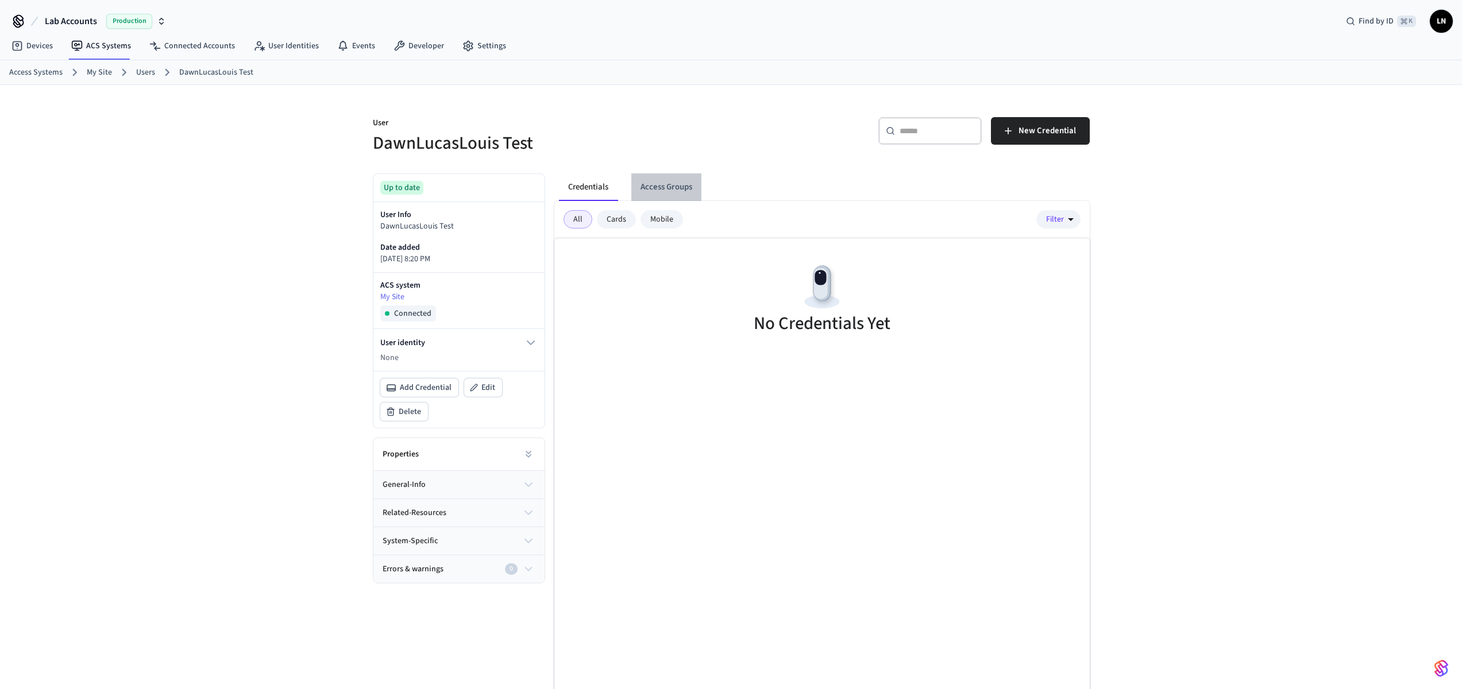
click at [652, 186] on button "Access Groups" at bounding box center [666, 187] width 70 height 28
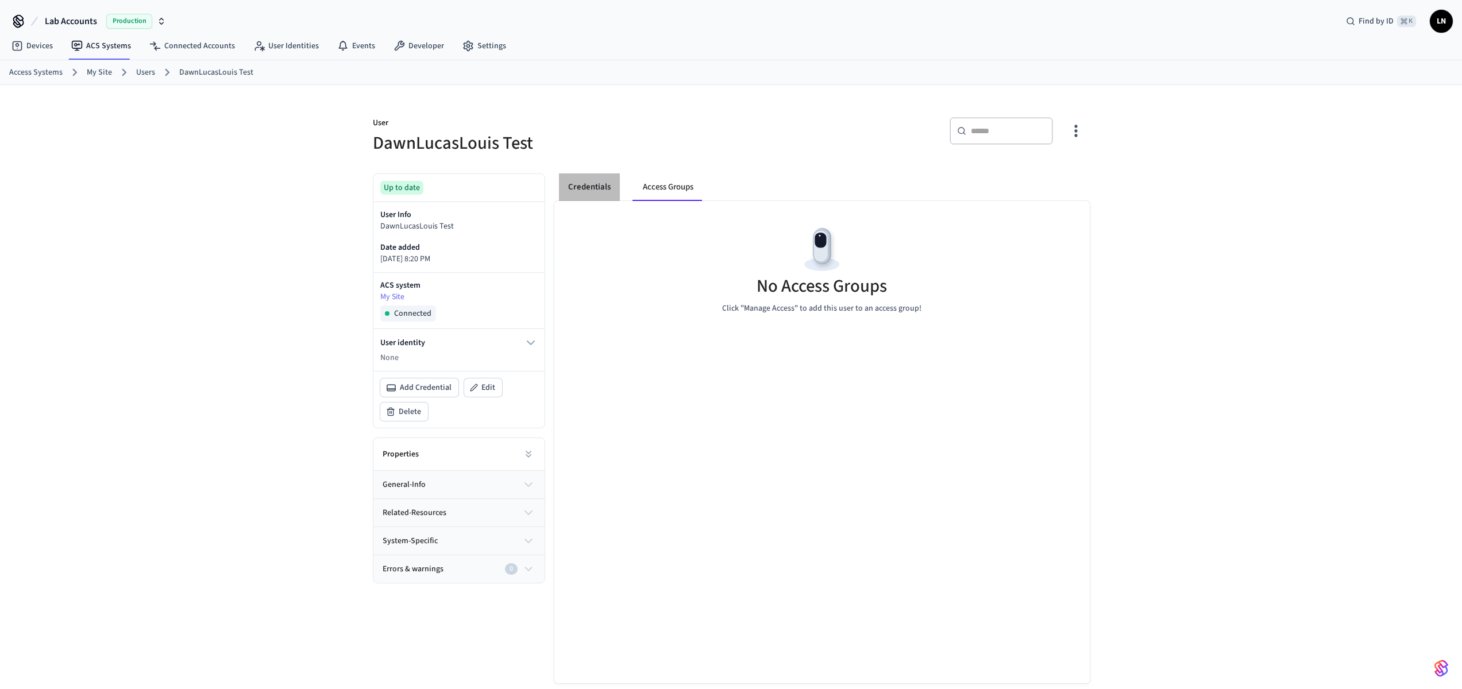
click at [611, 190] on button "Credentials" at bounding box center [589, 187] width 61 height 28
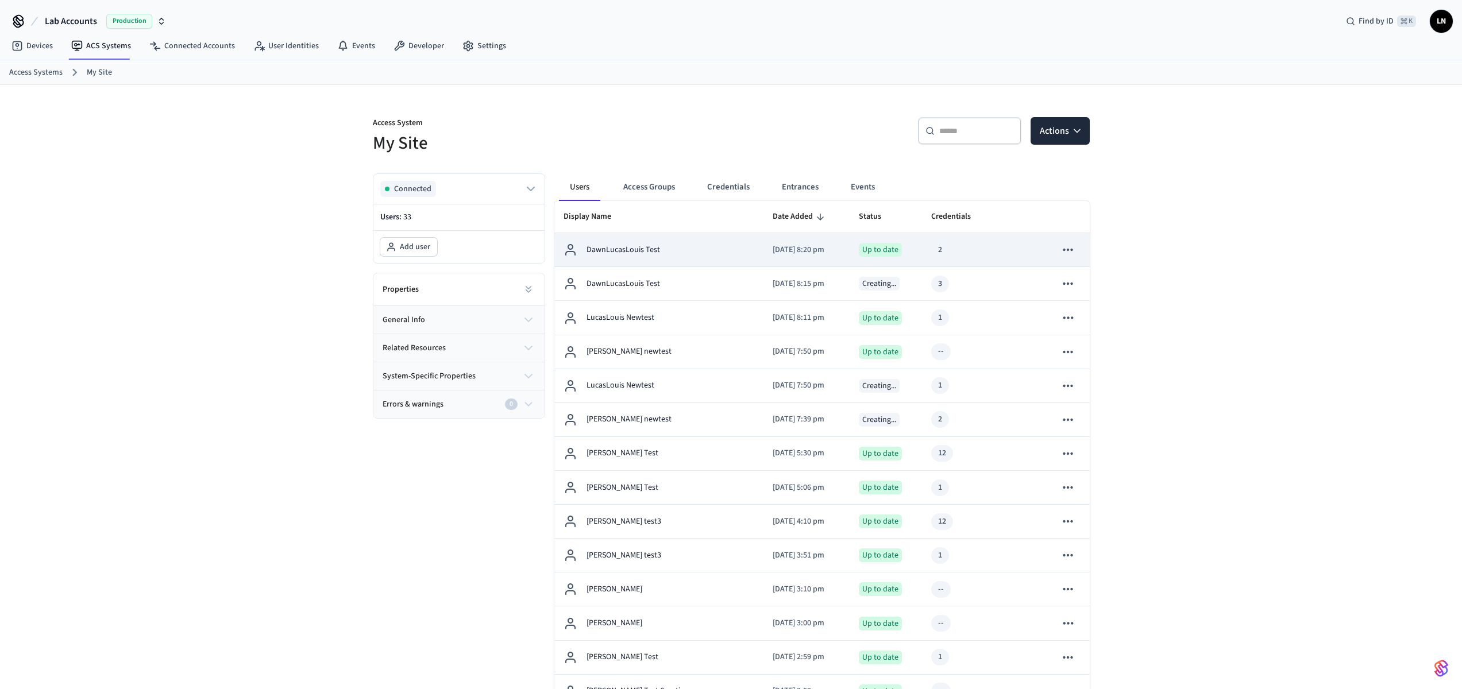
click at [667, 243] on div "DawnLucasLouis Test" at bounding box center [659, 250] width 191 height 14
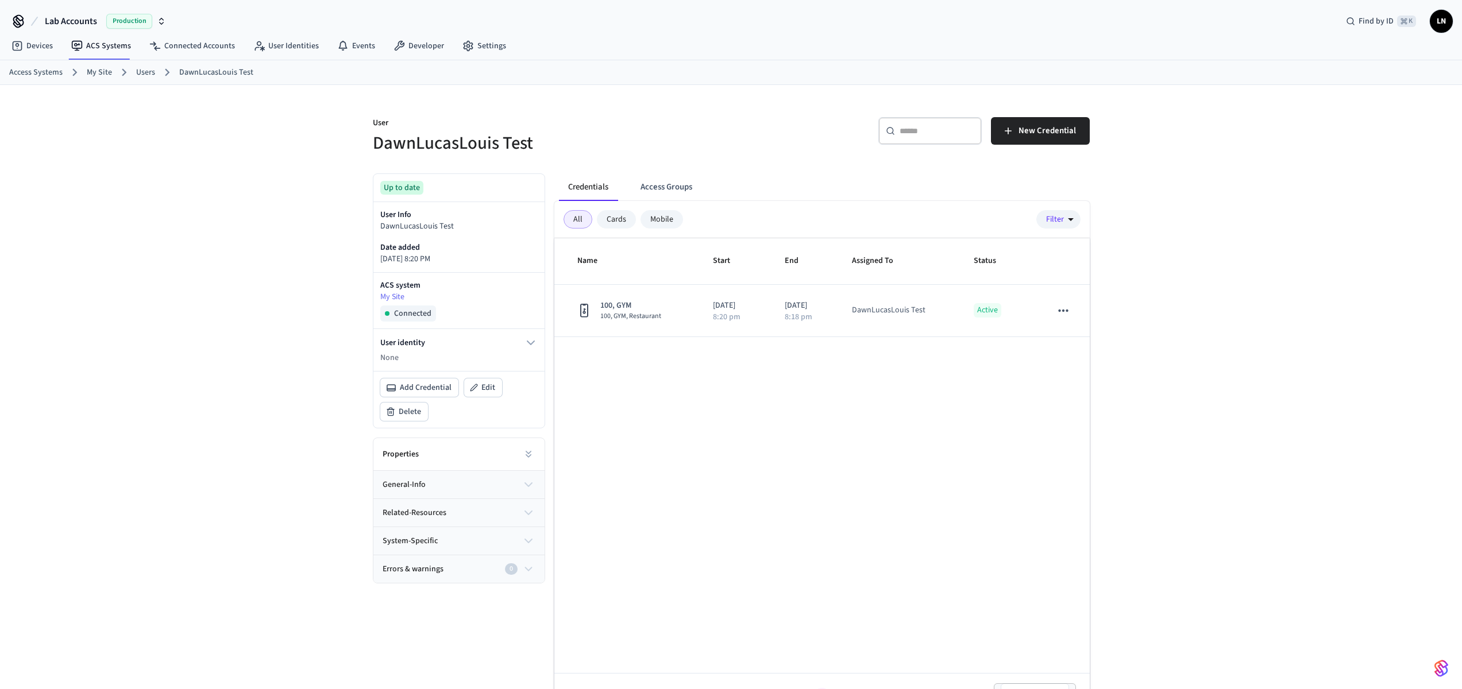
click at [843, 421] on div "Name Start End Assigned To Status 100, GYM 100, GYM, Restaurant [DATE] 8:20 pm …" at bounding box center [821, 479] width 535 height 483
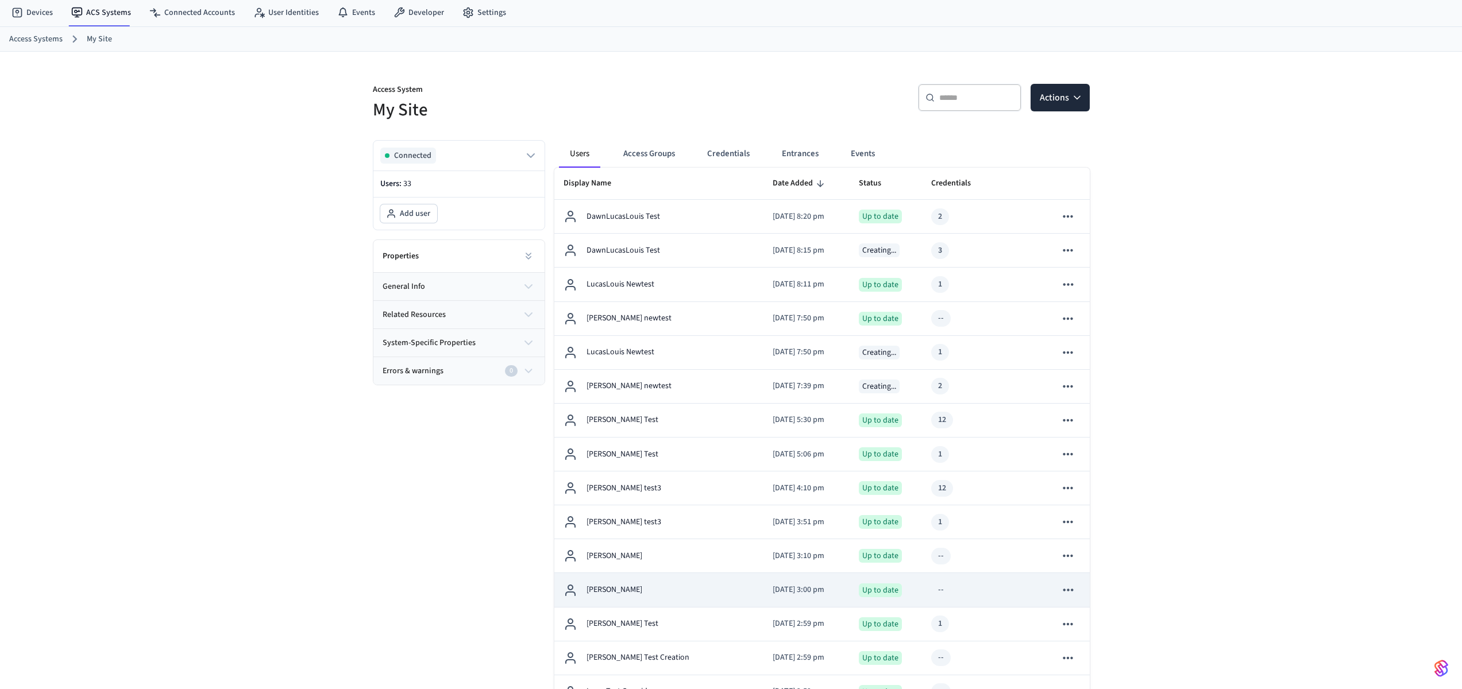
scroll to position [22, 0]
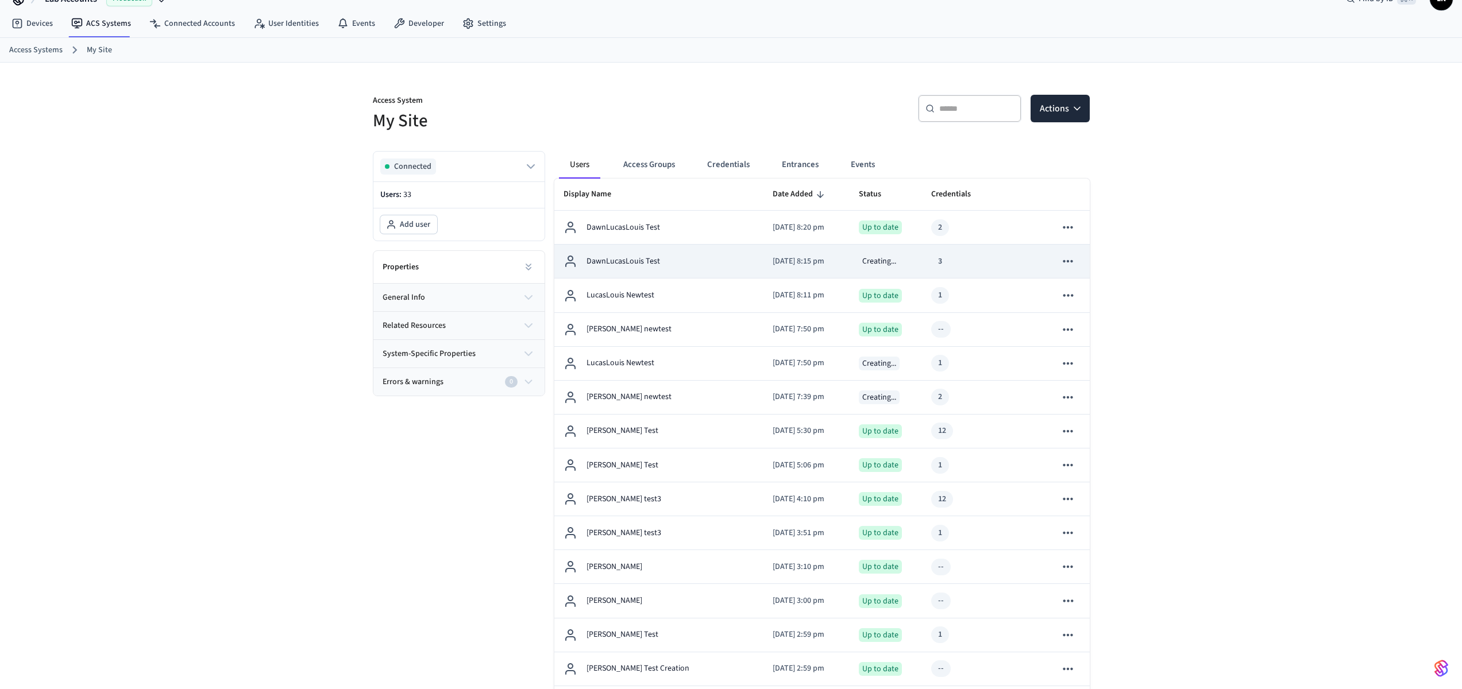
click at [763, 269] on td "[DATE] 8:15 pm" at bounding box center [806, 262] width 86 height 34
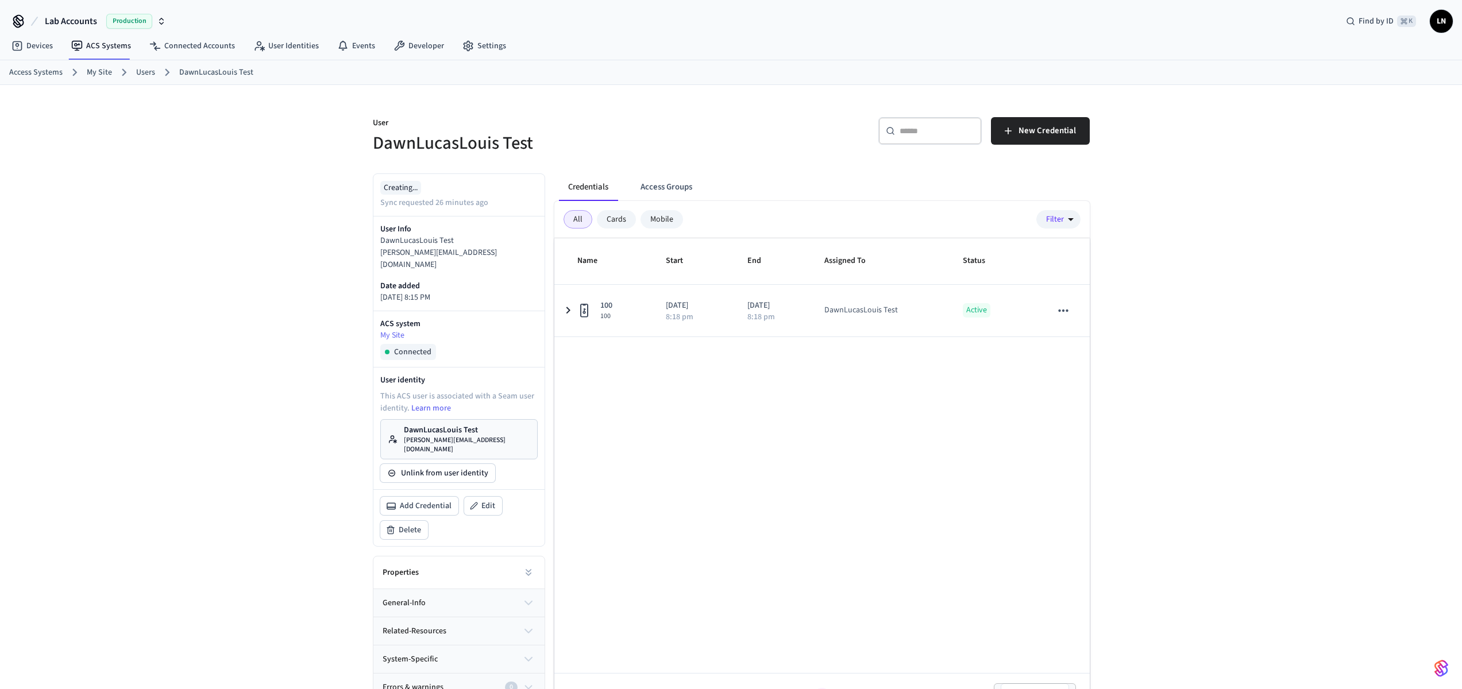
scroll to position [22, 0]
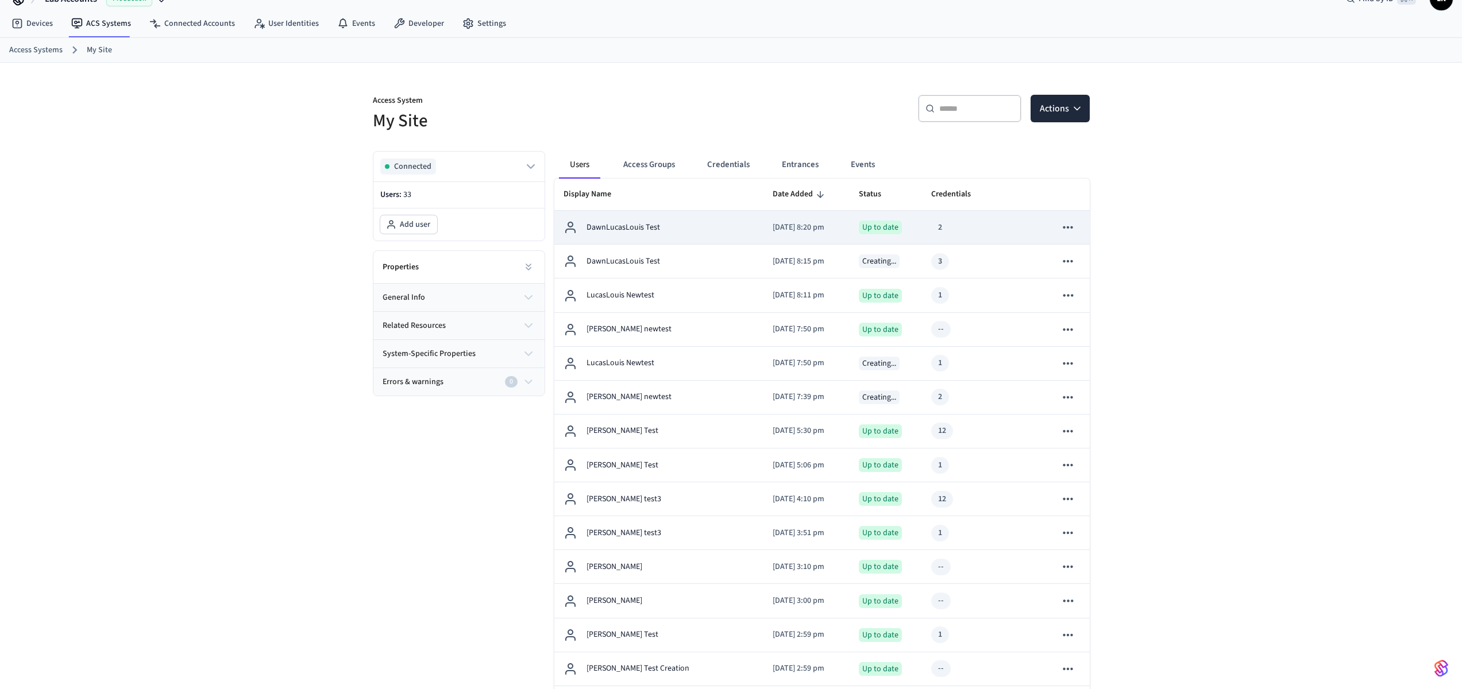
click at [705, 241] on td "DawnLucasLouis Test" at bounding box center [658, 228] width 209 height 34
